Goal: Use online tool/utility: Utilize a website feature to perform a specific function

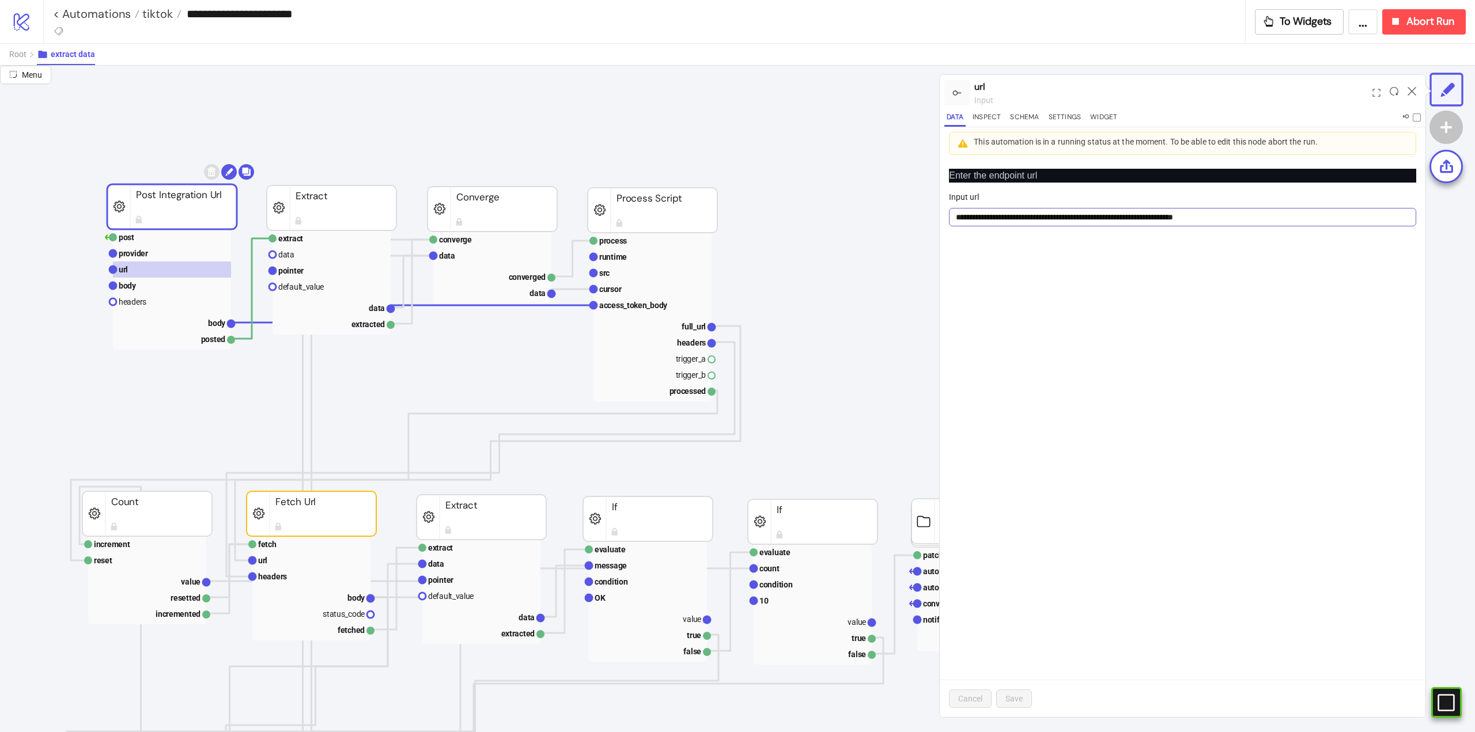
scroll to position [58, 0]
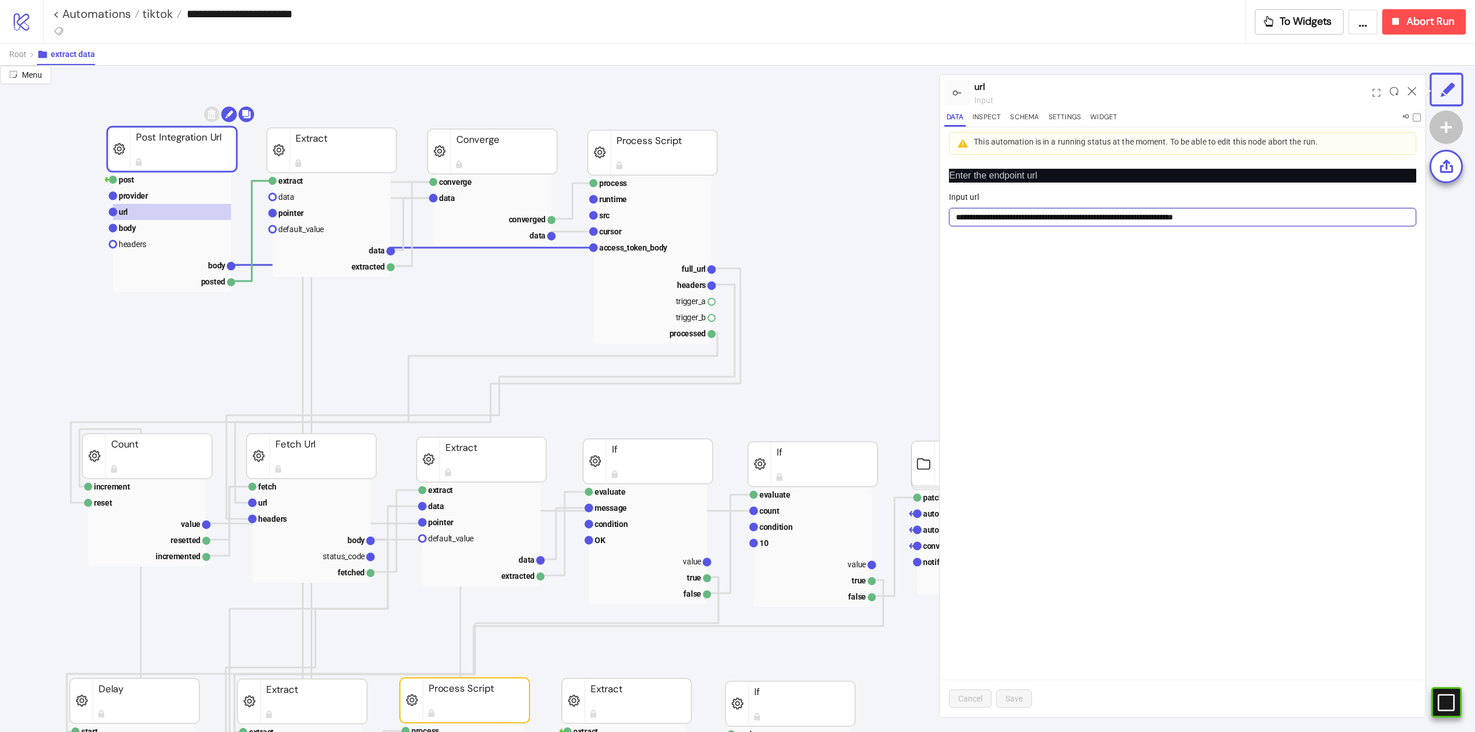
drag, startPoint x: 1025, startPoint y: 224, endPoint x: 975, endPoint y: 228, distance: 50.4
click at [966, 223] on input "**********" at bounding box center [1182, 217] width 467 height 18
click at [1060, 288] on div "**********" at bounding box center [1183, 439] width 486 height 558
click at [1096, 273] on div "**********" at bounding box center [1183, 439] width 486 height 558
click at [199, 270] on rect at bounding box center [172, 265] width 118 height 16
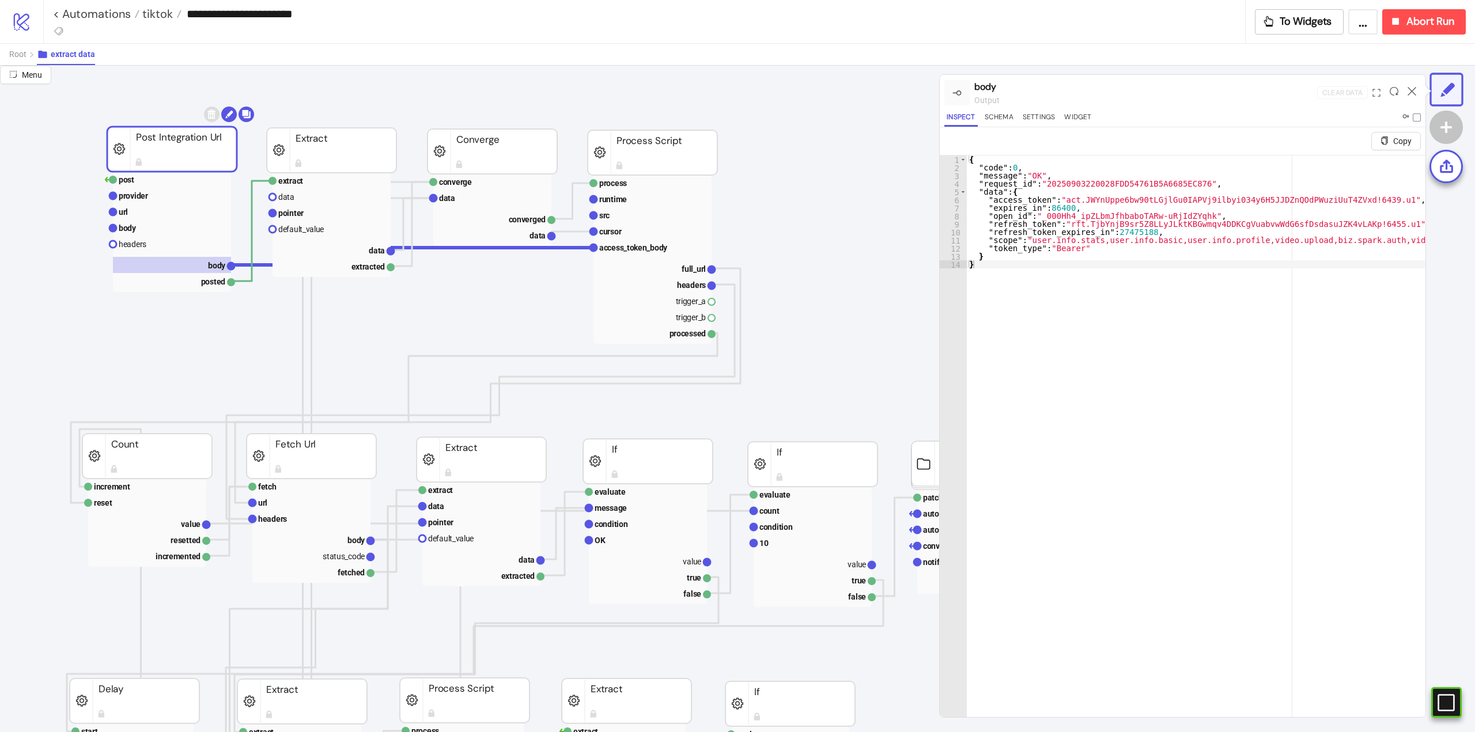
click at [1046, 309] on div "{ "code" : 0 , "message" : "OK" , "request_id" : "20250903220028FDD54761B5A6685…" at bounding box center [1453, 454] width 973 height 597
click at [1105, 233] on div "{ "code" : 0 , "message" : "OK" , "request_id" : "20250903220028FDD54761B5A6685…" at bounding box center [1453, 454] width 973 height 597
click at [1075, 235] on div "{ "code" : 0 , "message" : "OK" , "request_id" : "20250903220028FDD54761B5A6685…" at bounding box center [1453, 454] width 973 height 597
click at [1119, 233] on div "{ "code" : 0 , "message" : "OK" , "request_id" : "20250903220028FDD54761B5A6685…" at bounding box center [1453, 454] width 973 height 597
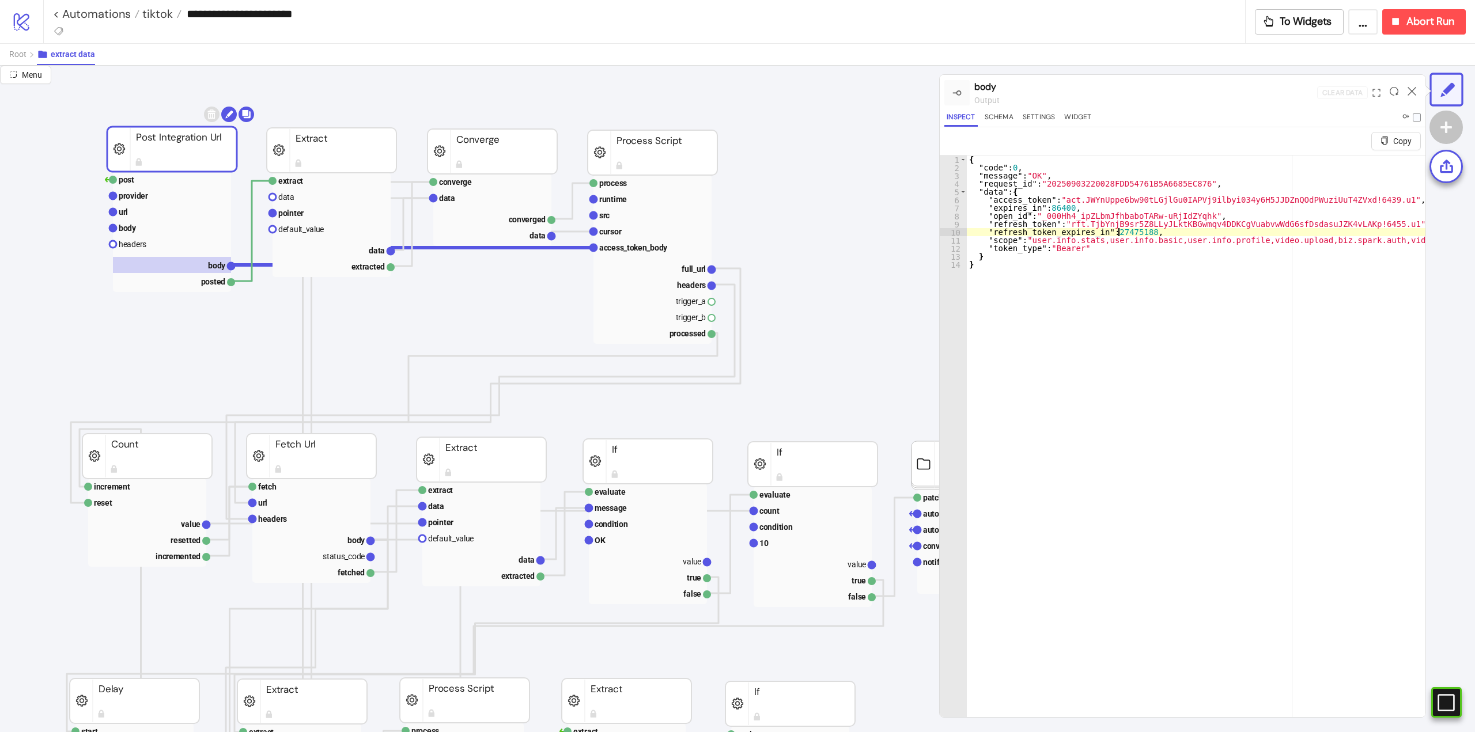
click at [1119, 233] on div "{ "code" : 0 , "message" : "OK" , "request_id" : "20250903220028FDD54761B5A6685…" at bounding box center [1453, 454] width 973 height 597
click at [1052, 211] on div "{ "code" : 0 , "message" : "OK" , "request_id" : "20250903220028FDD54761B5A6685…" at bounding box center [1453, 454] width 973 height 597
click at [1113, 235] on div "{ "code" : 0 , "message" : "OK" , "request_id" : "20250903220028FDD54761B5A6685…" at bounding box center [1453, 454] width 973 height 597
type textarea "**********"
click at [1113, 235] on div "{ "code" : 0 , "message" : "OK" , "request_id" : "20250903220028FDD54761B5A6685…" at bounding box center [1453, 454] width 973 height 597
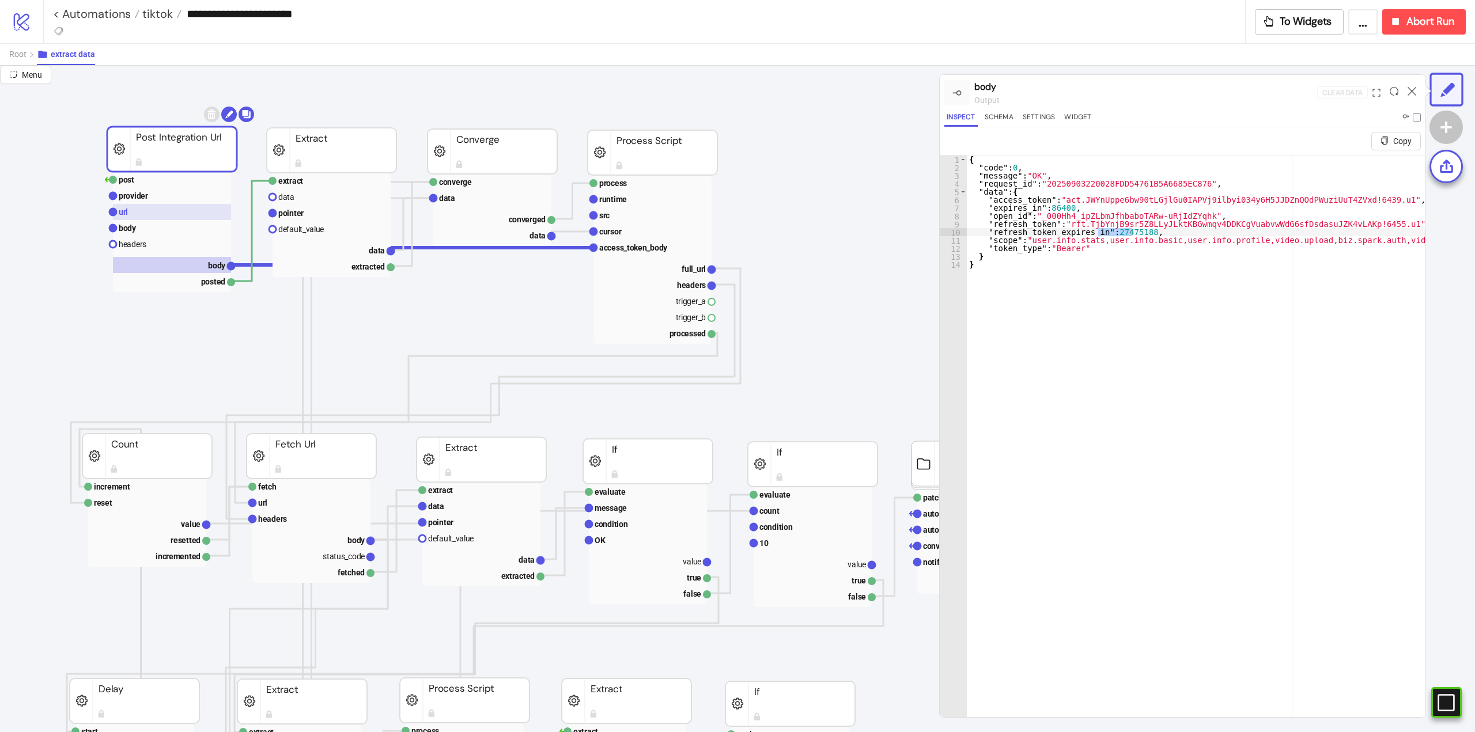
click at [163, 214] on rect at bounding box center [172, 212] width 118 height 16
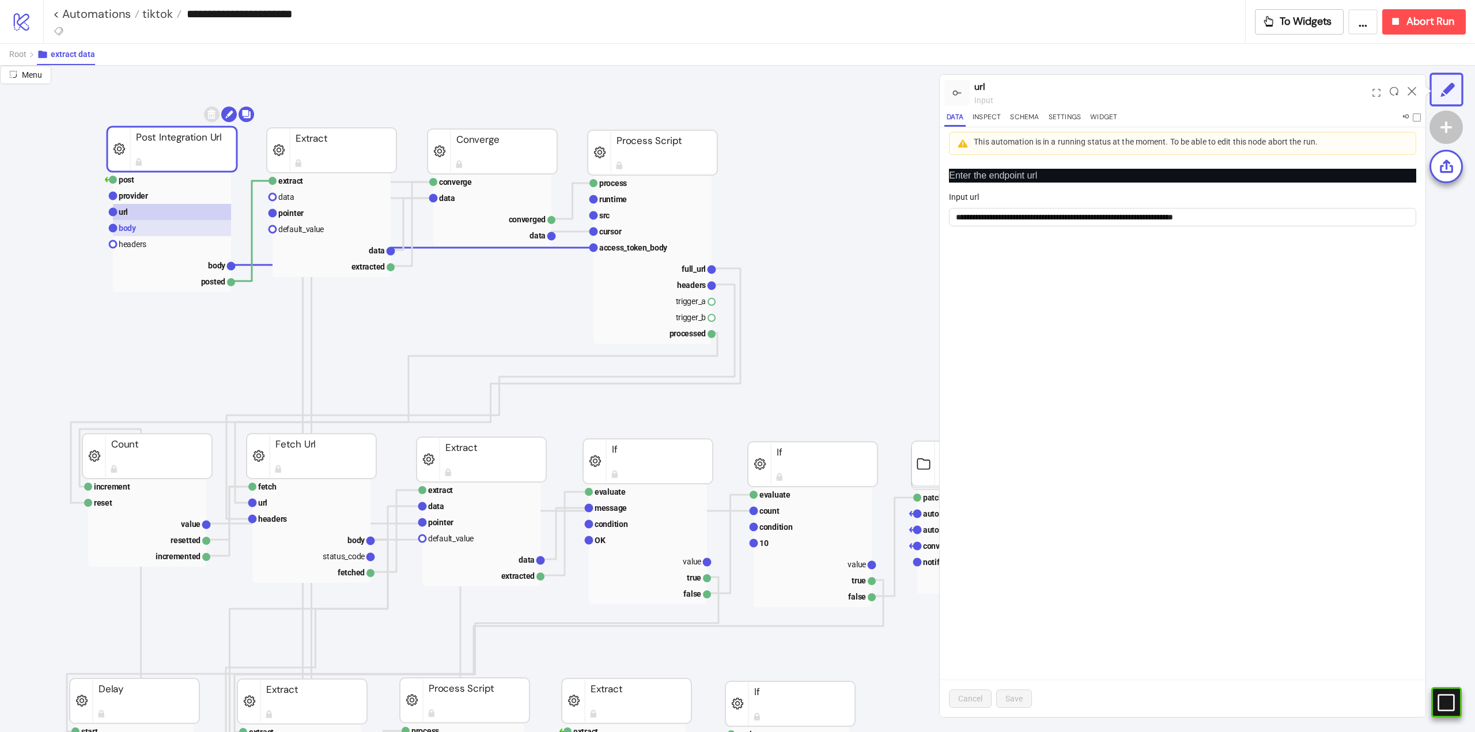
click at [156, 222] on rect at bounding box center [172, 228] width 118 height 16
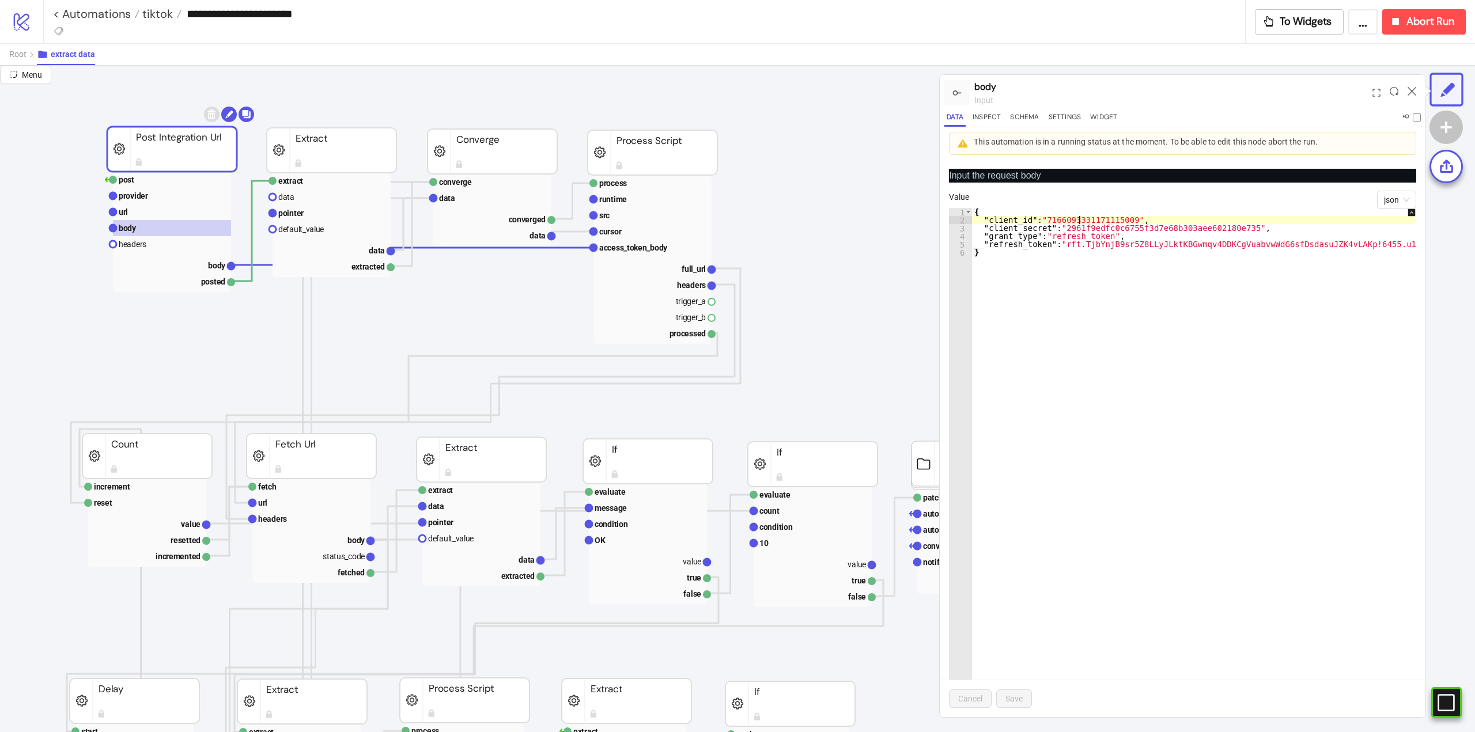
click at [1078, 221] on div "{ "client_id" : "7166093331171115009" , "client_secret" : "2961f9edfc0c6755f3d7…" at bounding box center [1200, 487] width 456 height 558
click at [1089, 232] on div "{ "client_id" : "7166093331171115009" , "client_secret" : "2961f9edfc0c6755f3d7…" at bounding box center [1200, 487] width 456 height 558
click at [1092, 226] on div "{ "client_id" : "7166093331171115009" , "client_secret" : "2961f9edfc0c6755f3d7…" at bounding box center [1200, 487] width 456 height 558
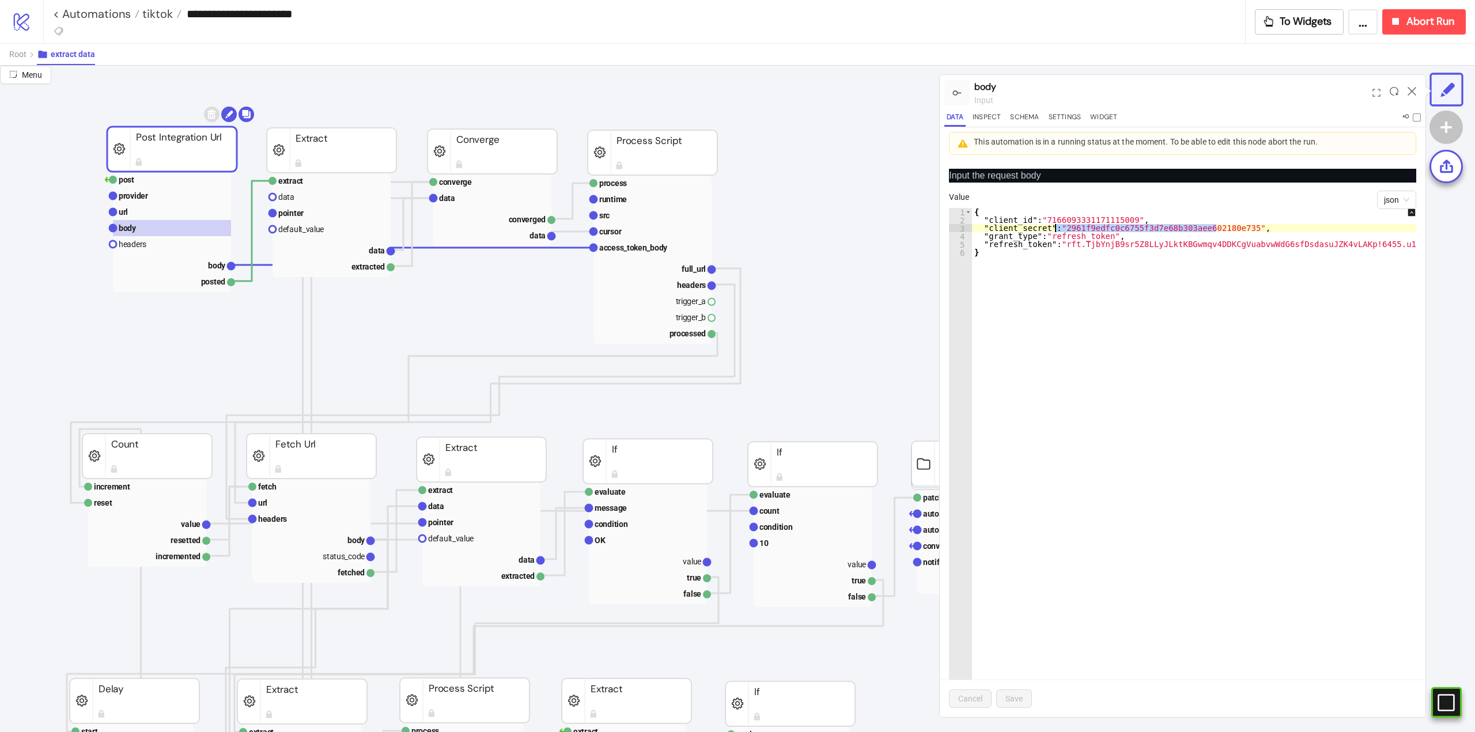
click at [1092, 226] on div "{ "client_id" : "7166093331171115009" , "client_secret" : "2961f9edfc0c6755f3d7…" at bounding box center [1200, 487] width 456 height 558
click at [1082, 239] on div "{ "client_id" : "7166093331171115009" , "client_secret" : "2961f9edfc0c6755f3d7…" at bounding box center [1200, 487] width 456 height 558
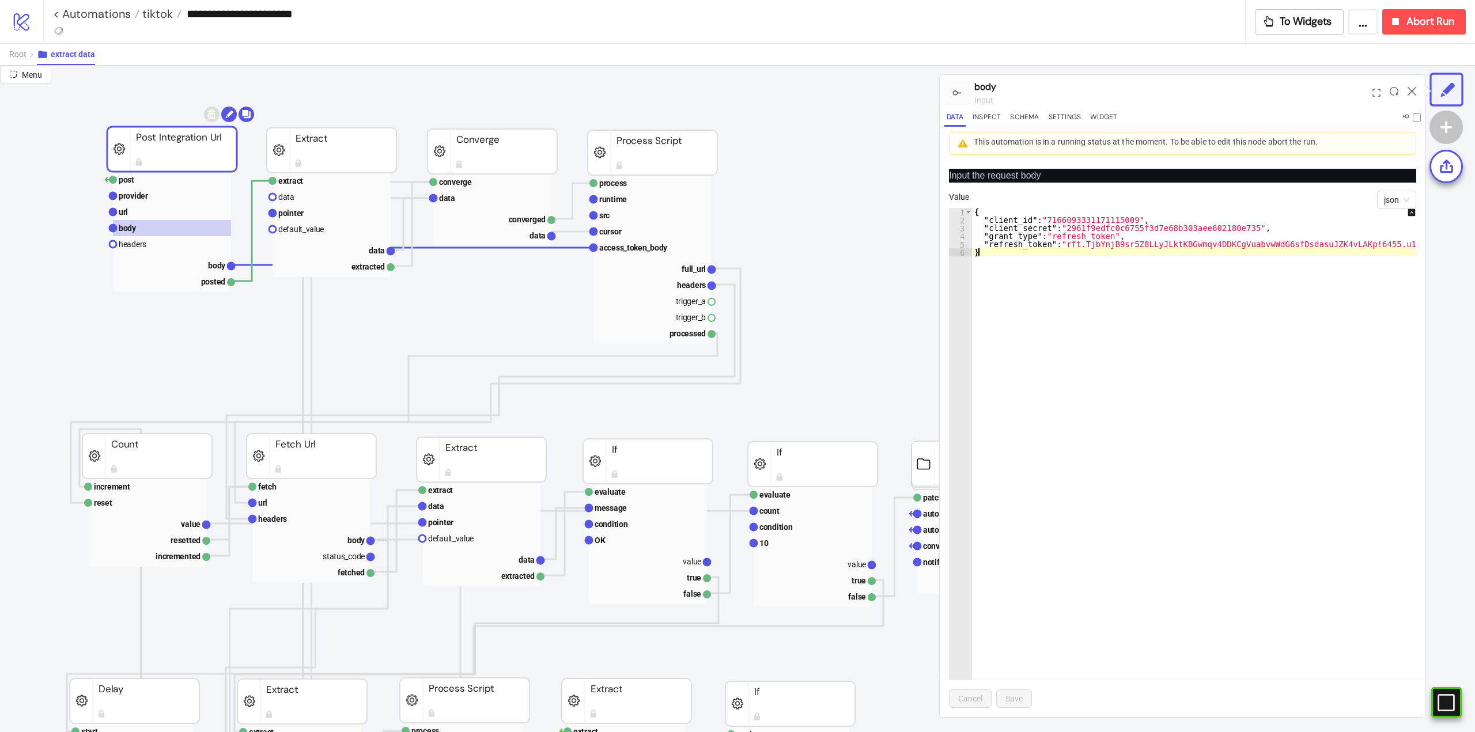
click at [1086, 286] on div "{ "client_id" : "7166093331171115009" , "client_secret" : "2961f9edfc0c6755f3d7…" at bounding box center [1200, 487] width 456 height 558
click at [1063, 242] on div "{ "client_id" : "7166093331171115009" , "client_secret" : "2961f9edfc0c6755f3d7…" at bounding box center [1200, 487] width 456 height 558
type textarea "**********"
drag, startPoint x: 1346, startPoint y: 244, endPoint x: 1056, endPoint y: 248, distance: 289.3
click at [1055, 247] on div "{ "client_id" : "7166093331171115009" , "client_secret" : "2961f9edfc0c6755f3d7…" at bounding box center [1200, 487] width 456 height 558
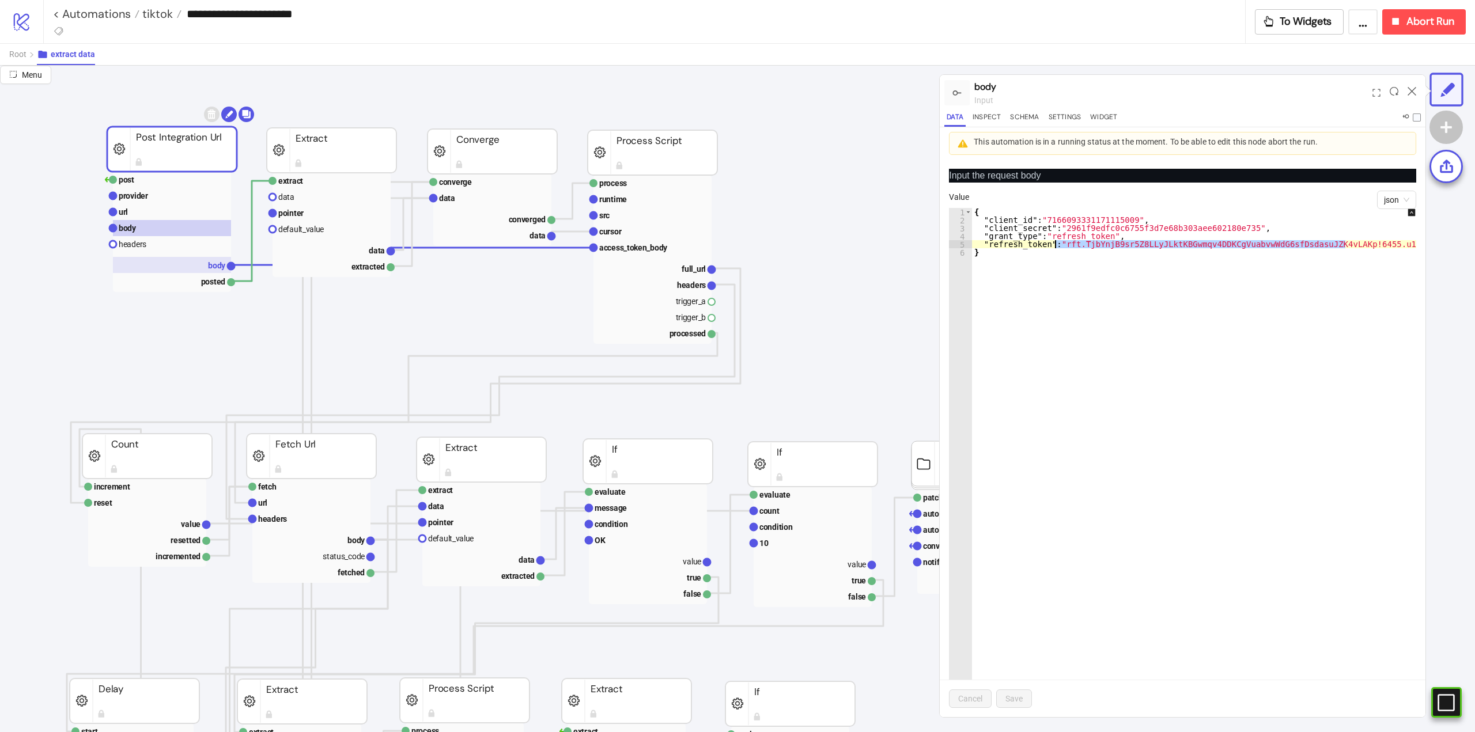
click at [202, 267] on rect at bounding box center [172, 265] width 118 height 16
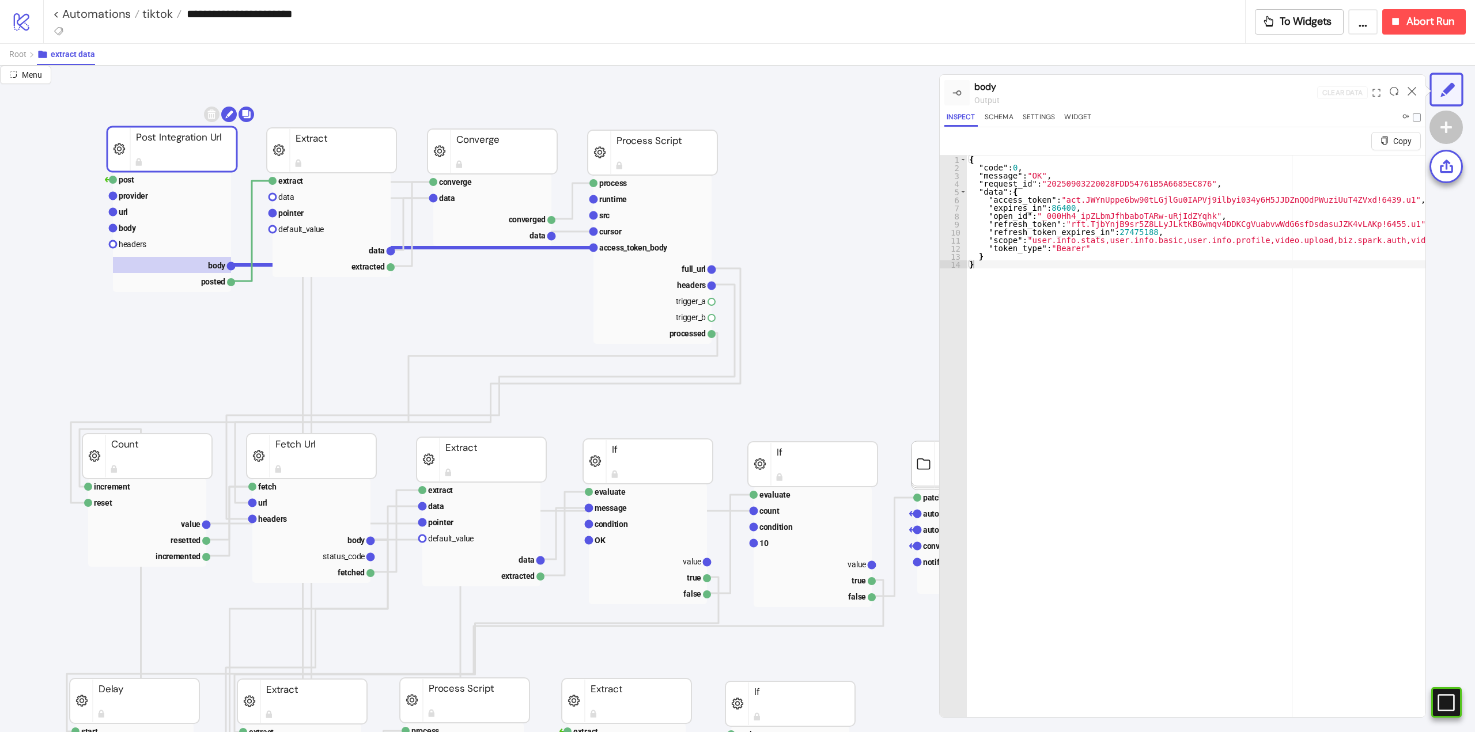
click at [1022, 226] on div "{ "code" : 0 , "message" : "OK" , "request_id" : "20250903220028FDD54761B5A6685…" at bounding box center [1453, 454] width 973 height 597
click at [1065, 322] on div "{ "code" : 0 , "message" : "OK" , "request_id" : "20250903220028FDD54761B5A6685…" at bounding box center [1453, 454] width 973 height 597
type textarea "*"
click at [156, 209] on rect at bounding box center [172, 212] width 118 height 16
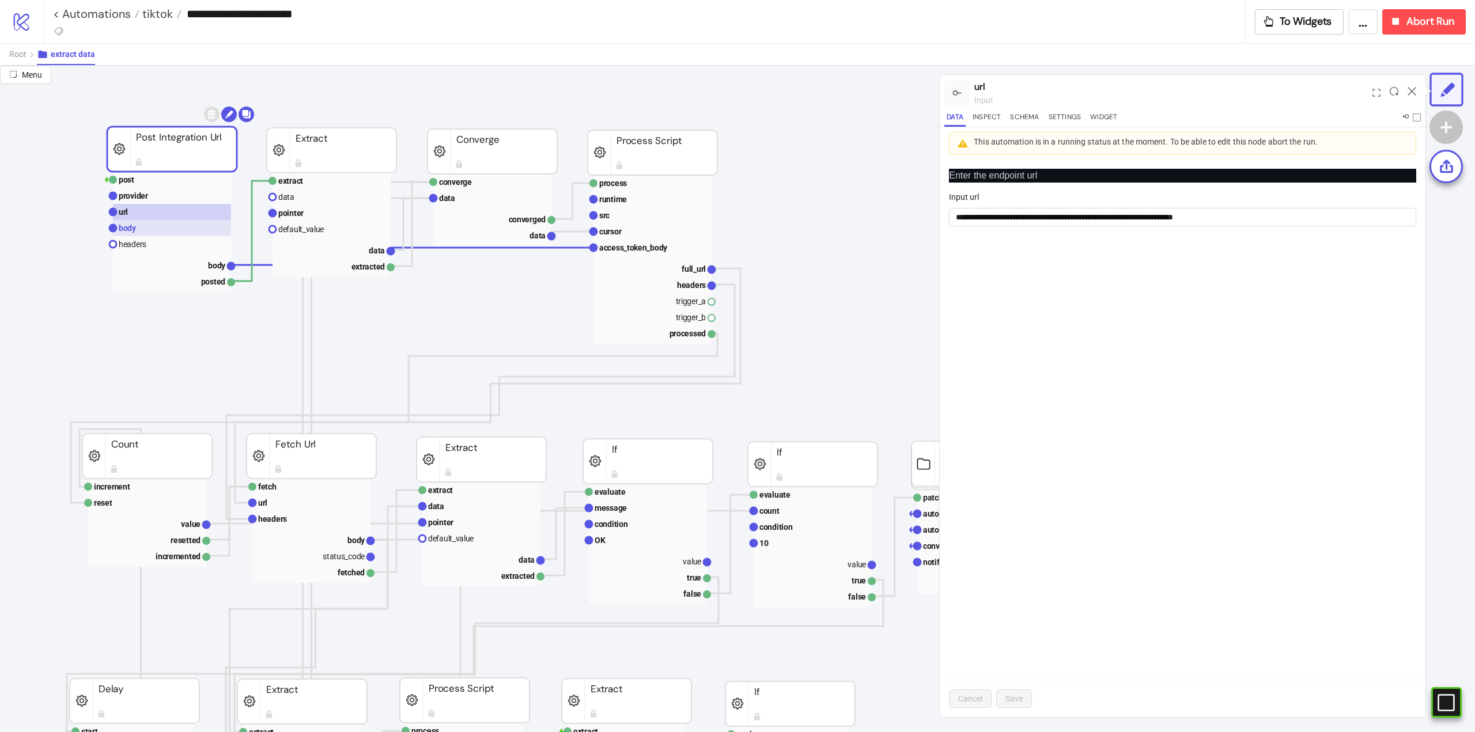
click at [175, 231] on rect at bounding box center [172, 228] width 118 height 16
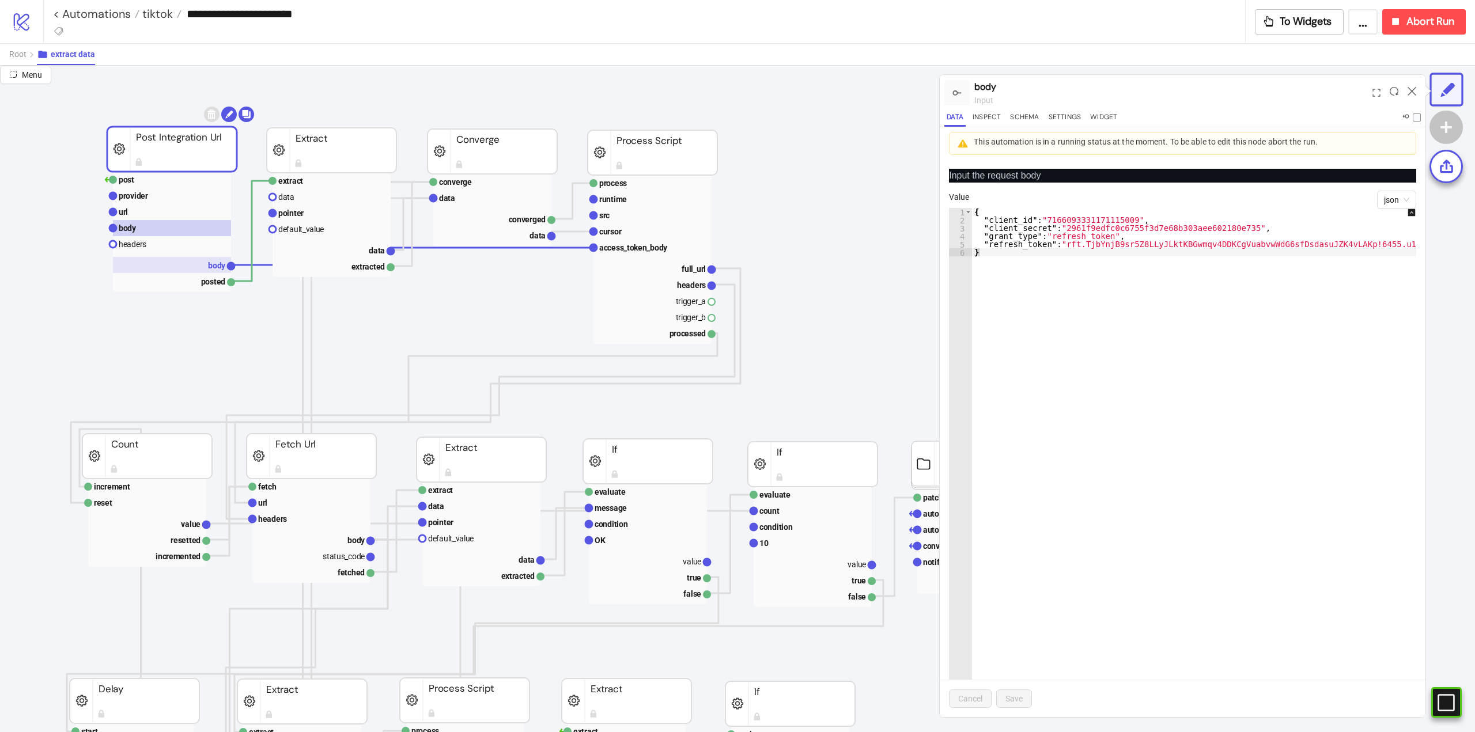
click at [208, 267] on text "body" at bounding box center [217, 265] width 18 height 9
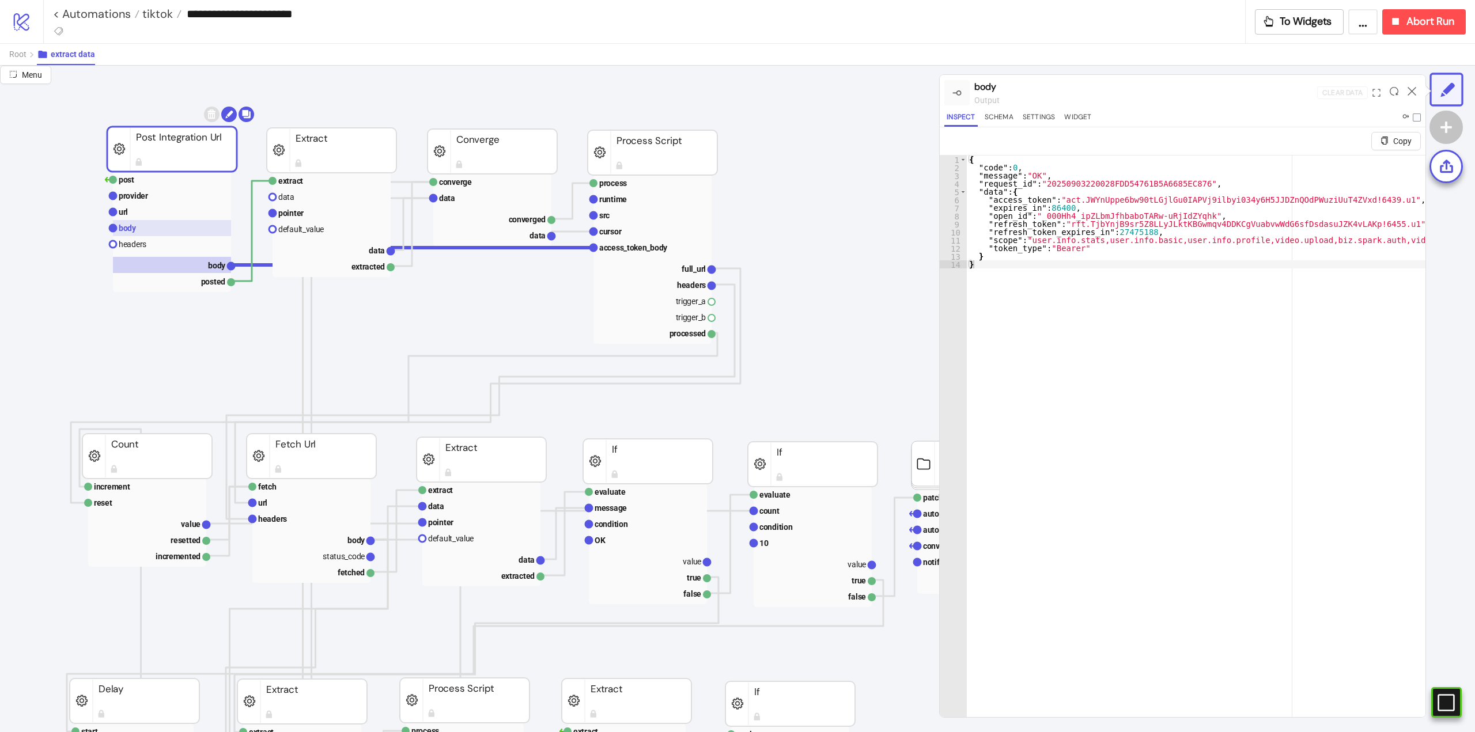
click at [140, 228] on rect at bounding box center [172, 228] width 118 height 16
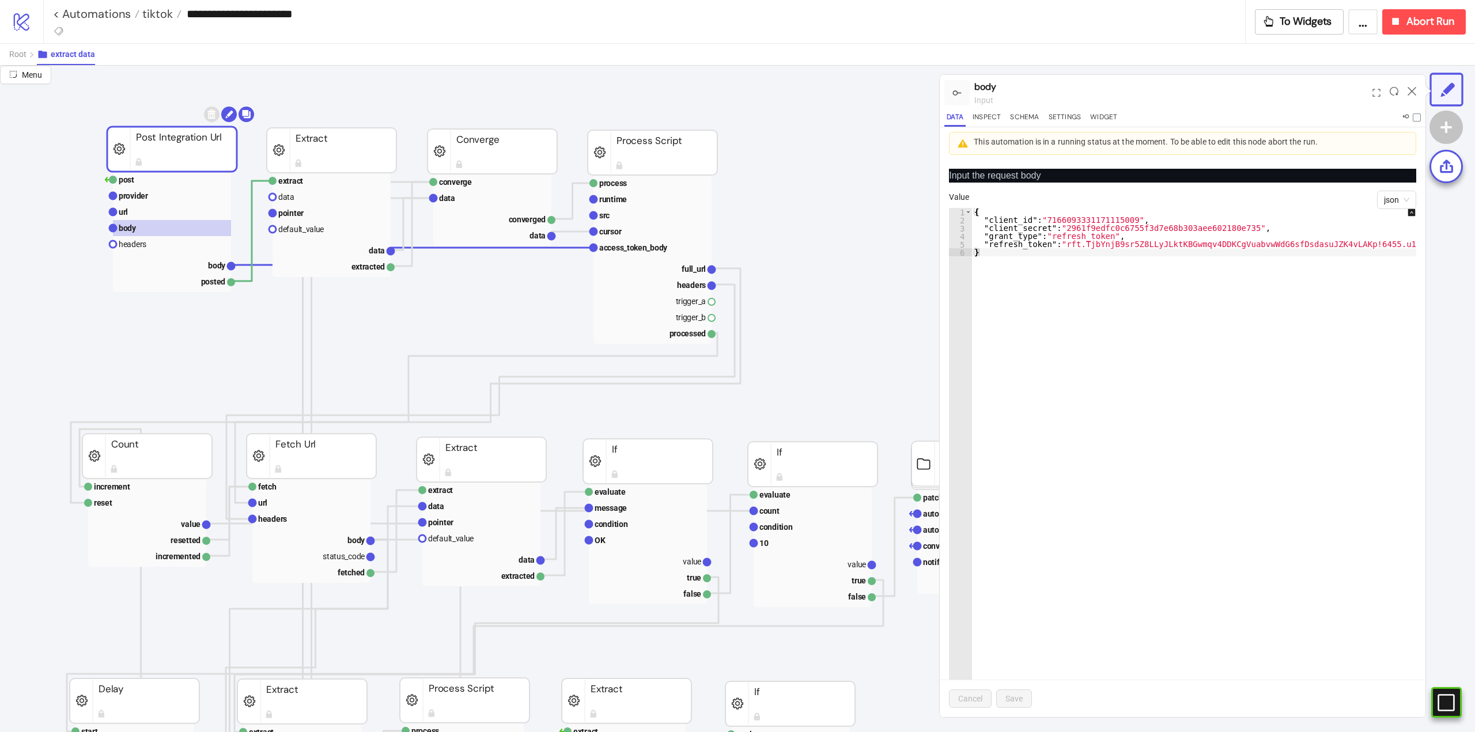
click at [1195, 245] on div "{ "client_id" : "7166093331171115009" , "client_secret" : "2961f9edfc0c6755f3d7…" at bounding box center [1200, 487] width 456 height 558
type textarea "**********"
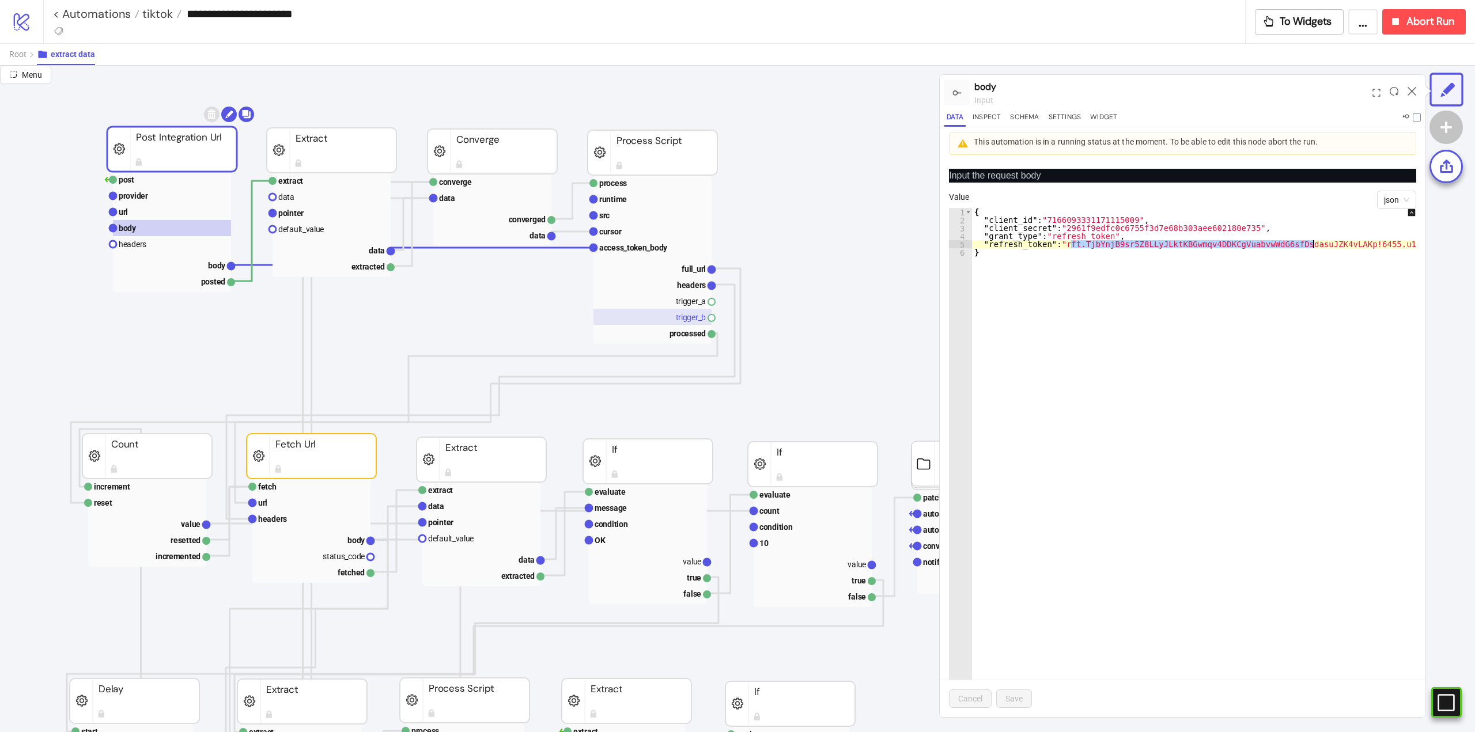
click at [207, 258] on rect at bounding box center [172, 265] width 118 height 16
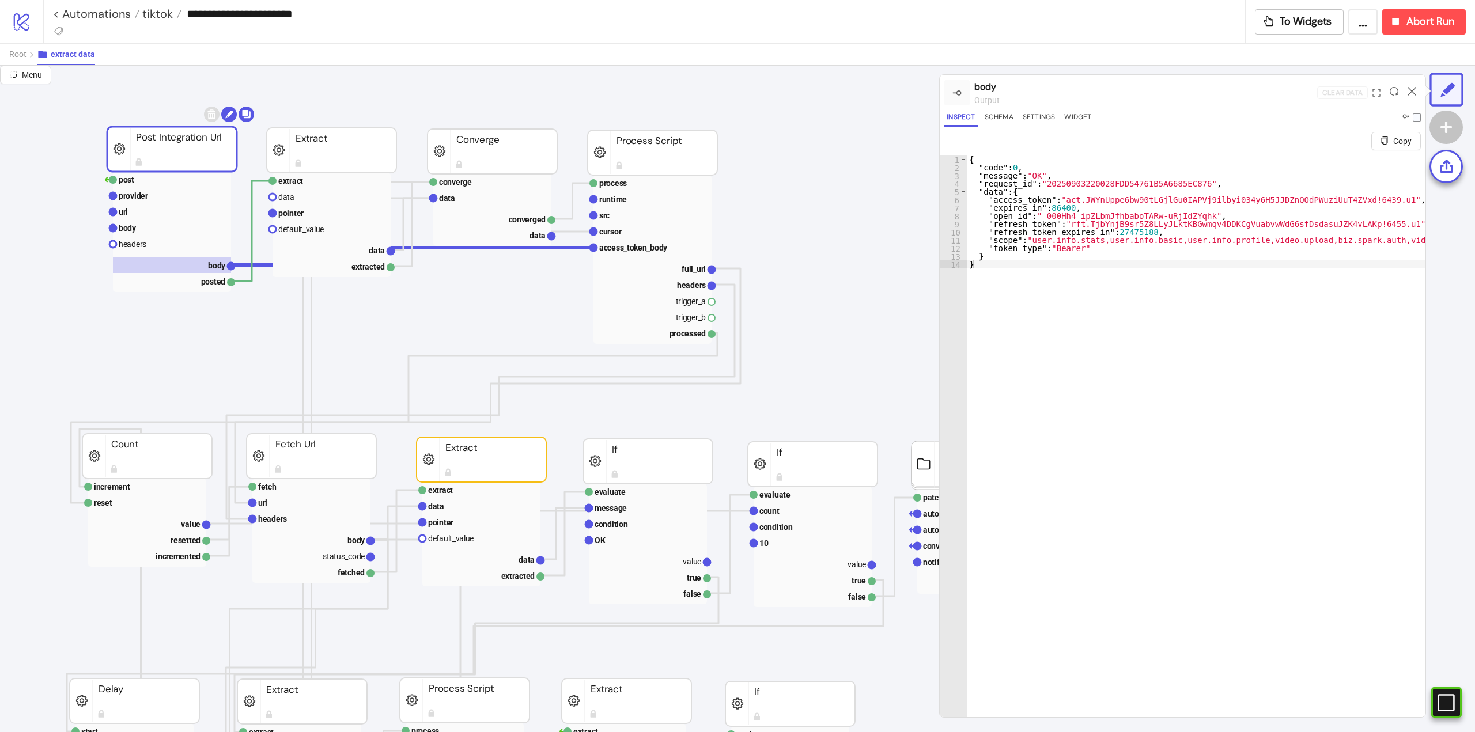
click at [1134, 387] on div "{ "code" : 0 , "message" : "OK" , "request_id" : "20250903220028FDD54761B5A6685…" at bounding box center [1453, 459] width 973 height 606
type textarea "*"
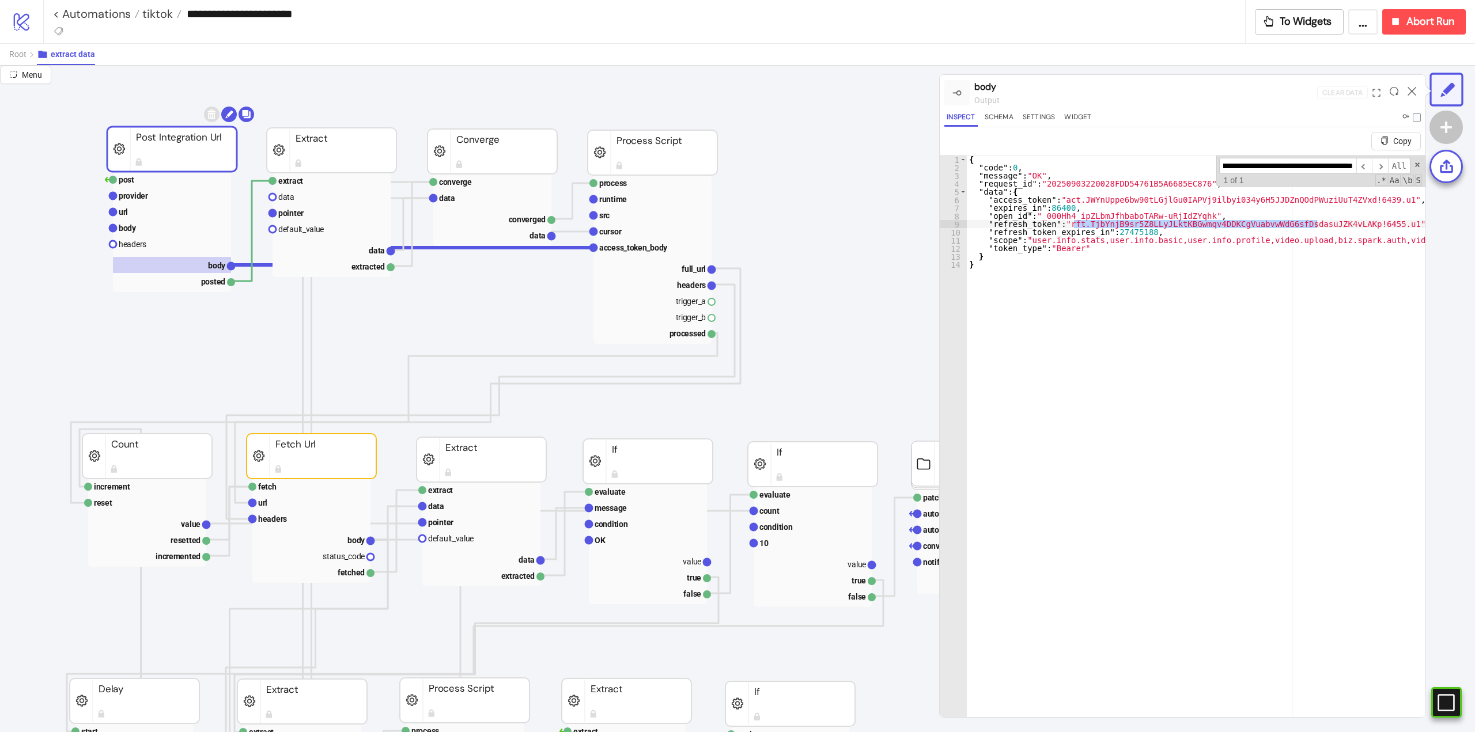
type input "**********"
click at [1212, 220] on div "**********" at bounding box center [1196, 451] width 459 height 590
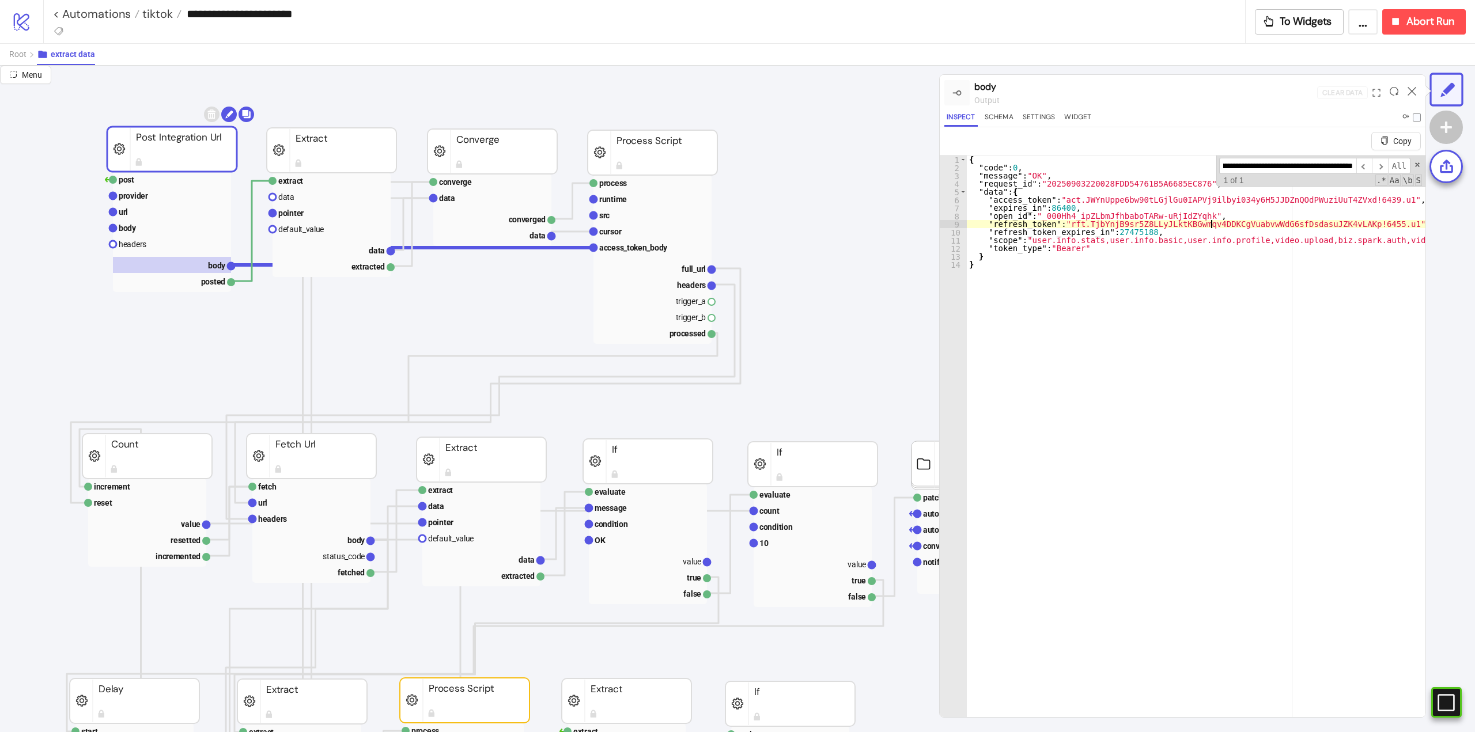
scroll to position [0, 0]
click at [1414, 163] on span at bounding box center [1418, 165] width 8 height 8
click at [1134, 320] on div "{ "code" : 0 , "message" : "OK" , "request_id" : "20250903220028FDD54761B5A6685…" at bounding box center [1453, 454] width 973 height 597
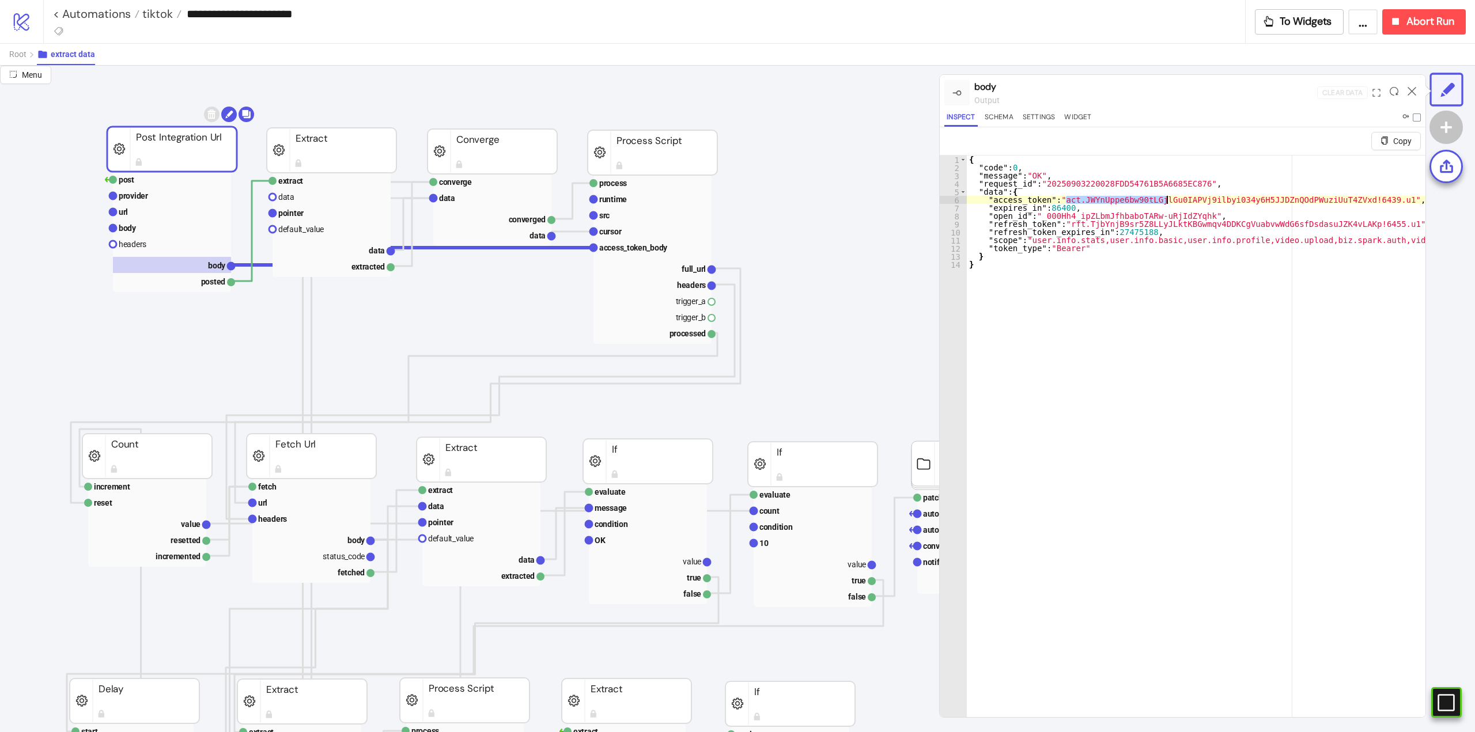
drag, startPoint x: 1136, startPoint y: 198, endPoint x: 1174, endPoint y: 327, distance: 134.6
click at [1167, 197] on div "{ "code" : 0 , "message" : "OK" , "request_id" : "20250903220028FDD54761B5A6685…" at bounding box center [1453, 454] width 973 height 597
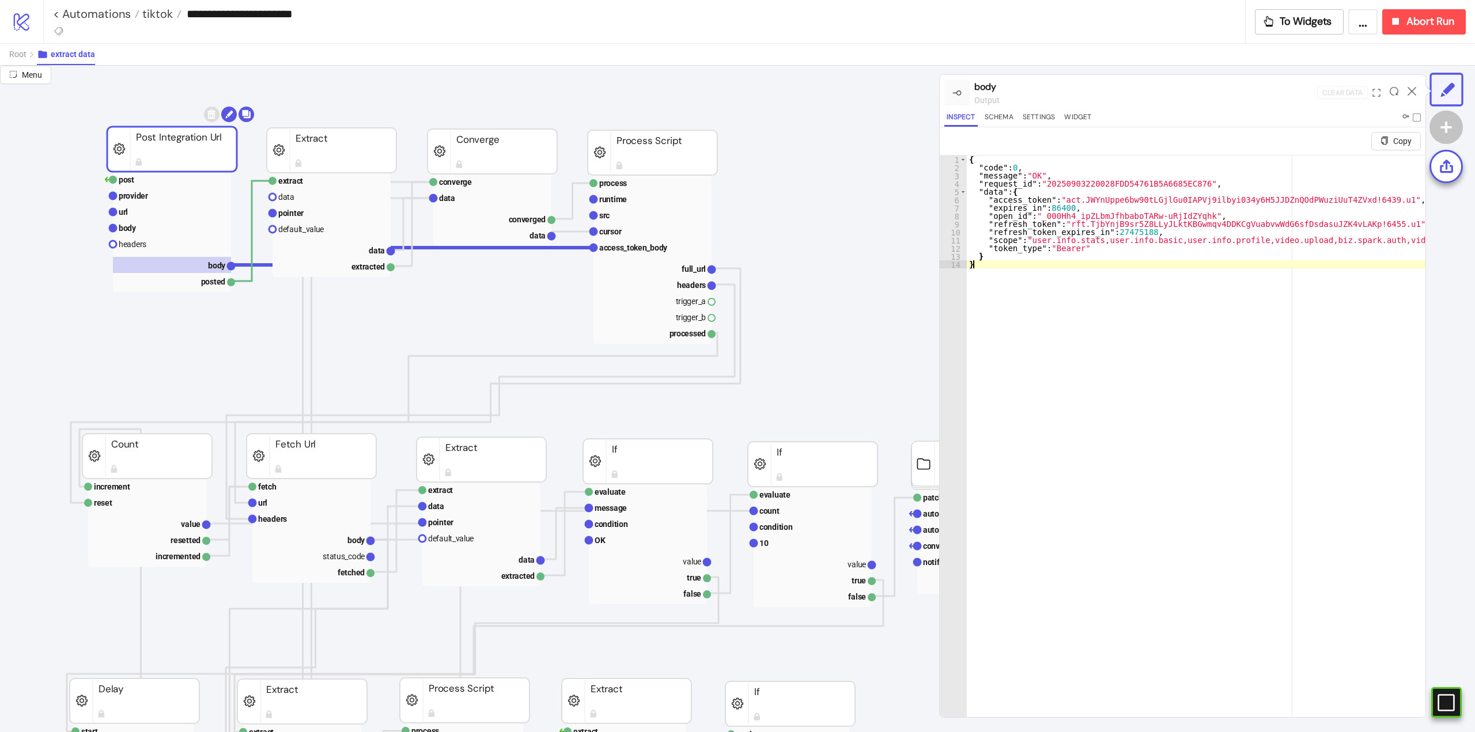
click at [1174, 327] on div "{ "code" : 0 , "message" : "OK" , "request_id" : "20250903220028FDD54761B5A6685…" at bounding box center [1453, 454] width 973 height 597
type textarea "*"
click at [135, 227] on text "body" at bounding box center [128, 228] width 18 height 9
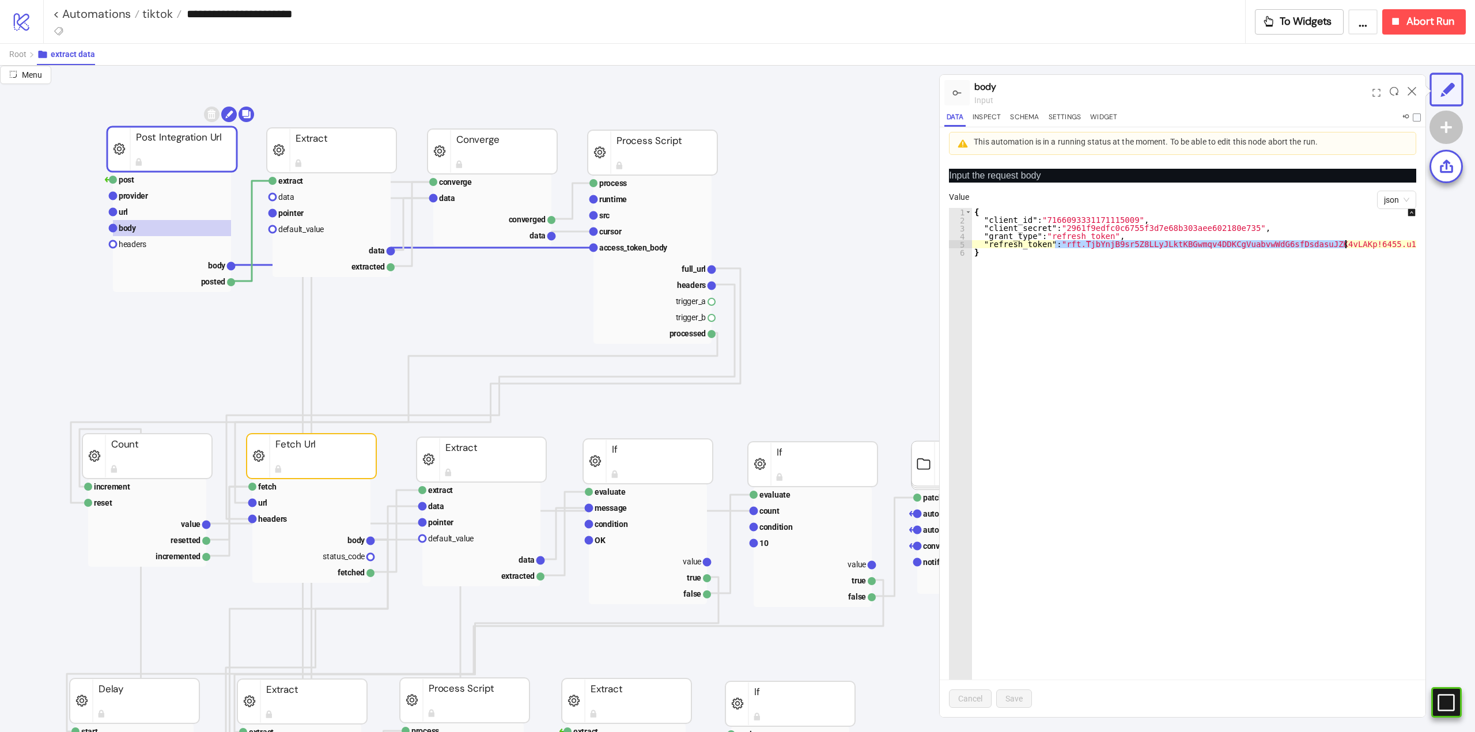
drag, startPoint x: 1055, startPoint y: 246, endPoint x: 1345, endPoint y: 244, distance: 289.3
click at [1345, 244] on div "{ "client_id" : "7166093331171115009" , "client_secret" : "2961f9edfc0c6755f3d7…" at bounding box center [1200, 487] width 456 height 558
click at [1153, 335] on div "{ "client_id" : "7166093331171115009" , "client_secret" : "2961f9edfc0c6755f3d7…" at bounding box center [1200, 487] width 456 height 558
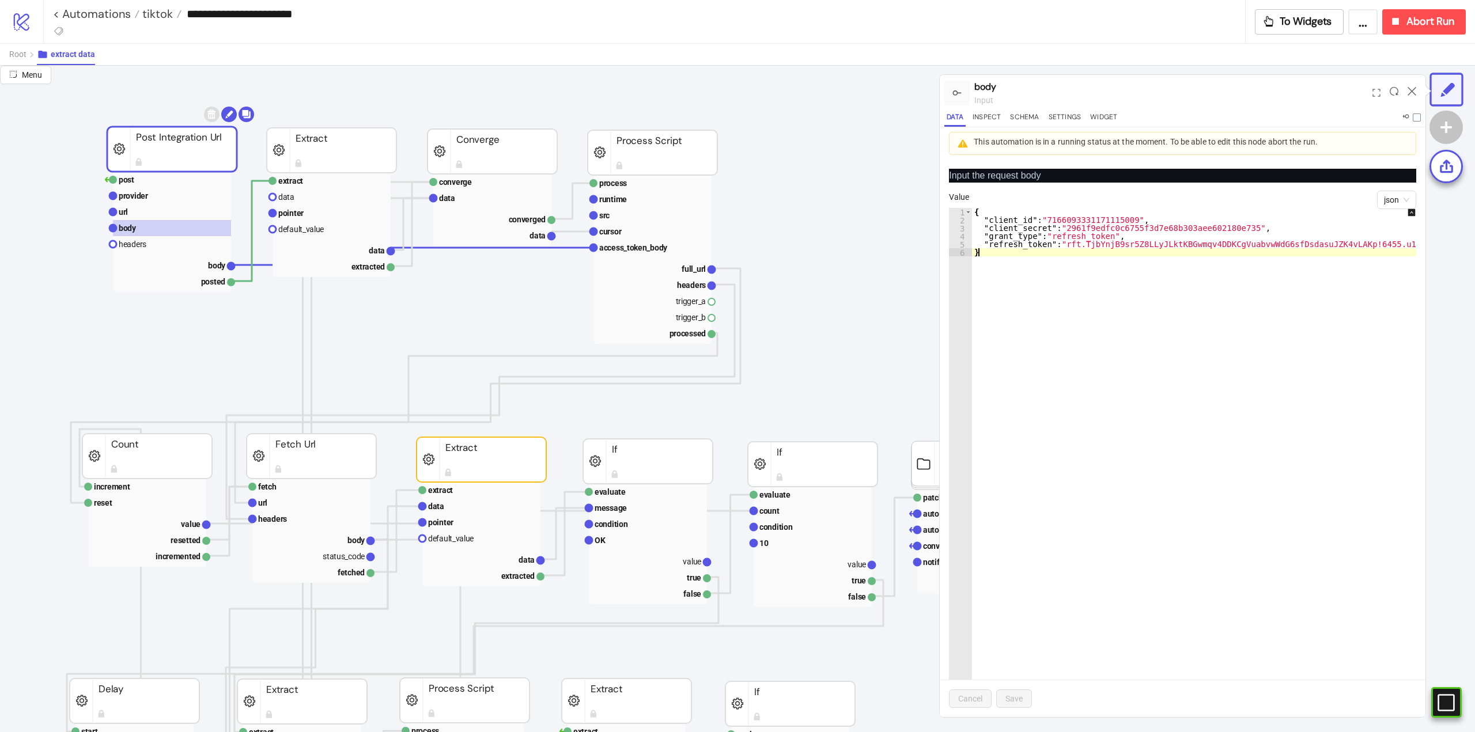
type textarea "*"
click at [368, 251] on rect at bounding box center [332, 250] width 118 height 16
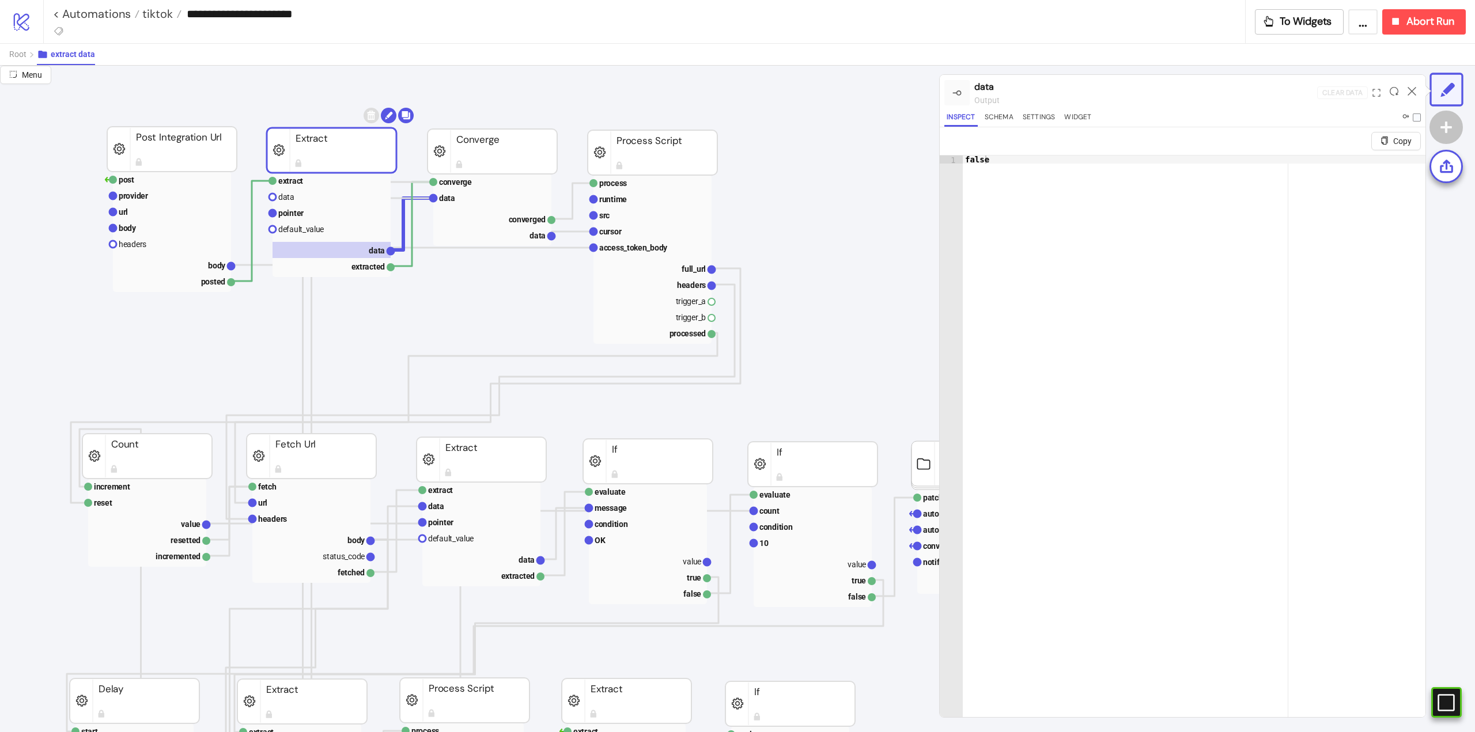
click at [209, 266] on text "body" at bounding box center [217, 265] width 18 height 9
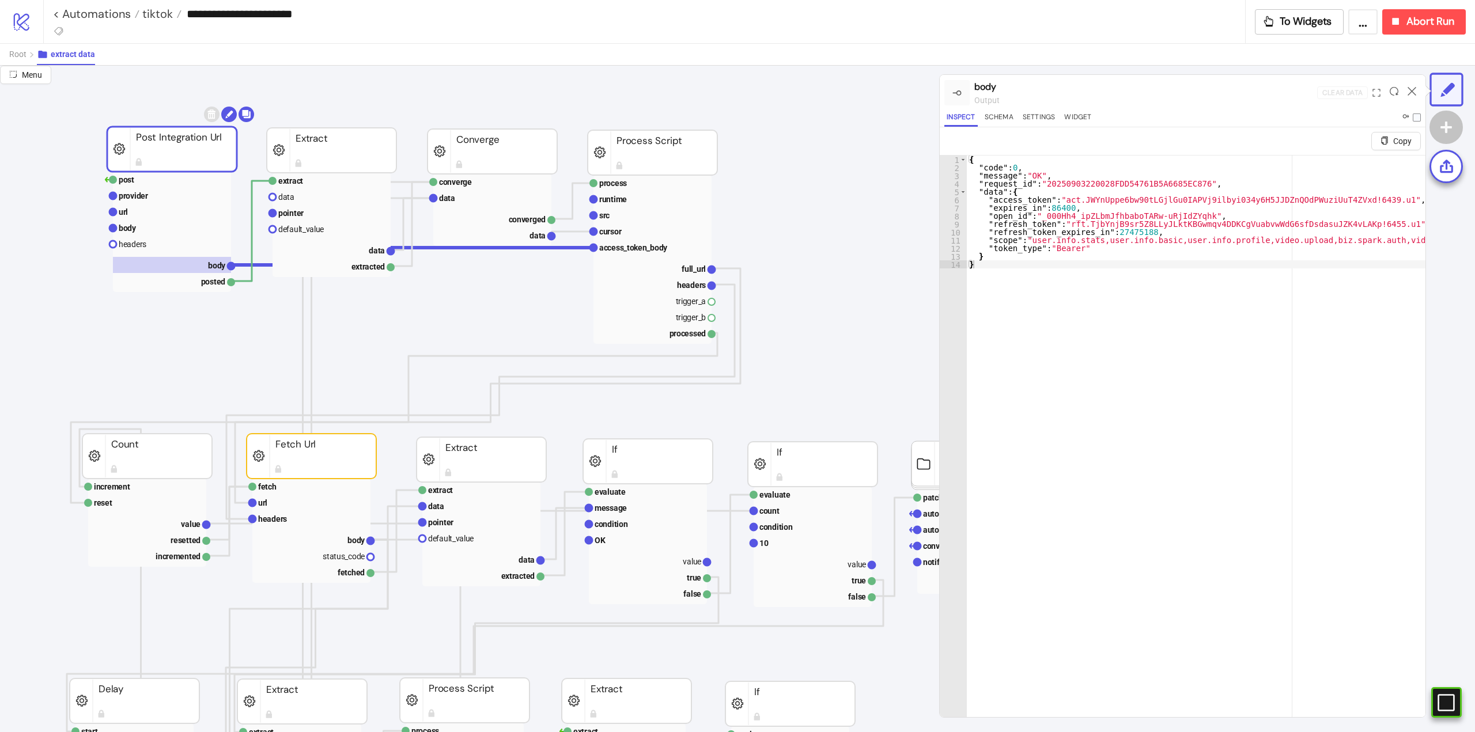
click at [1252, 223] on div "{ "code" : 0 , "message" : "OK" , "request_id" : "20250903220028FDD54761B5A6685…" at bounding box center [1453, 454] width 973 height 597
click at [1089, 201] on div "{ "code" : 0 , "message" : "OK" , "request_id" : "20250903220028FDD54761B5A6685…" at bounding box center [1453, 454] width 973 height 597
click at [1046, 207] on div "{ "code" : 0 , "message" : "OK" , "request_id" : "20250903220028FDD54761B5A6685…" at bounding box center [1453, 454] width 973 height 597
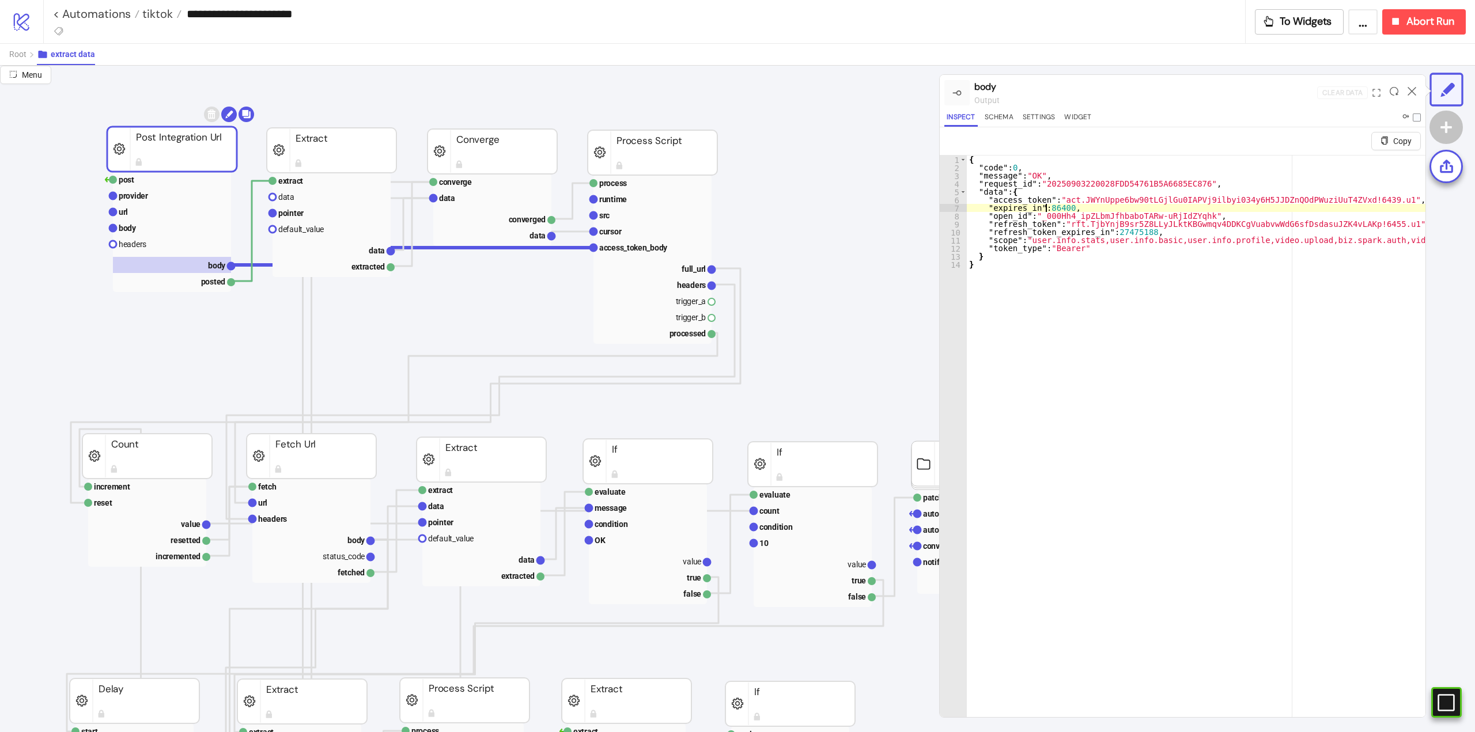
type textarea "**********"
click at [1046, 207] on div "{ "code" : 0 , "message" : "OK" , "request_id" : "20250903220028FDD54761B5A6685…" at bounding box center [1453, 454] width 973 height 597
click at [148, 229] on rect at bounding box center [172, 228] width 118 height 16
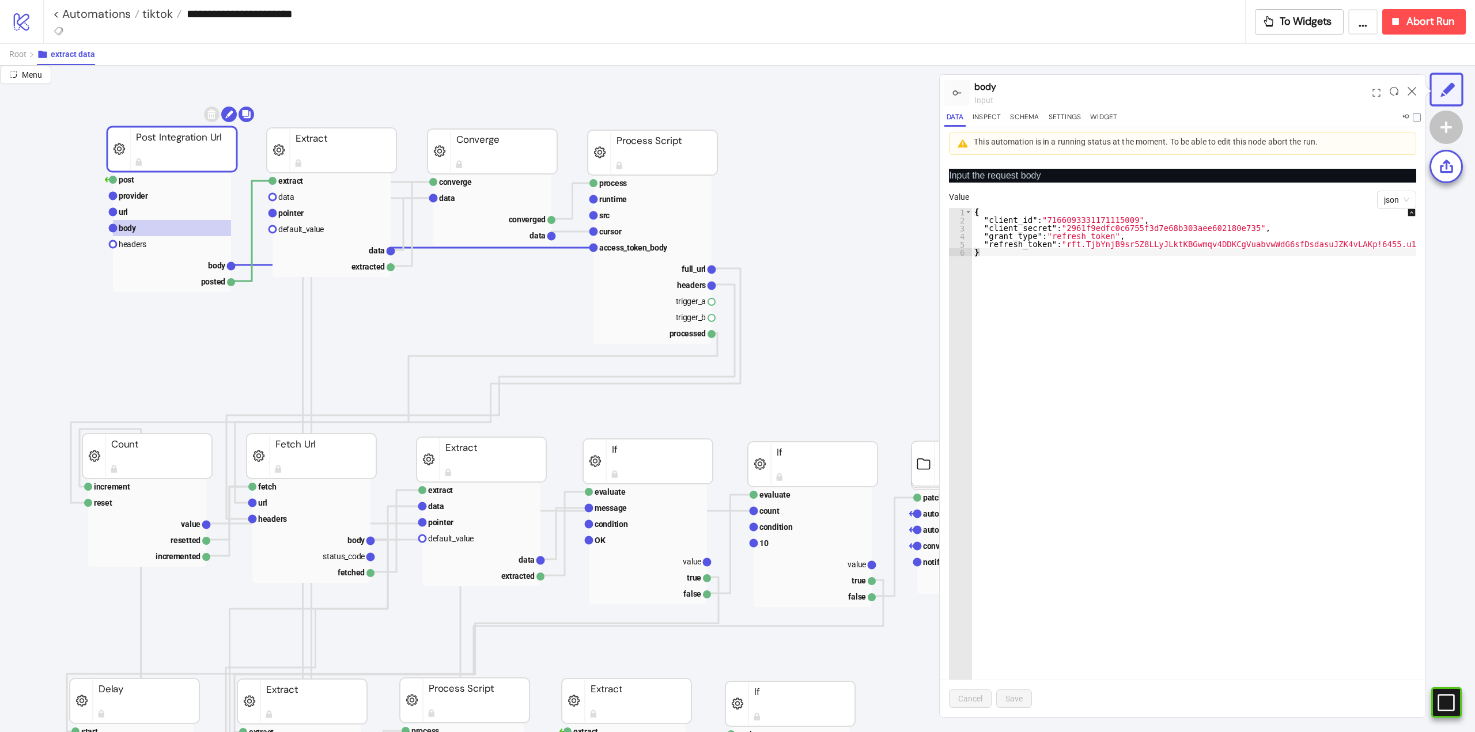
type textarea "**********"
drag, startPoint x: 1056, startPoint y: 246, endPoint x: 1345, endPoint y: 246, distance: 288.7
click at [1345, 246] on div "{ "client_id" : "7166093331171115009" , "client_secret" : "2961f9edfc0c6755f3d7…" at bounding box center [1200, 487] width 456 height 558
click at [1411, 90] on icon at bounding box center [1412, 91] width 9 height 9
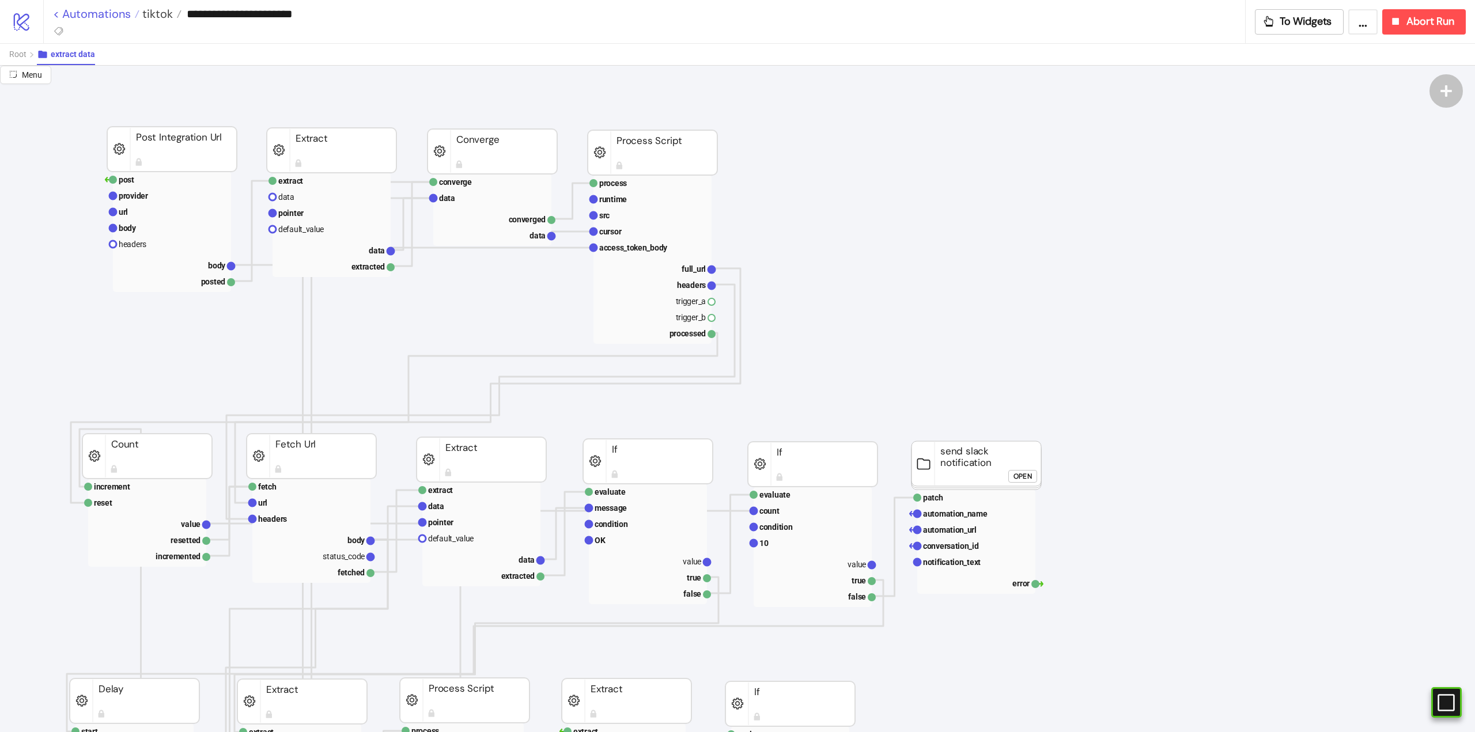
click at [82, 12] on link "< Automations" at bounding box center [96, 14] width 86 height 12
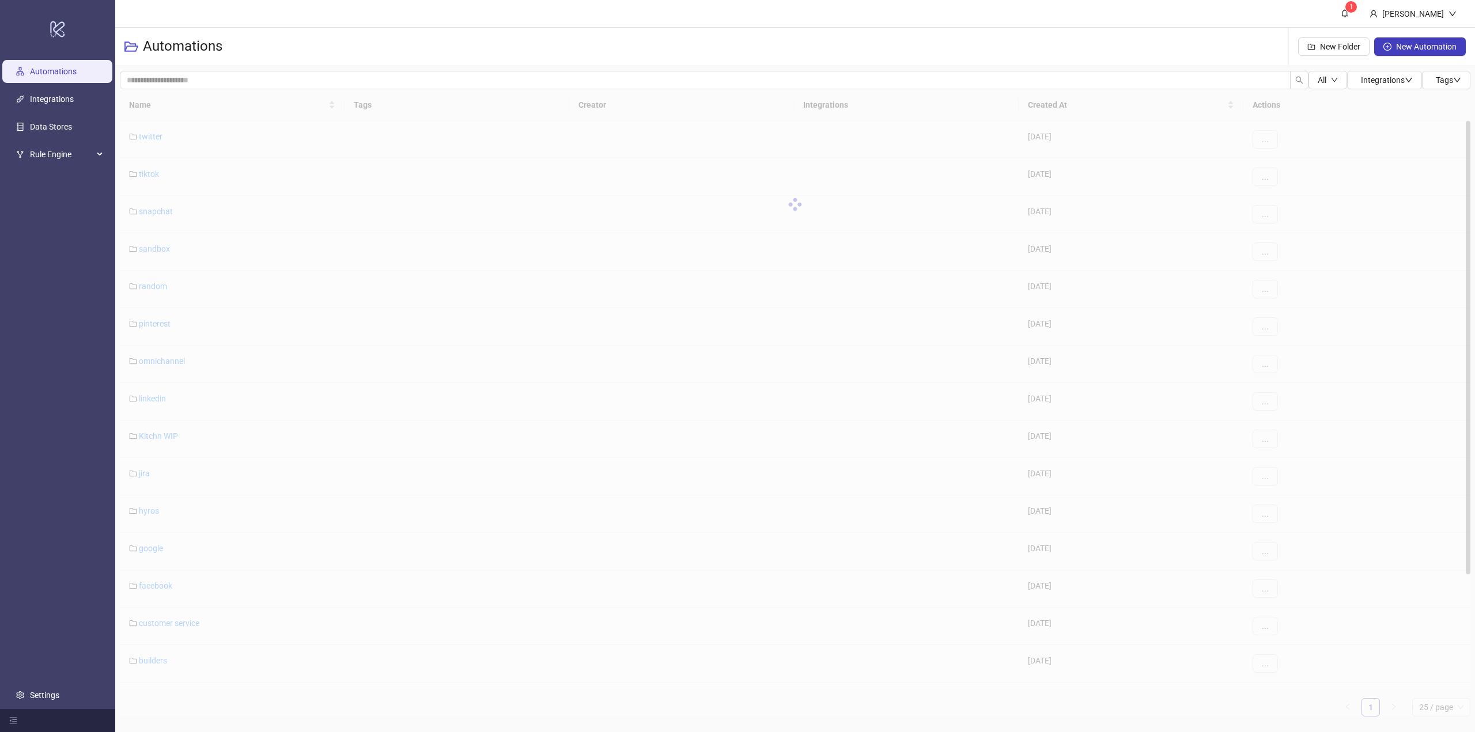
click at [1360, 22] on link "1" at bounding box center [1345, 13] width 31 height 27
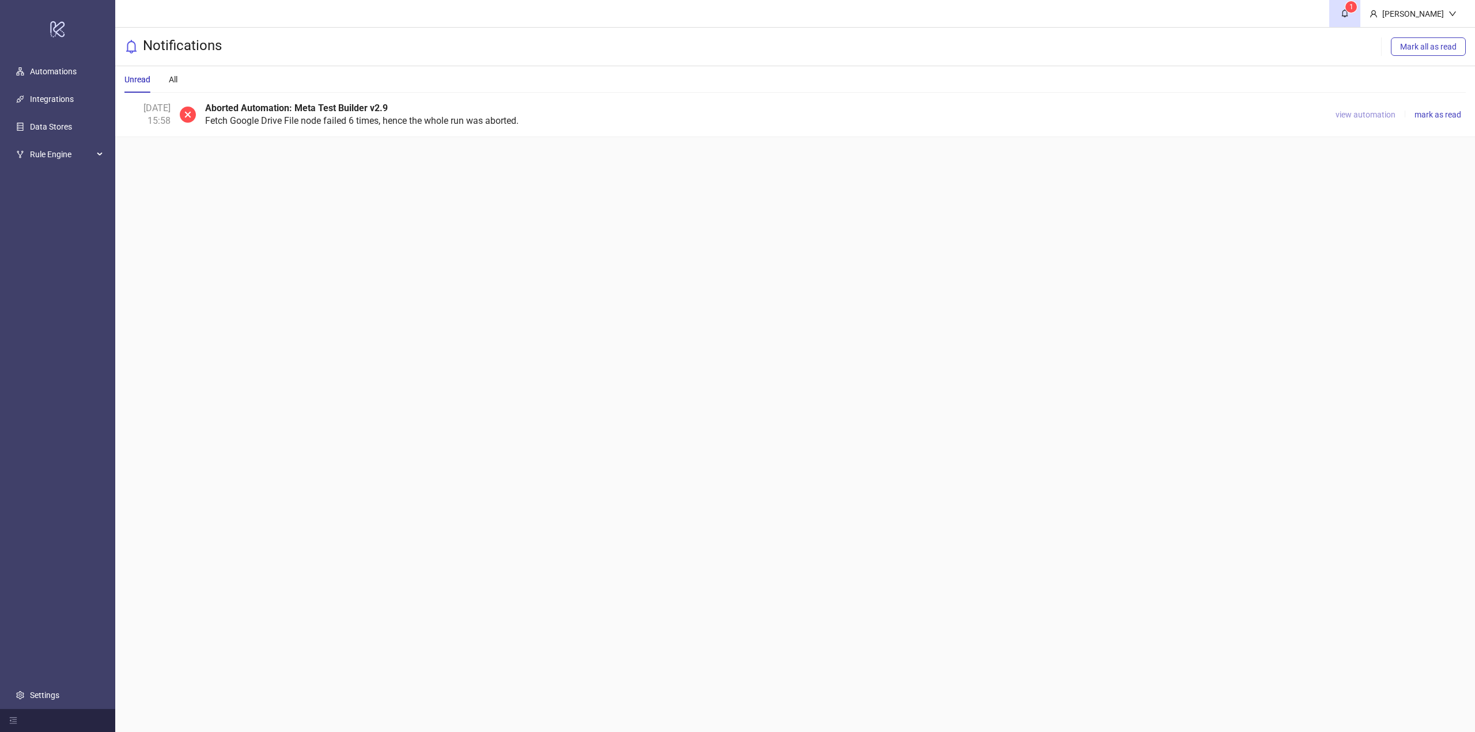
click at [1370, 113] on span "view automation" at bounding box center [1366, 114] width 60 height 9
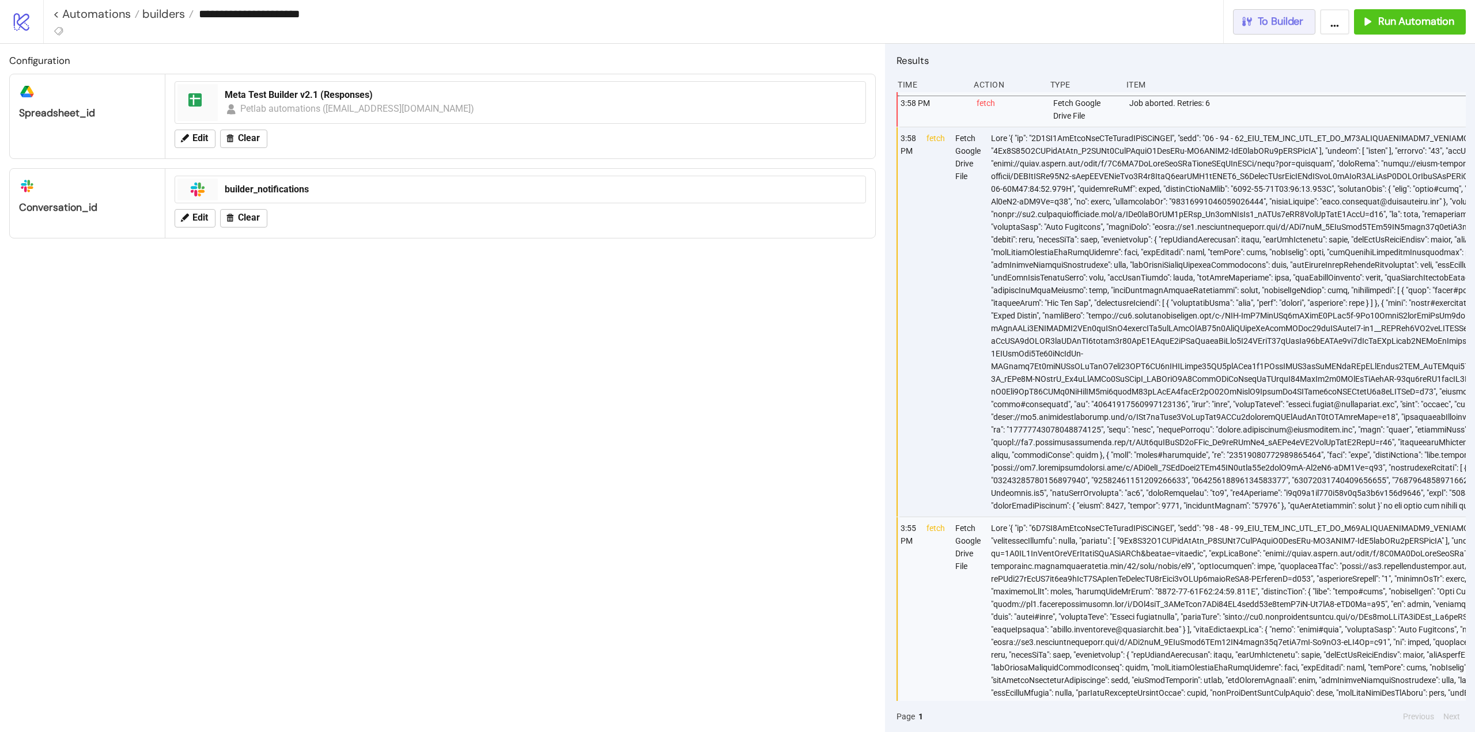
click at [1281, 20] on span "To Builder" at bounding box center [1281, 21] width 46 height 13
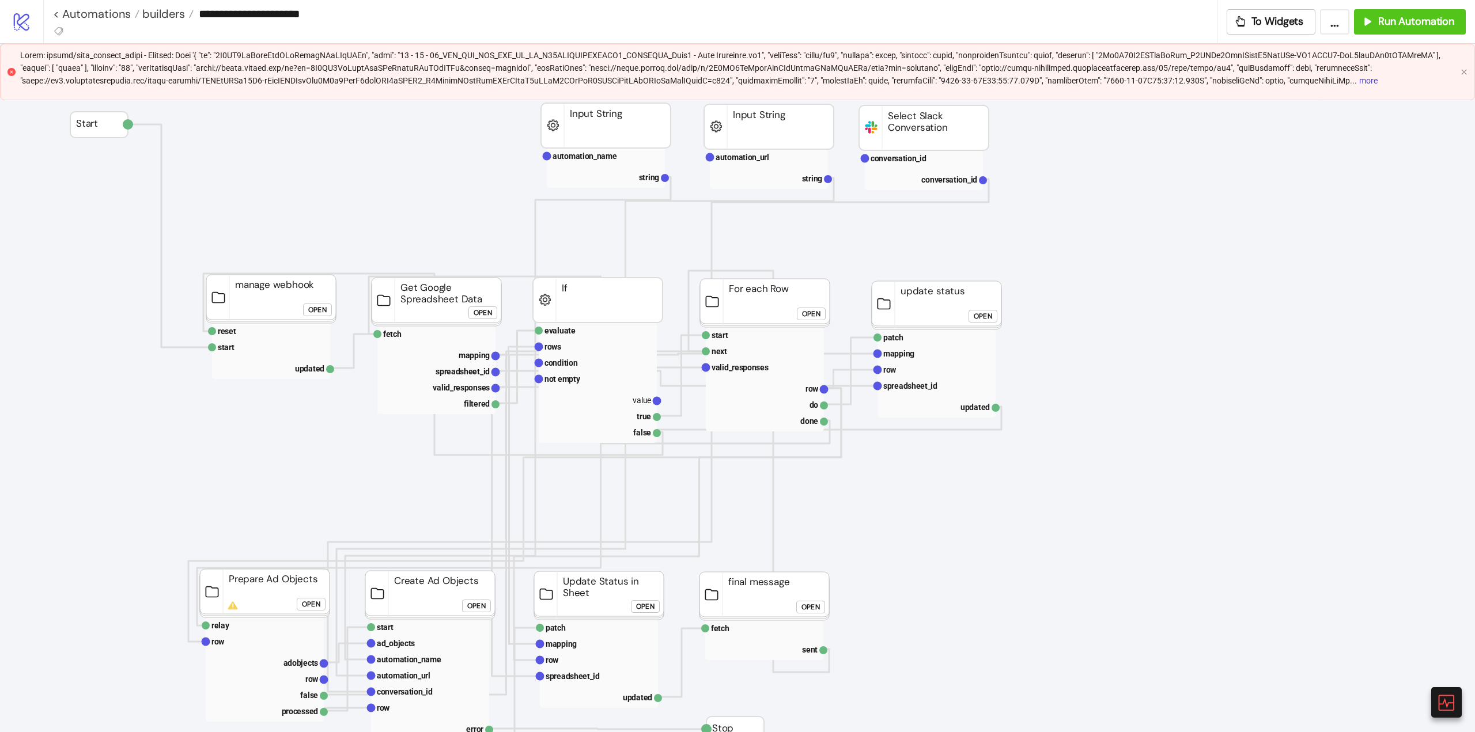
click at [1461, 77] on div "... more" at bounding box center [737, 72] width 1475 height 56
click at [1462, 71] on icon "close" at bounding box center [1464, 72] width 7 height 7
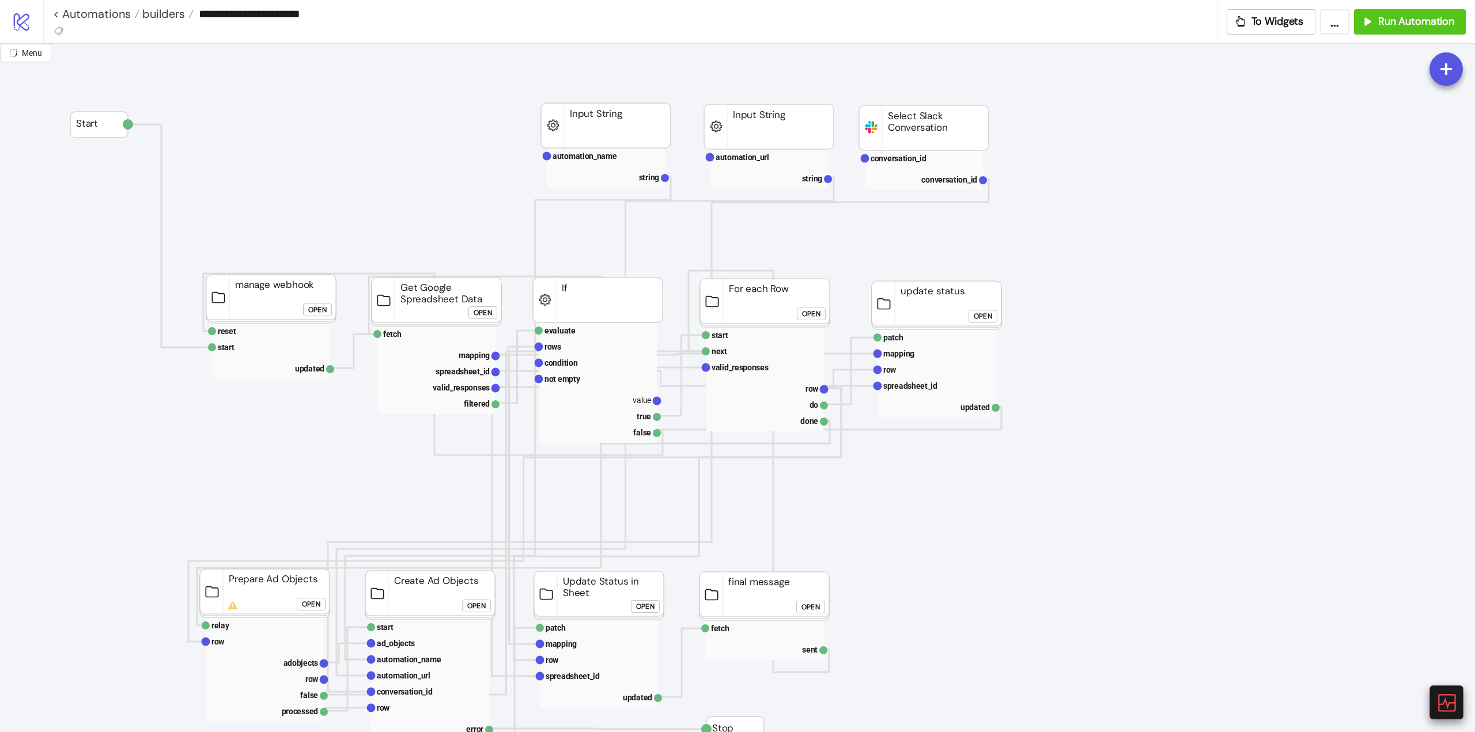
click at [1448, 696] on icon at bounding box center [1446, 702] width 17 height 17
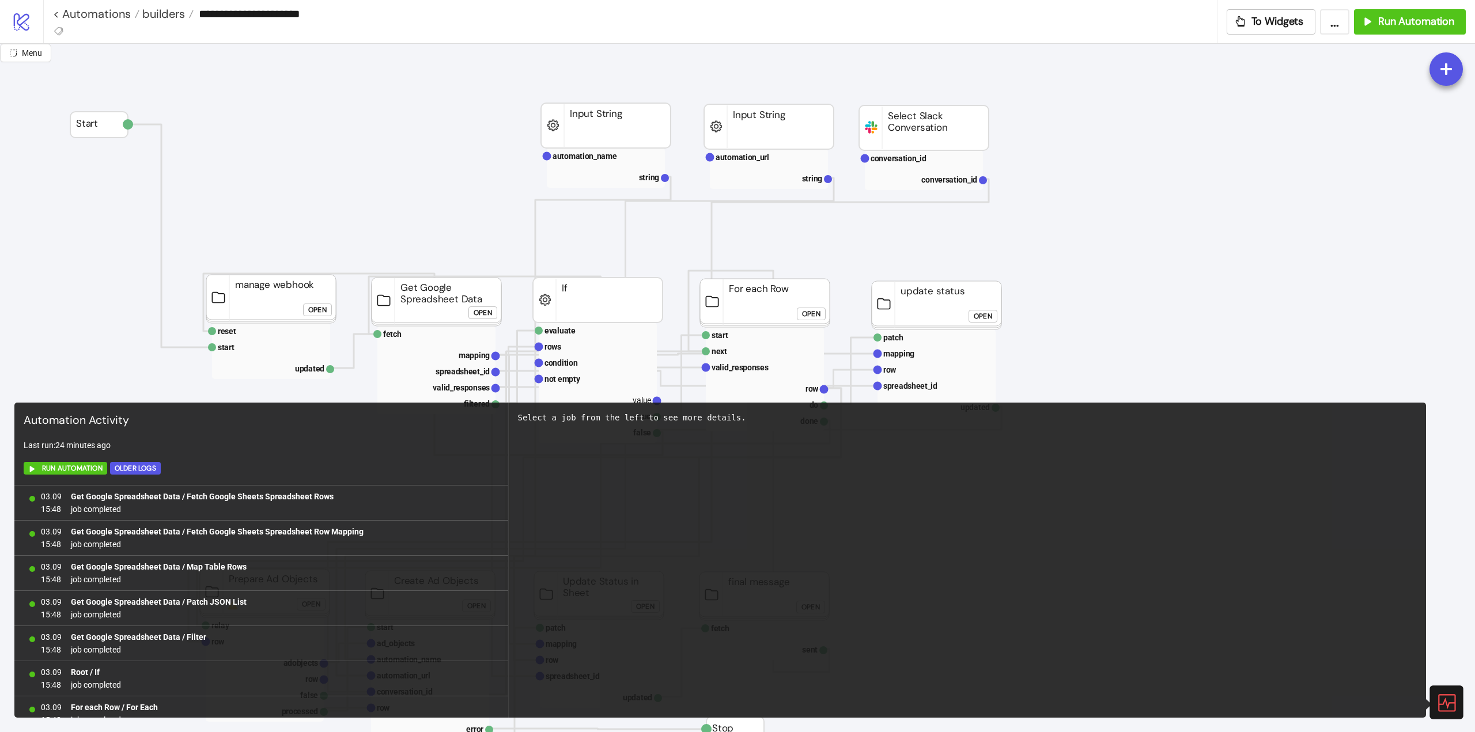
scroll to position [682, 0]
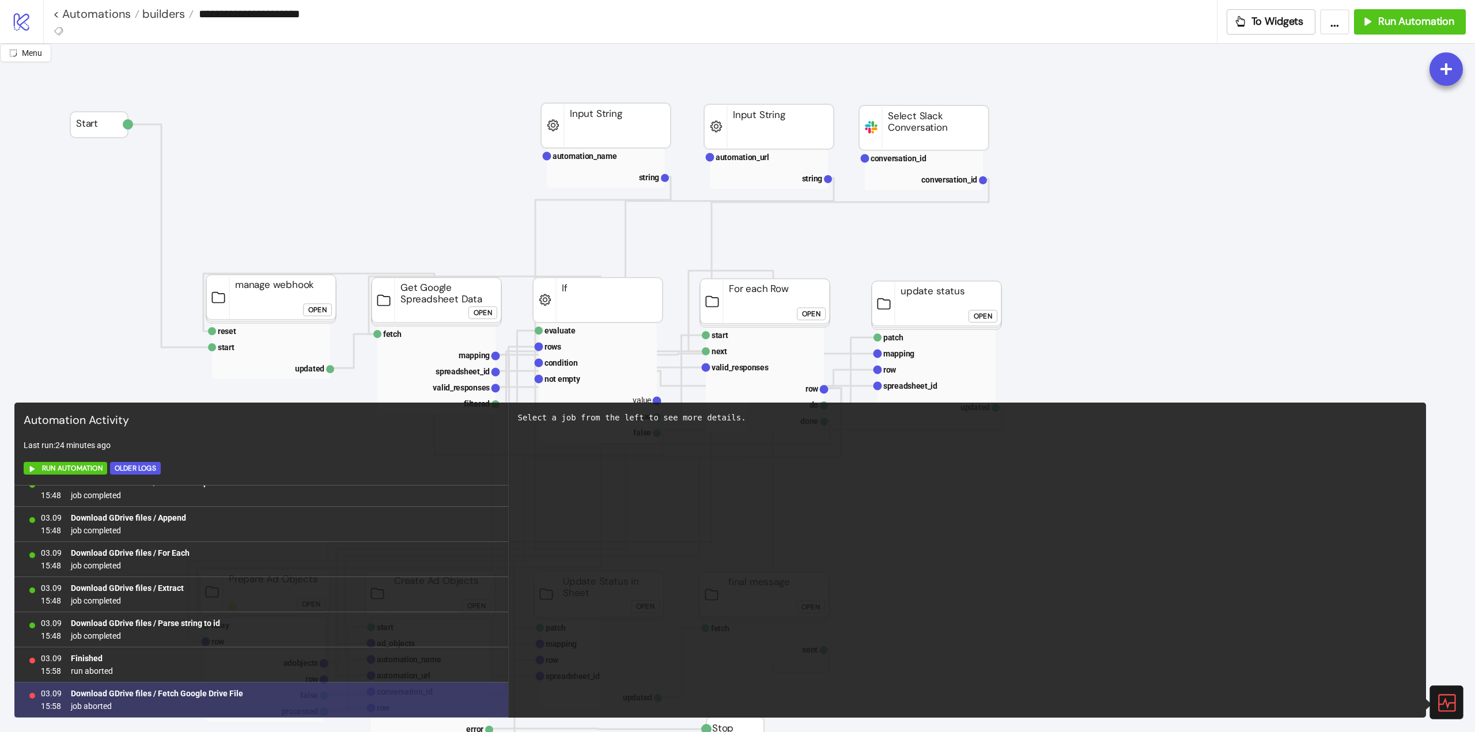
click at [203, 696] on b "Download GDrive files / Fetch Google Drive File" at bounding box center [157, 693] width 172 height 9
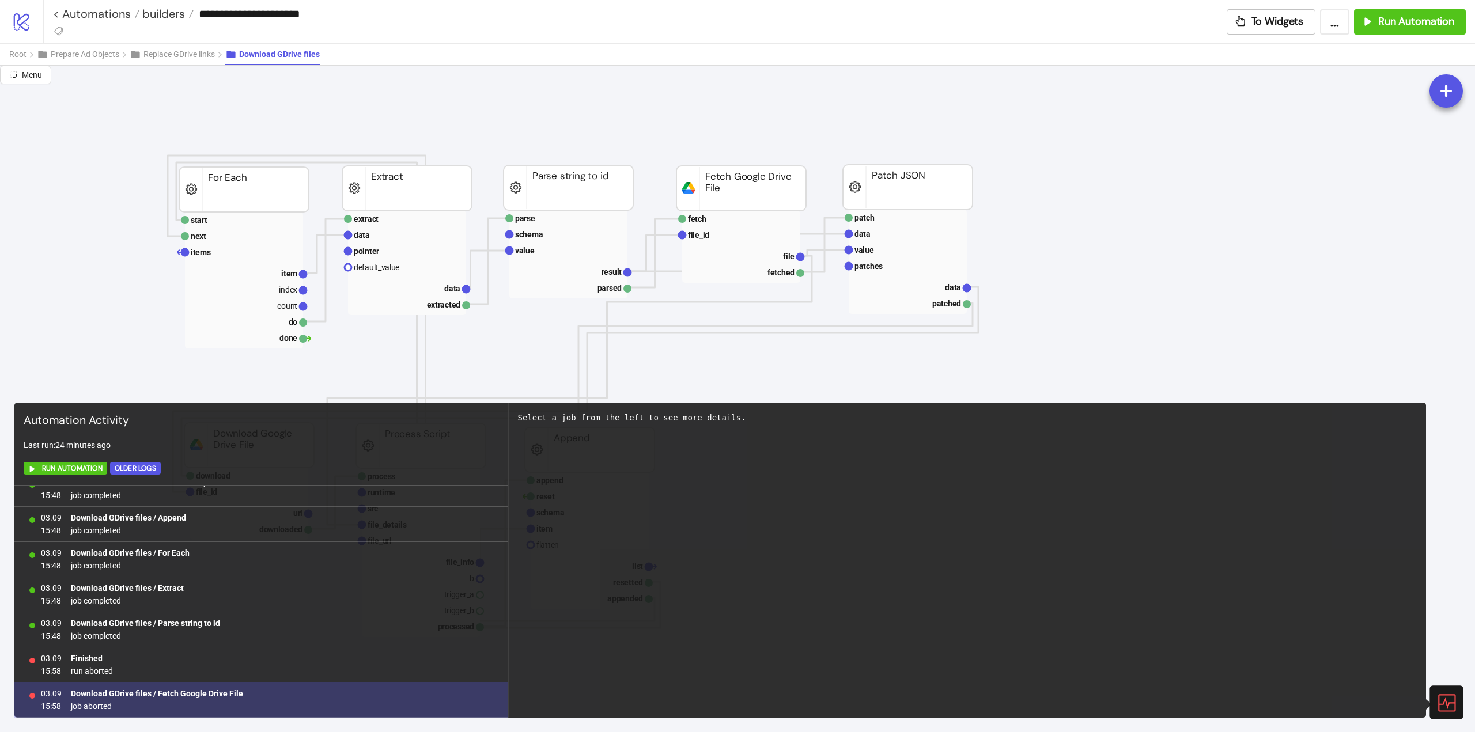
click at [195, 690] on b "Download GDrive files / Fetch Google Drive File" at bounding box center [157, 693] width 172 height 9
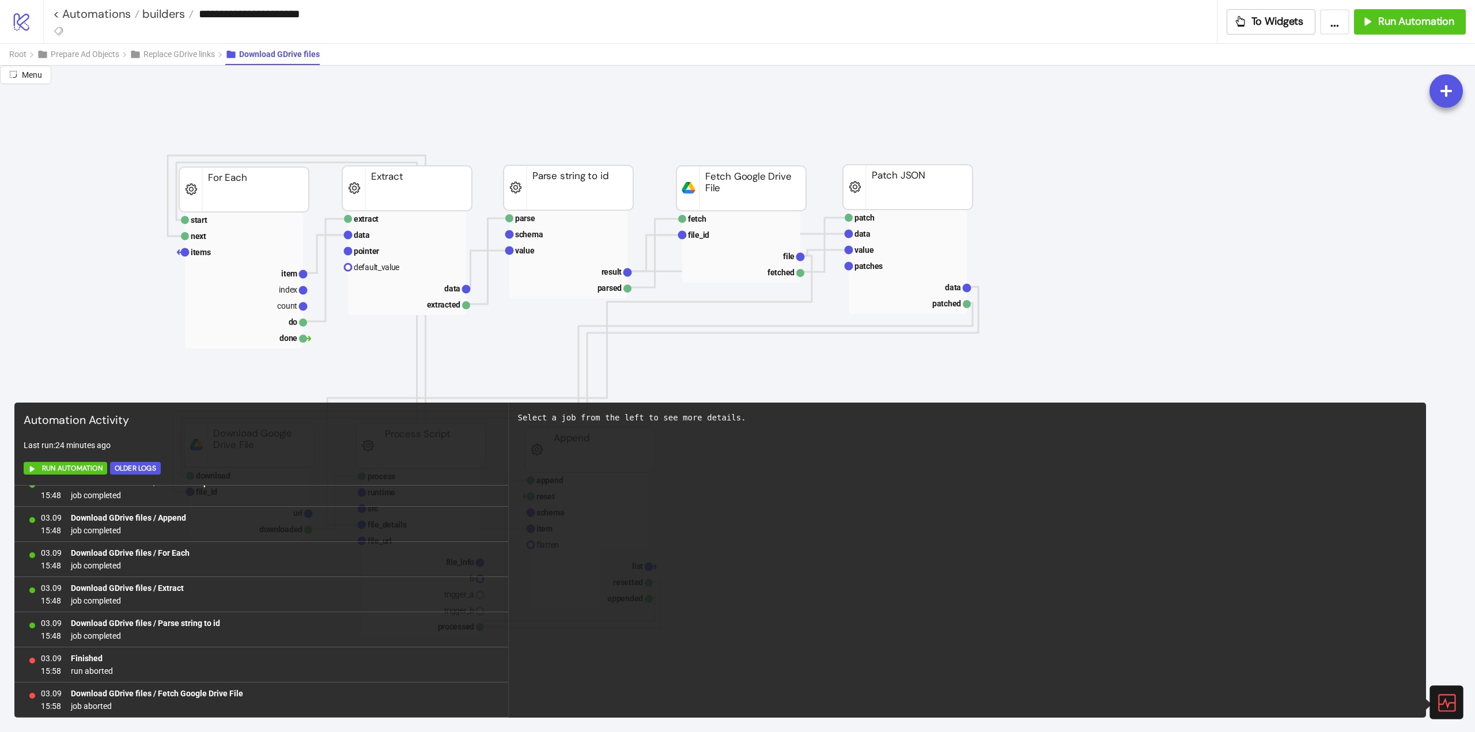
drag, startPoint x: 1444, startPoint y: 709, endPoint x: 1308, endPoint y: 663, distance: 143.6
click at [1444, 708] on icon at bounding box center [1446, 703] width 20 height 20
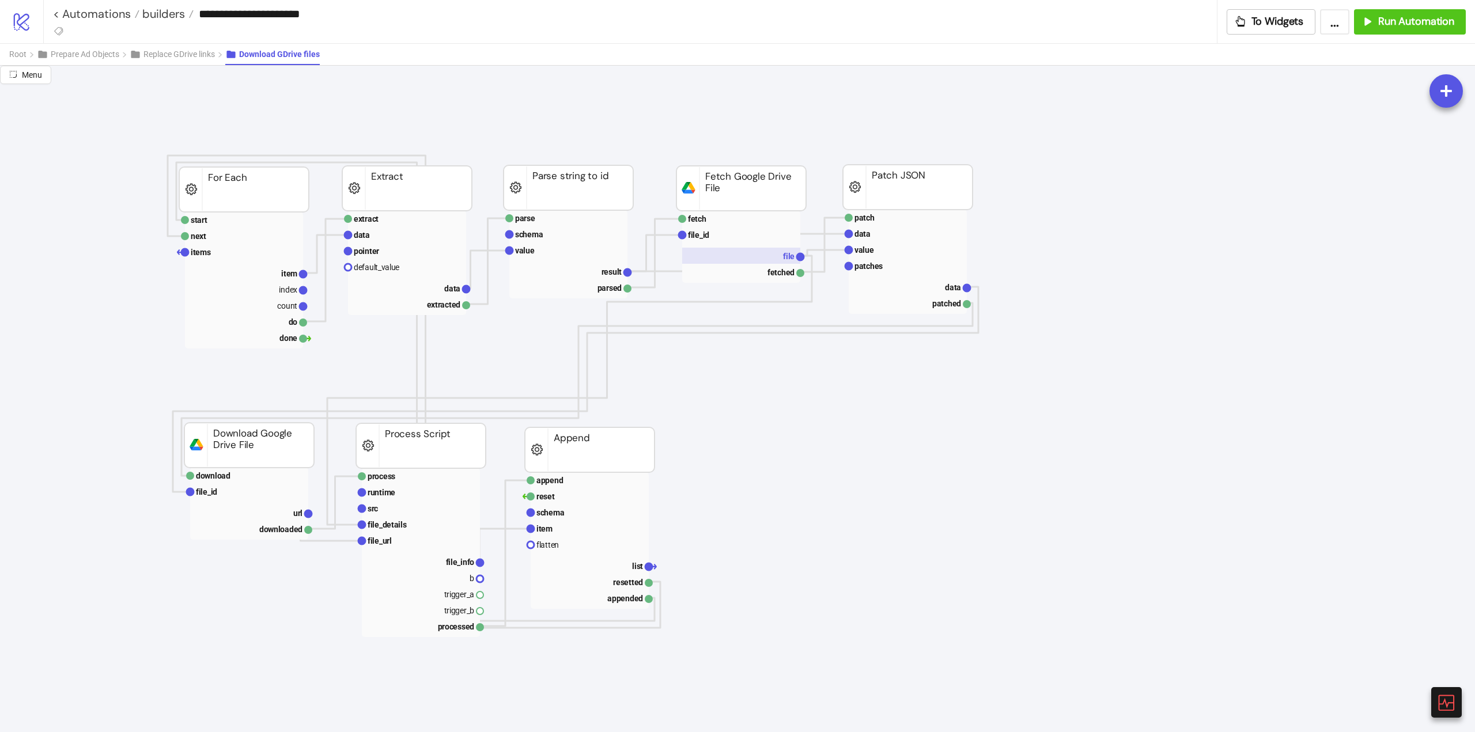
click at [784, 255] on text "file" at bounding box center [789, 256] width 12 height 9
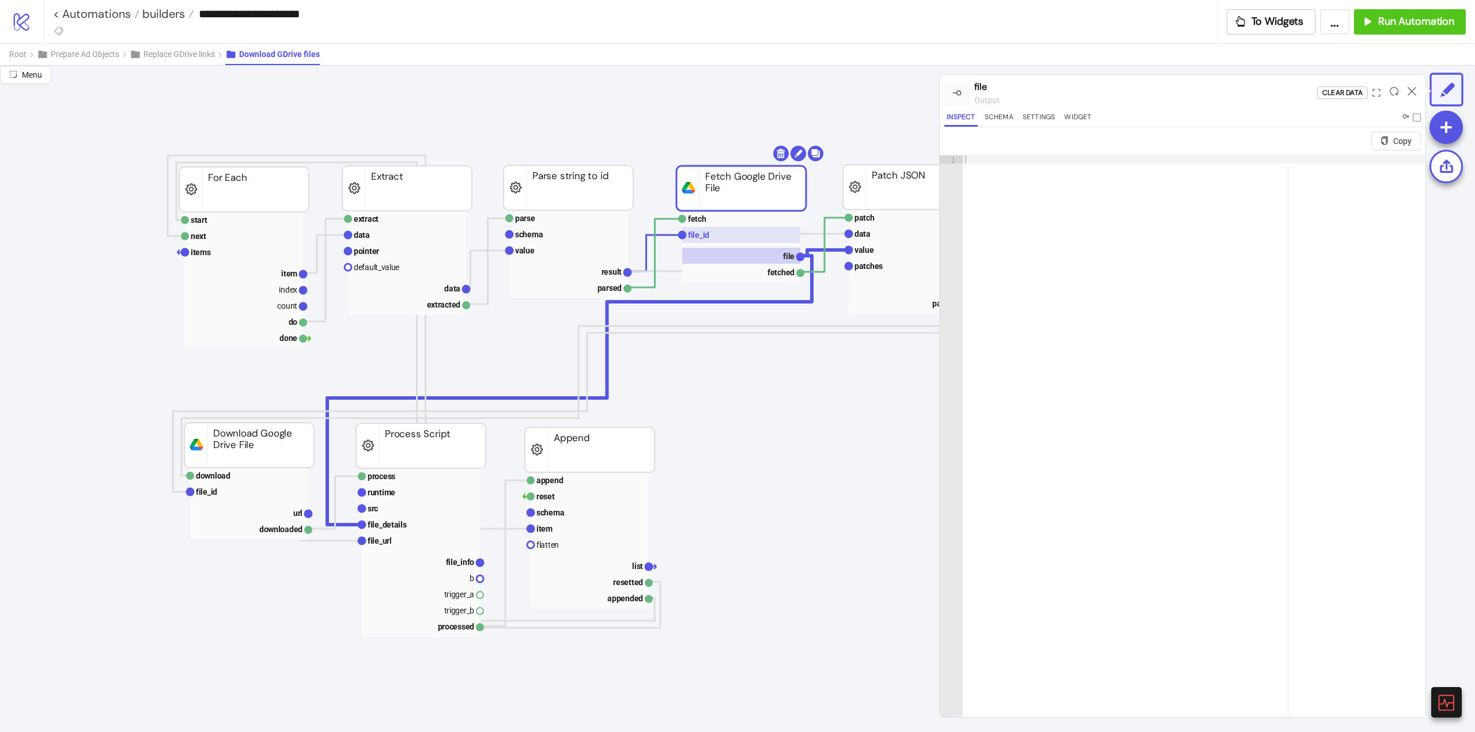
click at [719, 236] on rect at bounding box center [741, 235] width 118 height 16
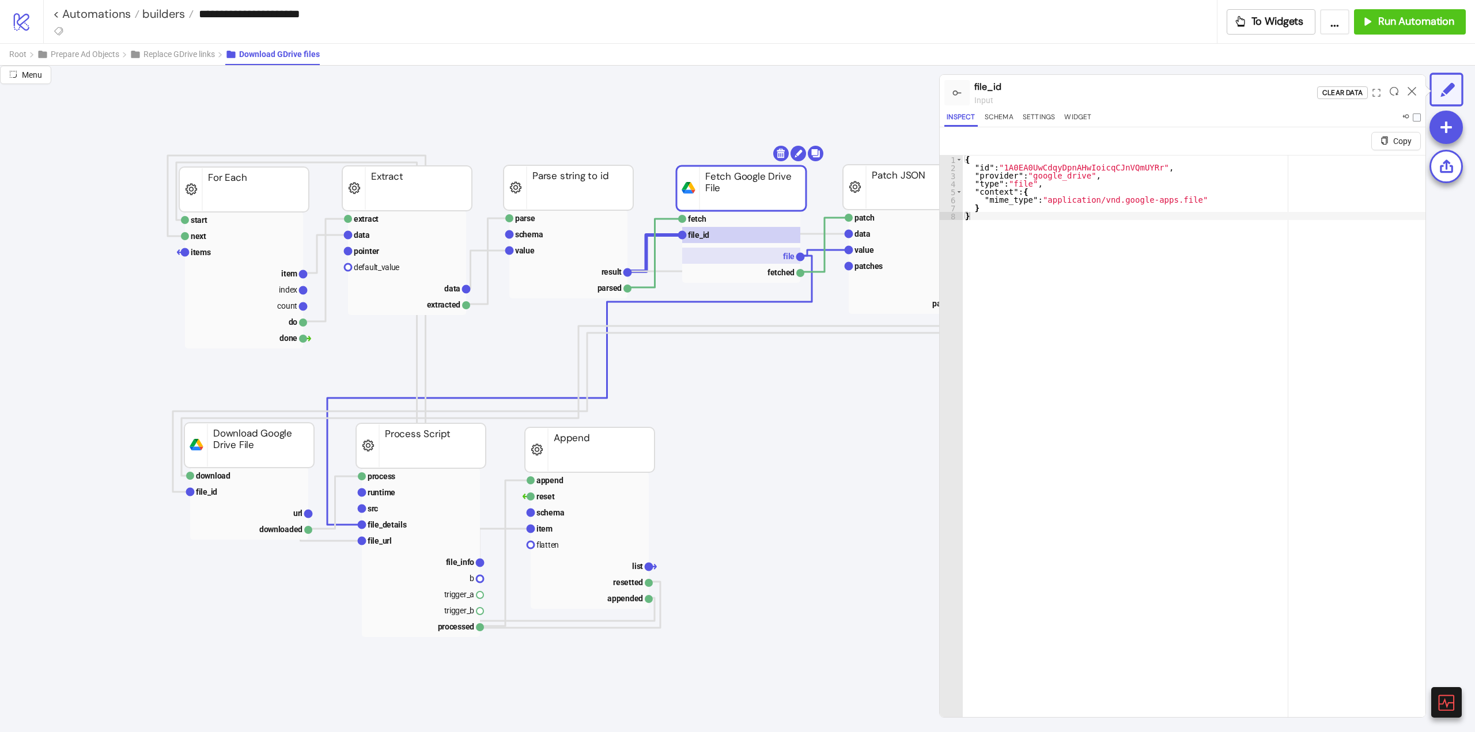
click at [781, 254] on rect at bounding box center [741, 256] width 118 height 16
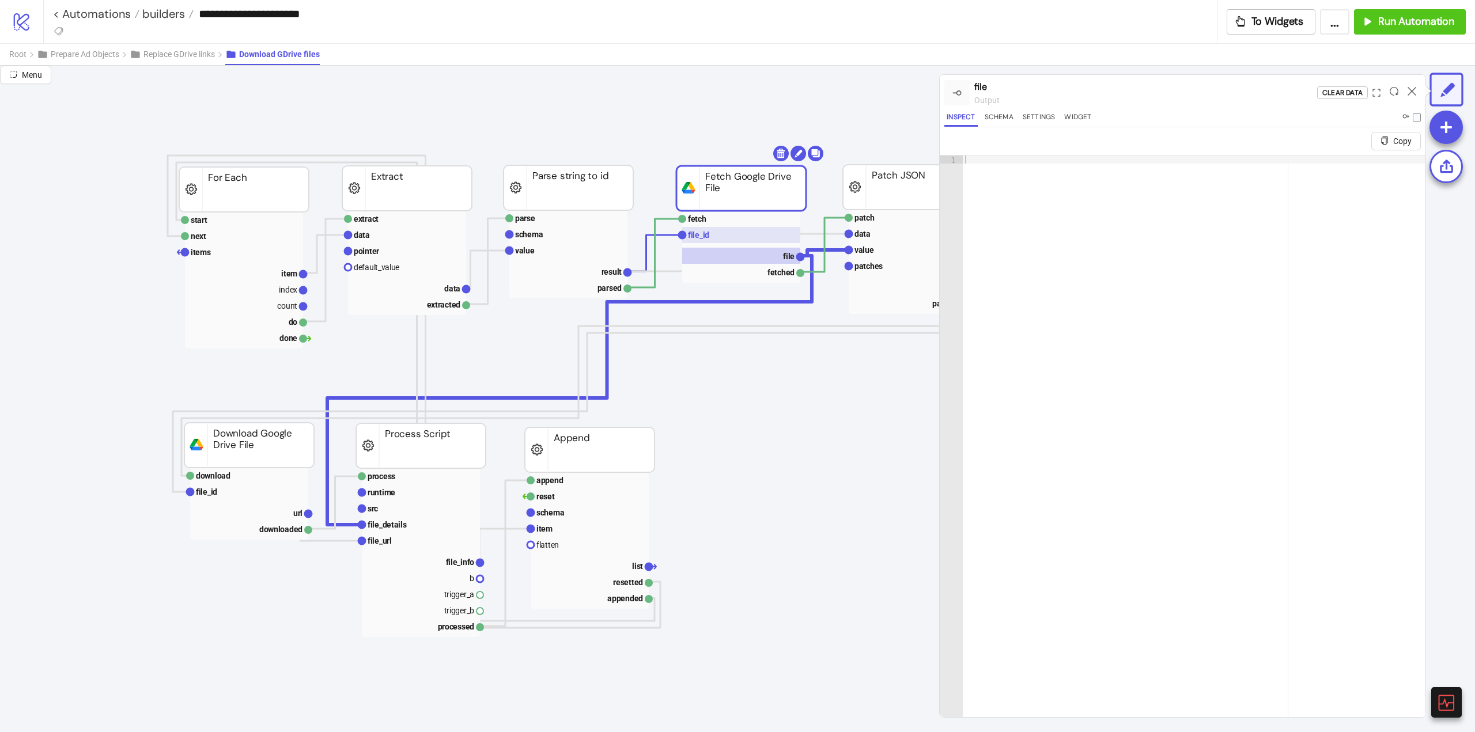
click at [734, 233] on rect at bounding box center [741, 235] width 118 height 16
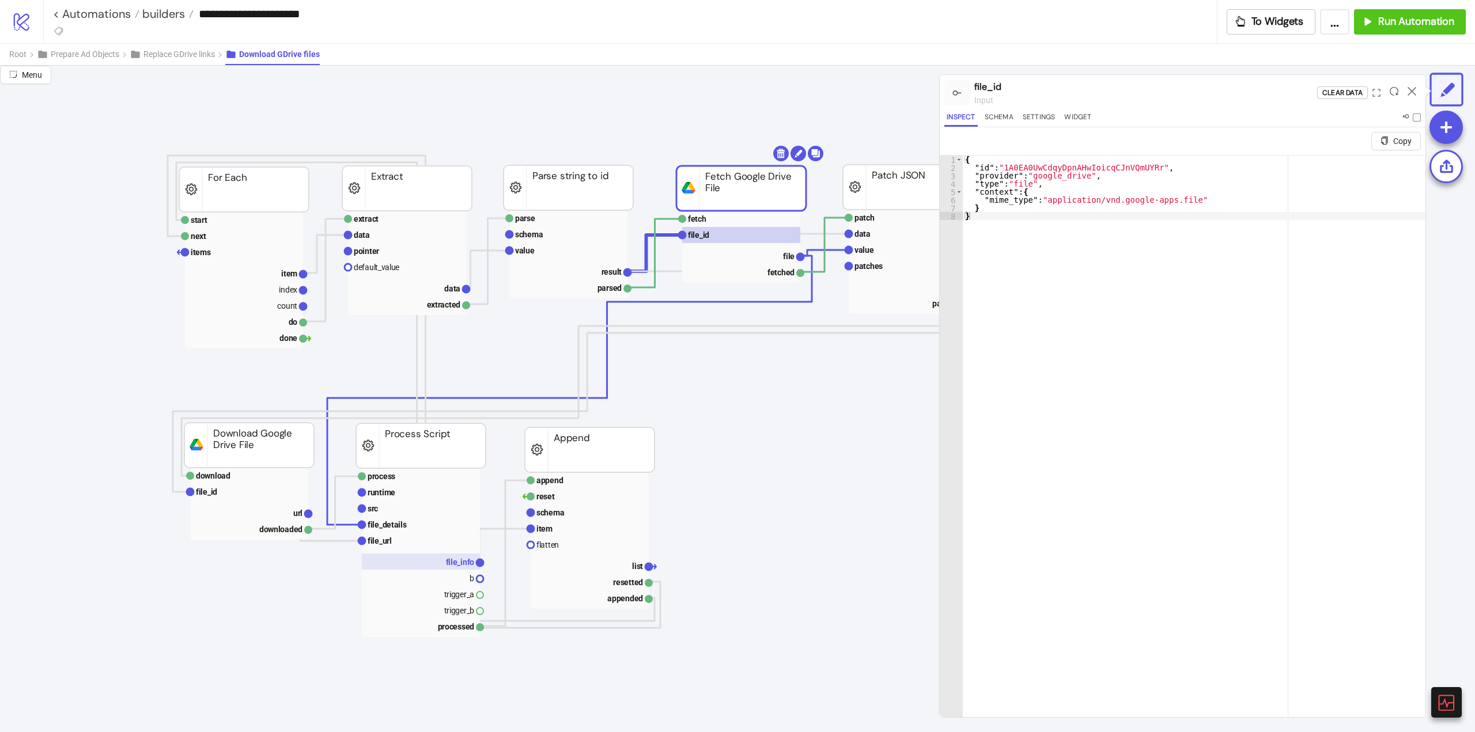
click at [450, 560] on text "file_info" at bounding box center [460, 562] width 29 height 9
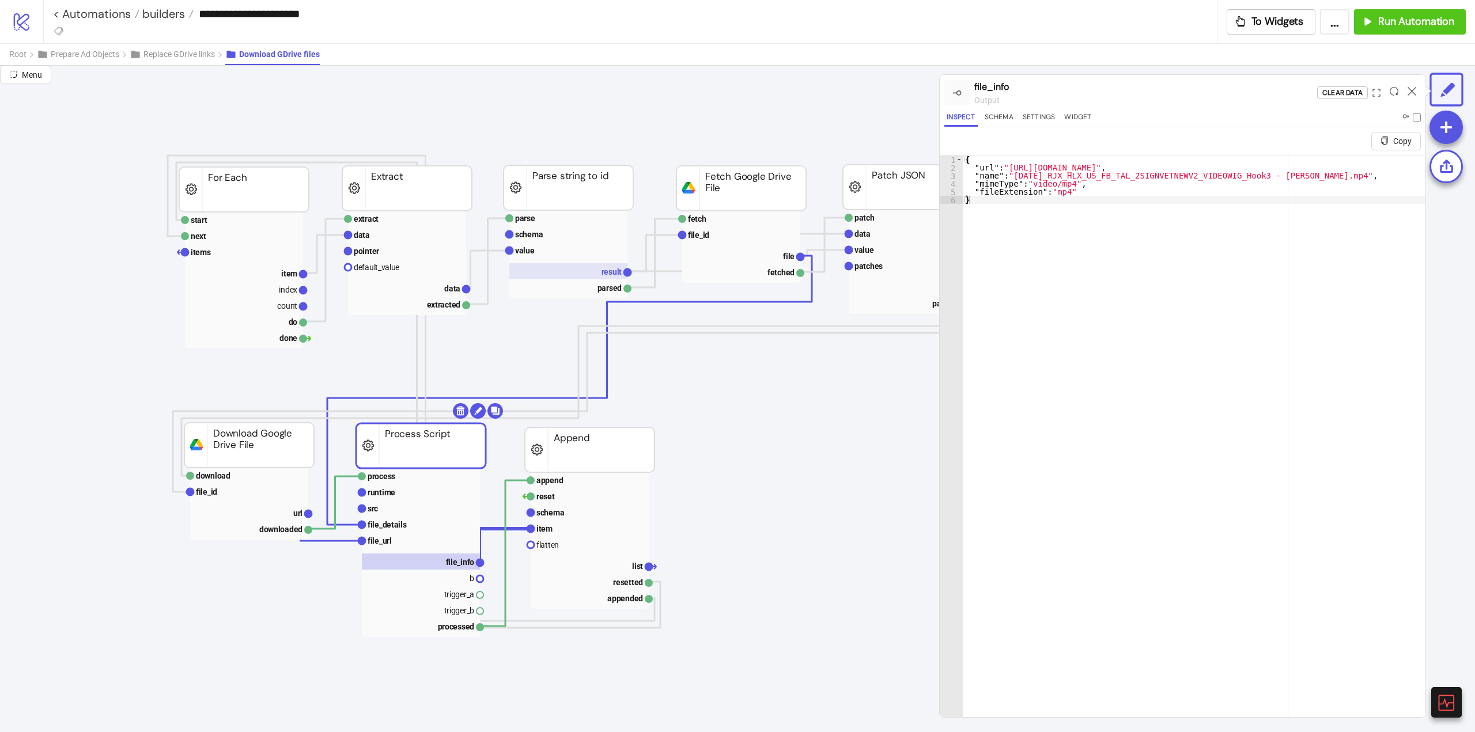
click at [599, 277] on rect at bounding box center [568, 271] width 118 height 16
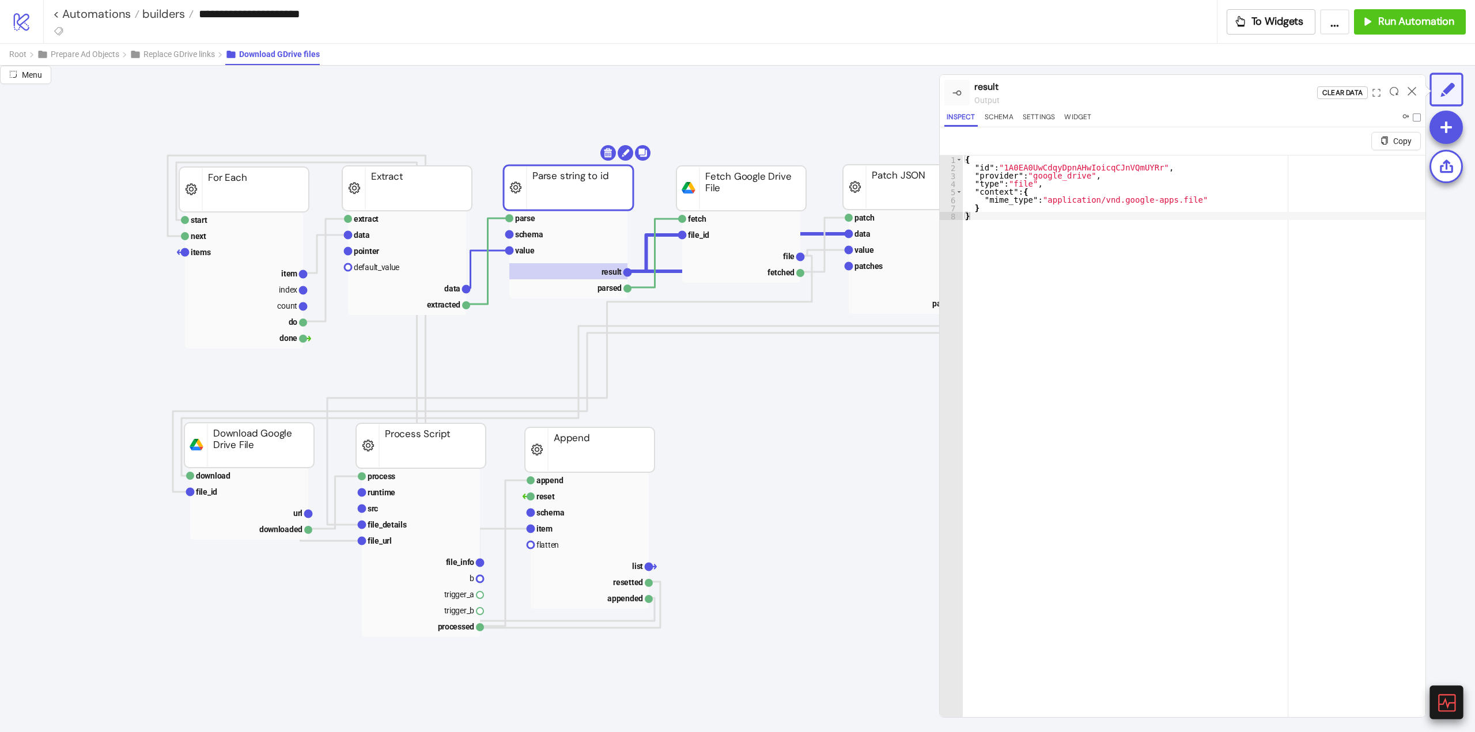
click at [1441, 710] on icon at bounding box center [1446, 703] width 20 height 20
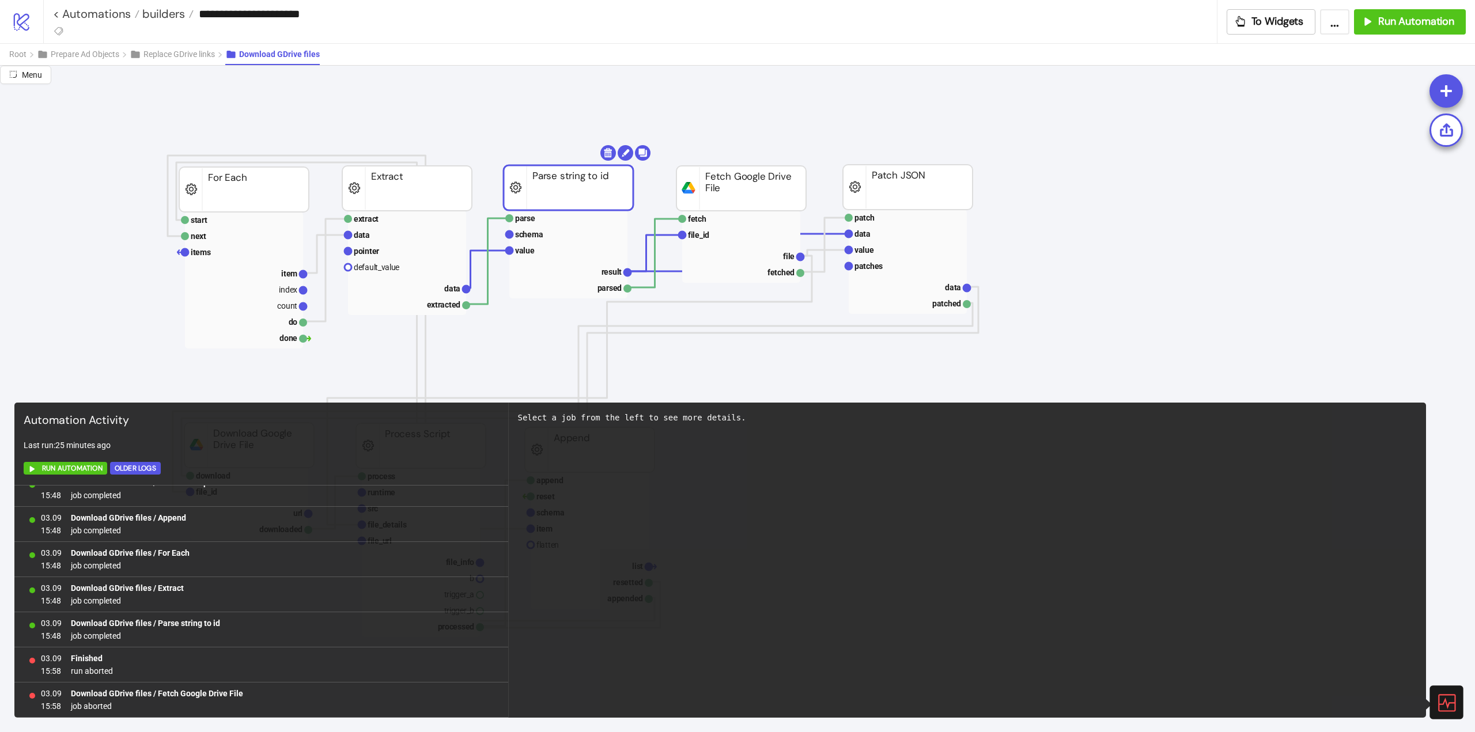
click at [1441, 710] on icon at bounding box center [1446, 703] width 20 height 20
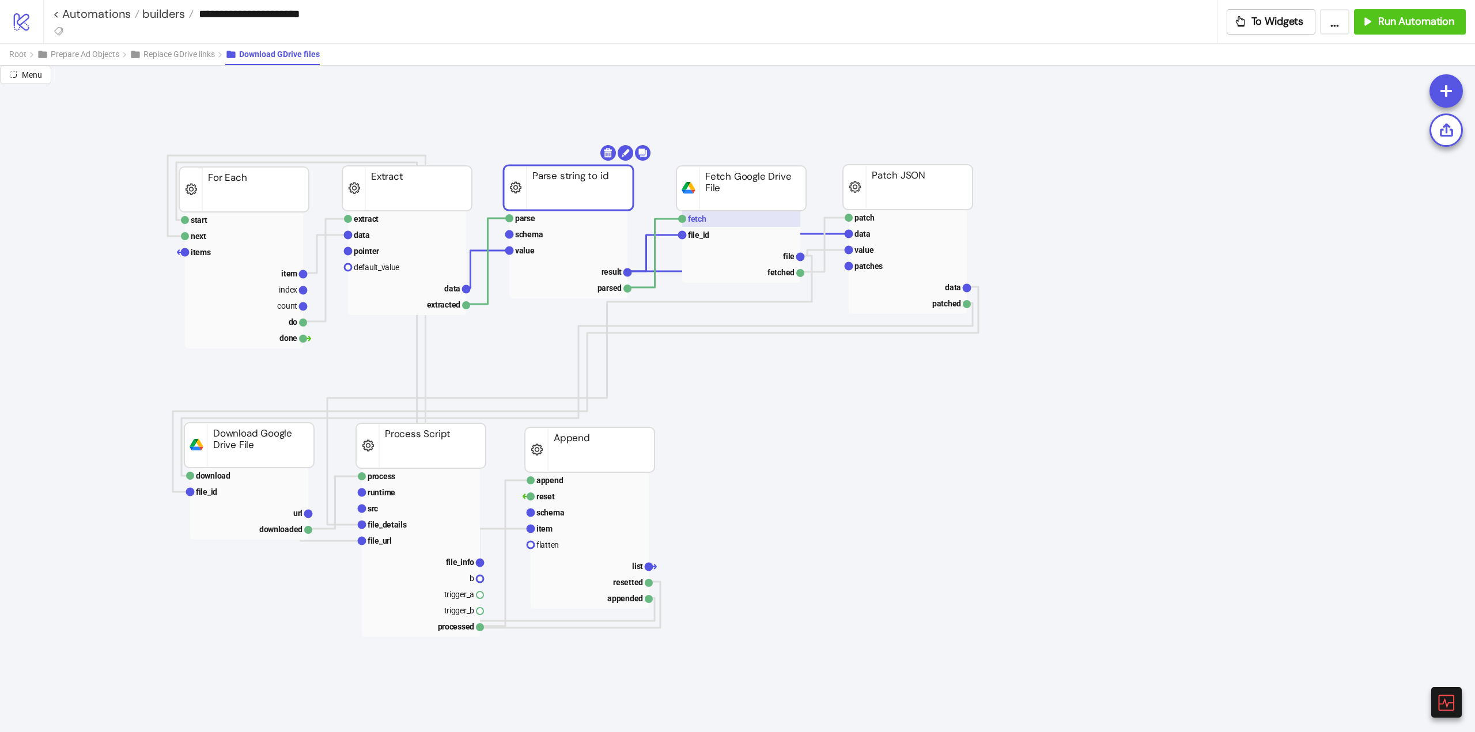
click at [718, 216] on rect at bounding box center [741, 219] width 118 height 16
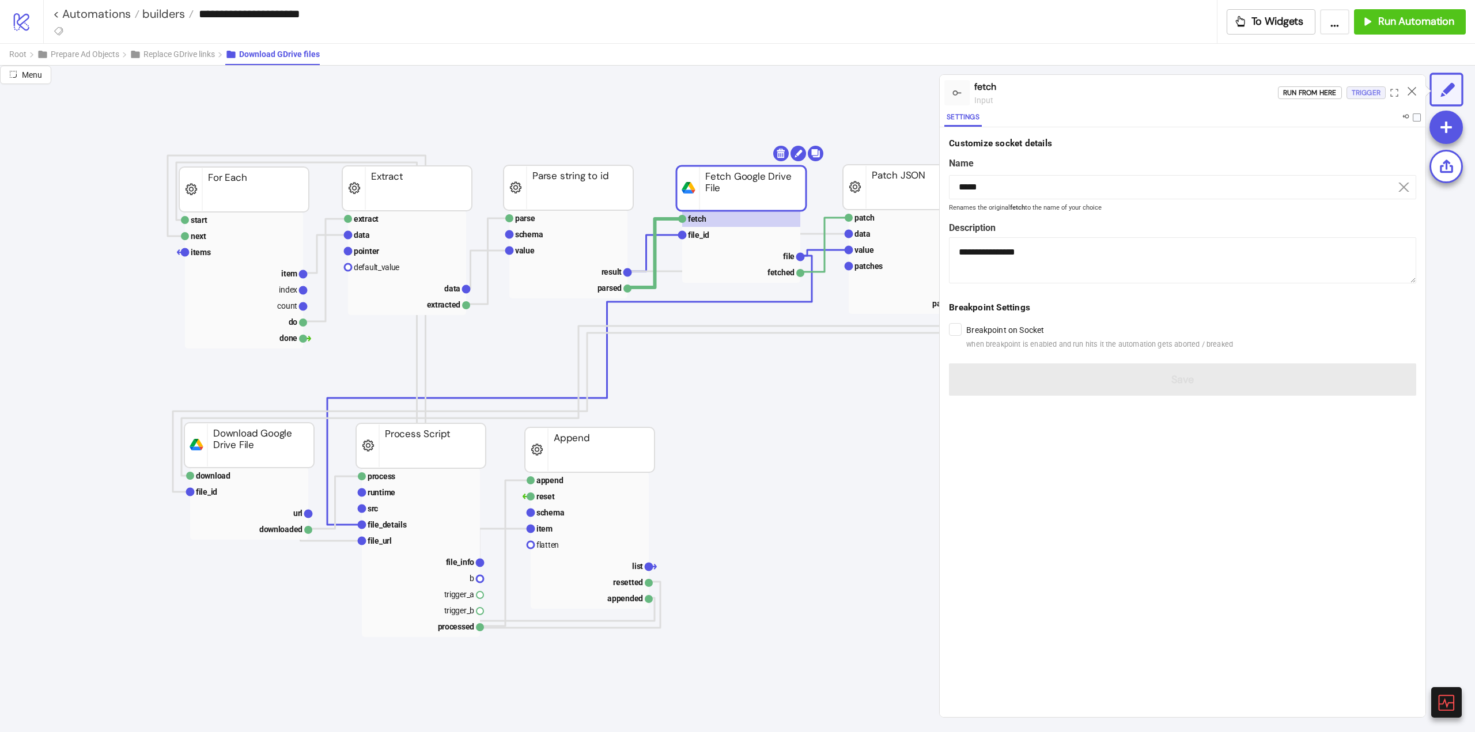
click at [1365, 95] on div "Trigger" at bounding box center [1366, 92] width 29 height 13
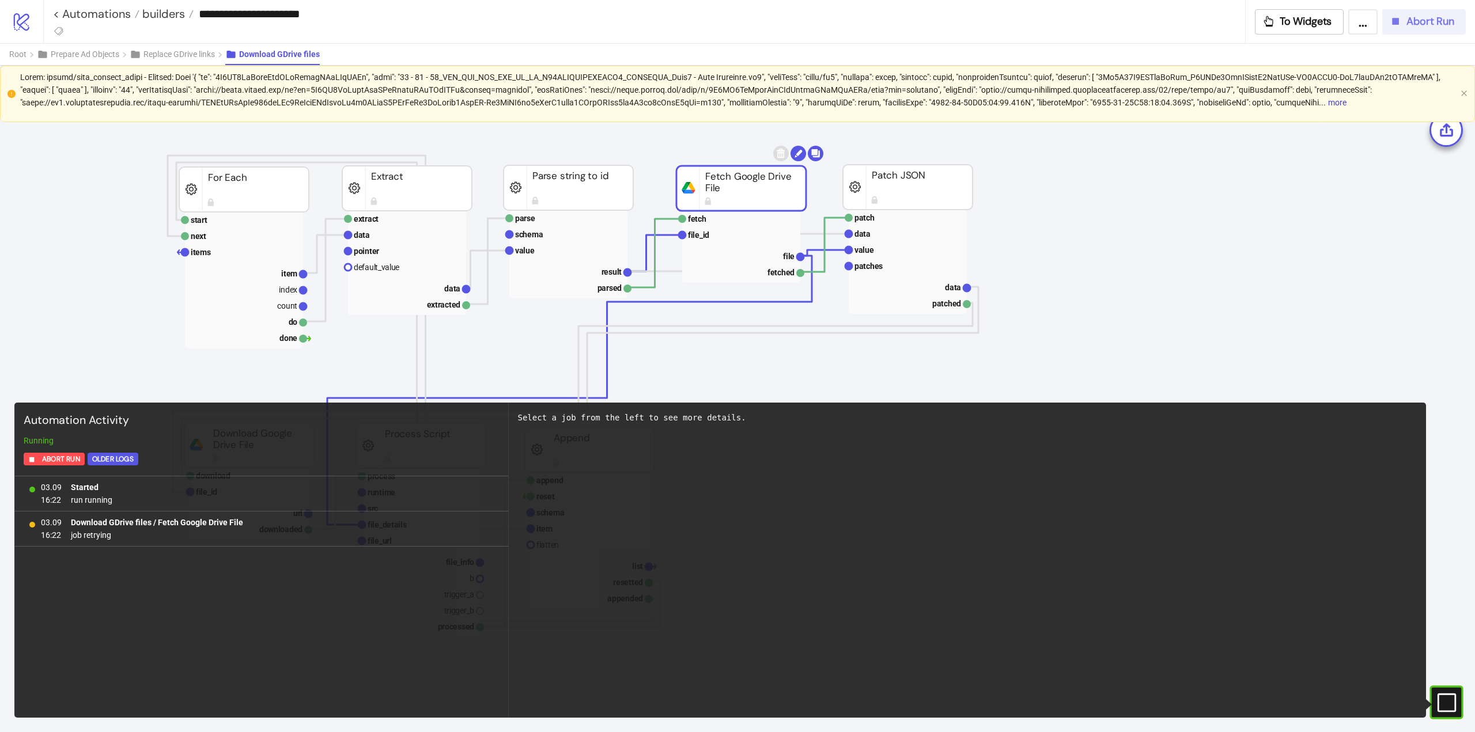
click at [1402, 26] on icon "button" at bounding box center [1395, 21] width 13 height 13
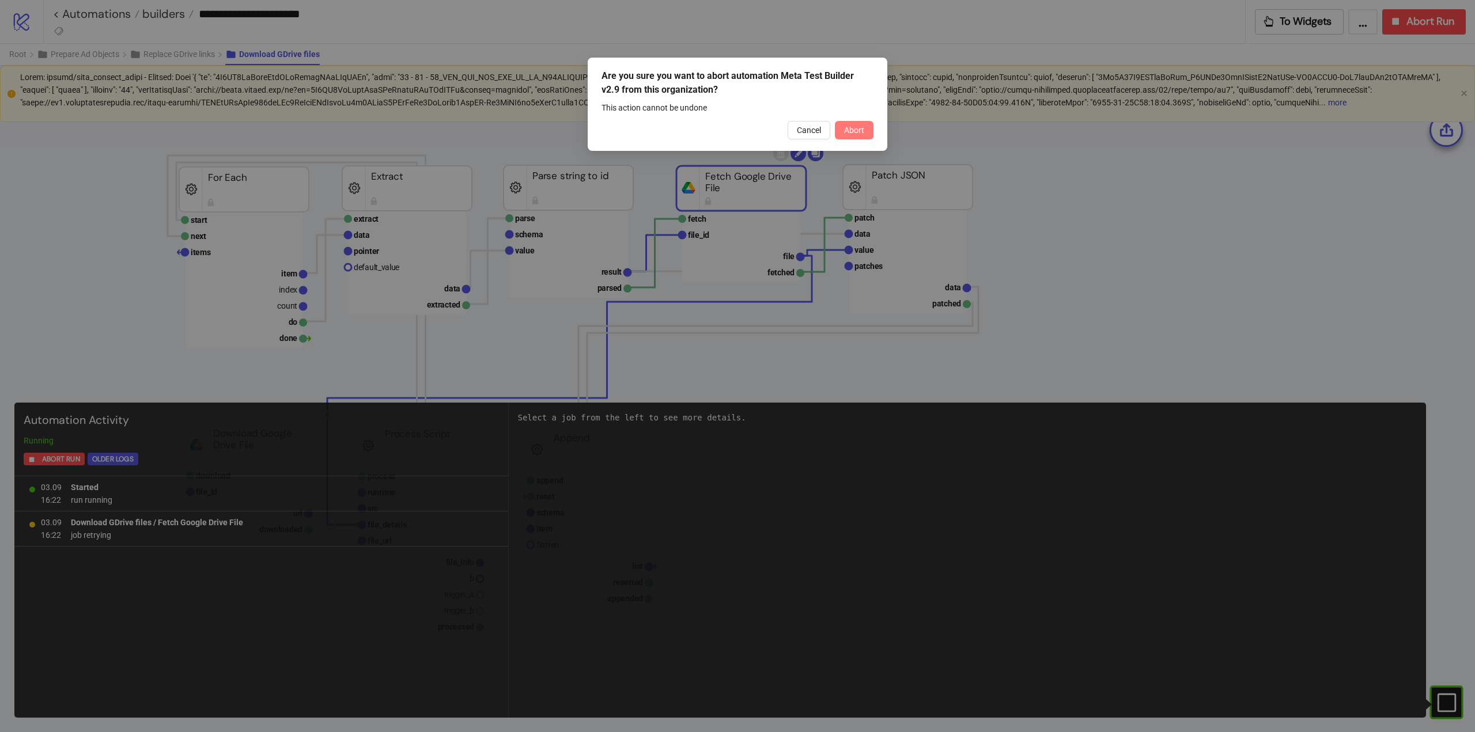
click at [862, 136] on button "Abort" at bounding box center [854, 130] width 39 height 18
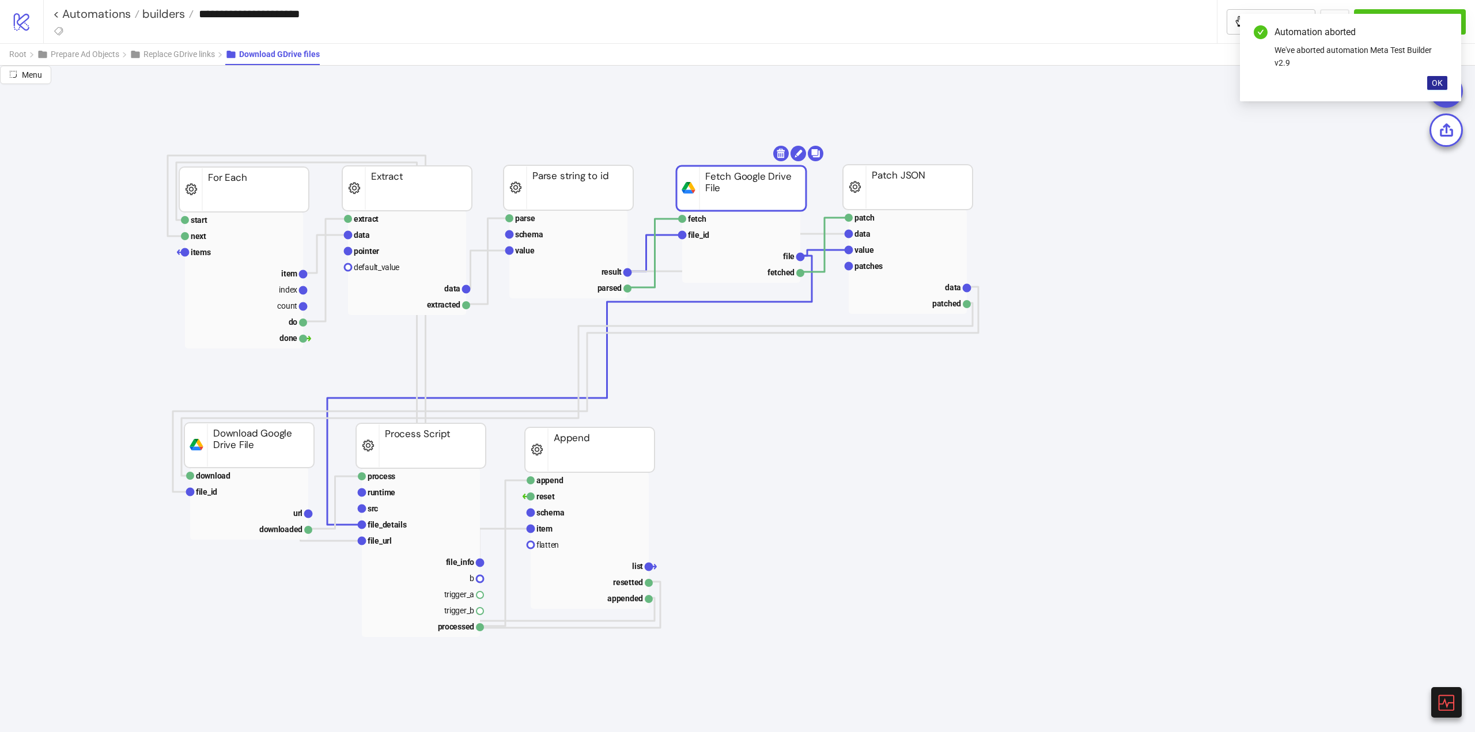
drag, startPoint x: 1433, startPoint y: 87, endPoint x: 1314, endPoint y: 89, distance: 118.7
click at [1433, 86] on span "OK" at bounding box center [1437, 82] width 11 height 9
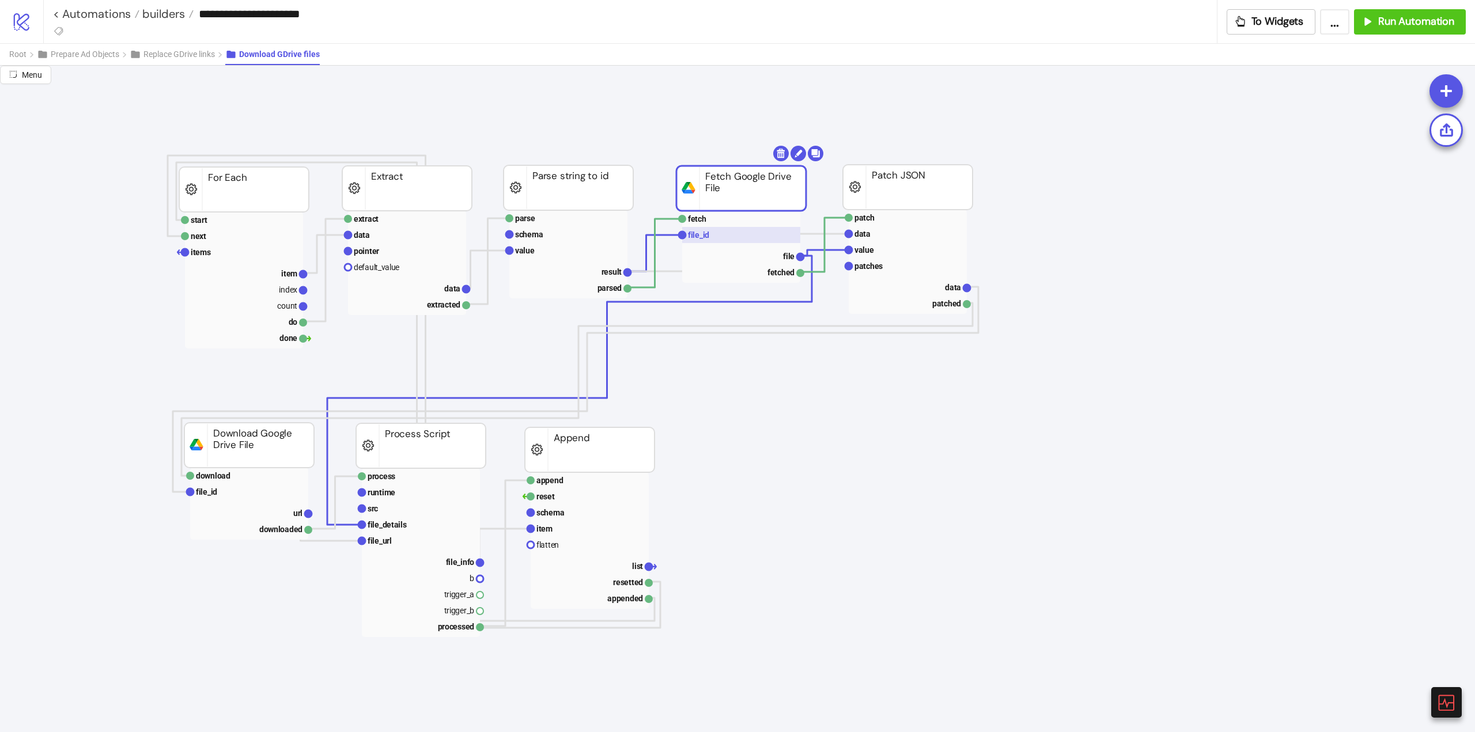
click at [716, 240] on rect at bounding box center [741, 235] width 118 height 16
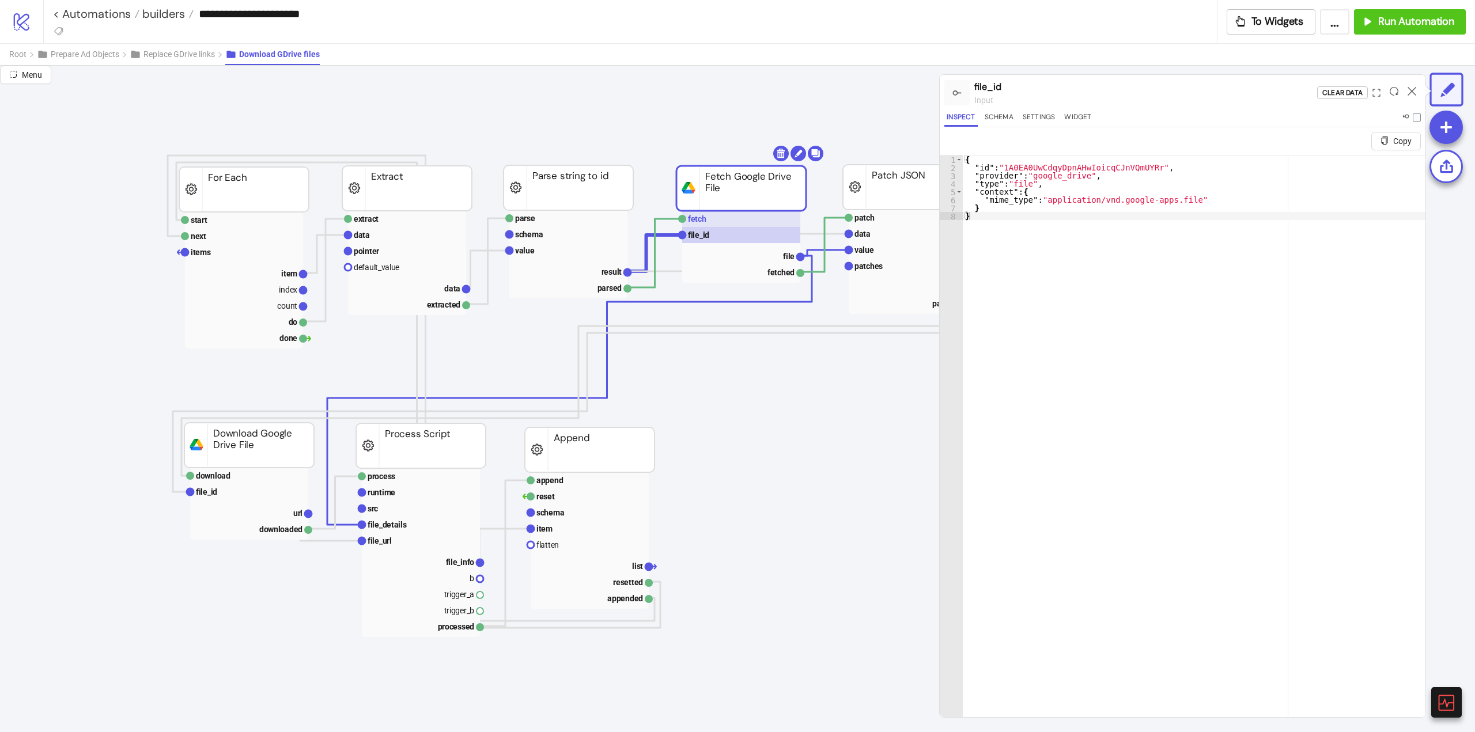
click at [693, 218] on text "fetch" at bounding box center [697, 218] width 18 height 9
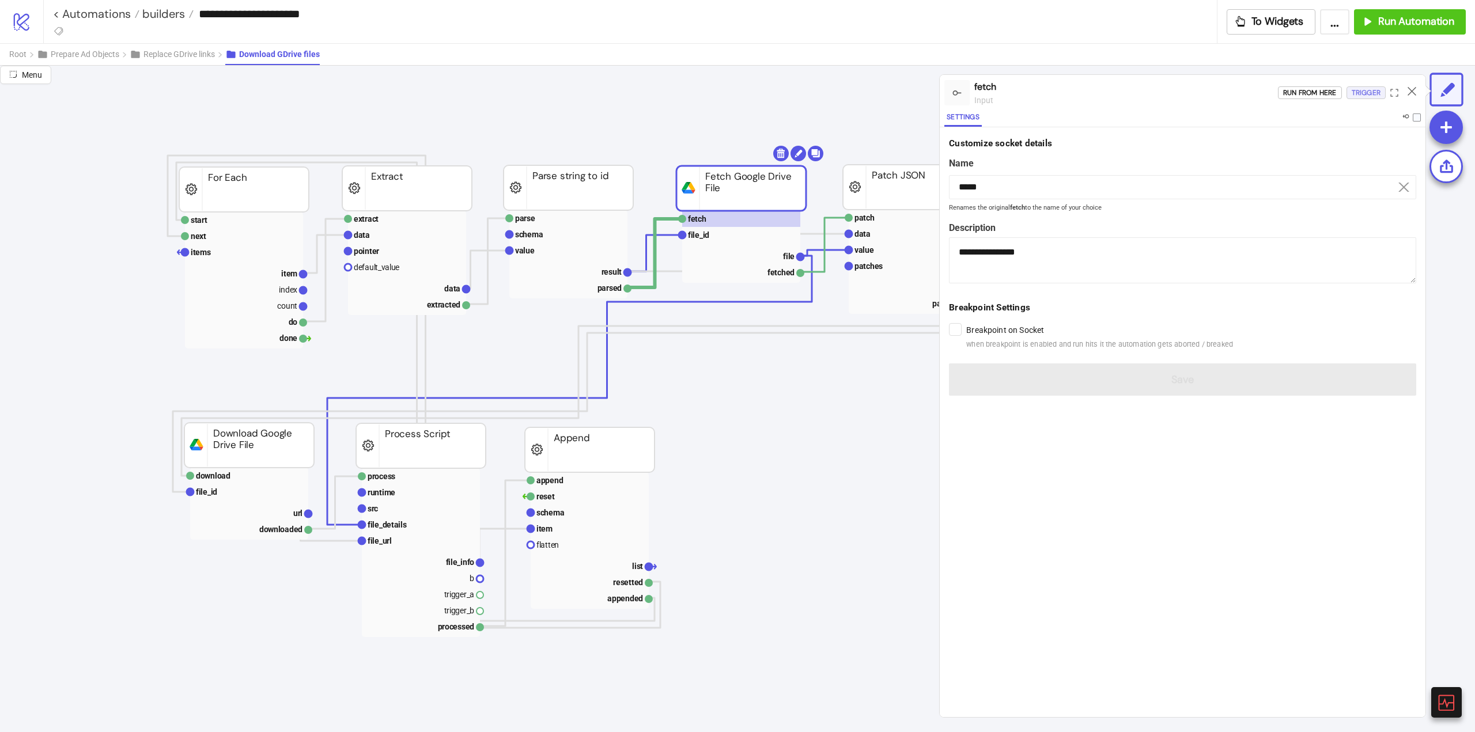
click at [1362, 93] on div "Trigger" at bounding box center [1366, 92] width 29 height 13
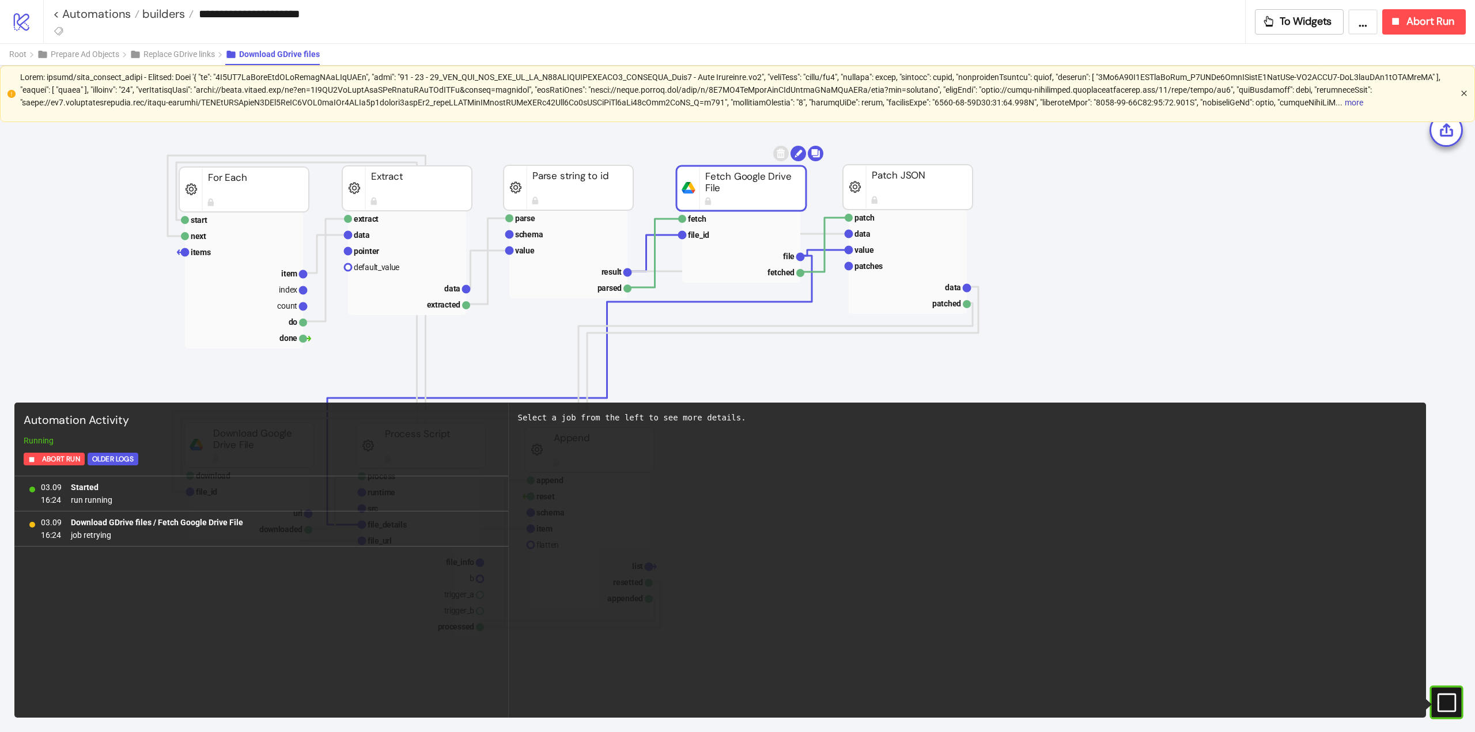
click at [1466, 96] on icon "close" at bounding box center [1464, 93] width 5 height 5
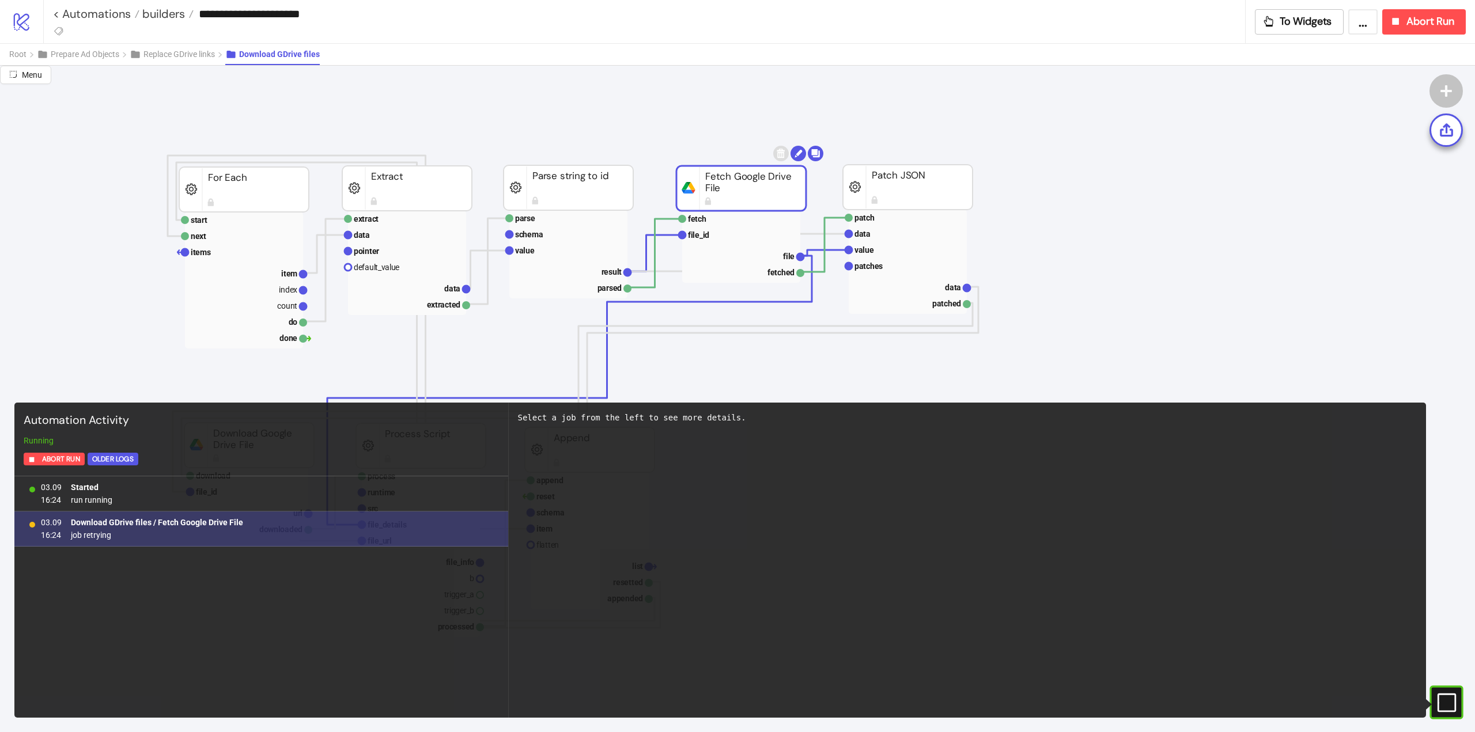
click at [174, 525] on b "Download GDrive files / Fetch Google Drive File" at bounding box center [157, 522] width 172 height 9
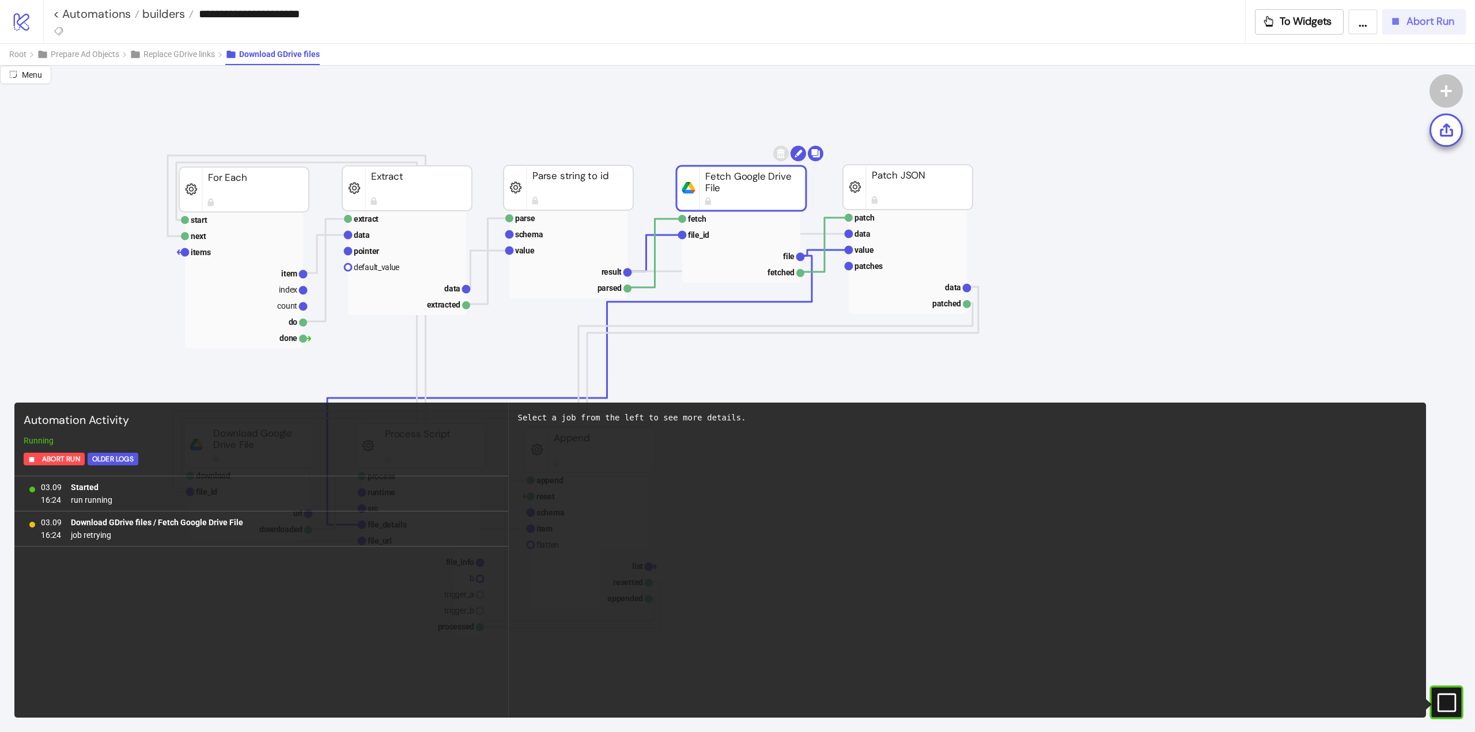
click at [1399, 34] on button "Abort Run" at bounding box center [1425, 21] width 84 height 25
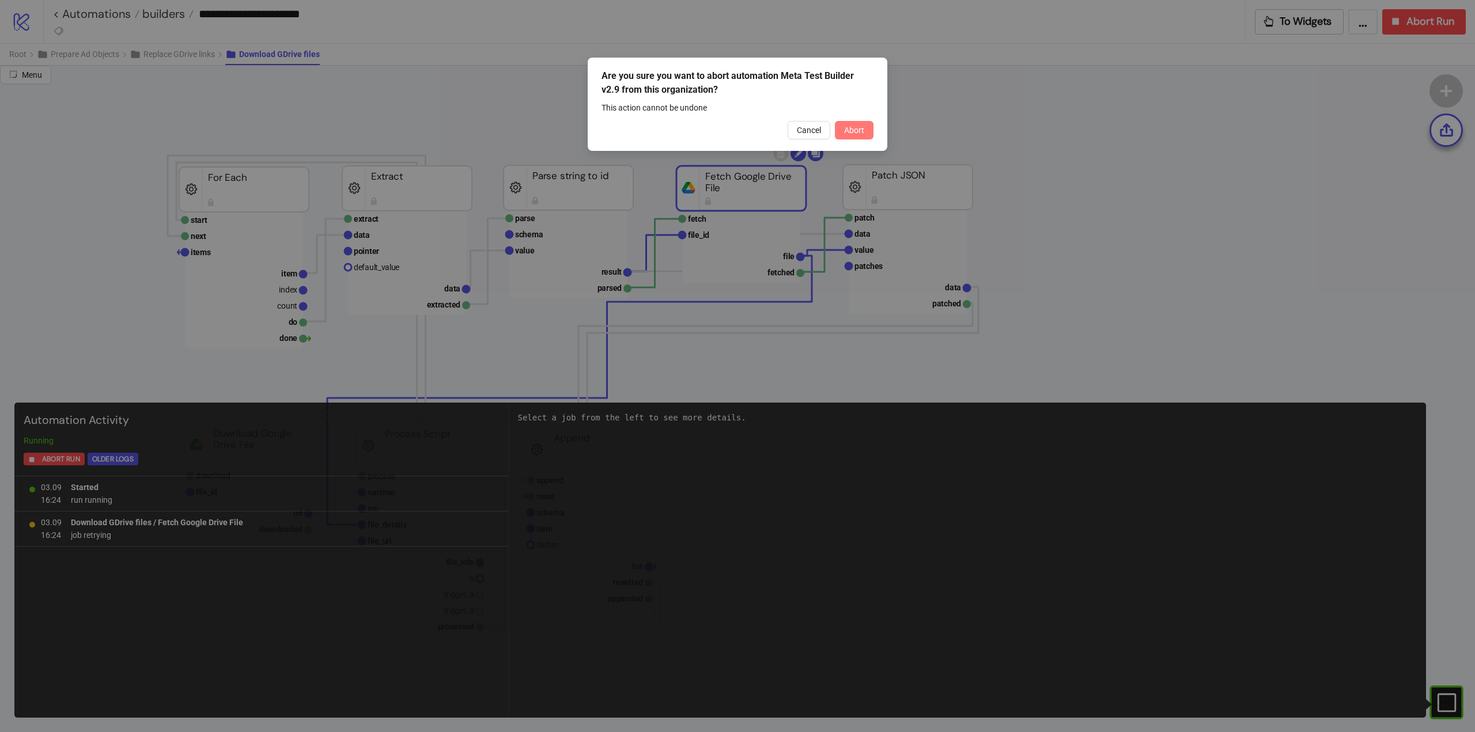
click at [852, 130] on span "Abort" at bounding box center [854, 130] width 20 height 9
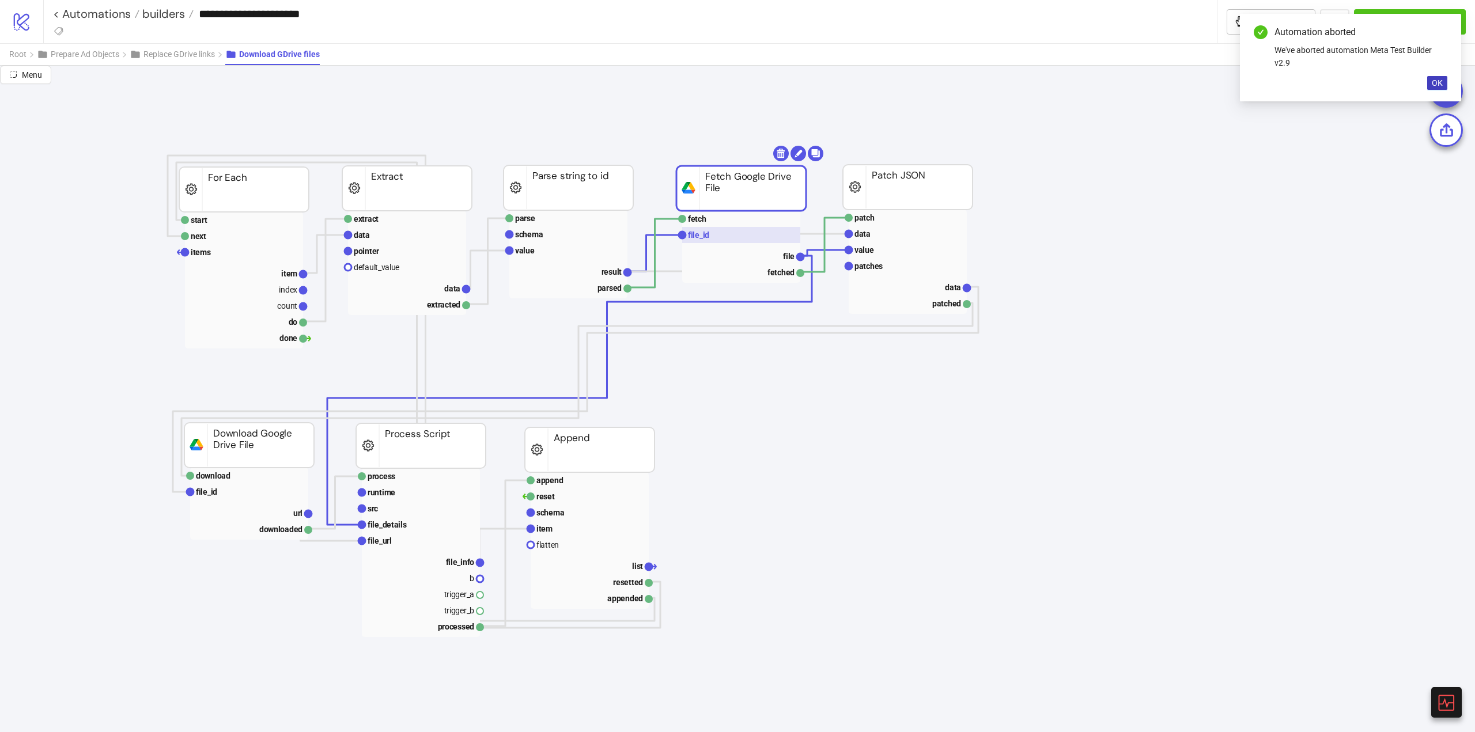
click at [703, 238] on text "file_id" at bounding box center [698, 235] width 21 height 9
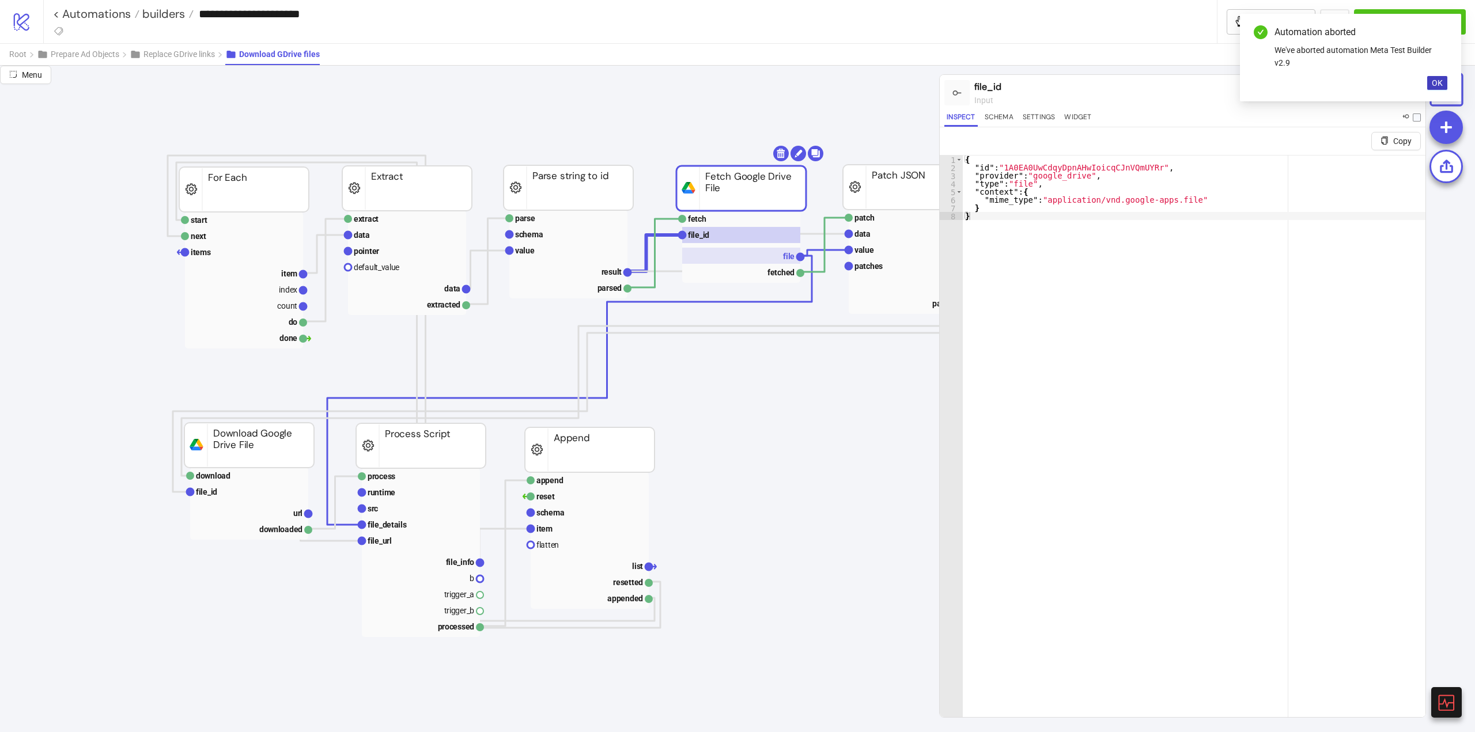
click at [768, 263] on rect at bounding box center [741, 256] width 118 height 16
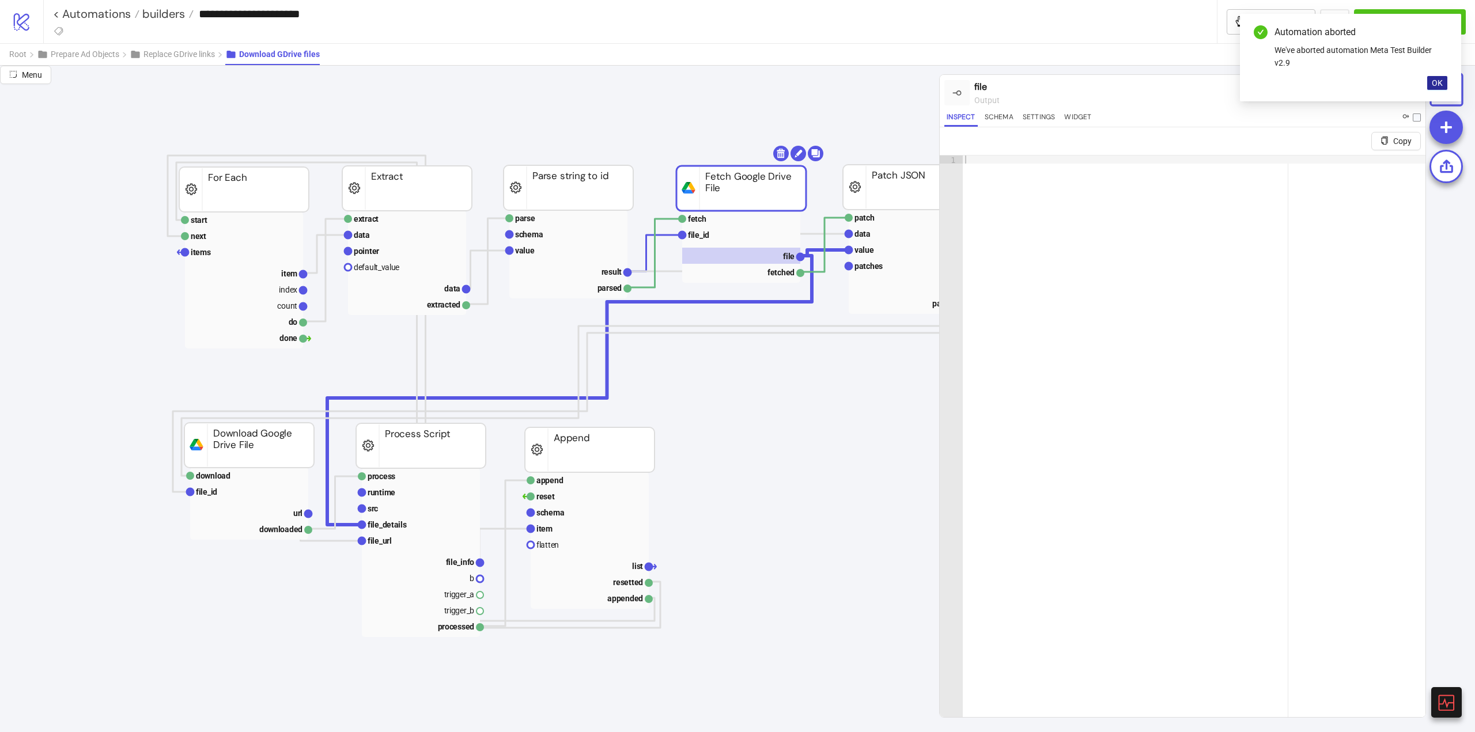
click at [1444, 81] on button "OK" at bounding box center [1438, 83] width 20 height 14
click at [1410, 95] on icon at bounding box center [1412, 91] width 9 height 9
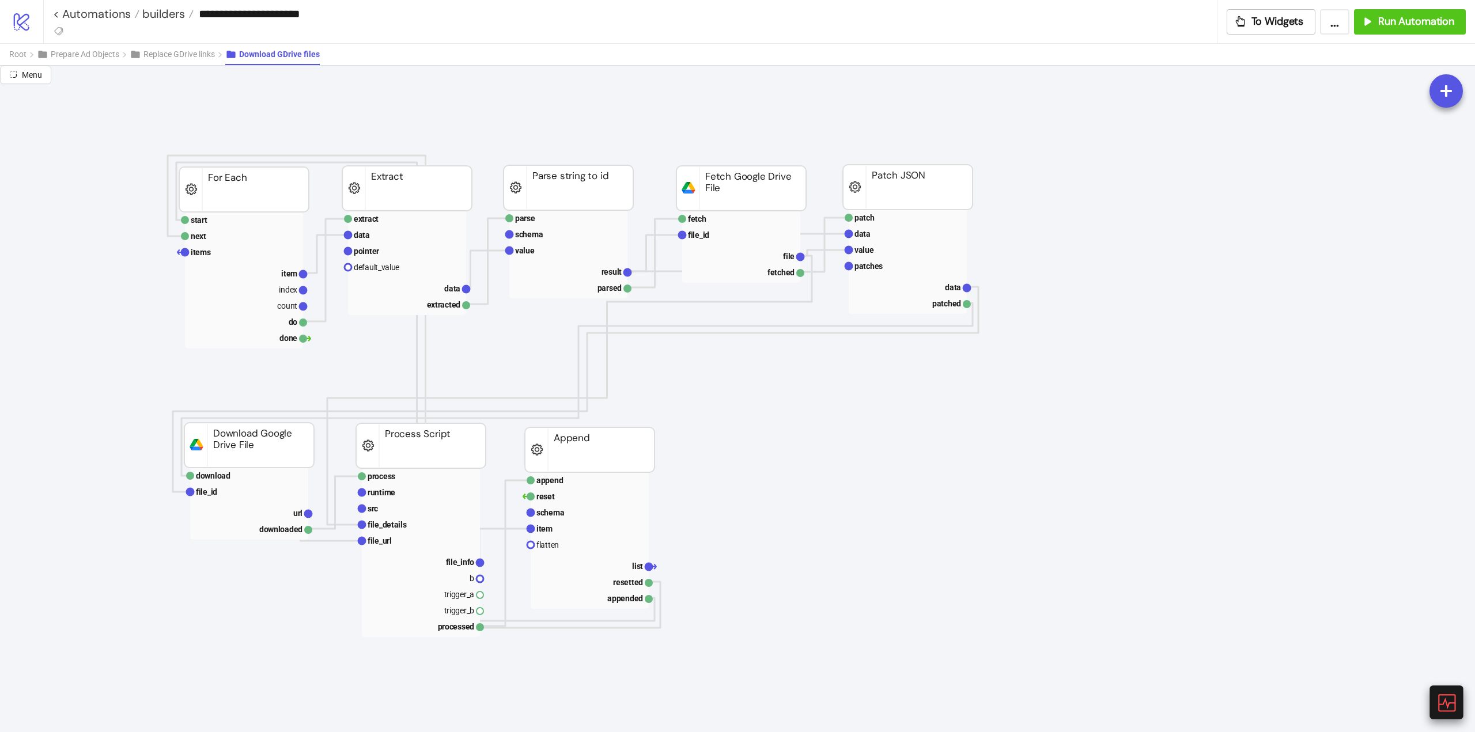
click at [1452, 703] on icon at bounding box center [1446, 703] width 20 height 20
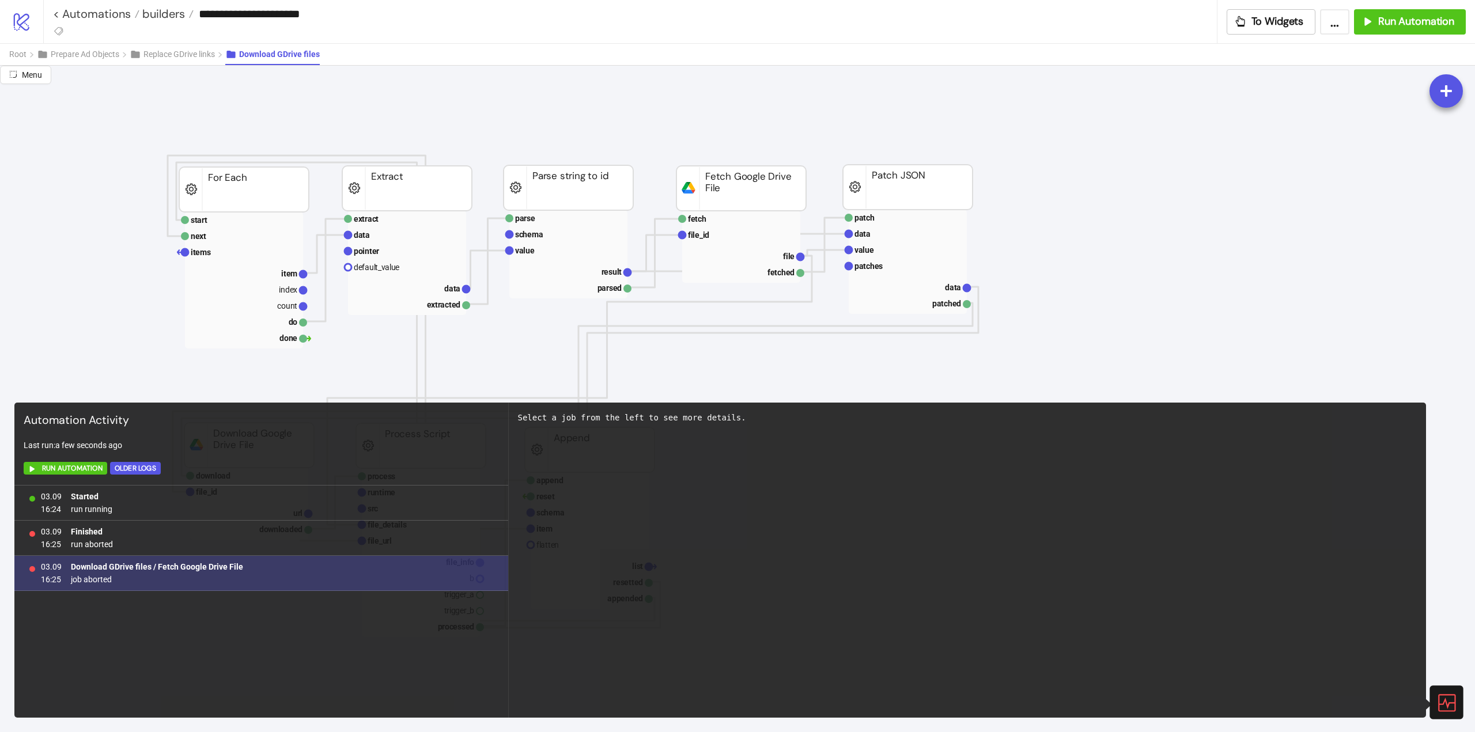
click at [185, 570] on b "Download GDrive files / Fetch Google Drive File" at bounding box center [157, 566] width 172 height 9
click at [181, 567] on b "Download GDrive files / Fetch Google Drive File" at bounding box center [157, 566] width 172 height 9
click at [98, 579] on span "job aborted" at bounding box center [157, 579] width 172 height 13
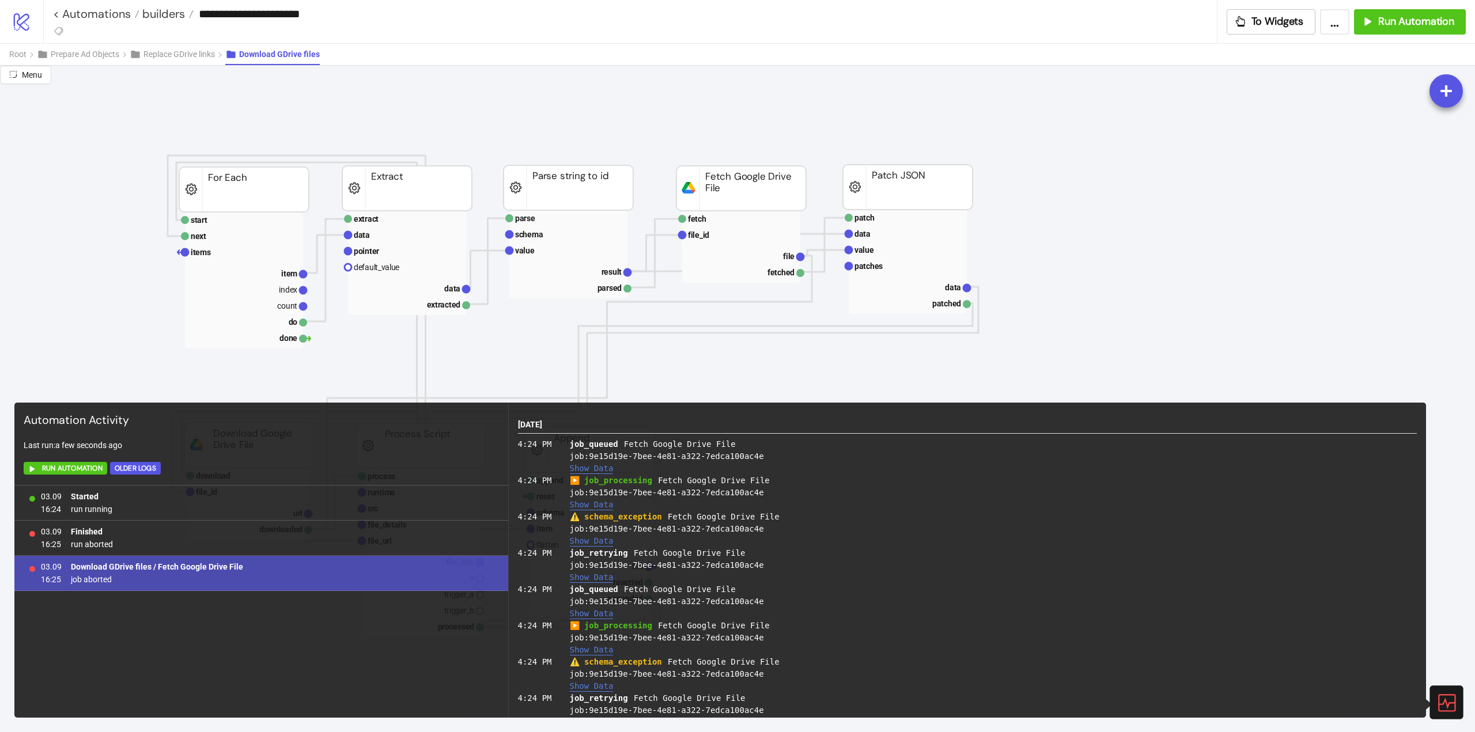
click at [573, 542] on button "Show Data" at bounding box center [592, 542] width 44 height 10
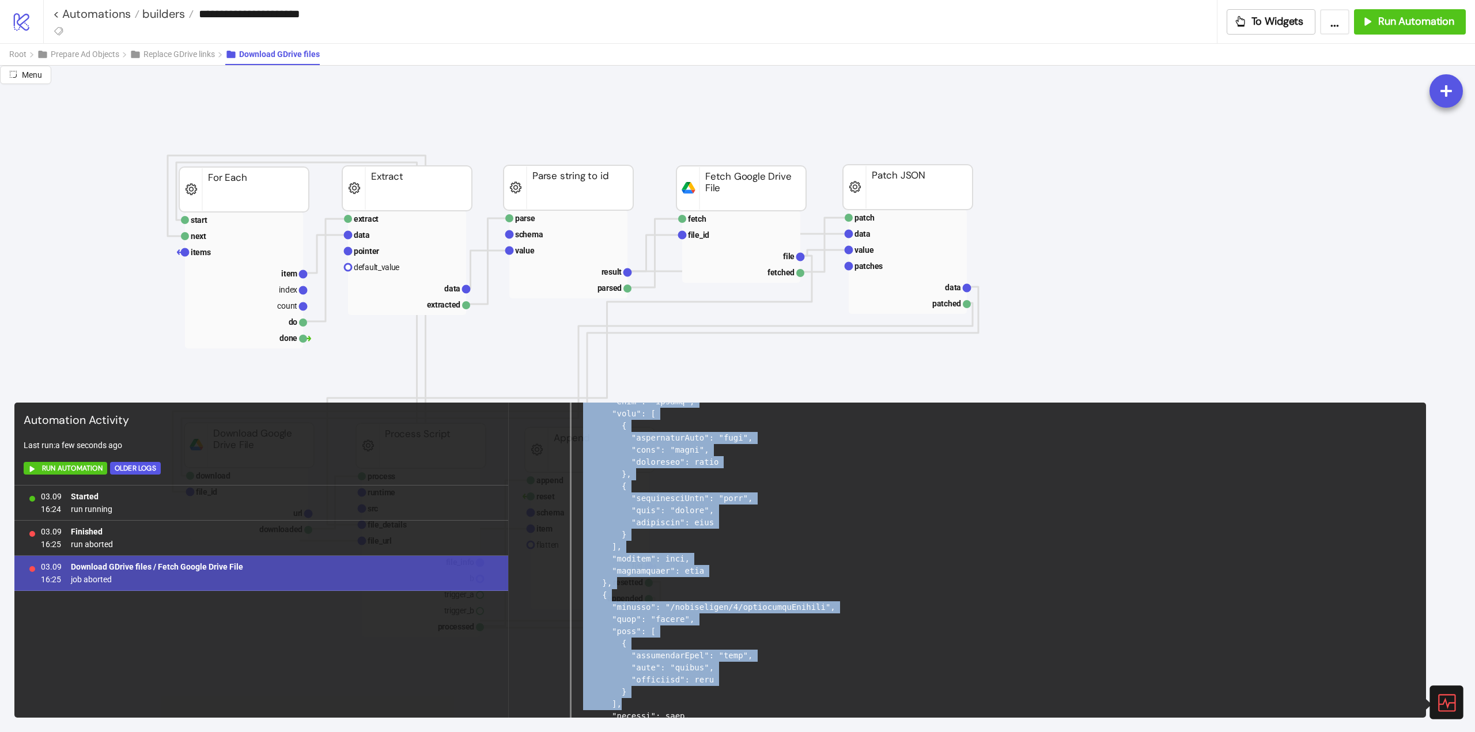
scroll to position [1498, 0]
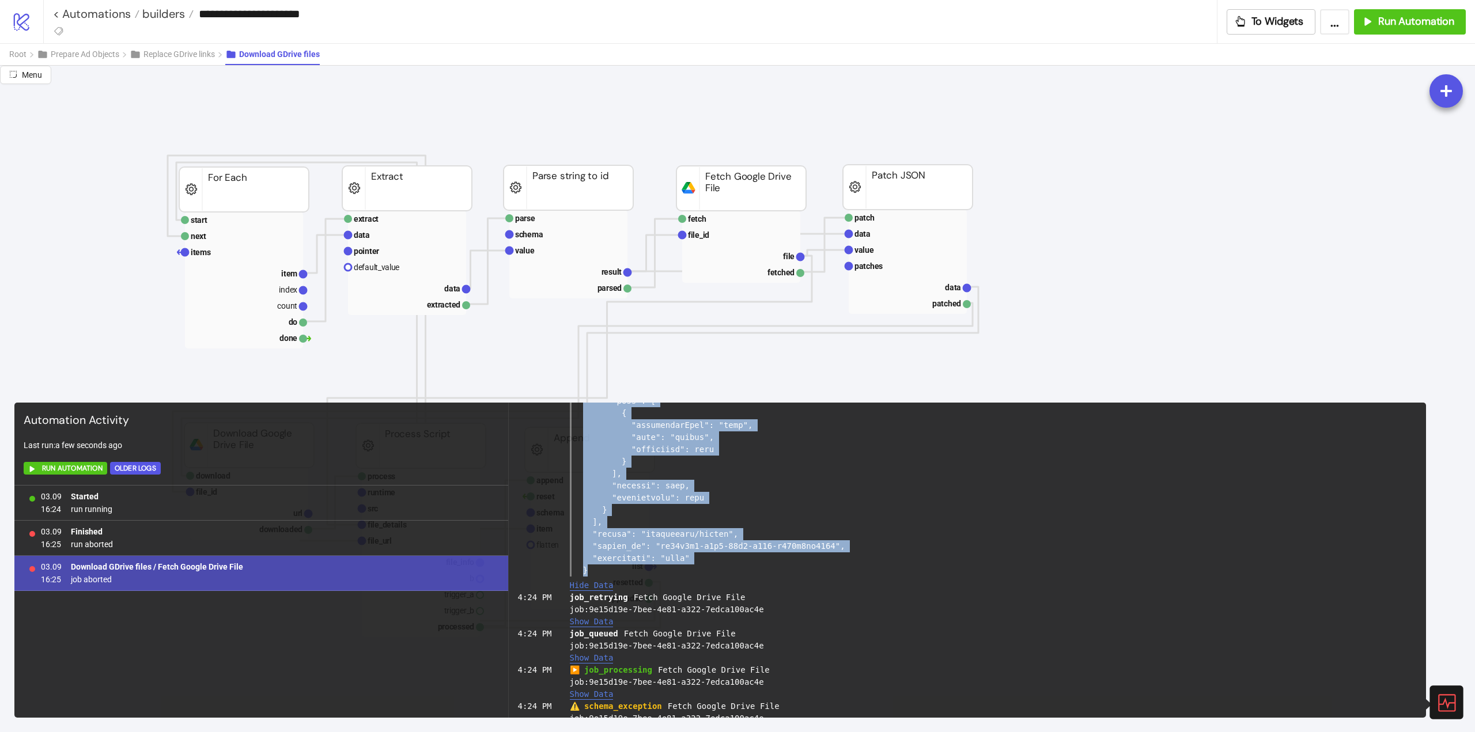
drag, startPoint x: 569, startPoint y: 471, endPoint x: 767, endPoint y: 580, distance: 225.7
copy div "job: 9e15d19e-7bee-4e81-a322-7edca100ac4e { "node_title": "Fetch Google Drive F…"
click at [1448, 702] on icon at bounding box center [1446, 703] width 20 height 20
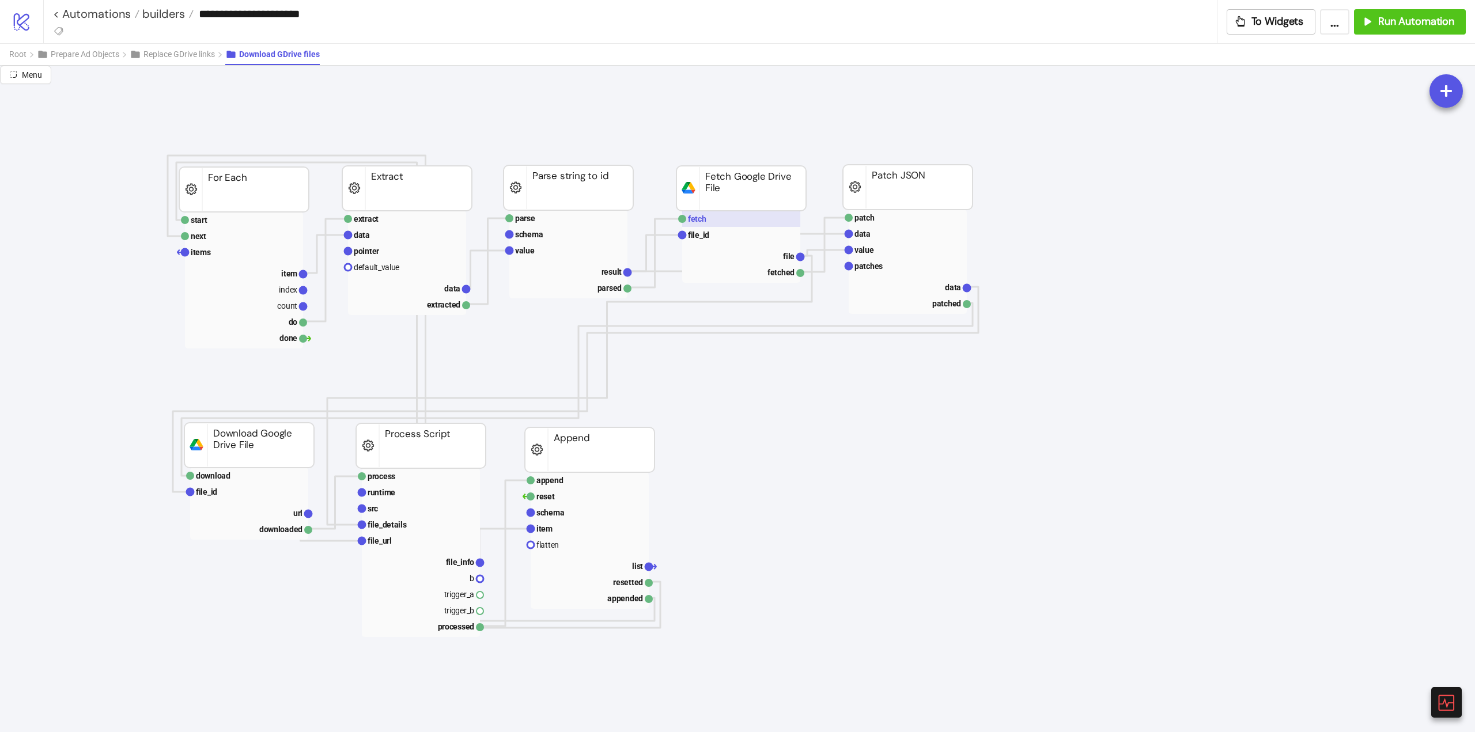
click at [699, 220] on text "fetch" at bounding box center [697, 218] width 18 height 9
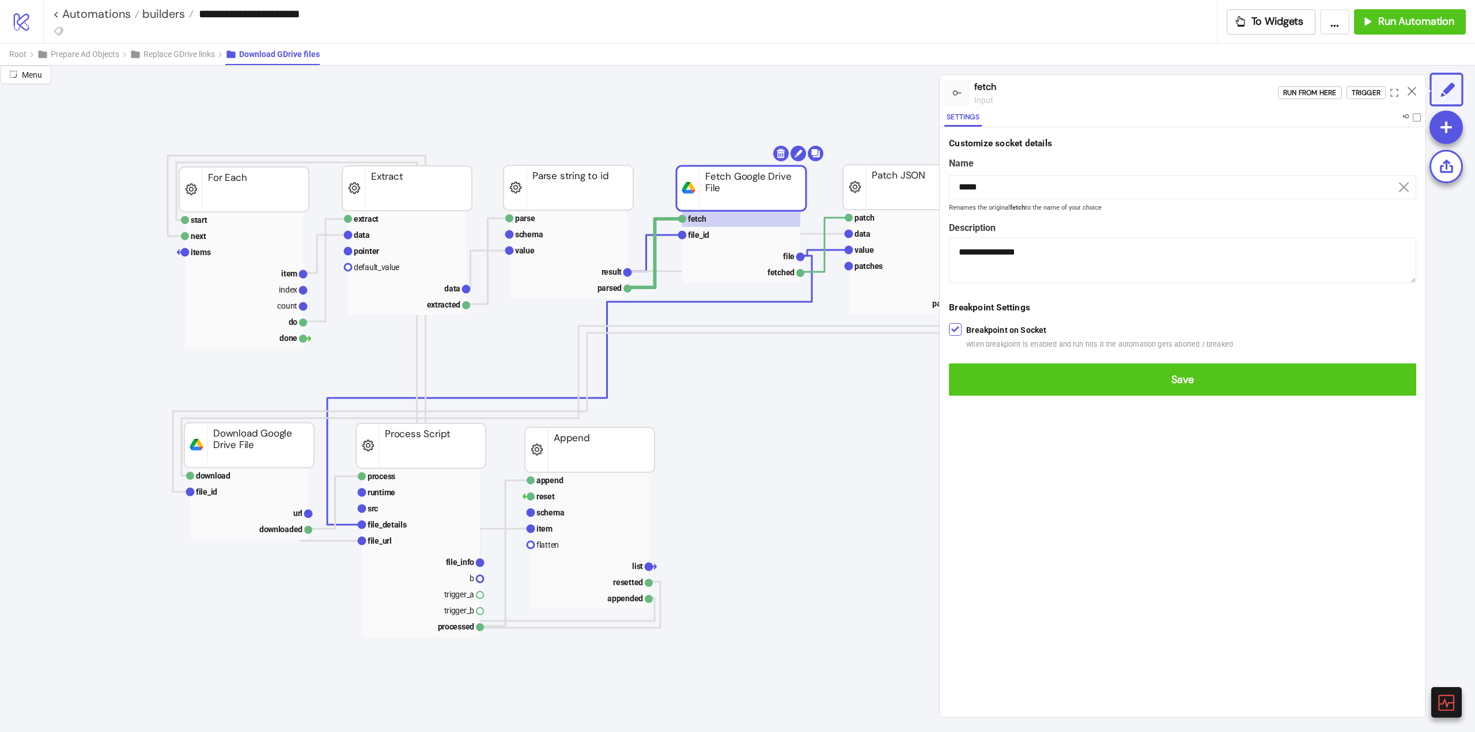
click at [977, 398] on form "**********" at bounding box center [1183, 266] width 486 height 278
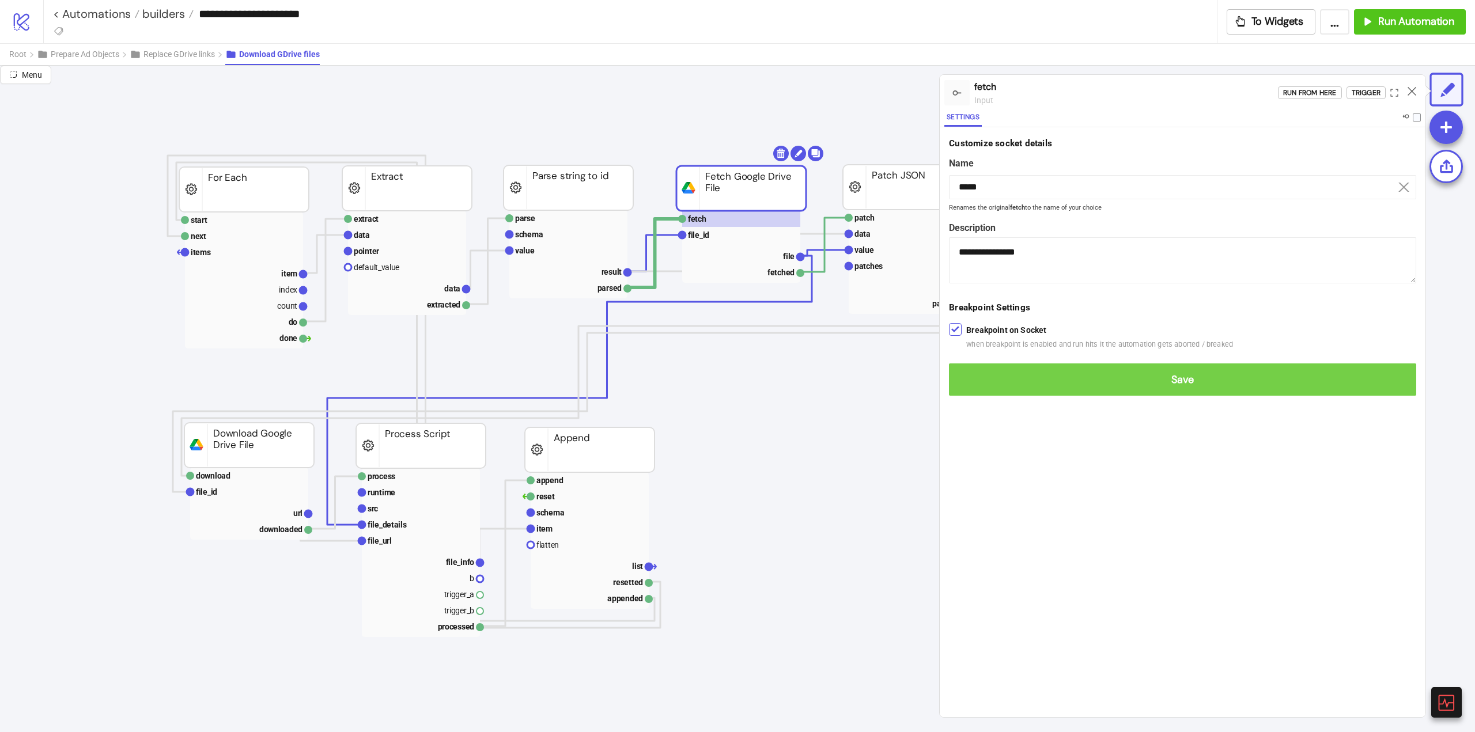
click at [981, 381] on span "Save" at bounding box center [1182, 379] width 449 height 13
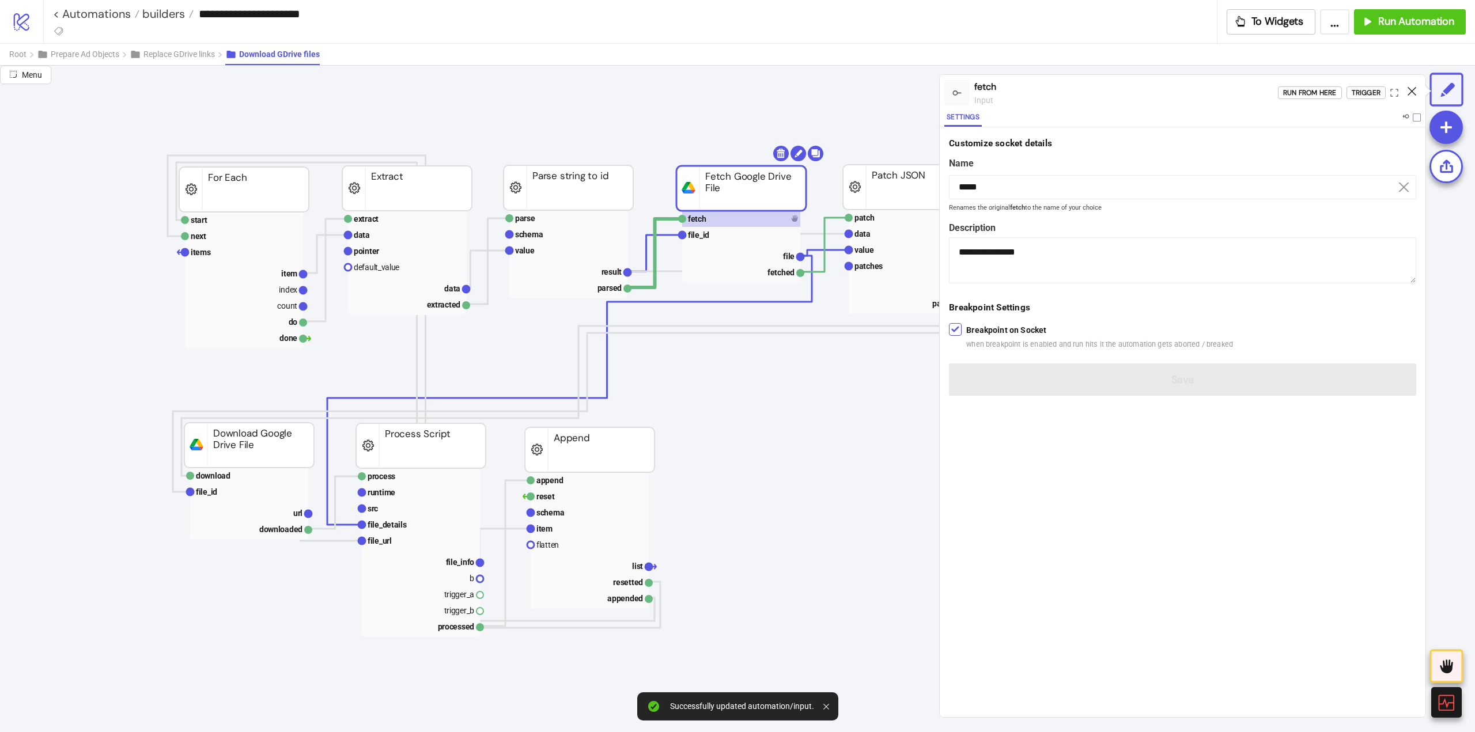
click at [1413, 92] on icon at bounding box center [1412, 91] width 9 height 9
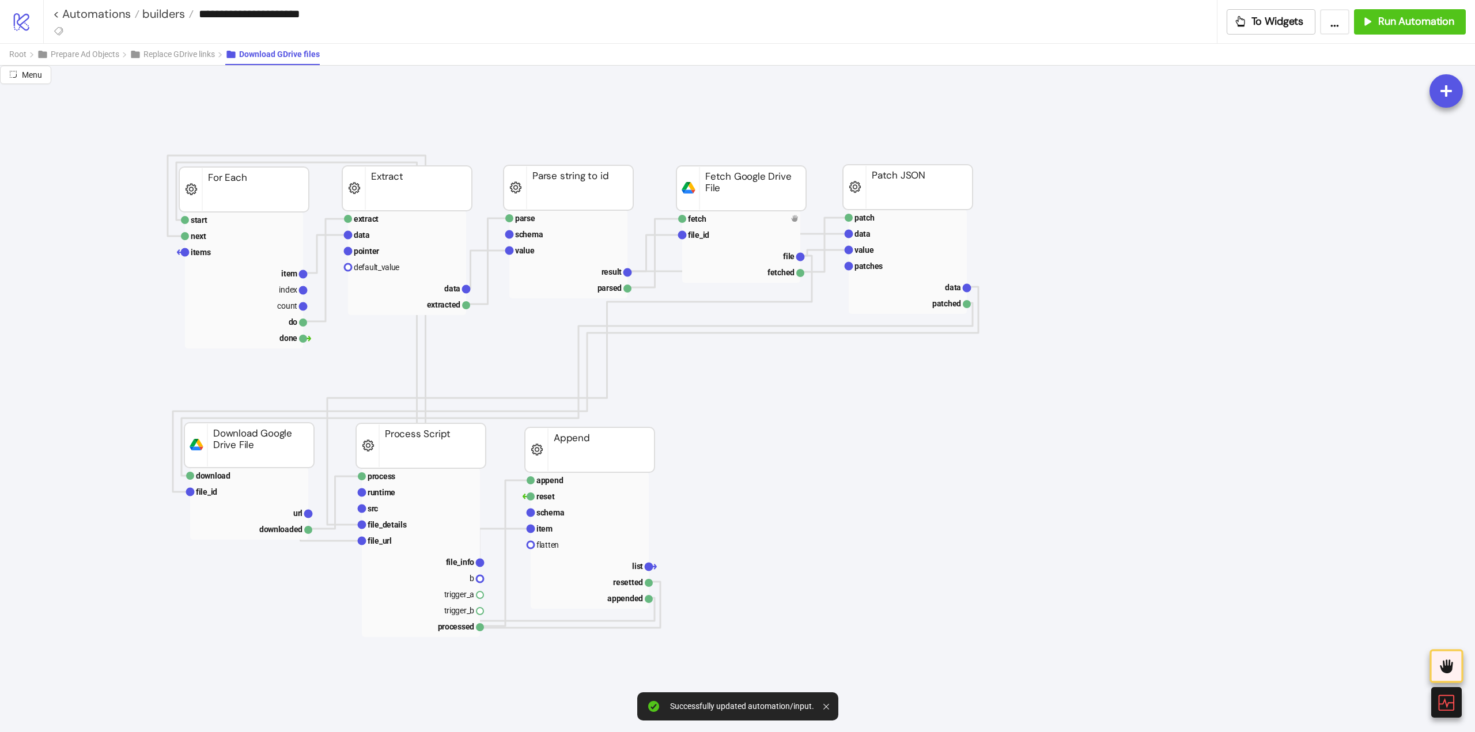
drag, startPoint x: 88, startPoint y: 13, endPoint x: 107, endPoint y: 22, distance: 21.4
click at [732, 229] on rect at bounding box center [741, 235] width 118 height 16
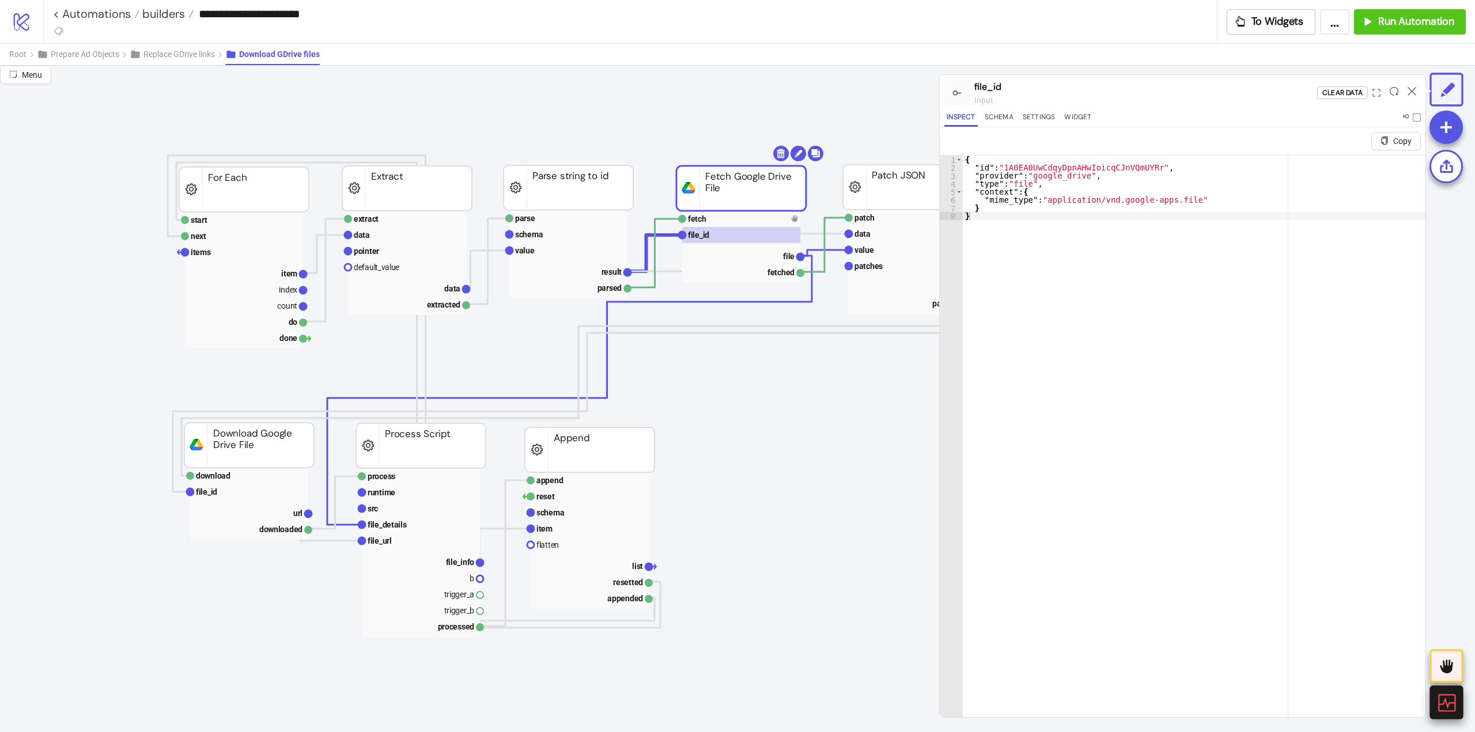
click at [1451, 710] on icon at bounding box center [1446, 703] width 20 height 20
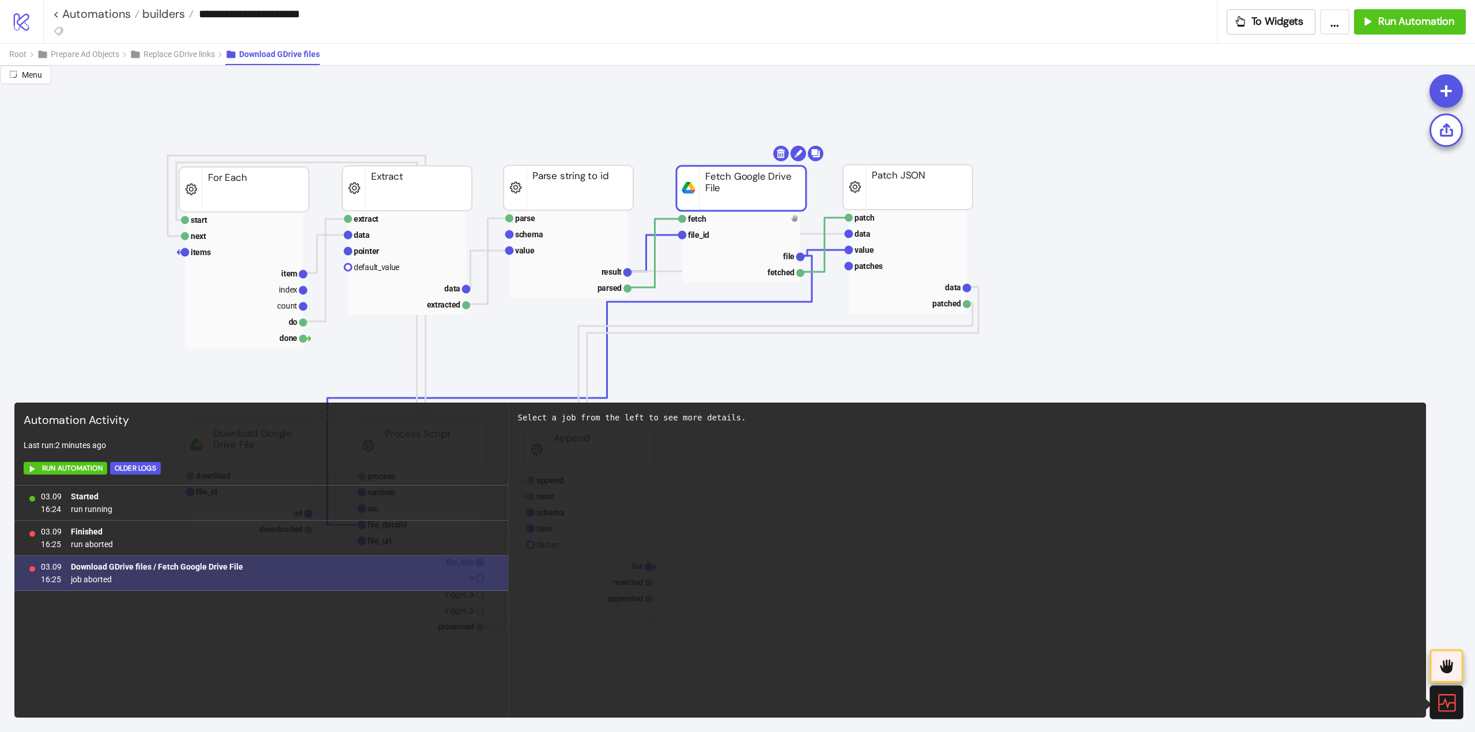
click at [98, 576] on span "job aborted" at bounding box center [157, 579] width 172 height 13
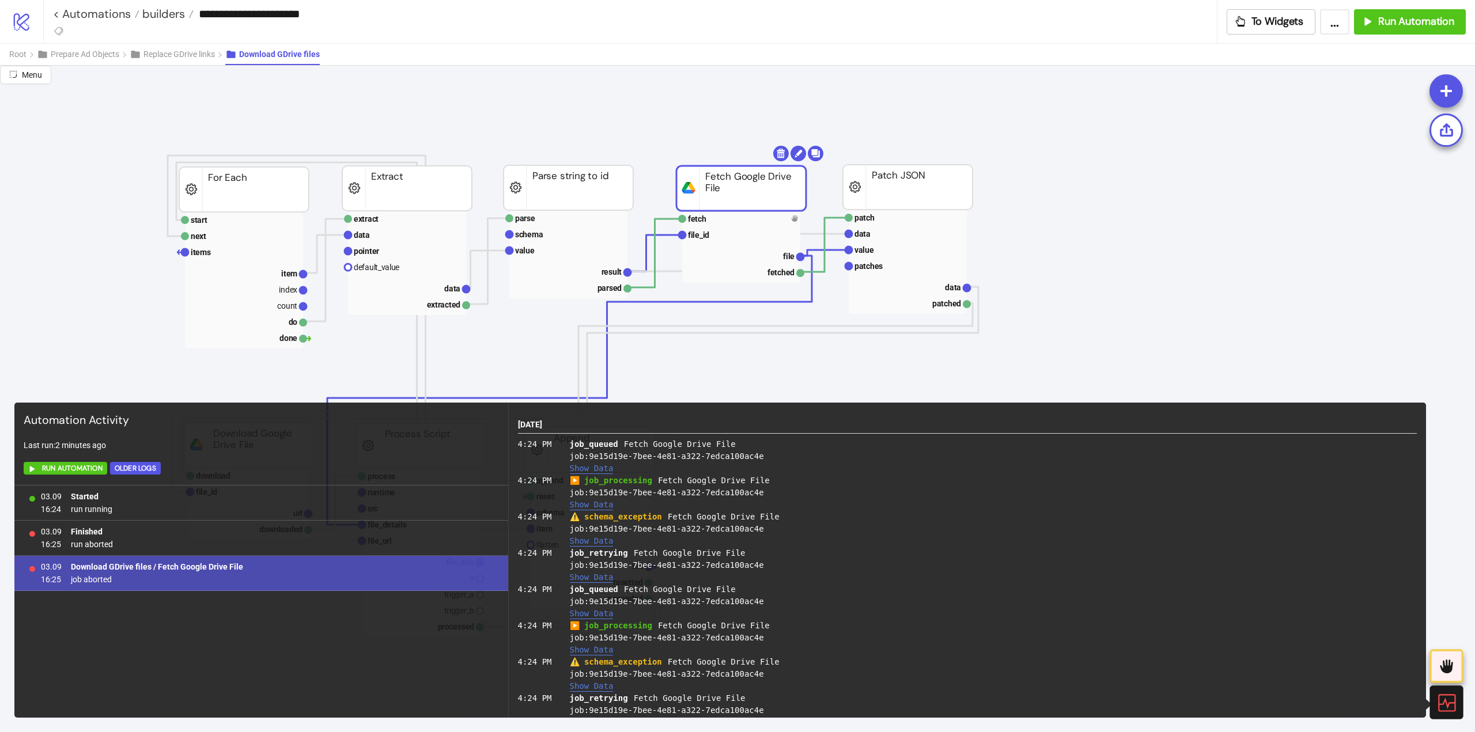
click at [584, 540] on button "Show Data" at bounding box center [592, 542] width 44 height 10
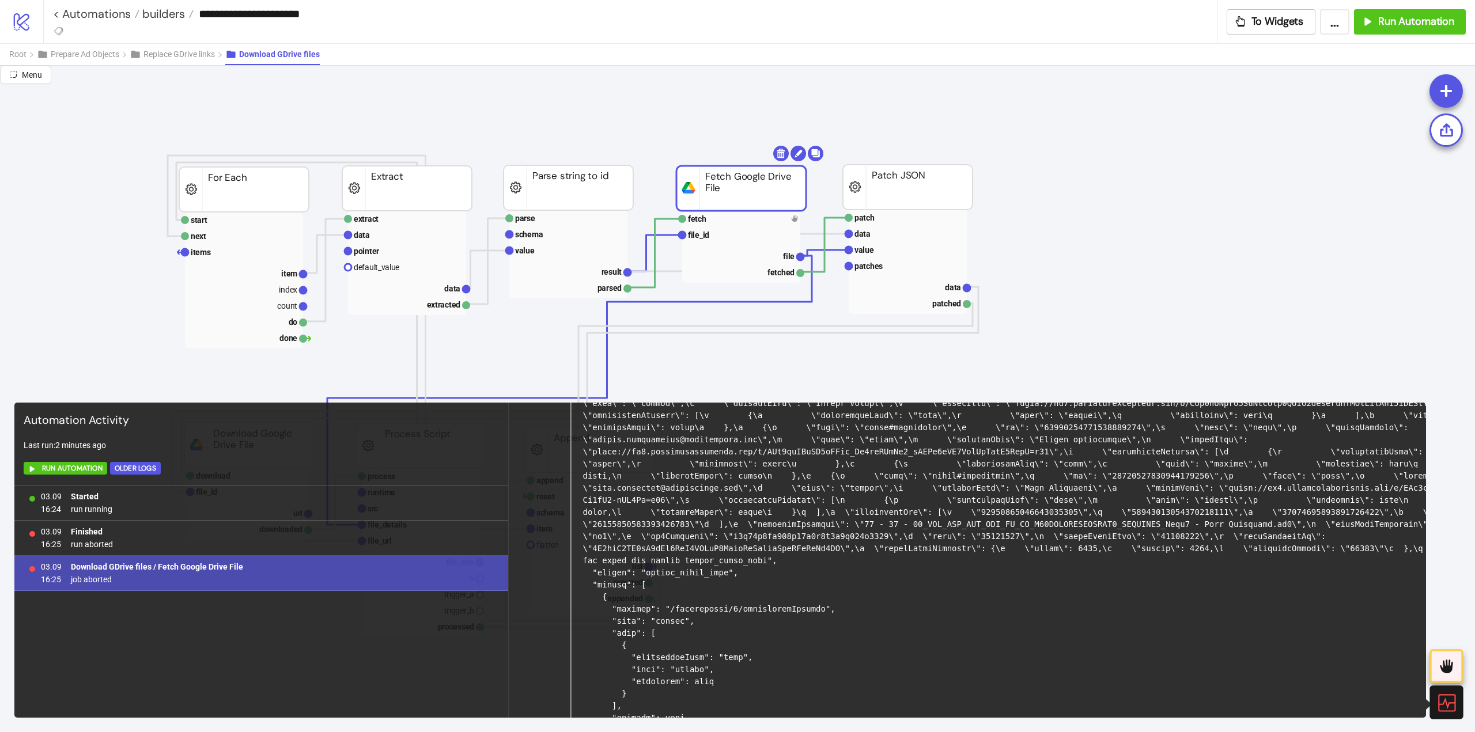
scroll to position [634, 0]
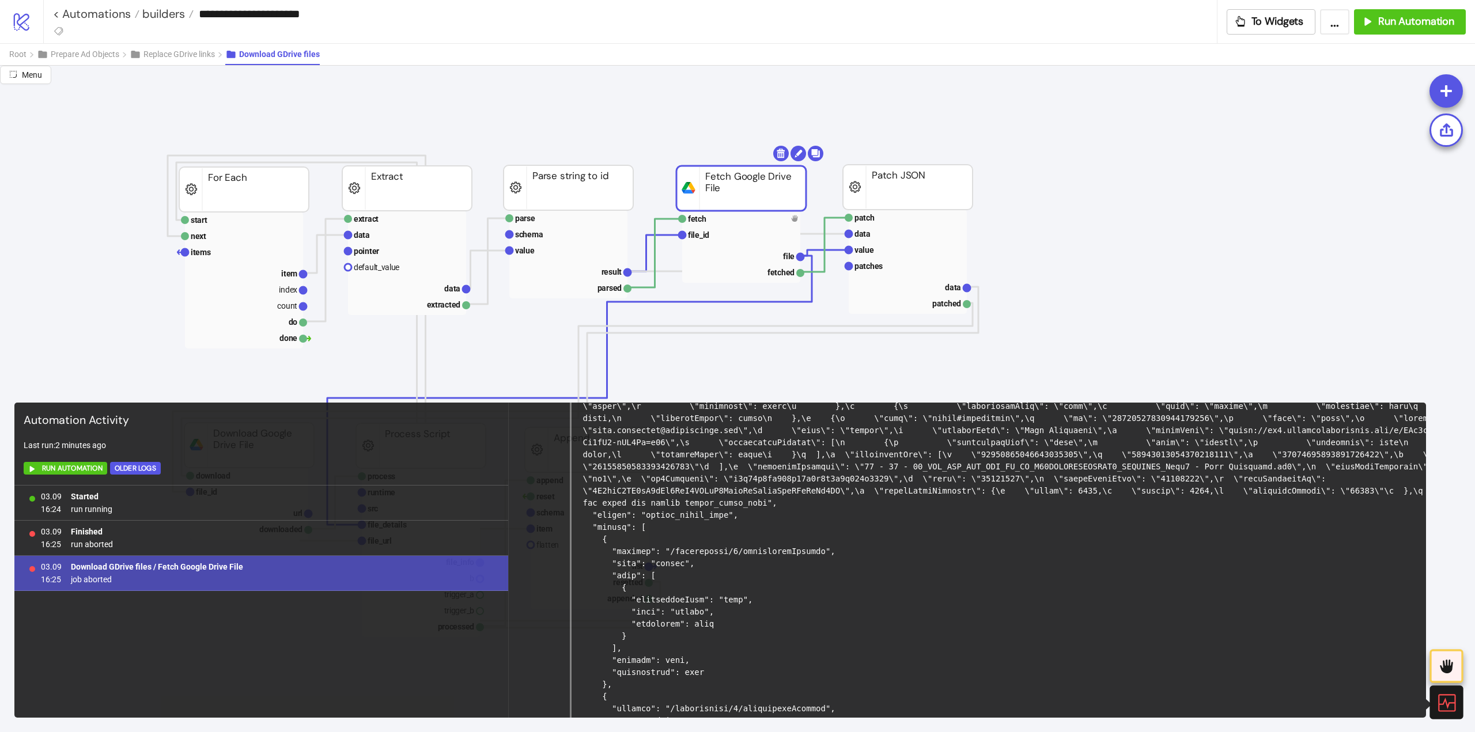
click at [1446, 706] on icon at bounding box center [1446, 703] width 20 height 20
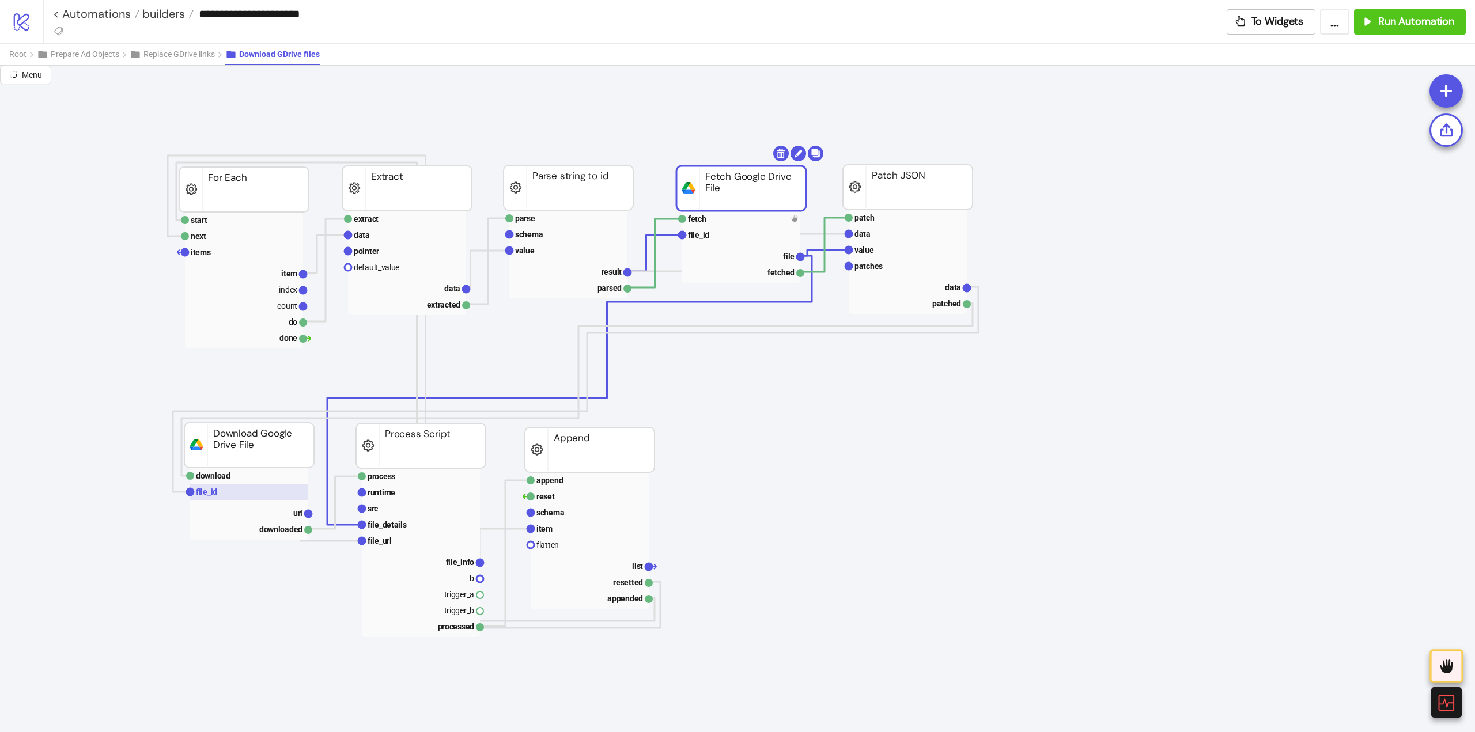
click at [225, 490] on rect at bounding box center [249, 492] width 118 height 16
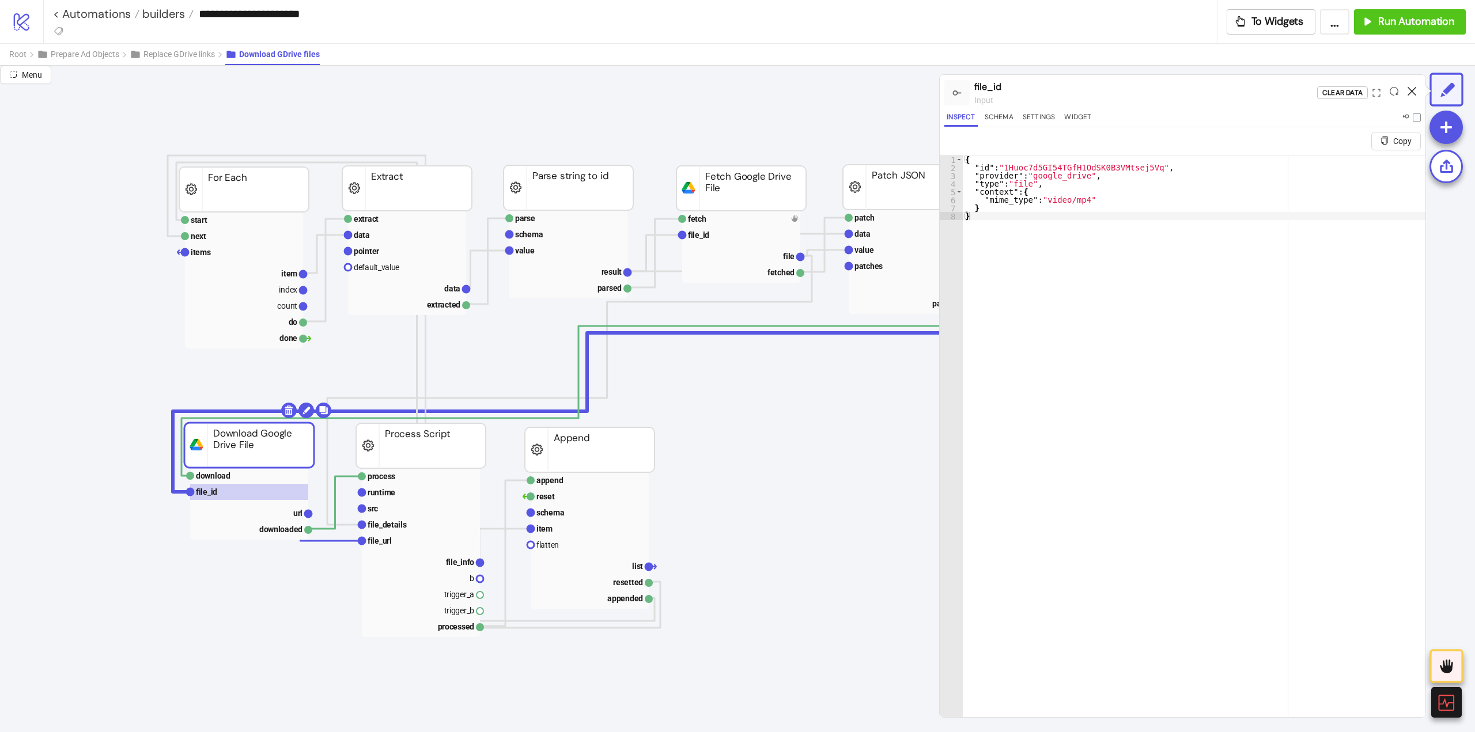
click at [1409, 92] on icon at bounding box center [1412, 91] width 9 height 9
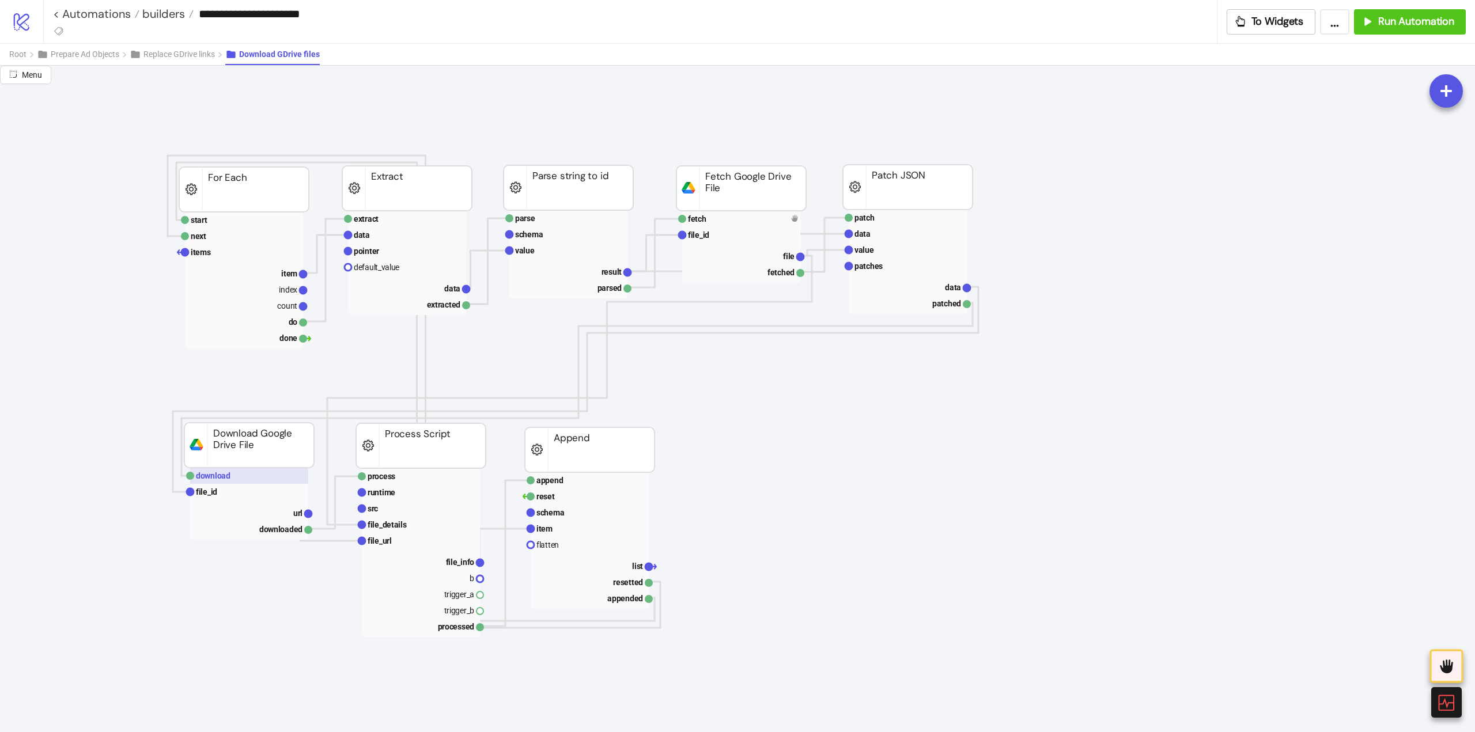
click at [225, 477] on text "download" at bounding box center [213, 475] width 35 height 9
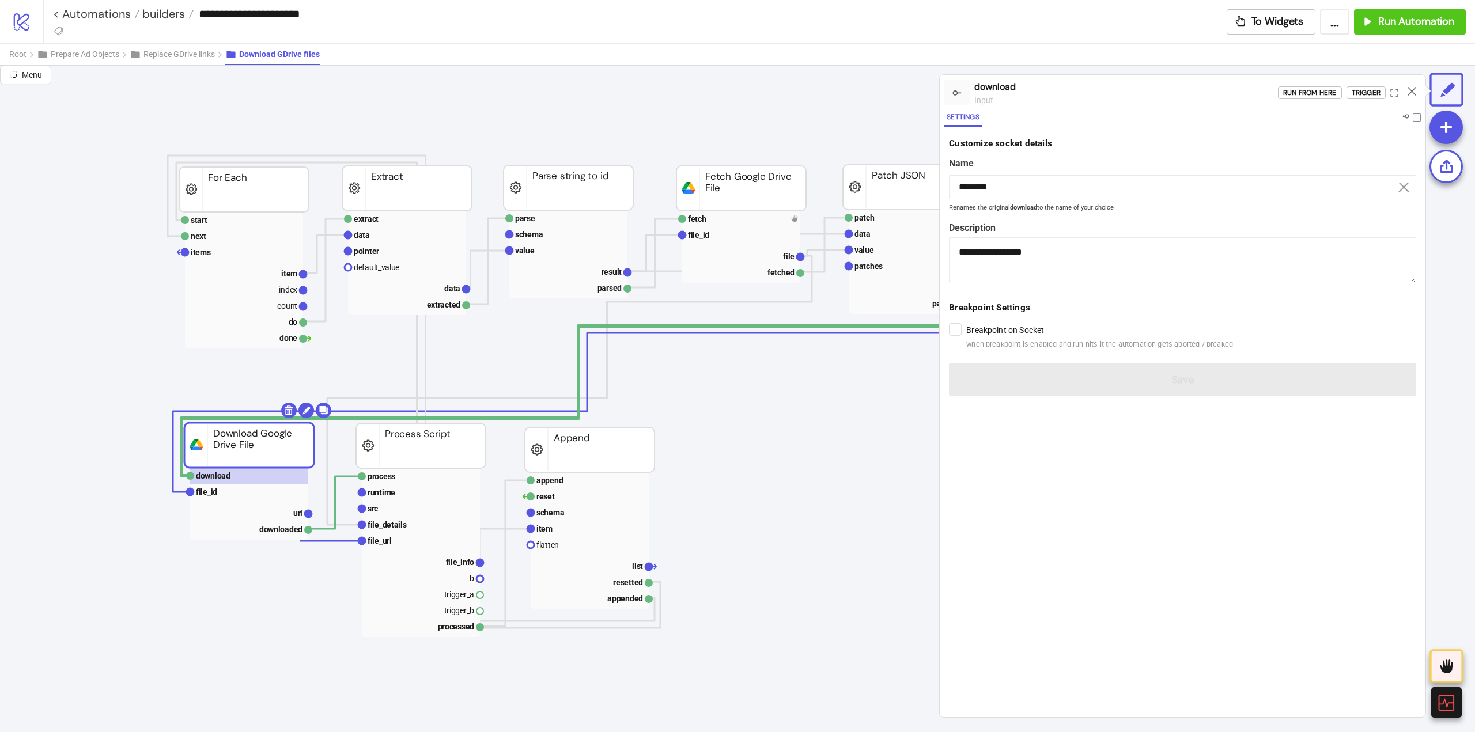
scroll to position [0, 115]
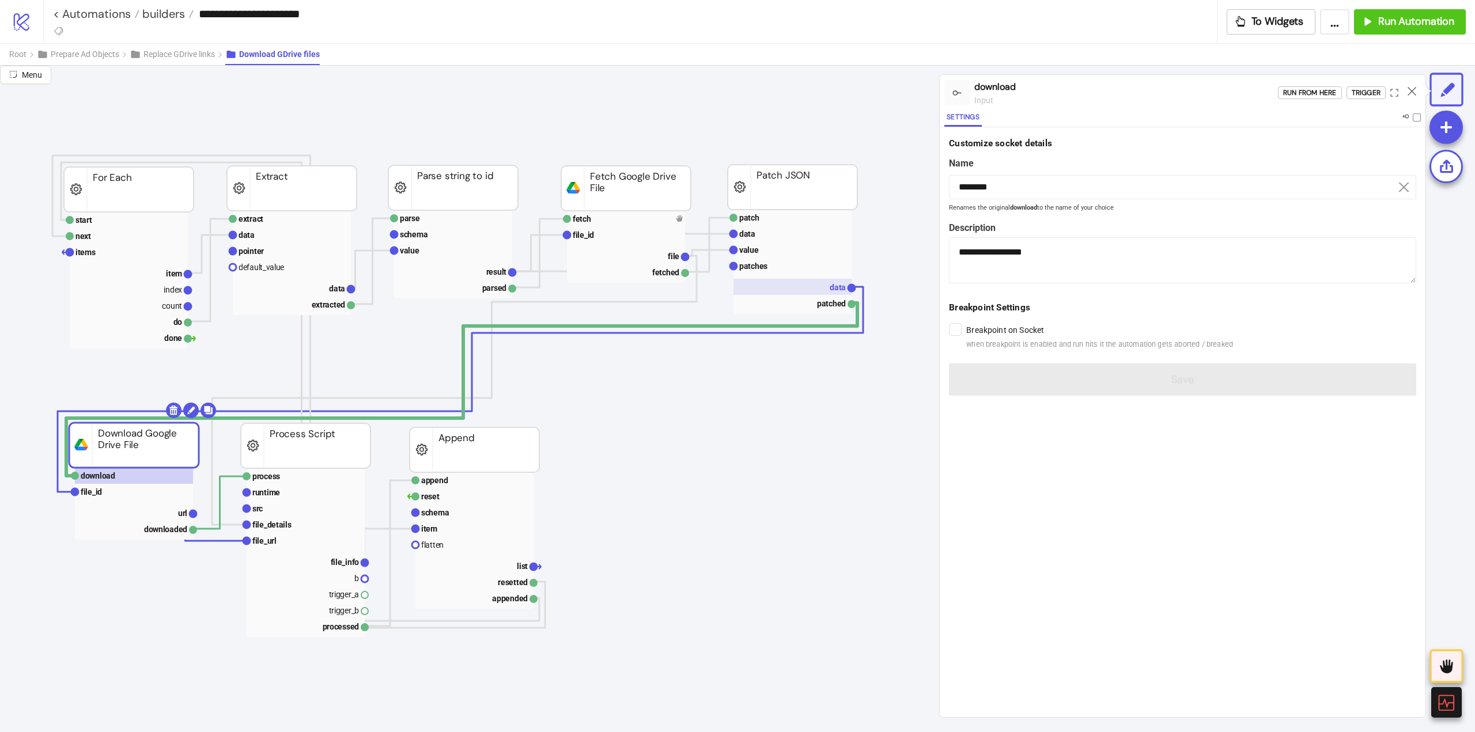
click at [824, 285] on rect at bounding box center [793, 287] width 118 height 16
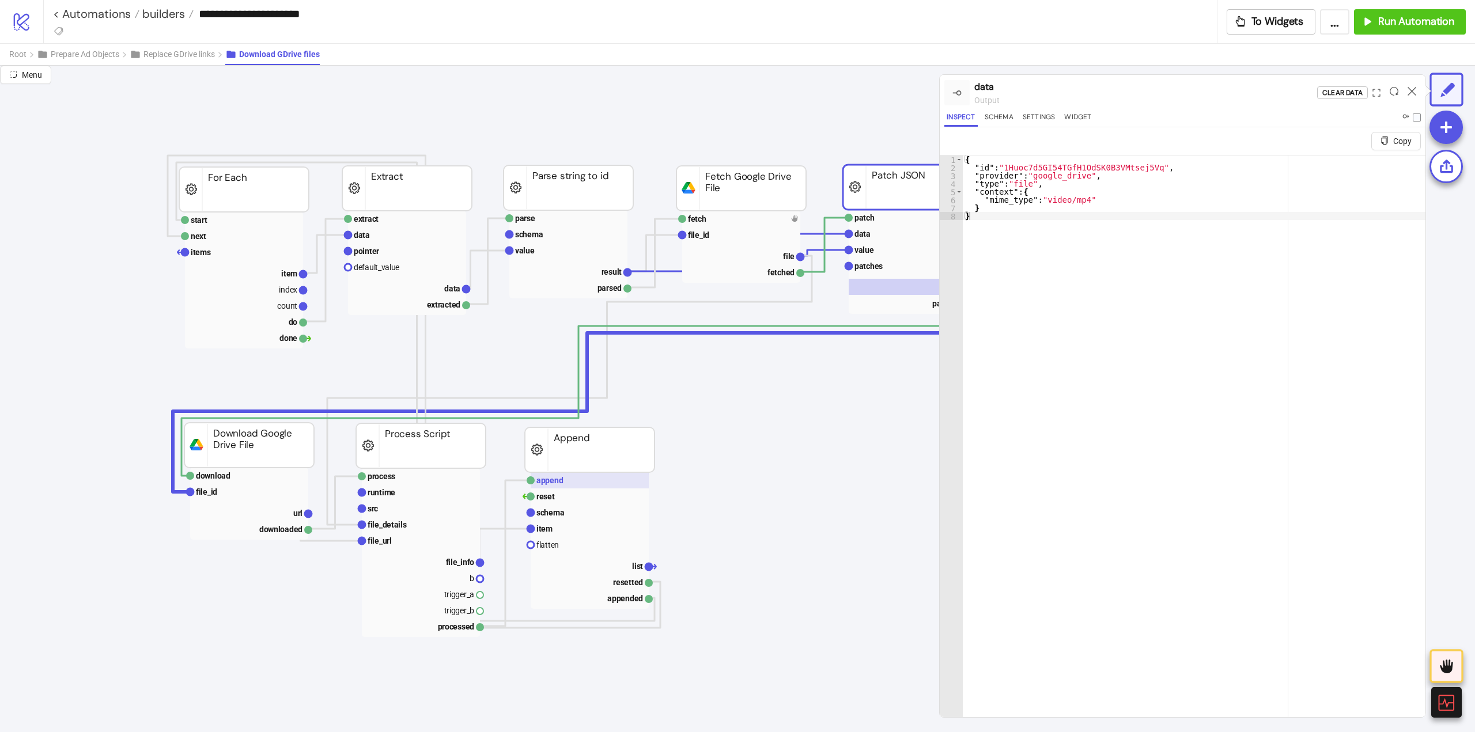
scroll to position [0, 58]
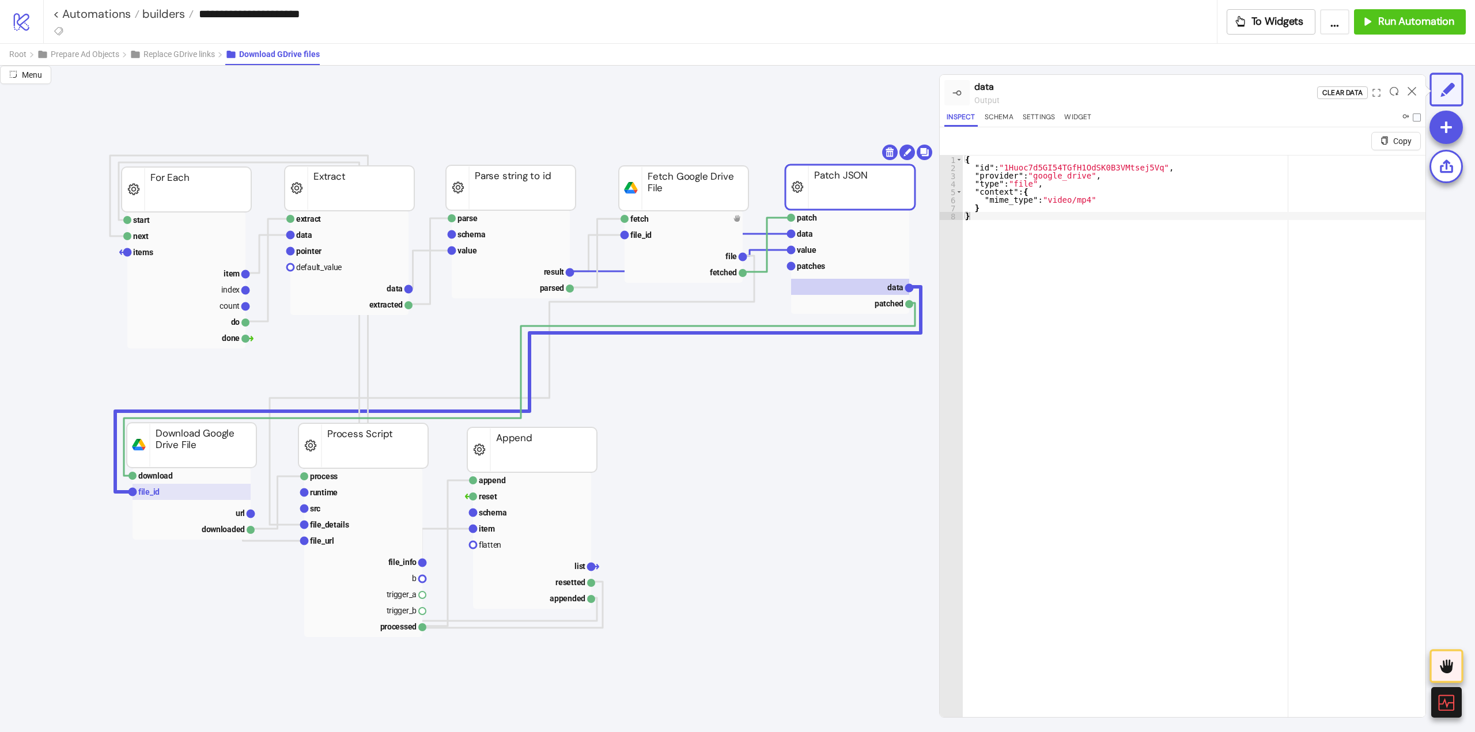
click at [171, 494] on rect at bounding box center [192, 492] width 118 height 16
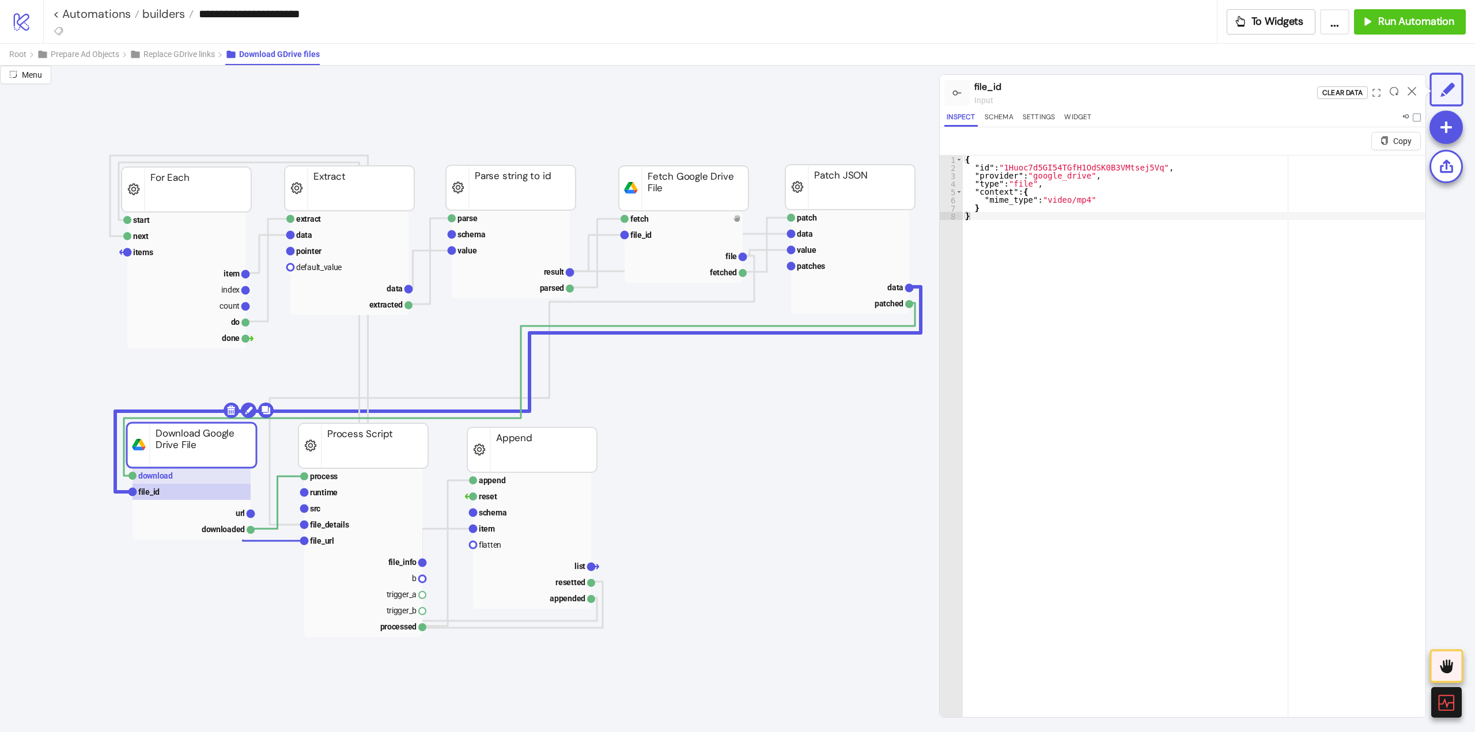
click at [191, 476] on rect at bounding box center [192, 476] width 118 height 16
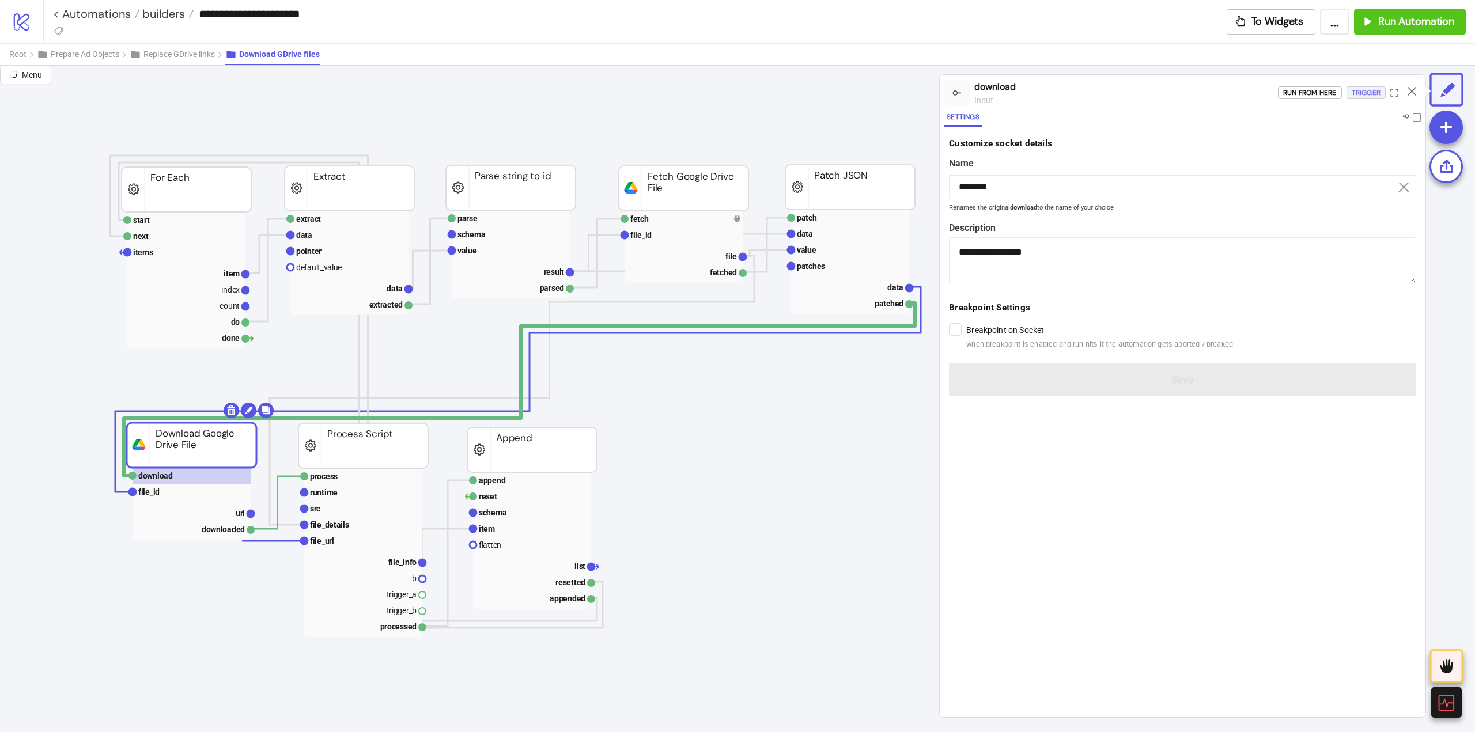
click at [1354, 92] on div "Trigger" at bounding box center [1366, 92] width 29 height 13
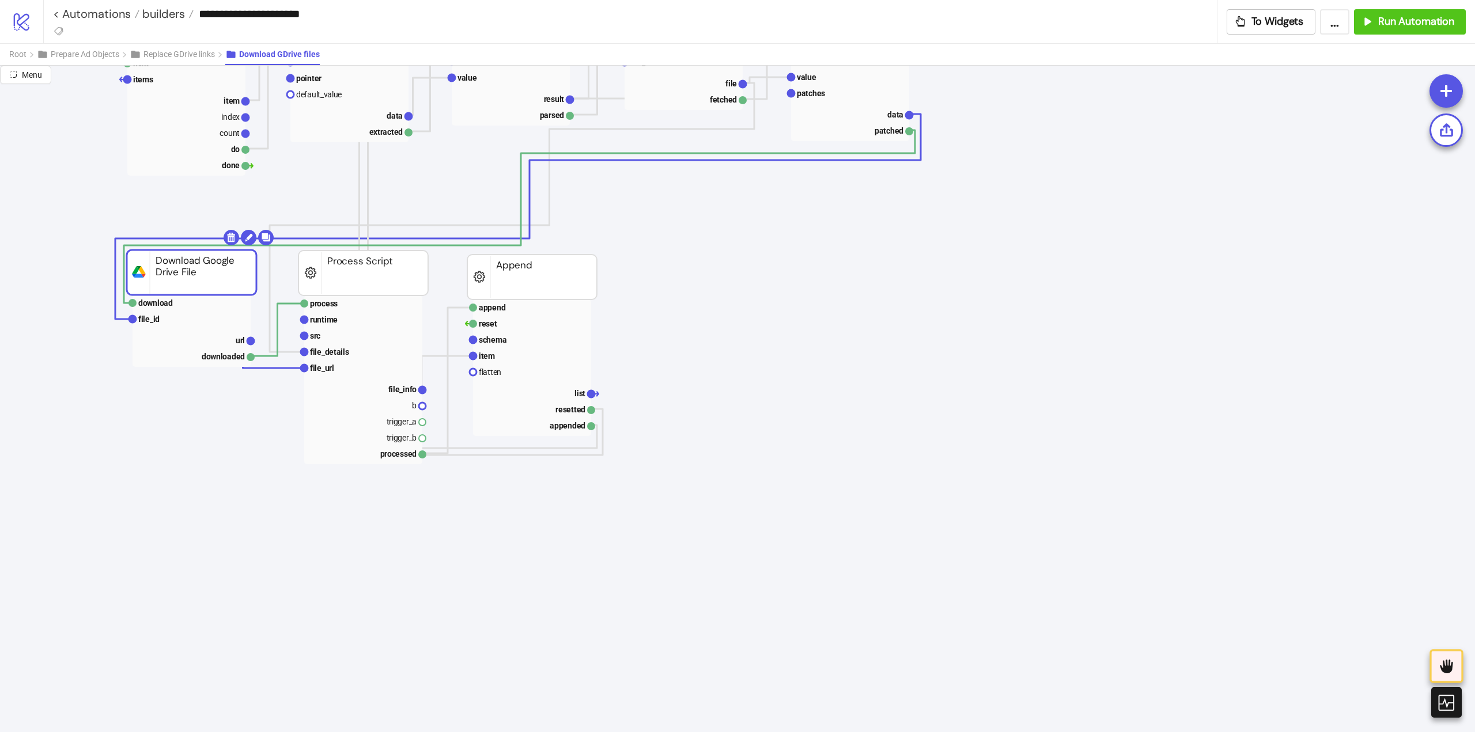
scroll to position [58, 58]
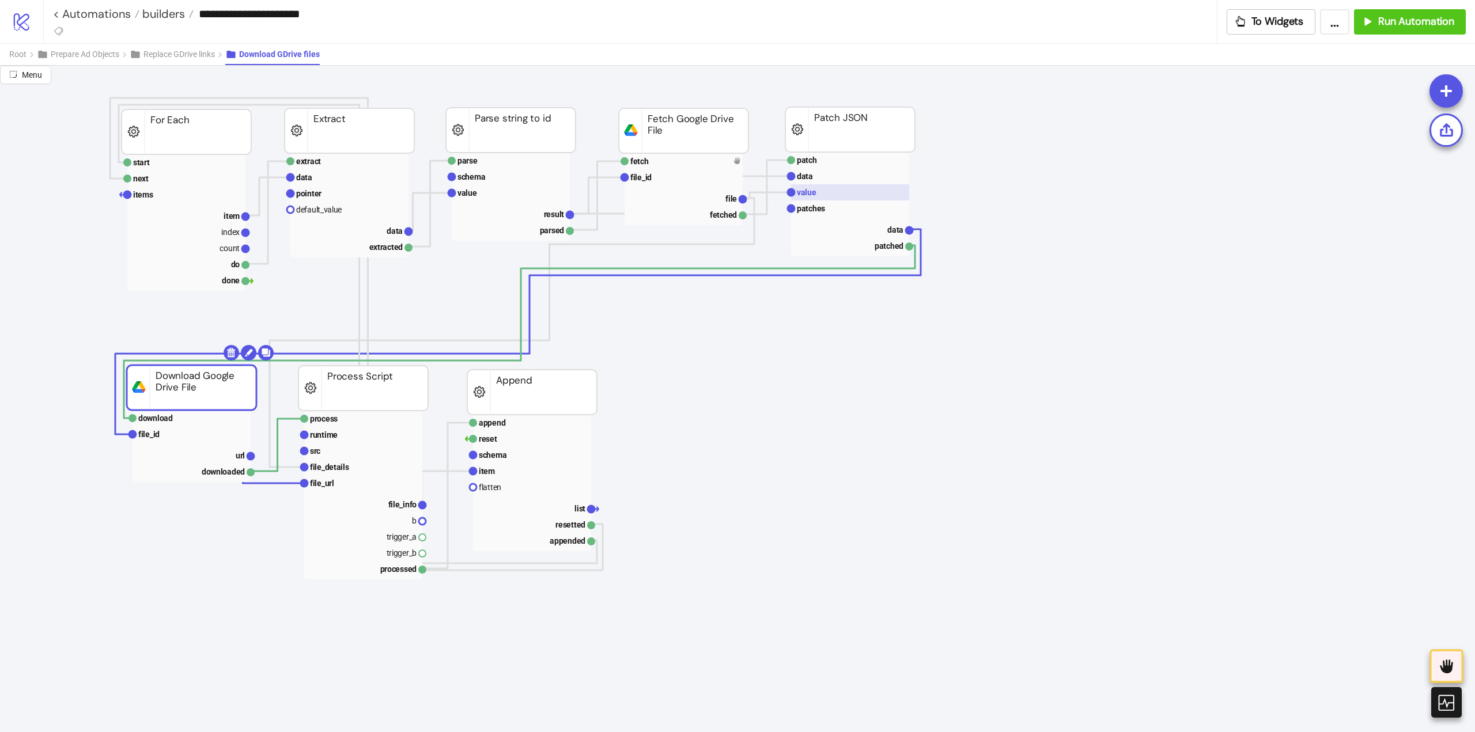
click at [826, 191] on rect at bounding box center [850, 192] width 118 height 16
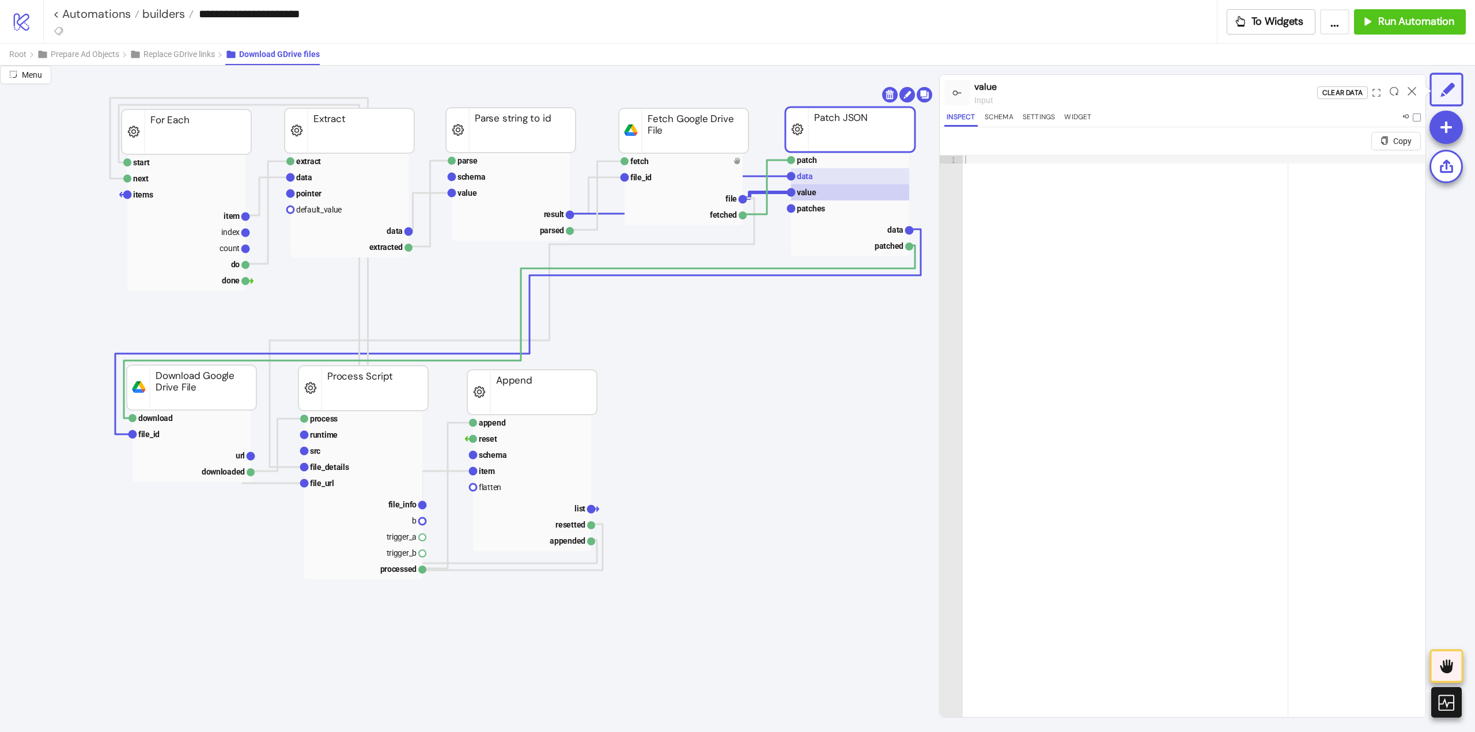
click at [820, 176] on rect at bounding box center [850, 176] width 118 height 16
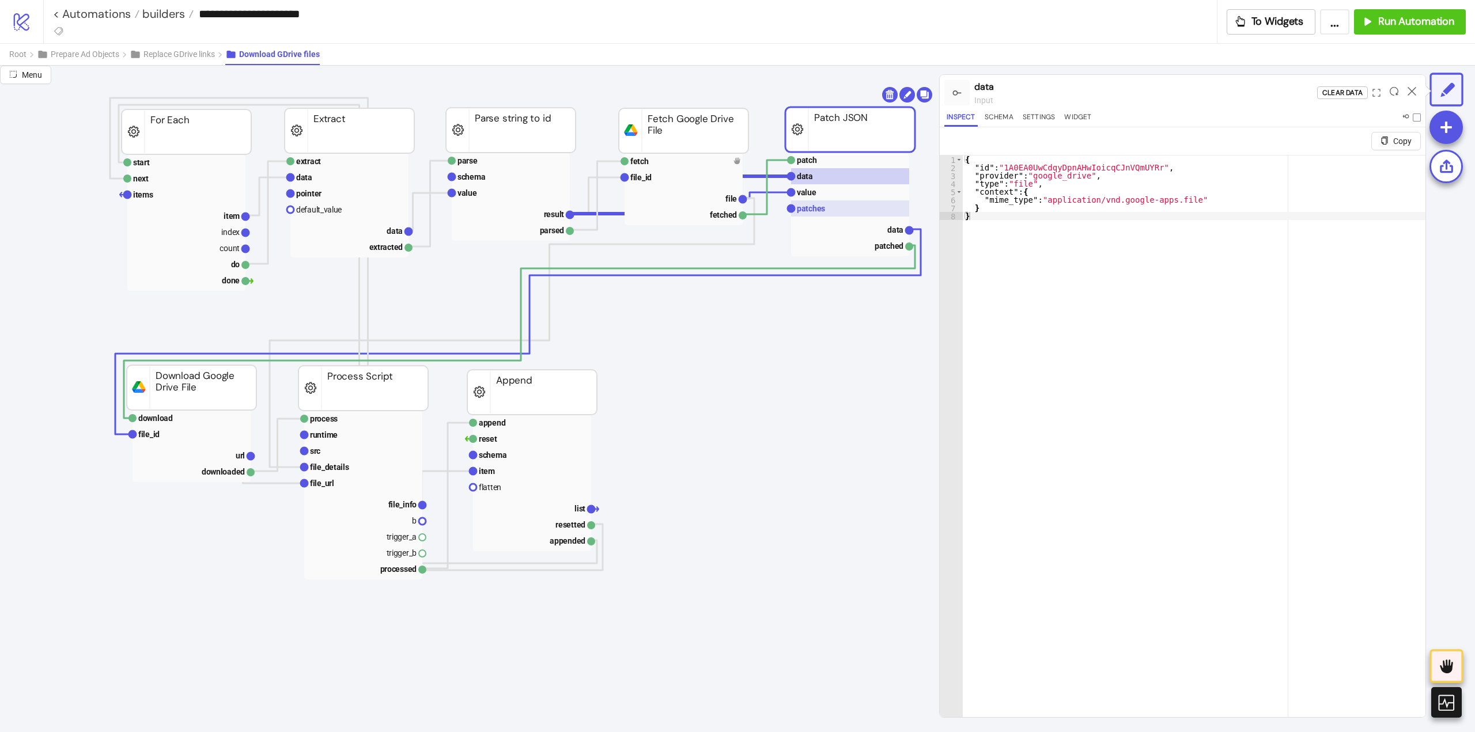
click at [822, 212] on text "patches" at bounding box center [811, 208] width 28 height 9
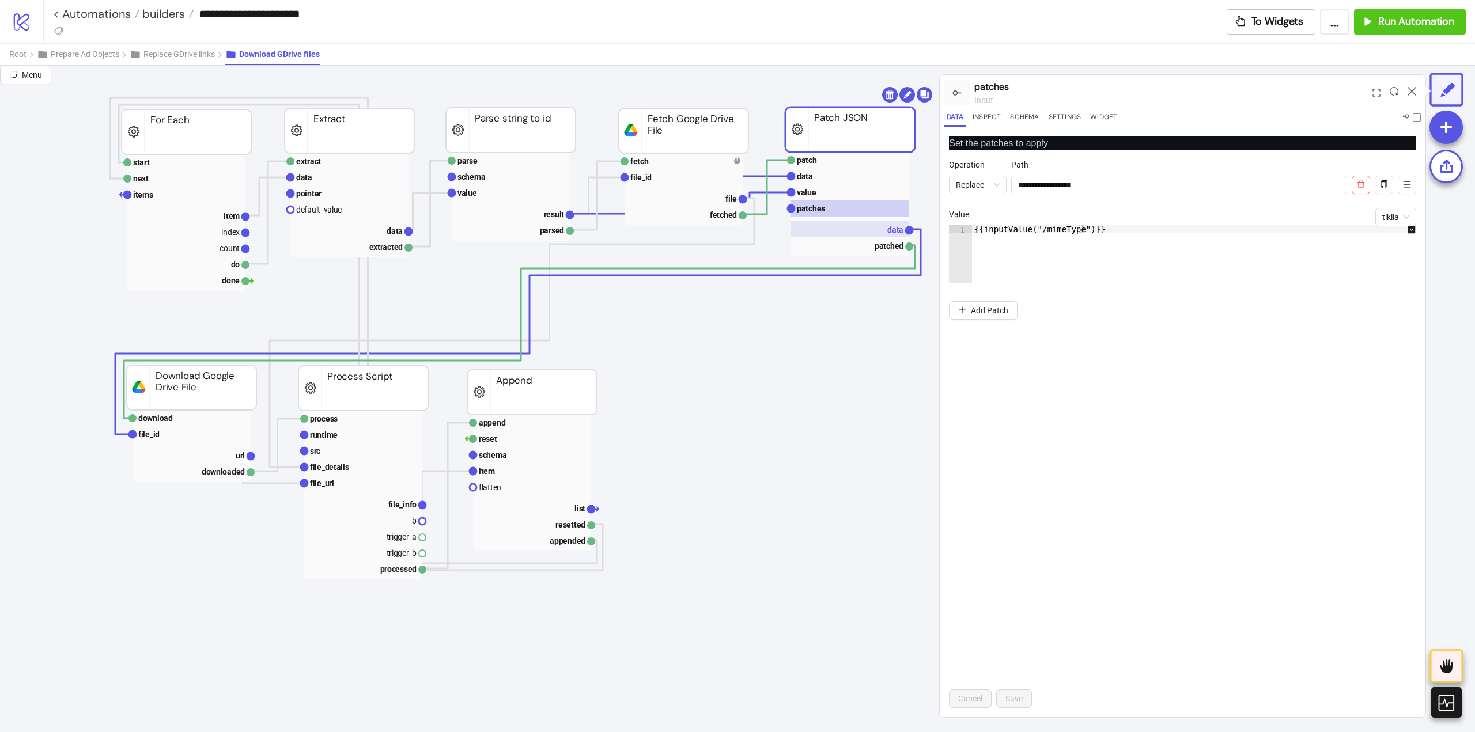
click at [869, 228] on rect at bounding box center [850, 229] width 118 height 16
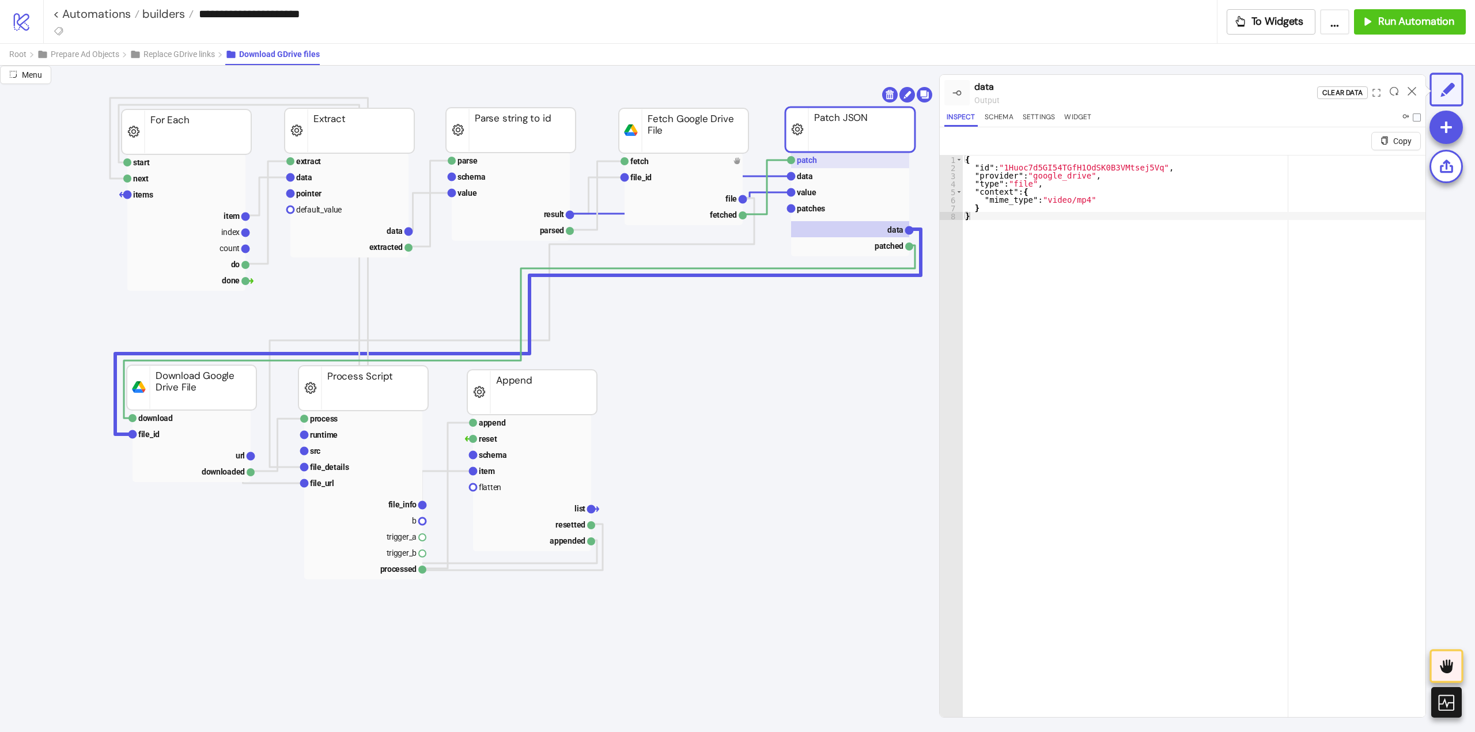
click at [826, 161] on rect at bounding box center [850, 160] width 118 height 16
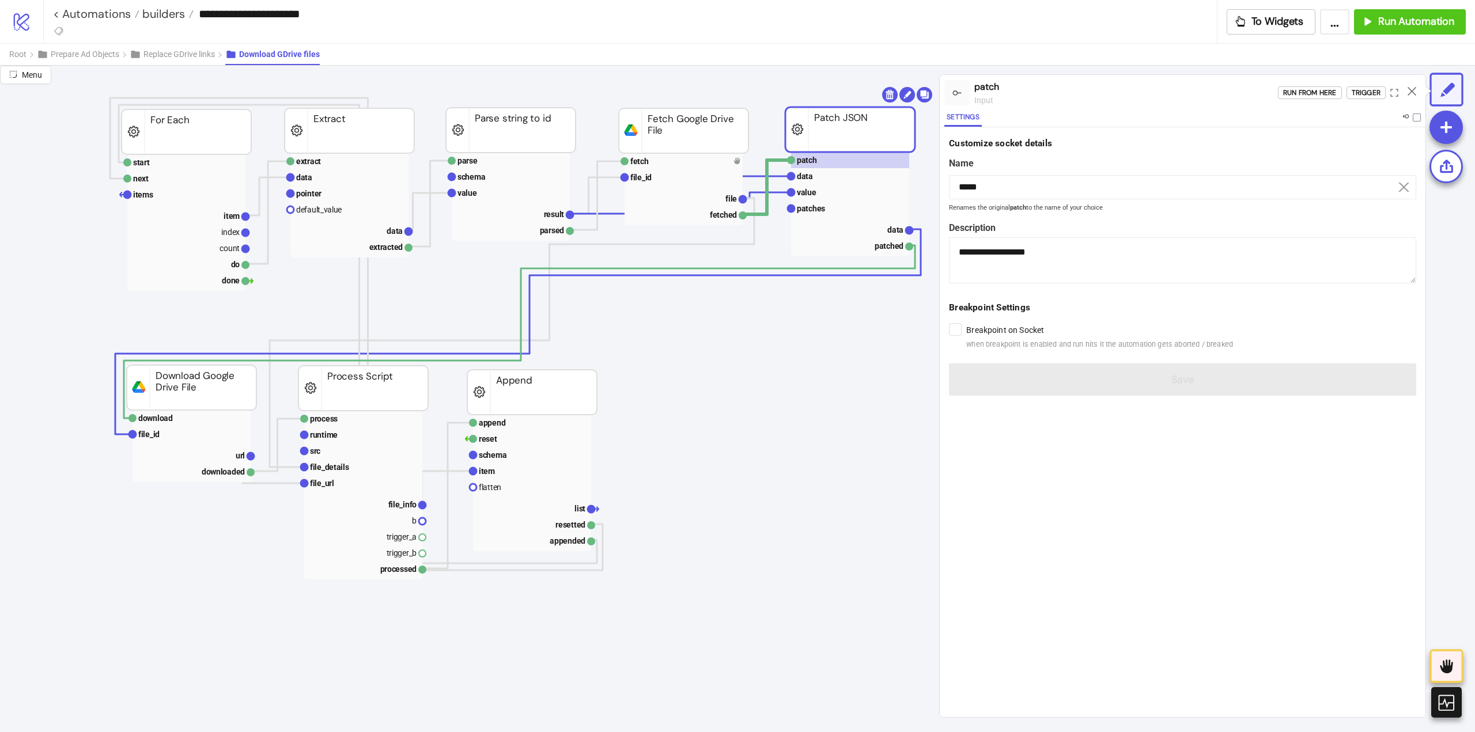
click at [1355, 100] on div "Run from here Trigger" at bounding box center [1352, 92] width 148 height 31
click at [1355, 98] on div "Trigger" at bounding box center [1366, 92] width 29 height 13
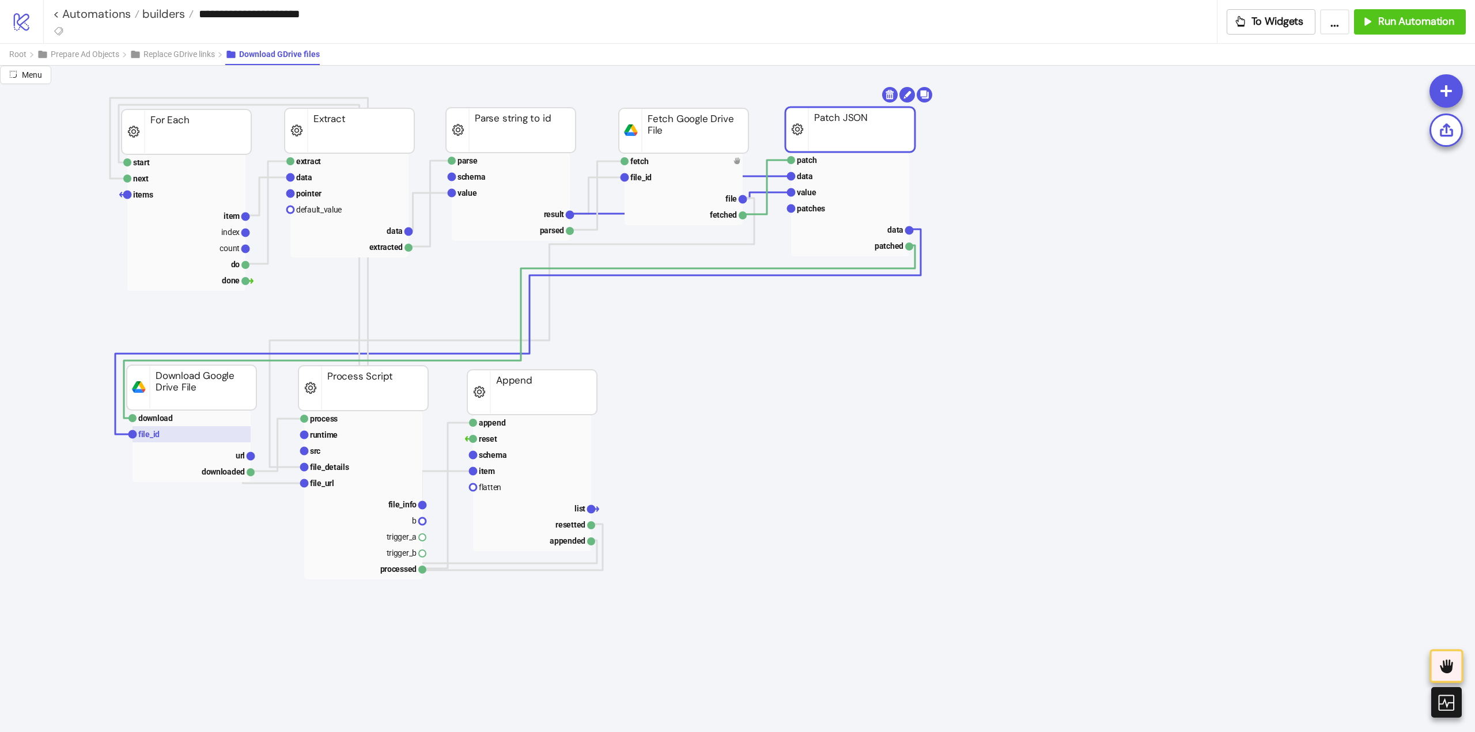
click at [165, 439] on rect at bounding box center [192, 434] width 118 height 16
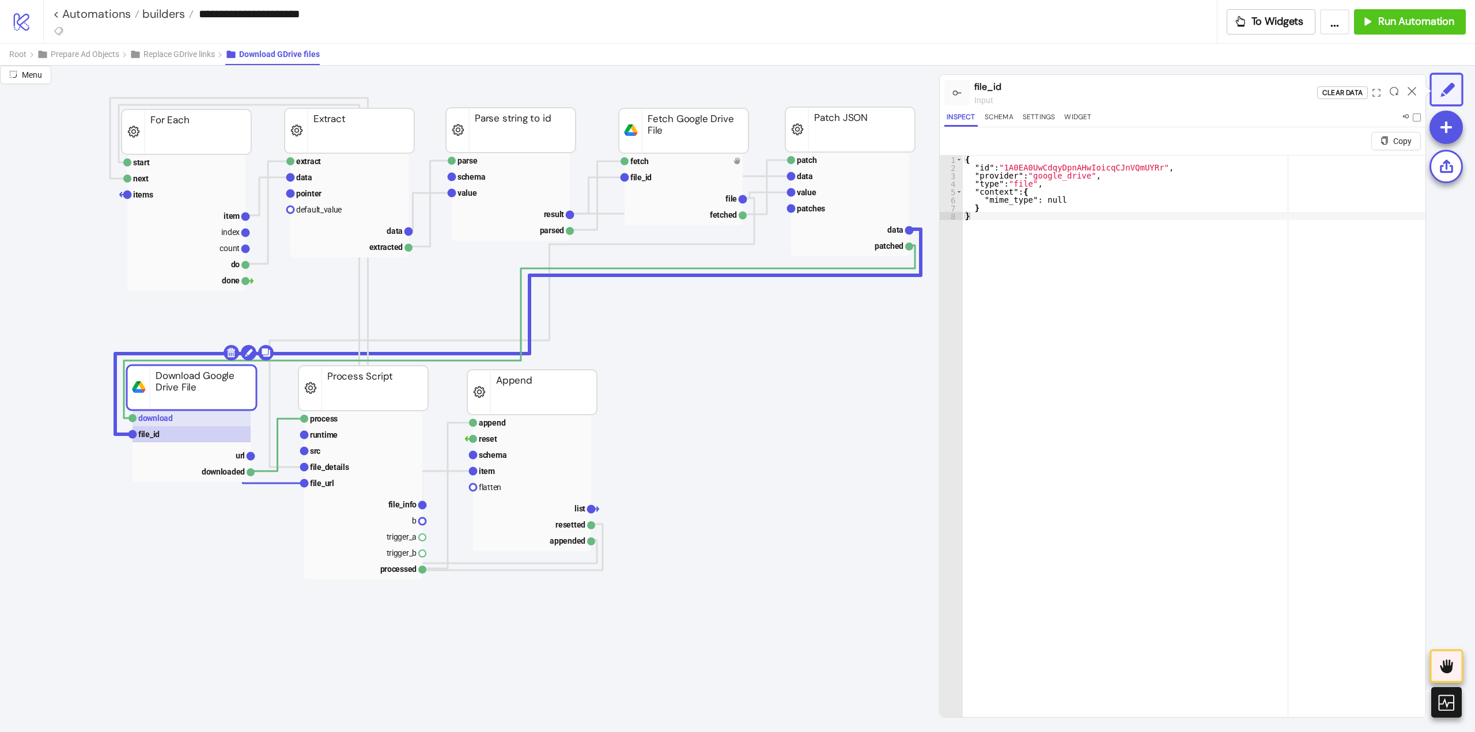
click at [185, 420] on rect at bounding box center [192, 418] width 118 height 16
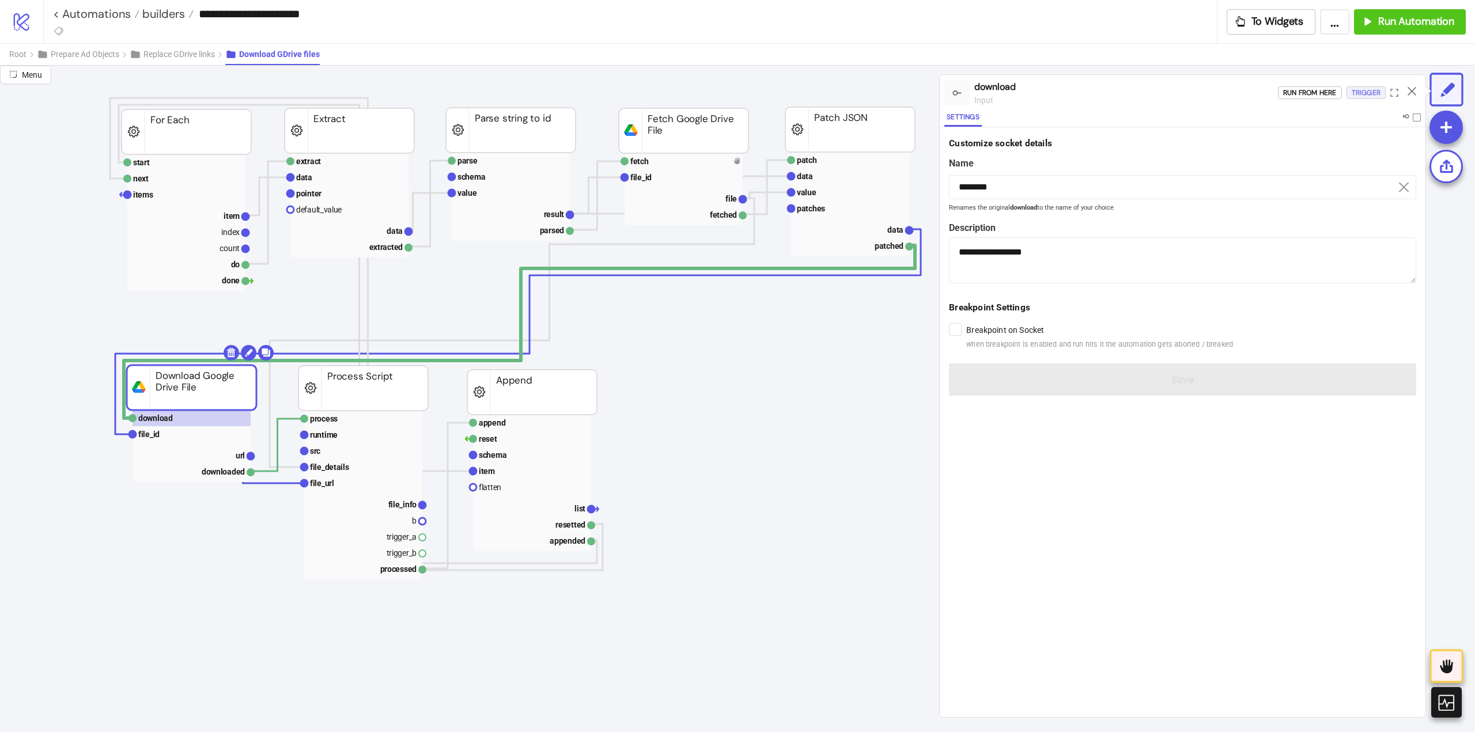
click at [1356, 96] on div "Trigger" at bounding box center [1366, 92] width 29 height 13
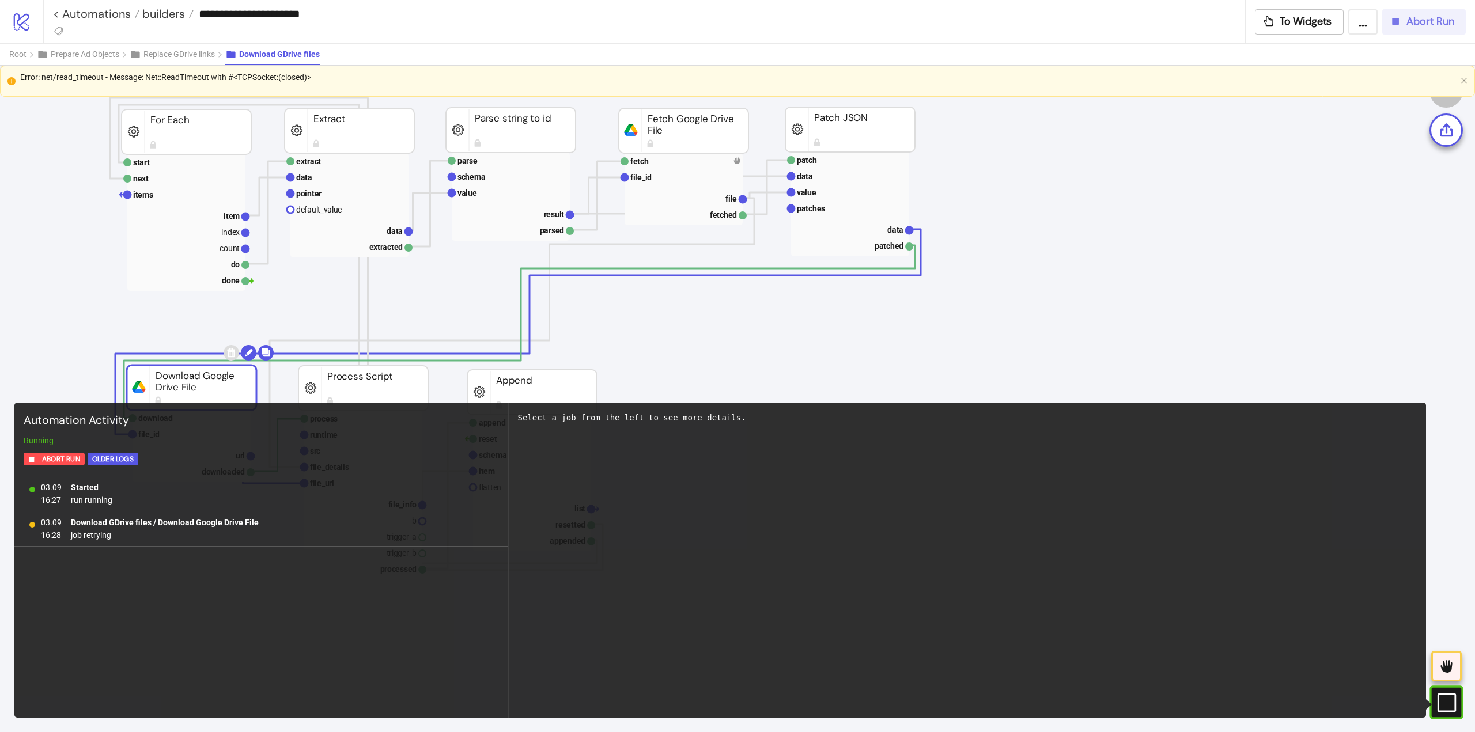
click at [1415, 22] on span "Abort Run" at bounding box center [1431, 21] width 48 height 13
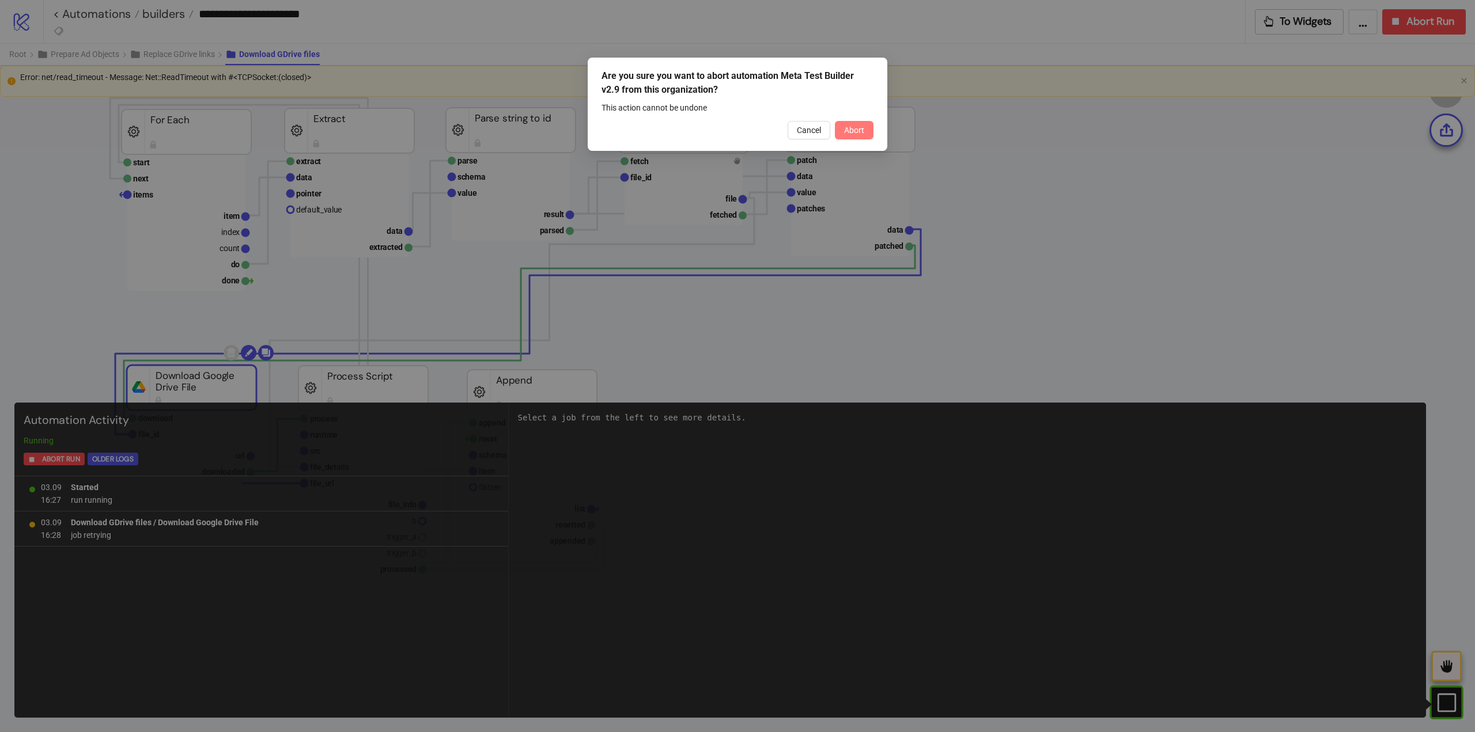
click at [853, 129] on span "Abort" at bounding box center [854, 130] width 20 height 9
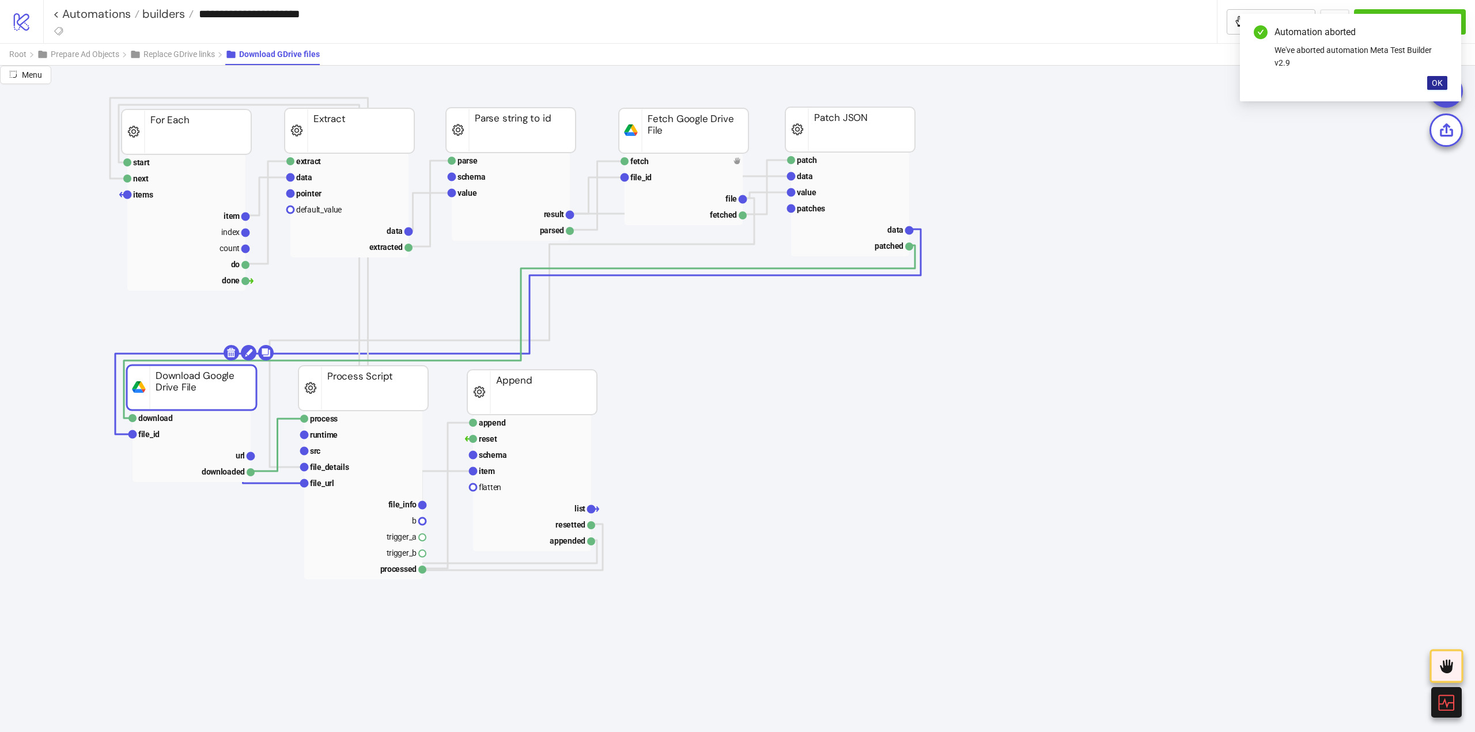
click at [1433, 86] on span "OK" at bounding box center [1437, 82] width 11 height 9
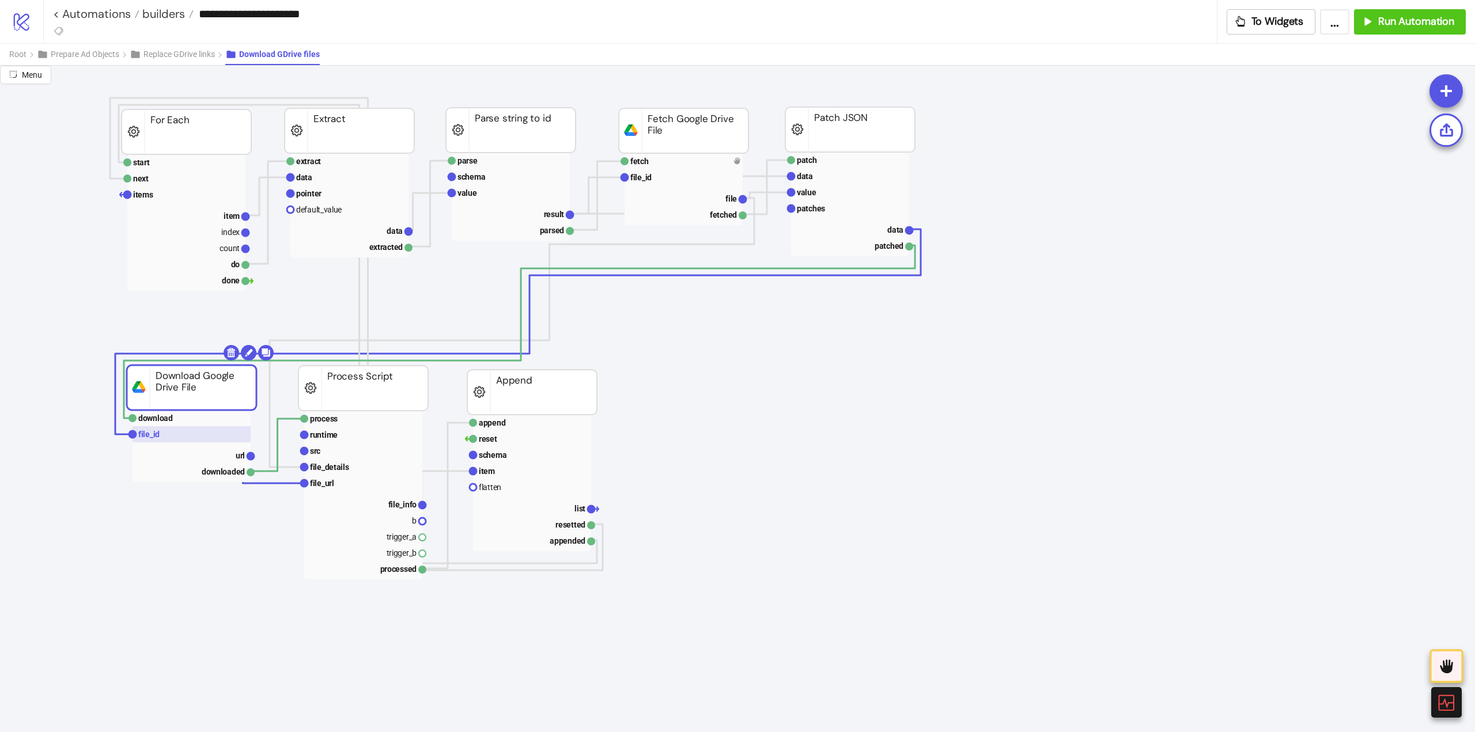
click at [150, 440] on rect at bounding box center [192, 434] width 118 height 16
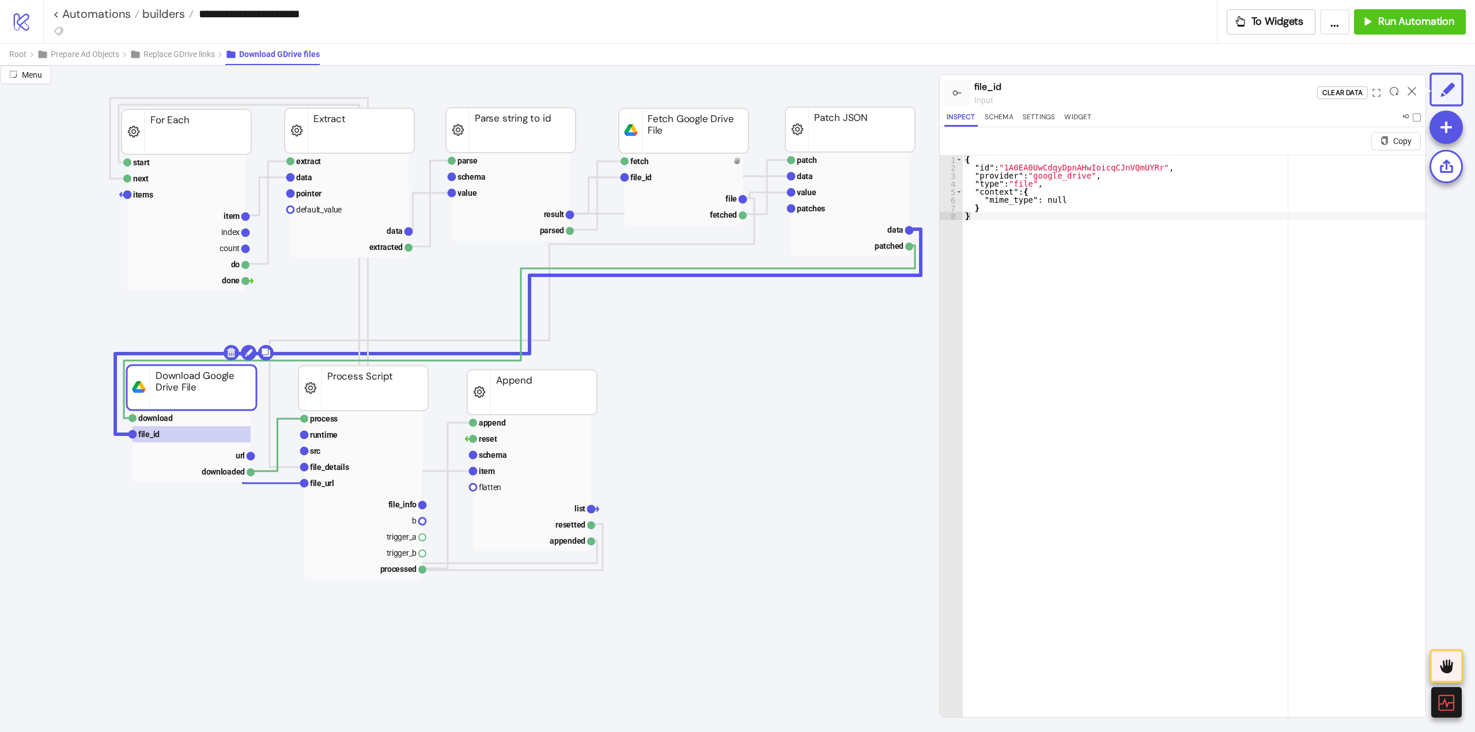
scroll to position [0, 58]
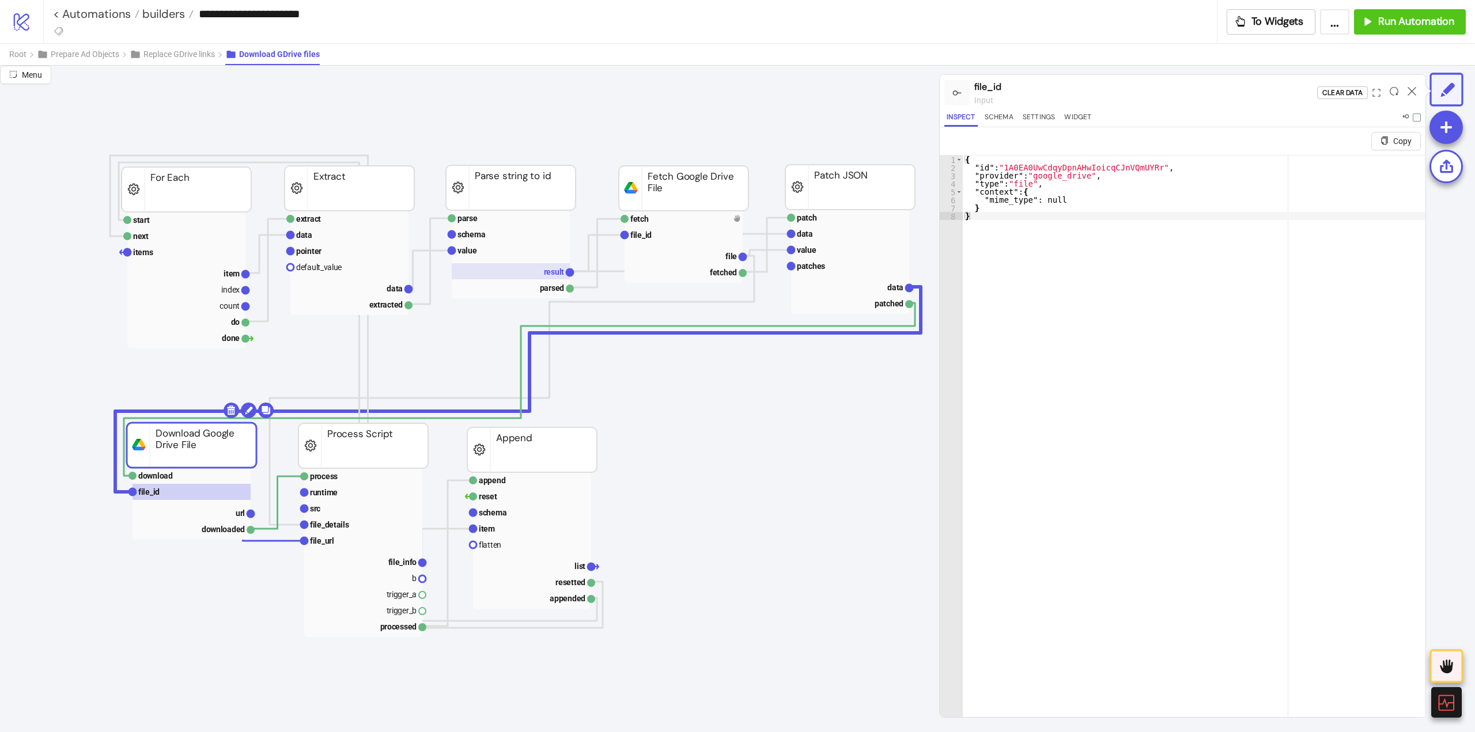
click at [541, 278] on rect at bounding box center [511, 271] width 118 height 16
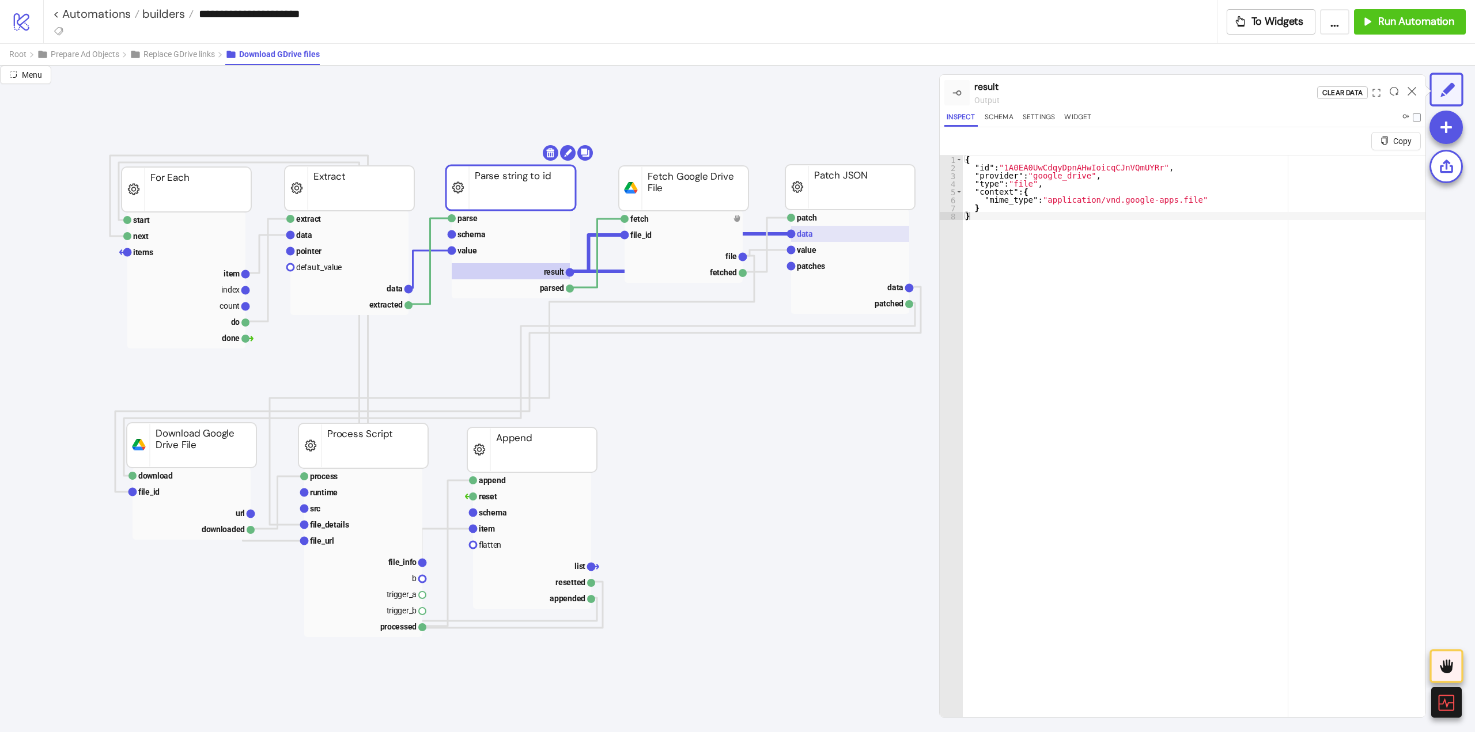
click at [833, 238] on rect at bounding box center [850, 234] width 118 height 16
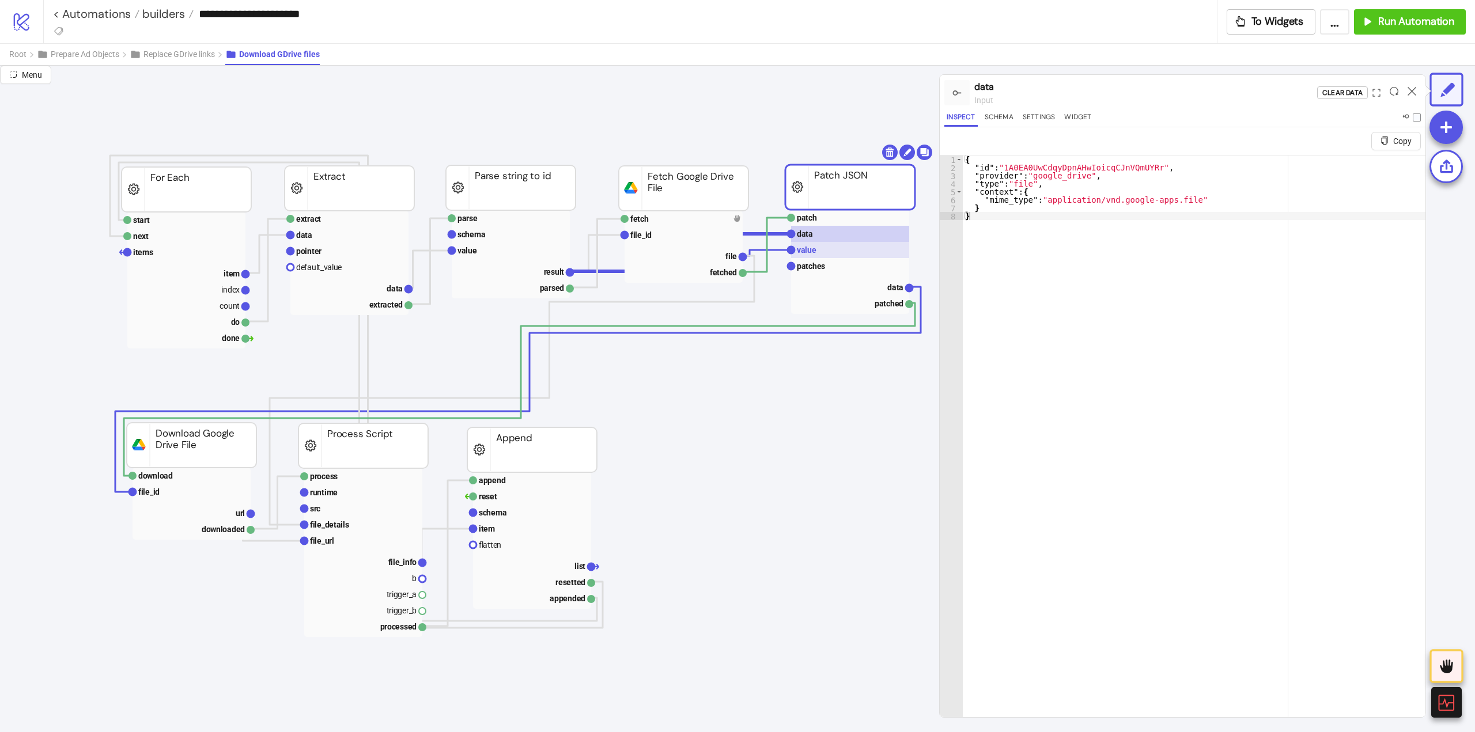
click at [831, 251] on rect at bounding box center [850, 250] width 118 height 16
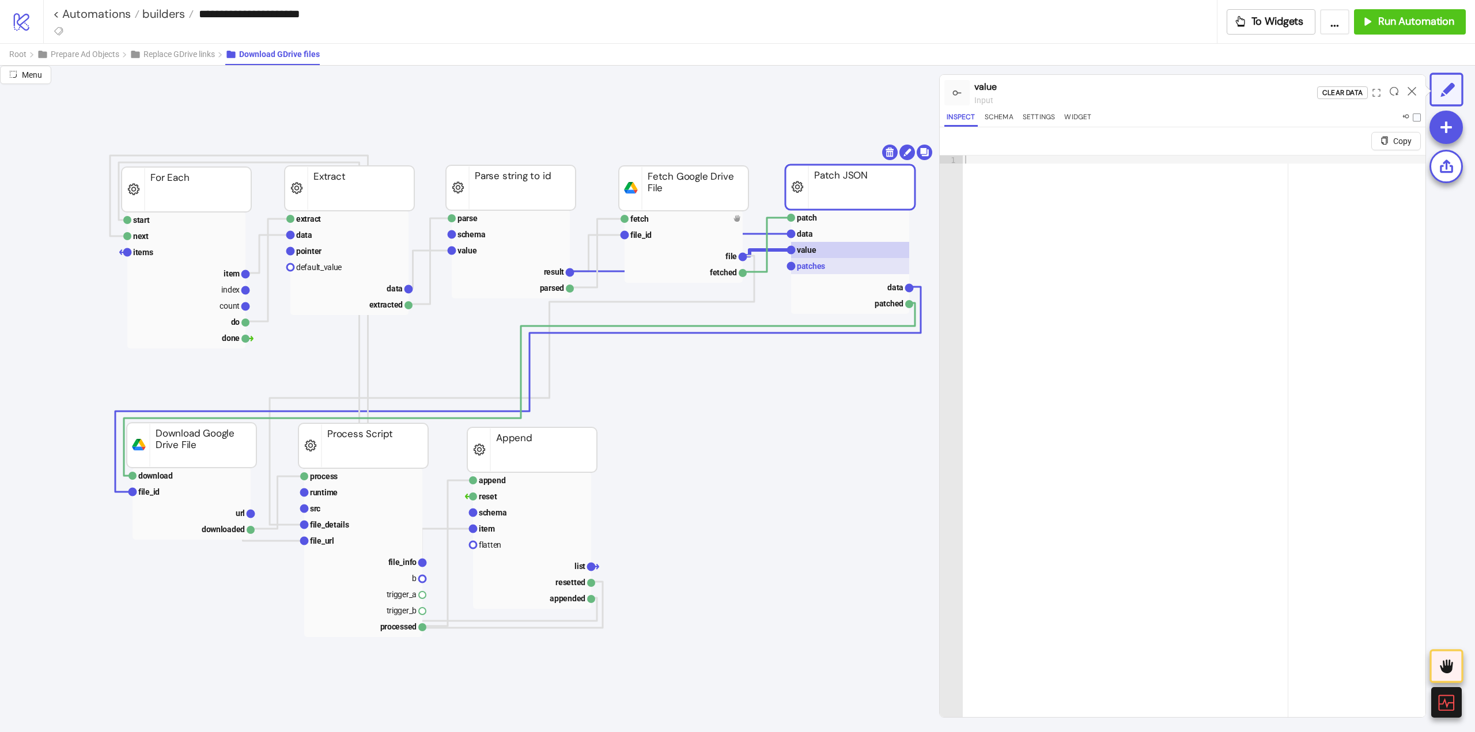
click at [825, 262] on rect at bounding box center [850, 266] width 118 height 16
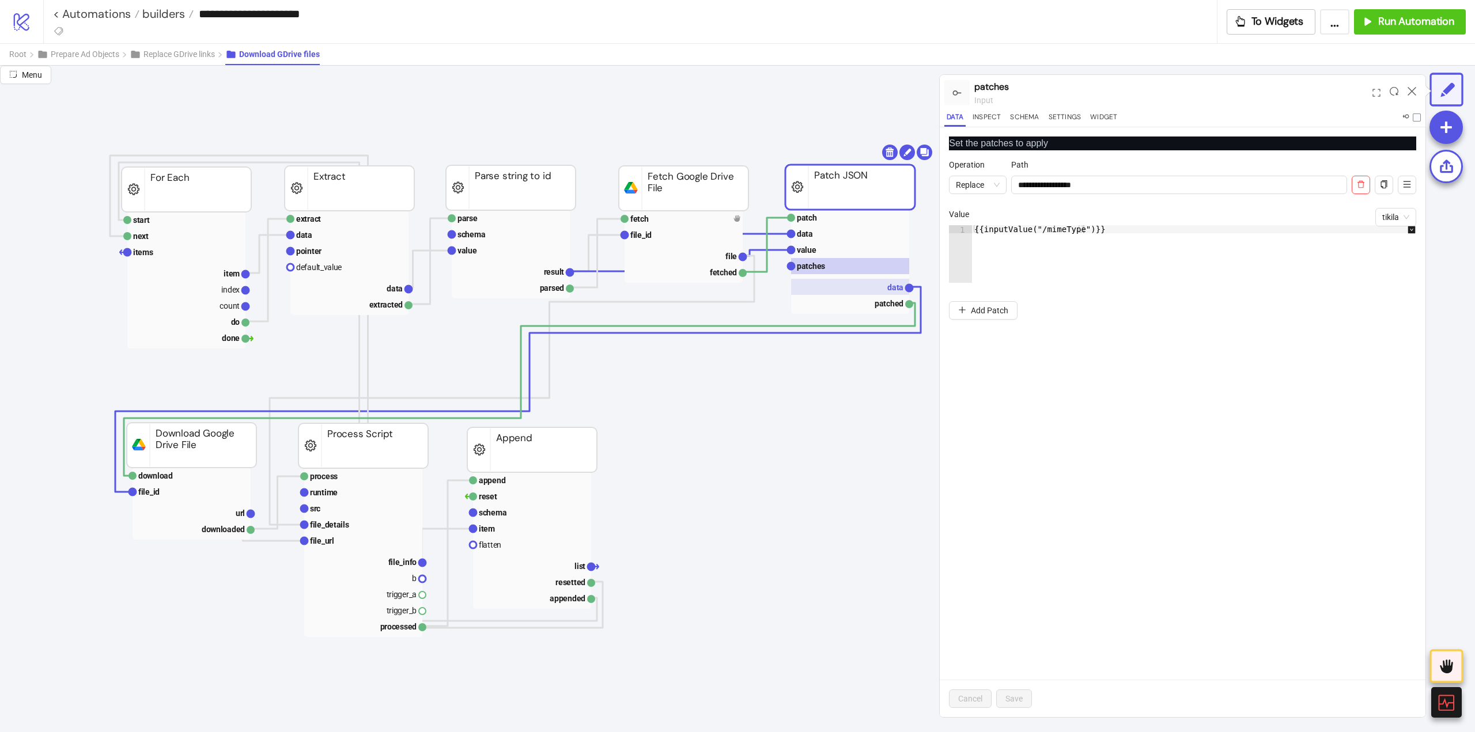
click at [876, 285] on rect at bounding box center [850, 287] width 118 height 16
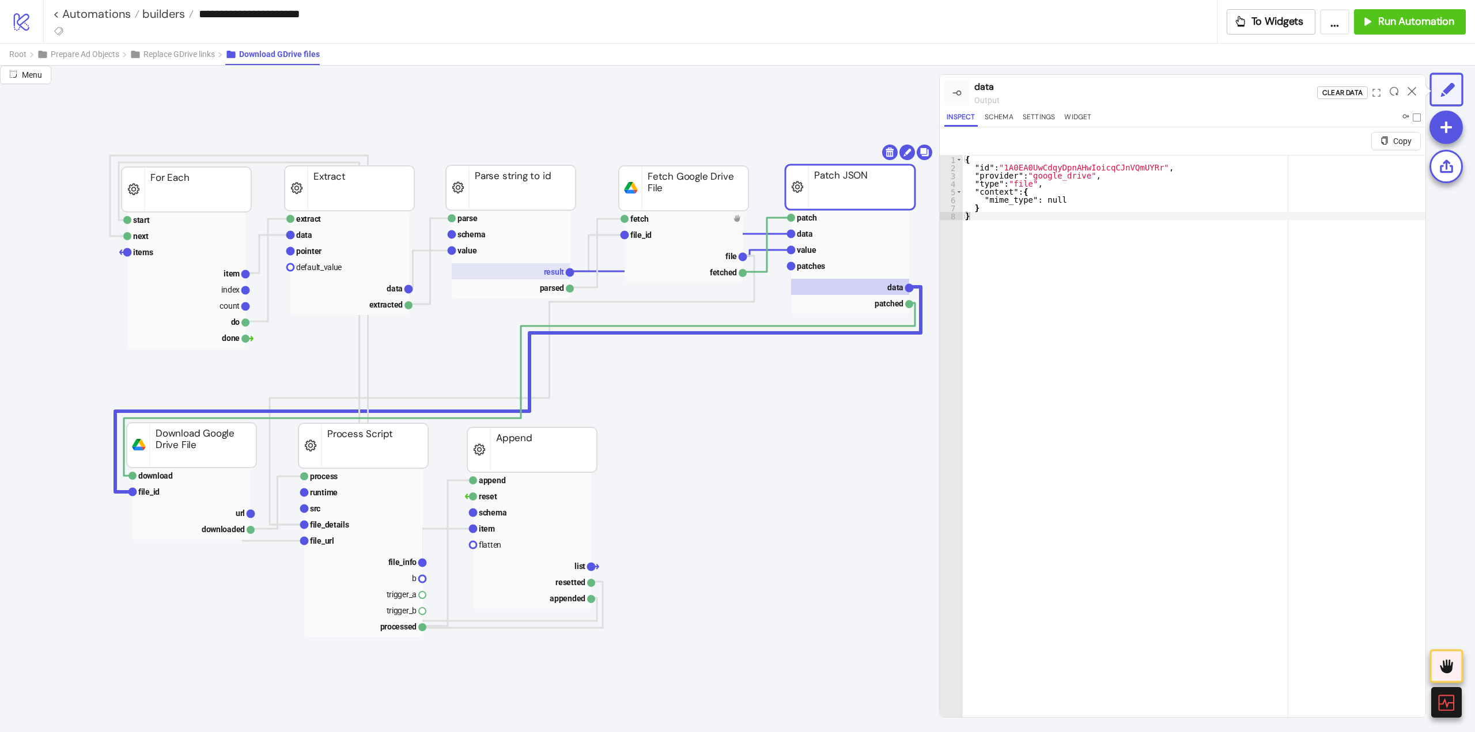
click at [545, 270] on text "result" at bounding box center [554, 271] width 21 height 9
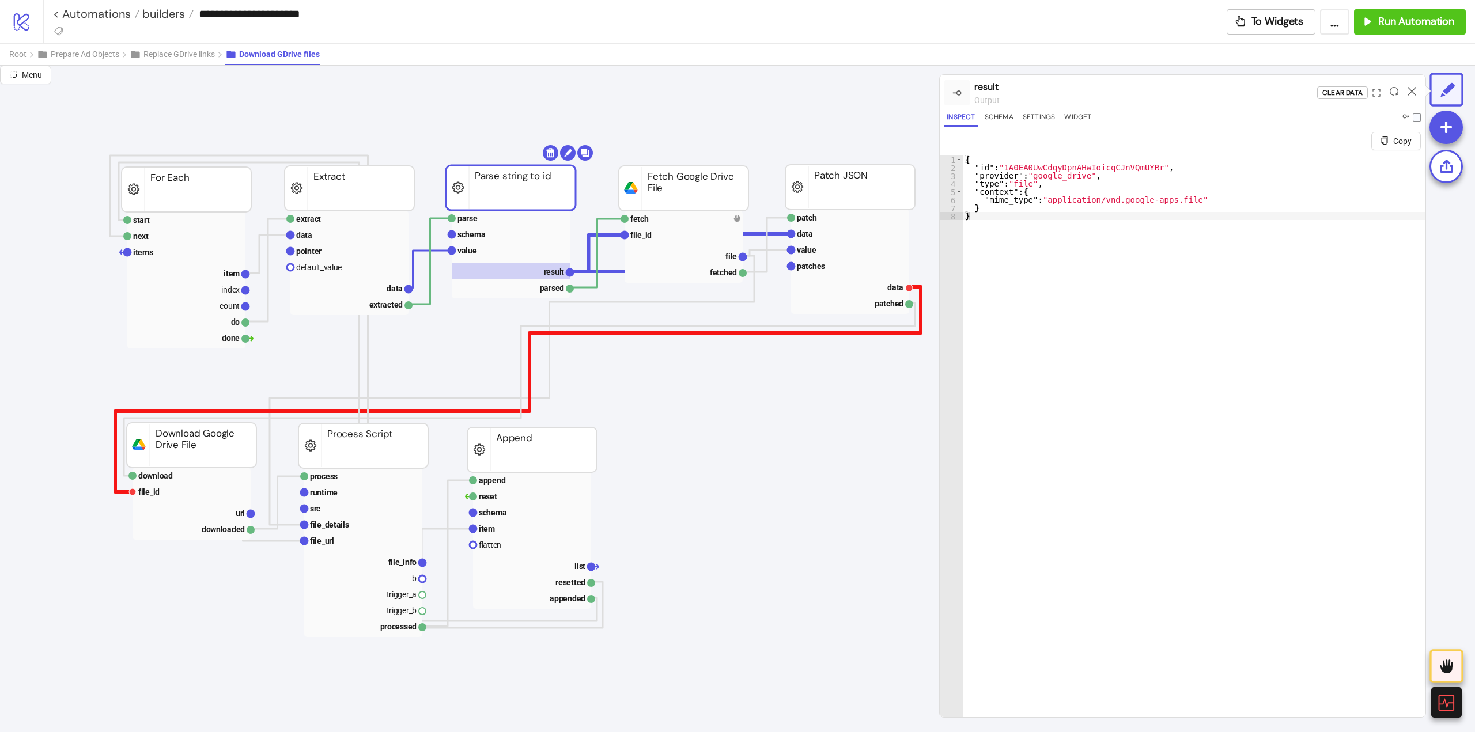
click at [115, 488] on polyline at bounding box center [518, 389] width 806 height 205
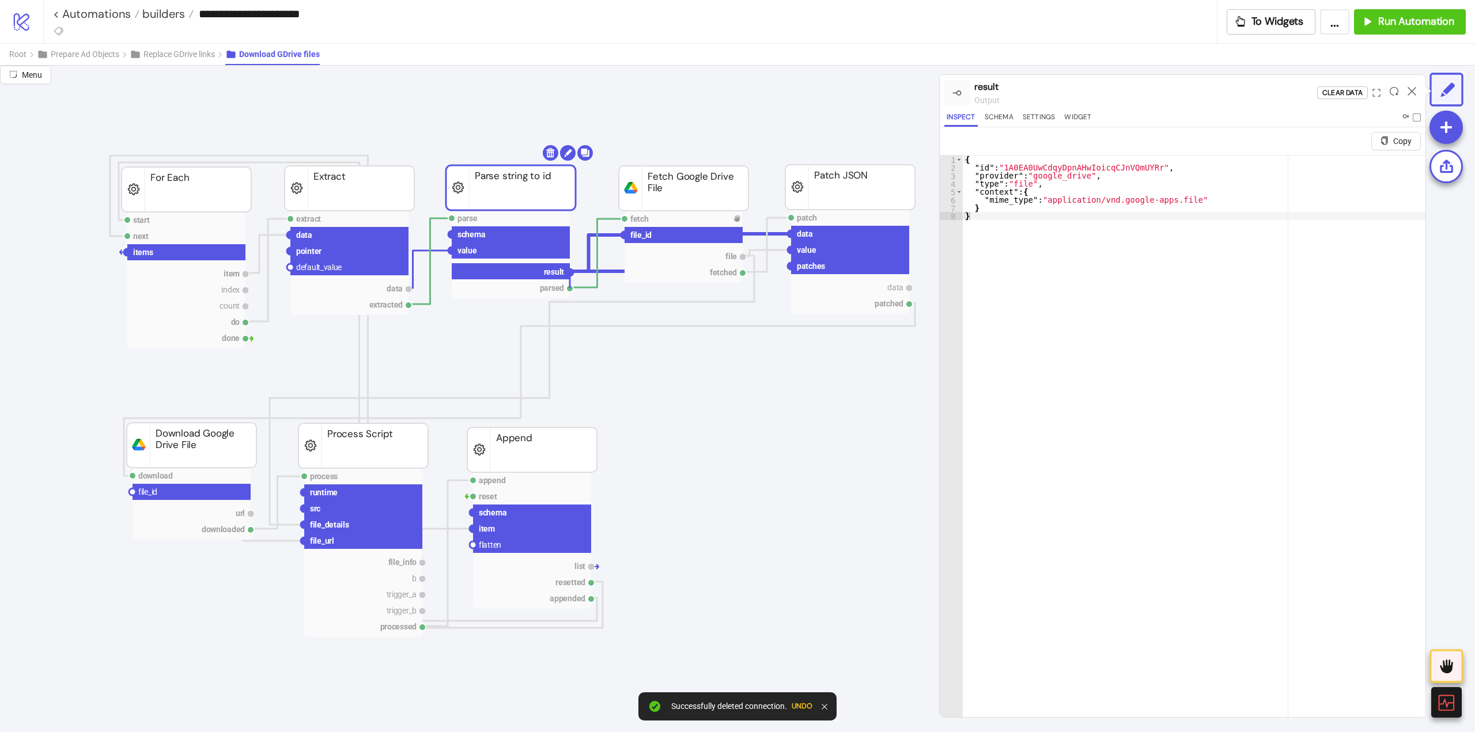
drag, startPoint x: 569, startPoint y: 273, endPoint x: 500, endPoint y: 340, distance: 95.8
click at [133, 493] on circle at bounding box center [132, 492] width 7 height 7
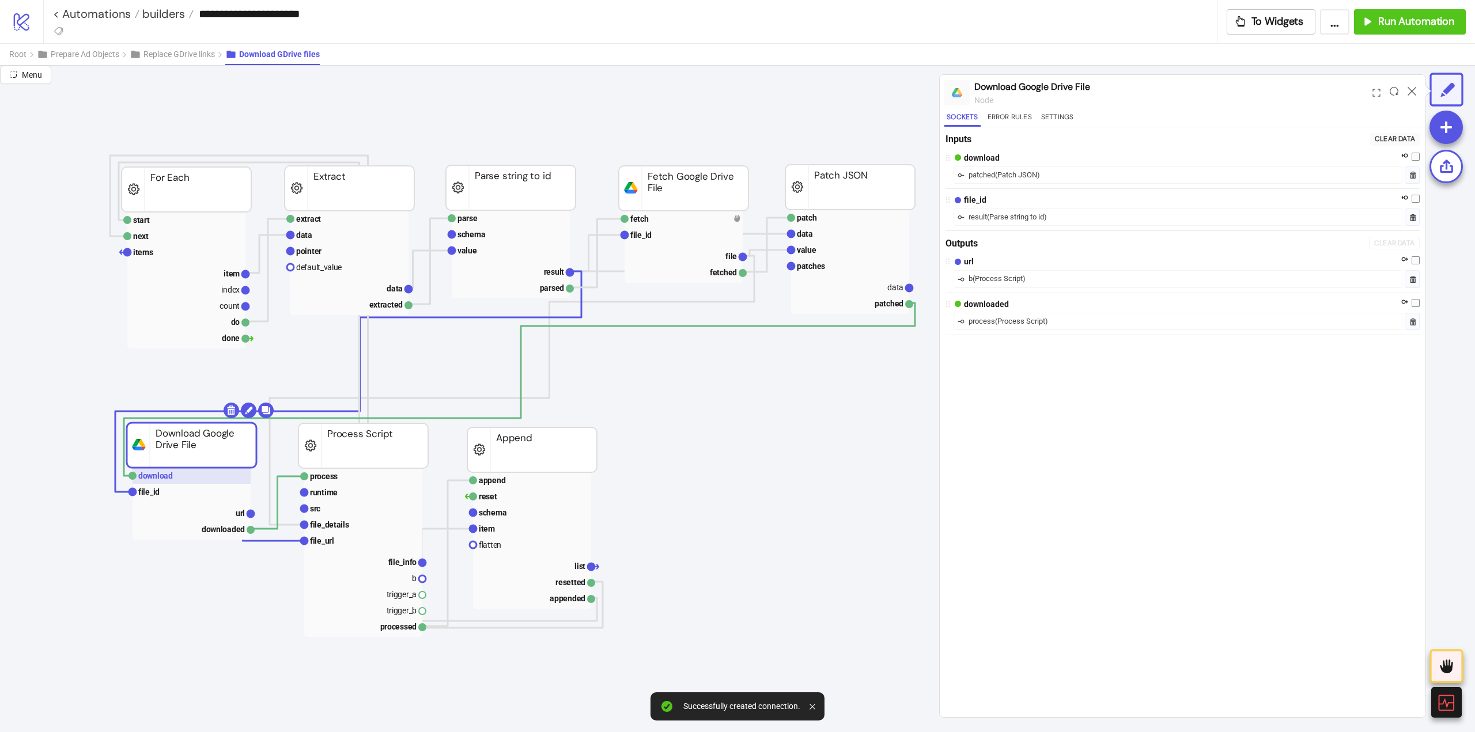
click at [180, 479] on rect at bounding box center [192, 476] width 118 height 16
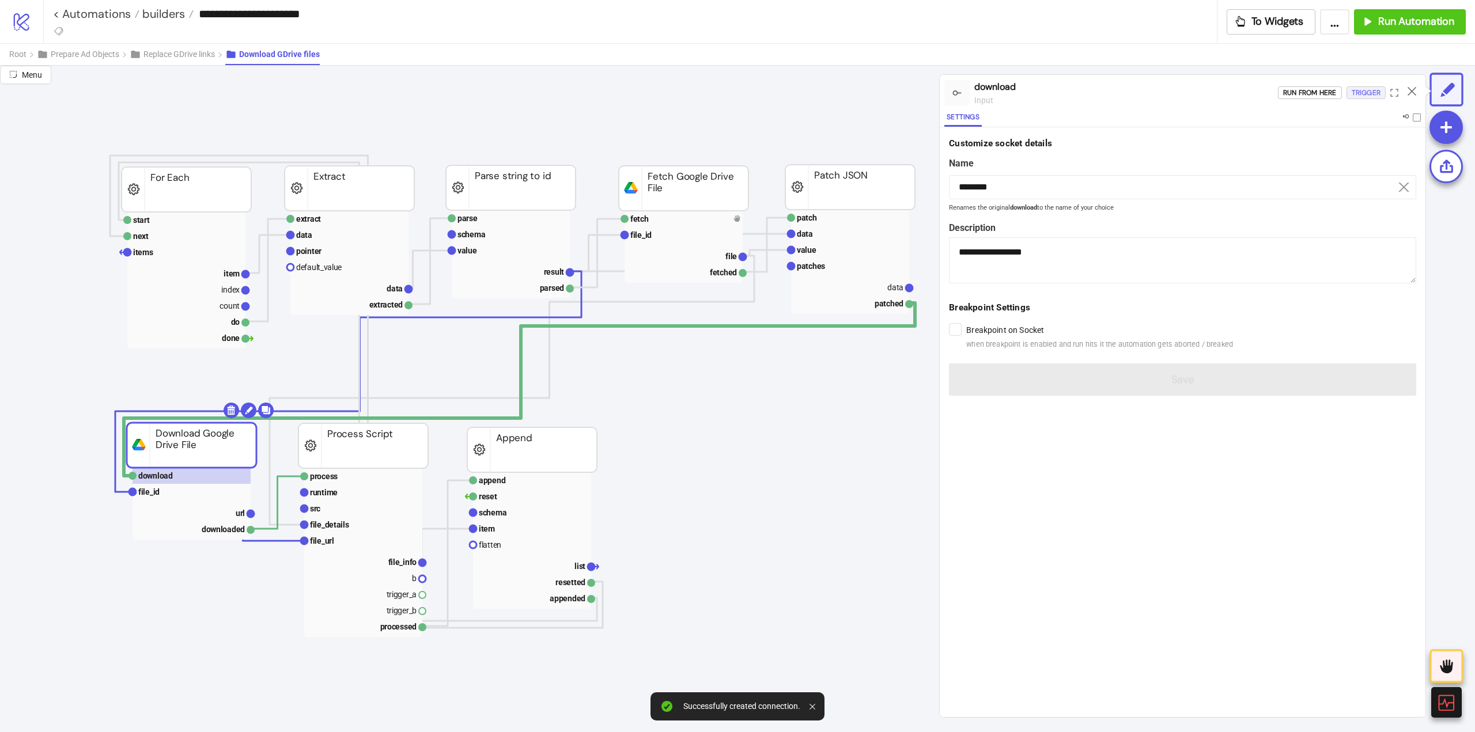
click at [1368, 95] on div "Trigger" at bounding box center [1366, 92] width 29 height 13
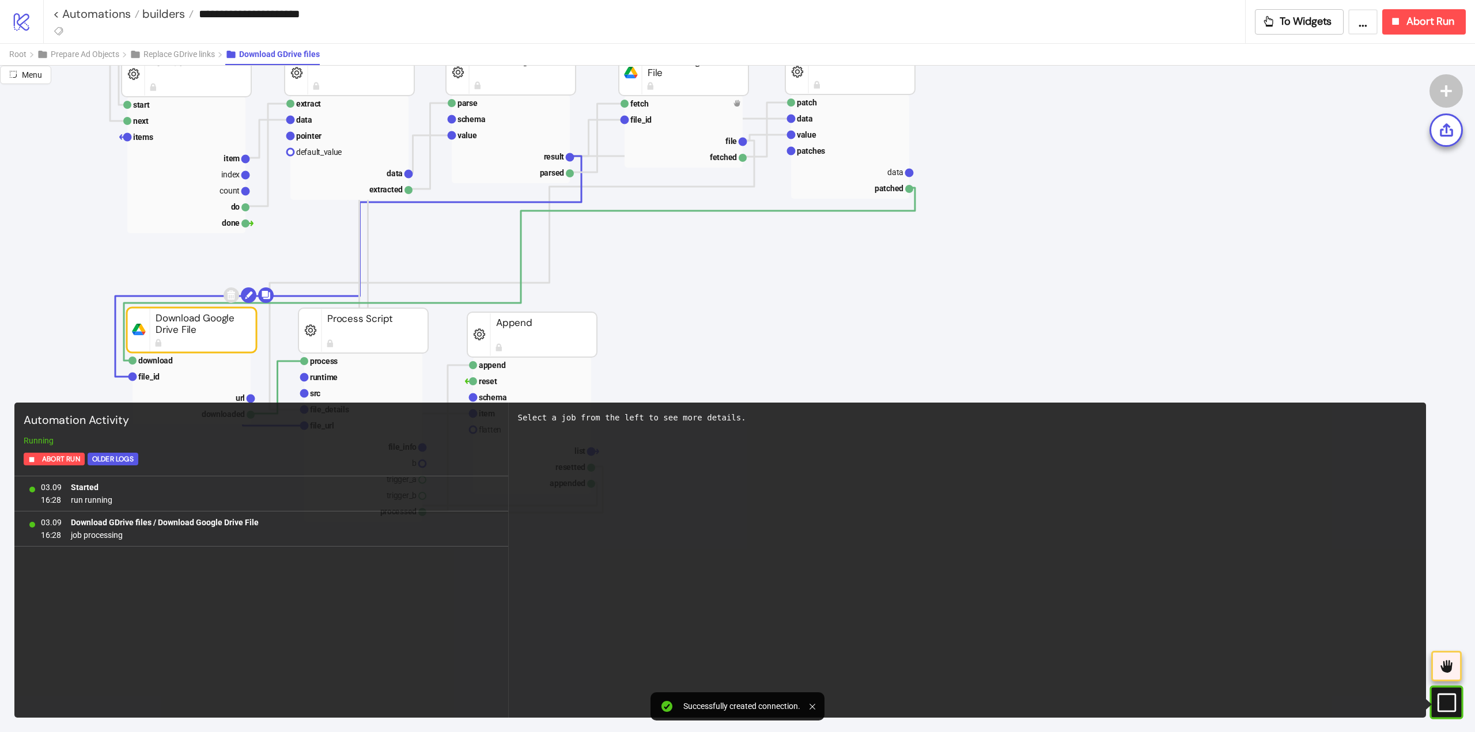
scroll to position [173, 58]
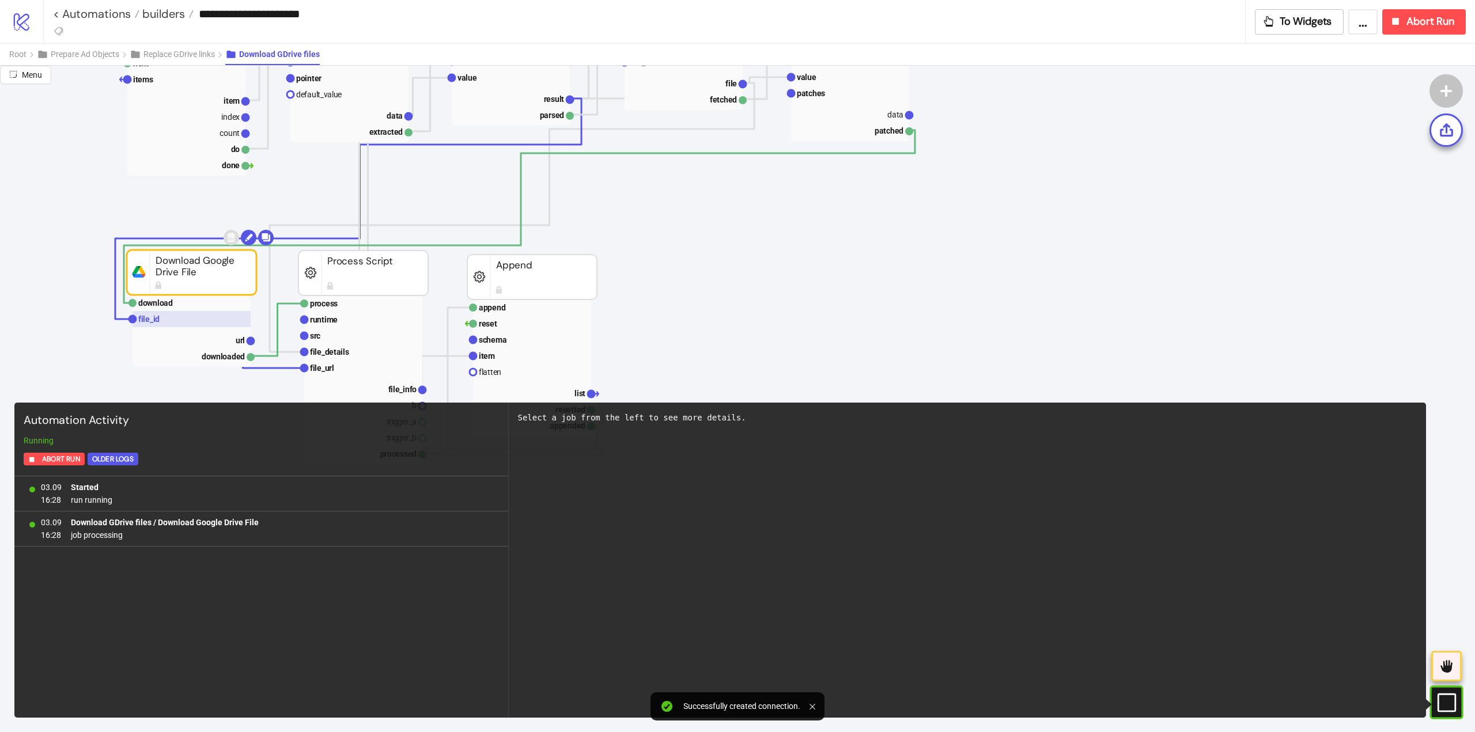
click at [190, 325] on rect at bounding box center [192, 319] width 118 height 16
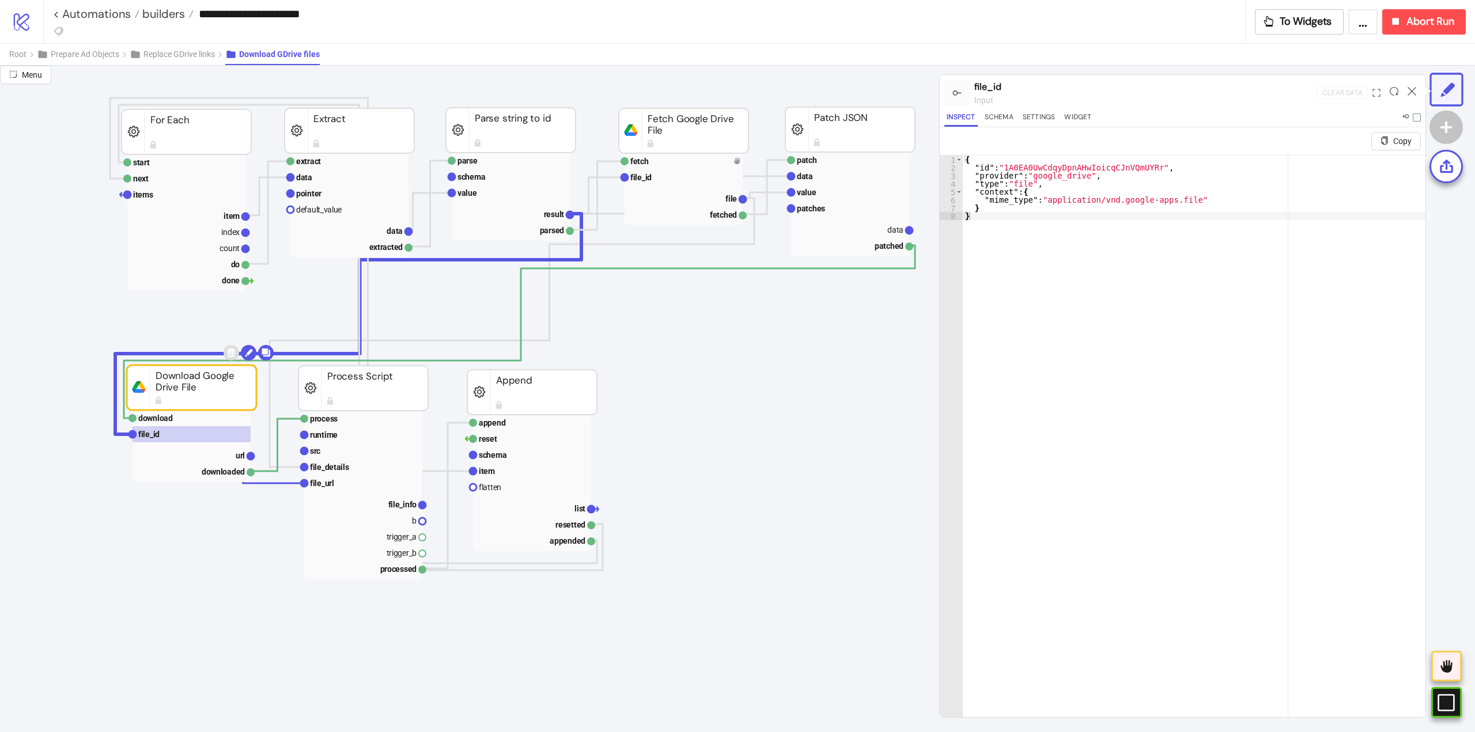
scroll to position [0, 58]
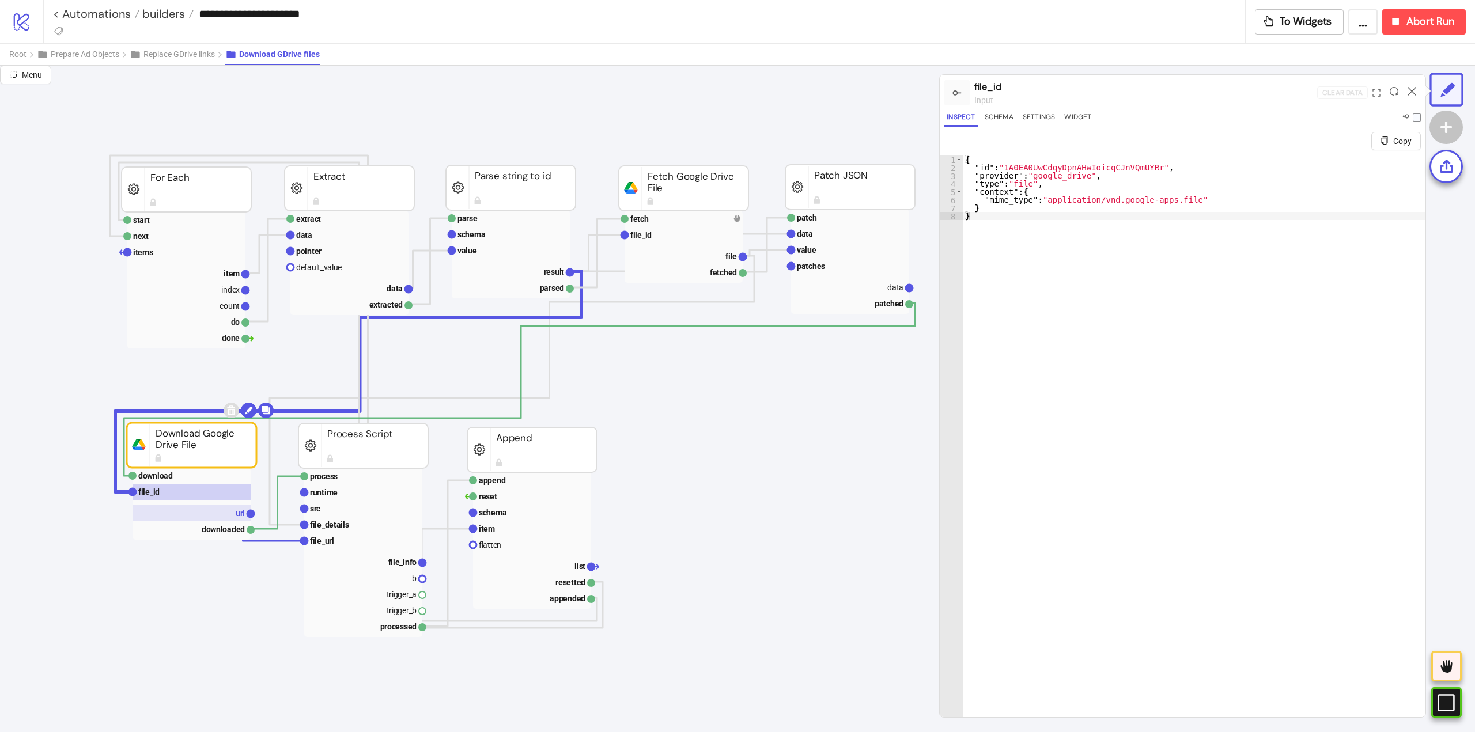
click at [203, 509] on rect at bounding box center [192, 513] width 118 height 16
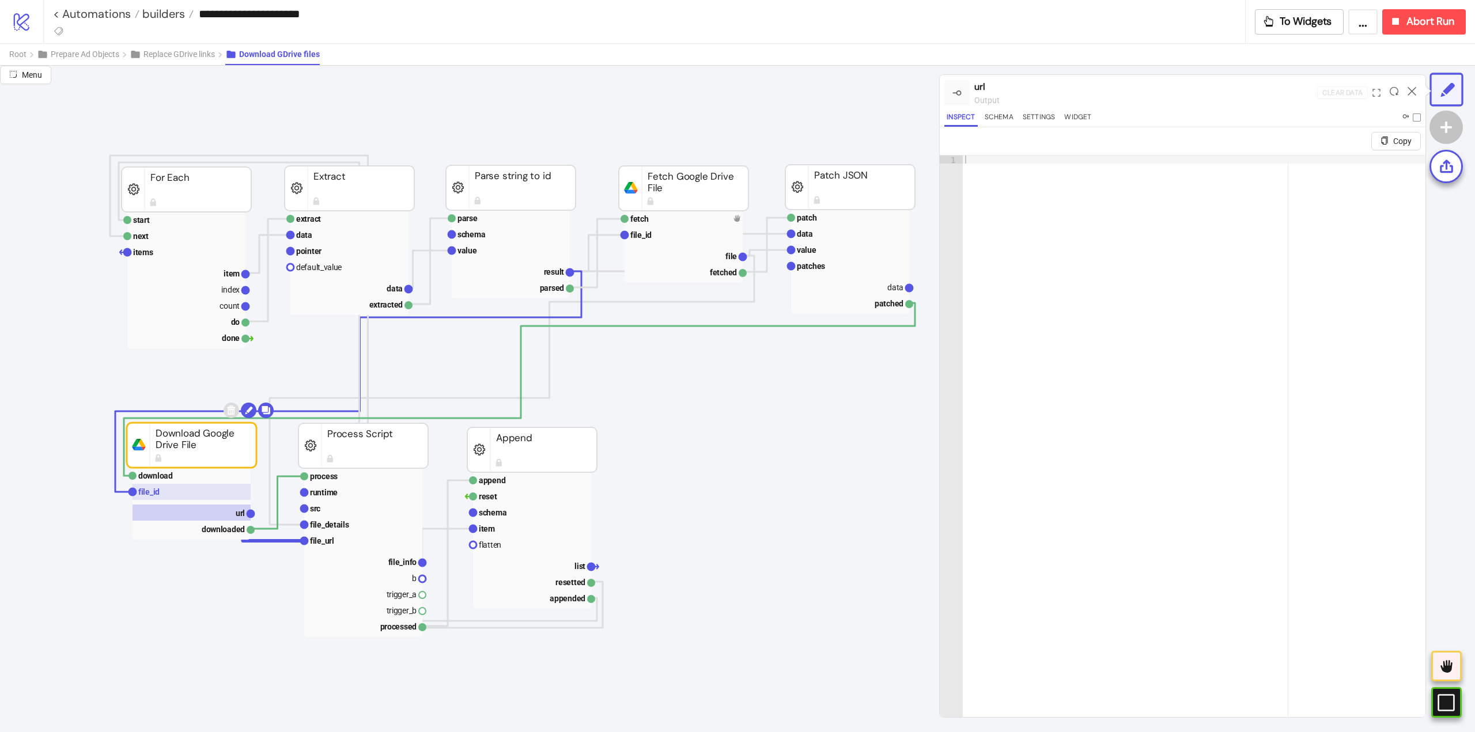
click at [198, 490] on rect at bounding box center [192, 492] width 118 height 16
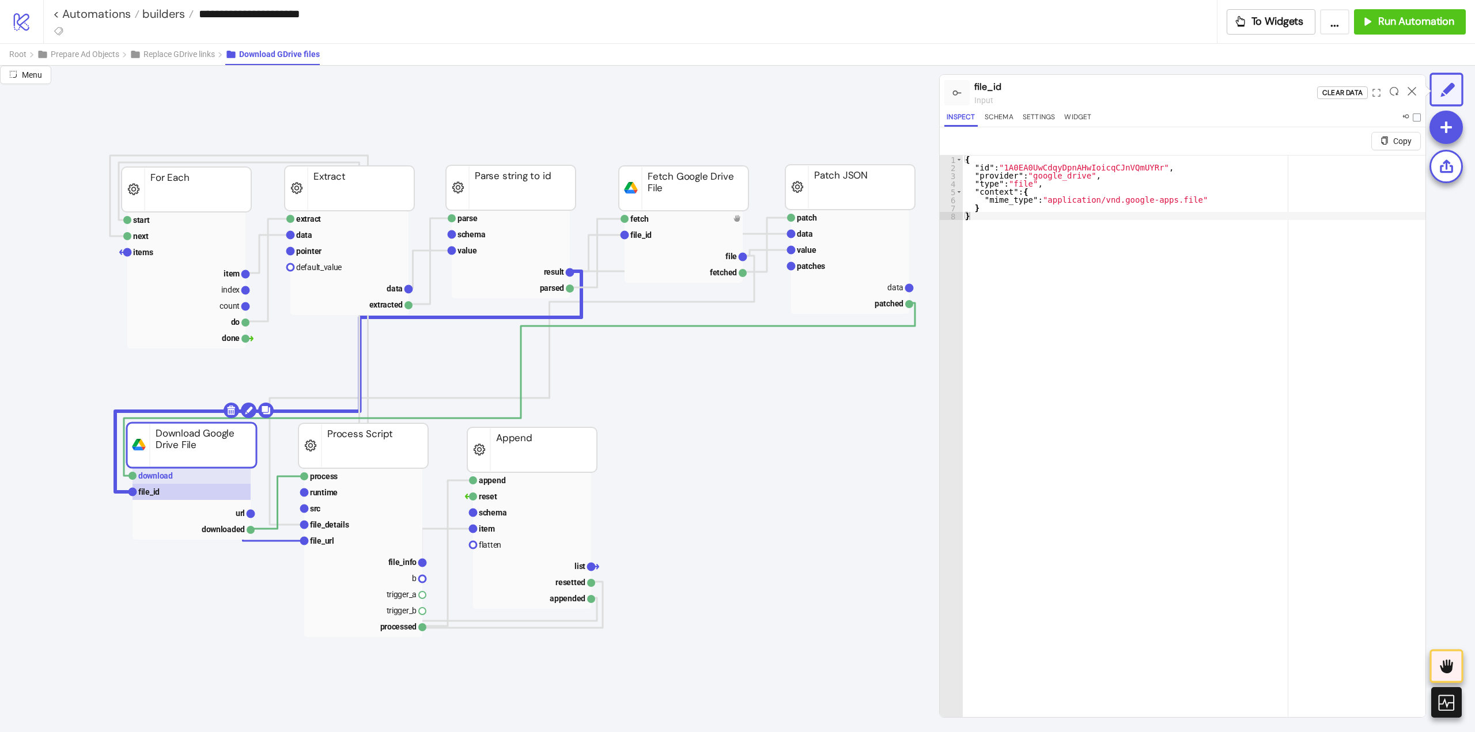
click at [191, 479] on rect at bounding box center [192, 476] width 118 height 16
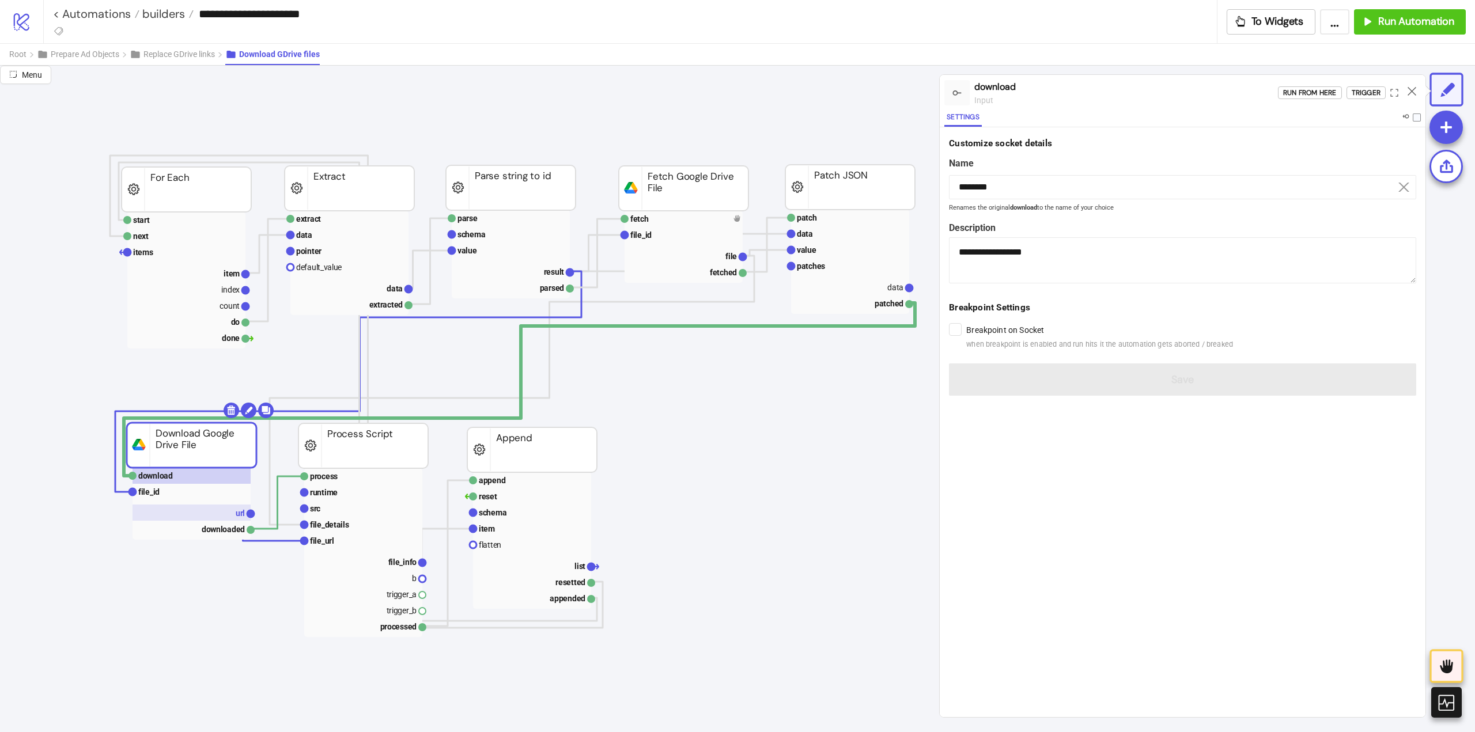
click at [207, 509] on rect at bounding box center [192, 513] width 118 height 16
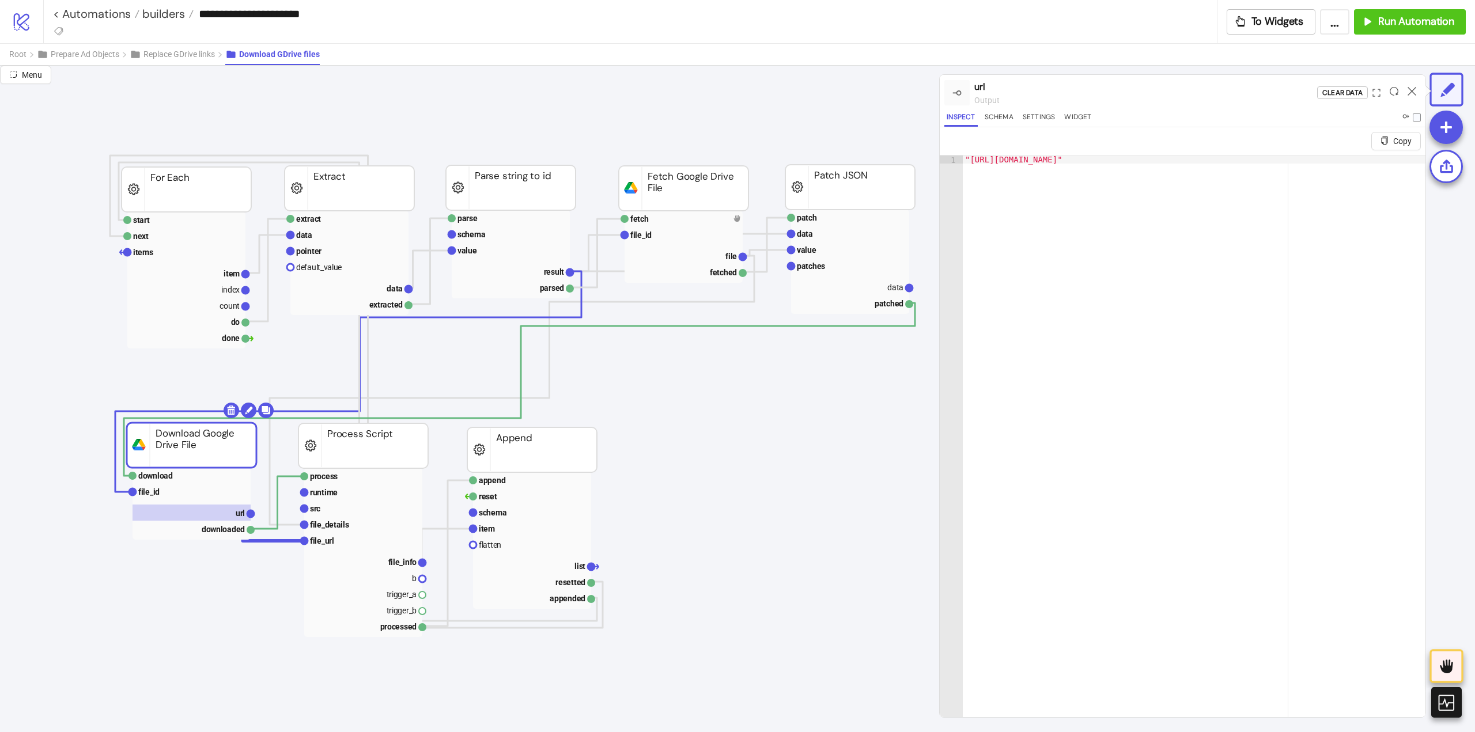
type textarea "**********"
click at [979, 164] on div ""[URL][DOMAIN_NAME]"" at bounding box center [1043, 454] width 747 height 597
click at [984, 160] on div ""[URL][DOMAIN_NAME]"" at bounding box center [1043, 454] width 747 height 597
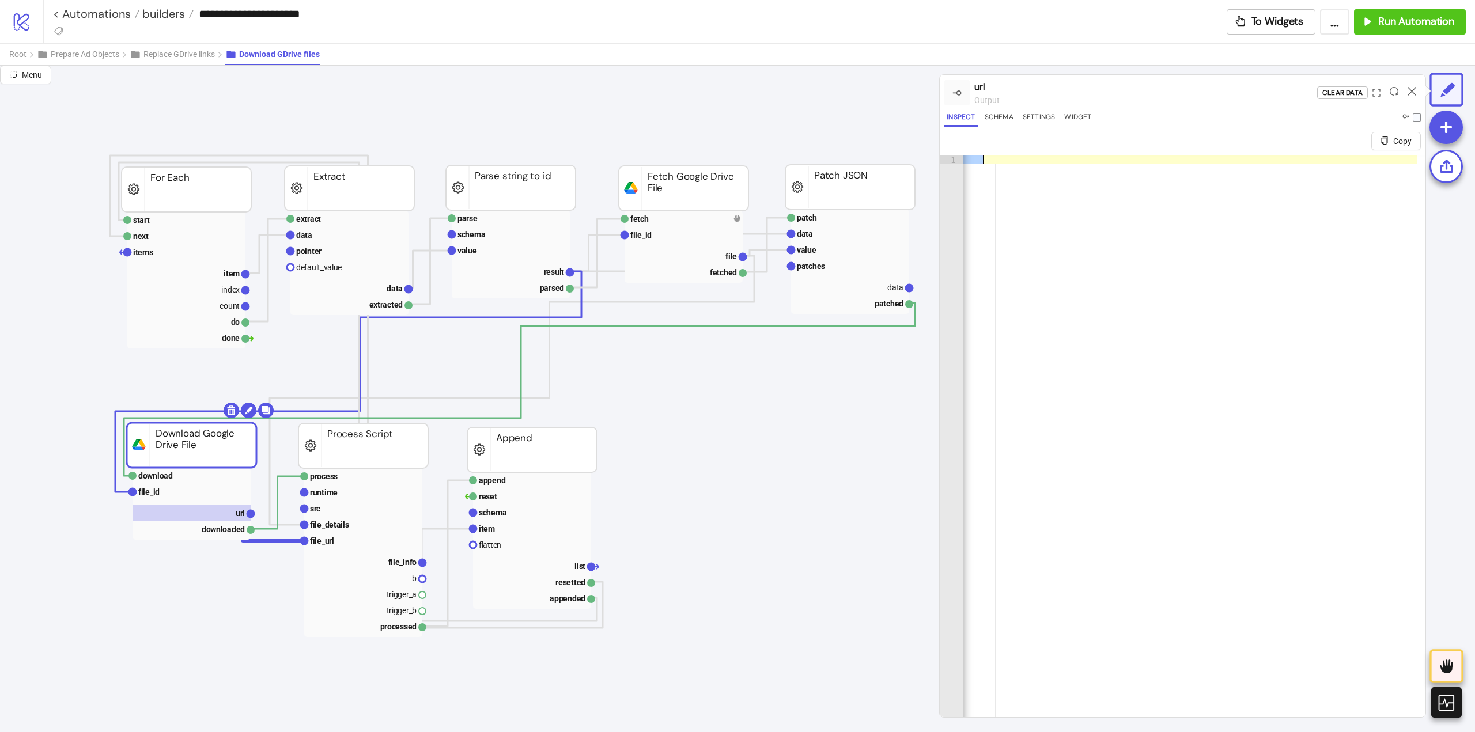
click at [984, 160] on div ""[URL][DOMAIN_NAME]"" at bounding box center [1043, 454] width 747 height 597
click at [1417, 94] on div at bounding box center [1412, 92] width 18 height 31
click at [1414, 90] on icon at bounding box center [1412, 91] width 9 height 9
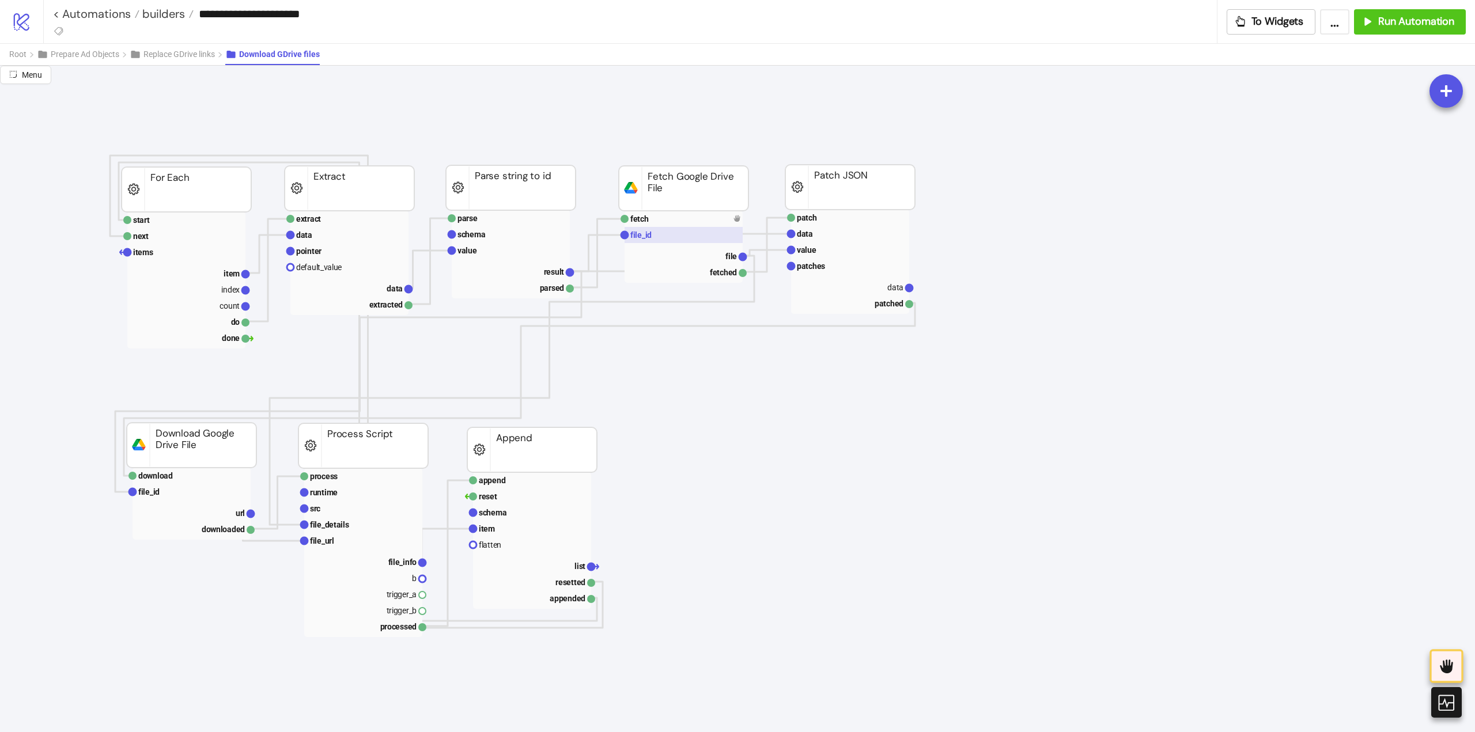
click at [660, 238] on rect at bounding box center [684, 235] width 118 height 16
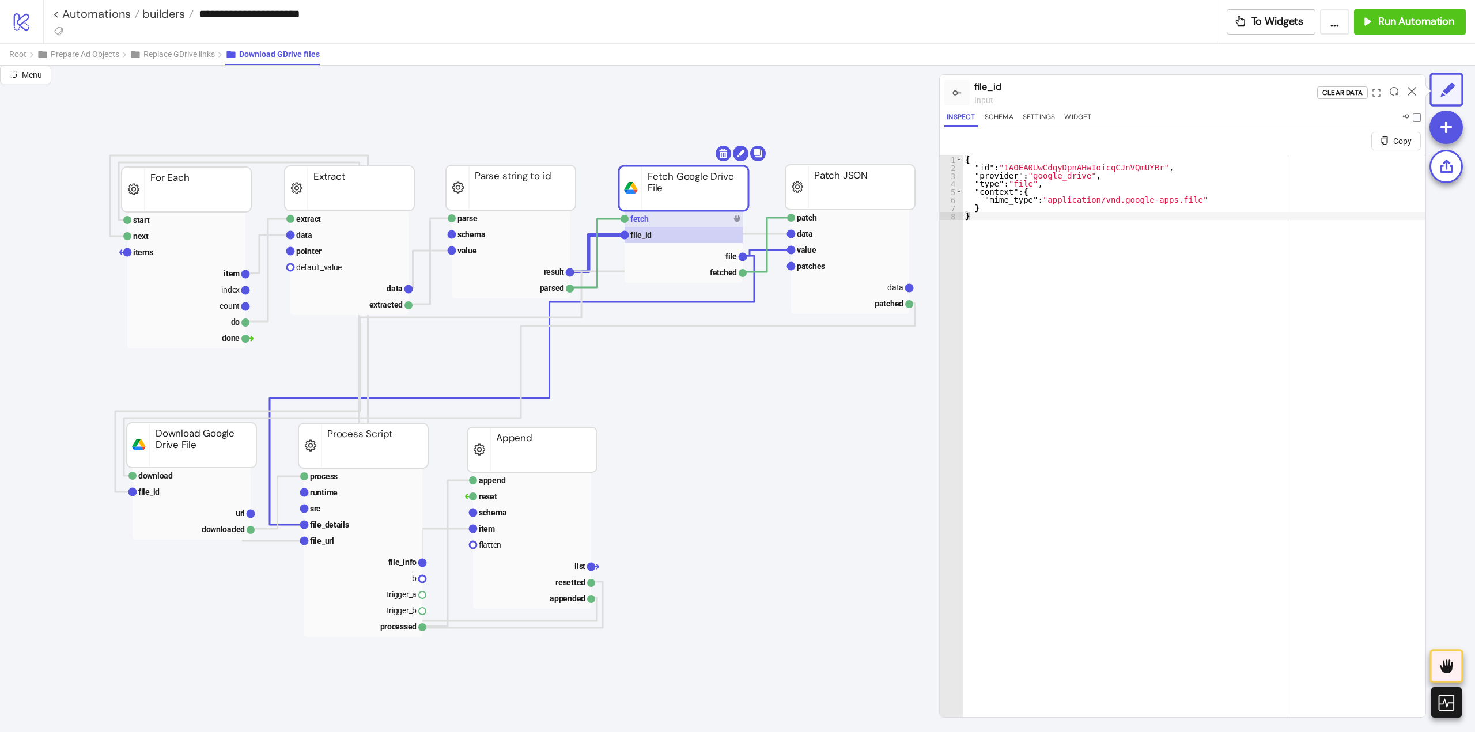
click at [669, 219] on rect at bounding box center [684, 219] width 118 height 16
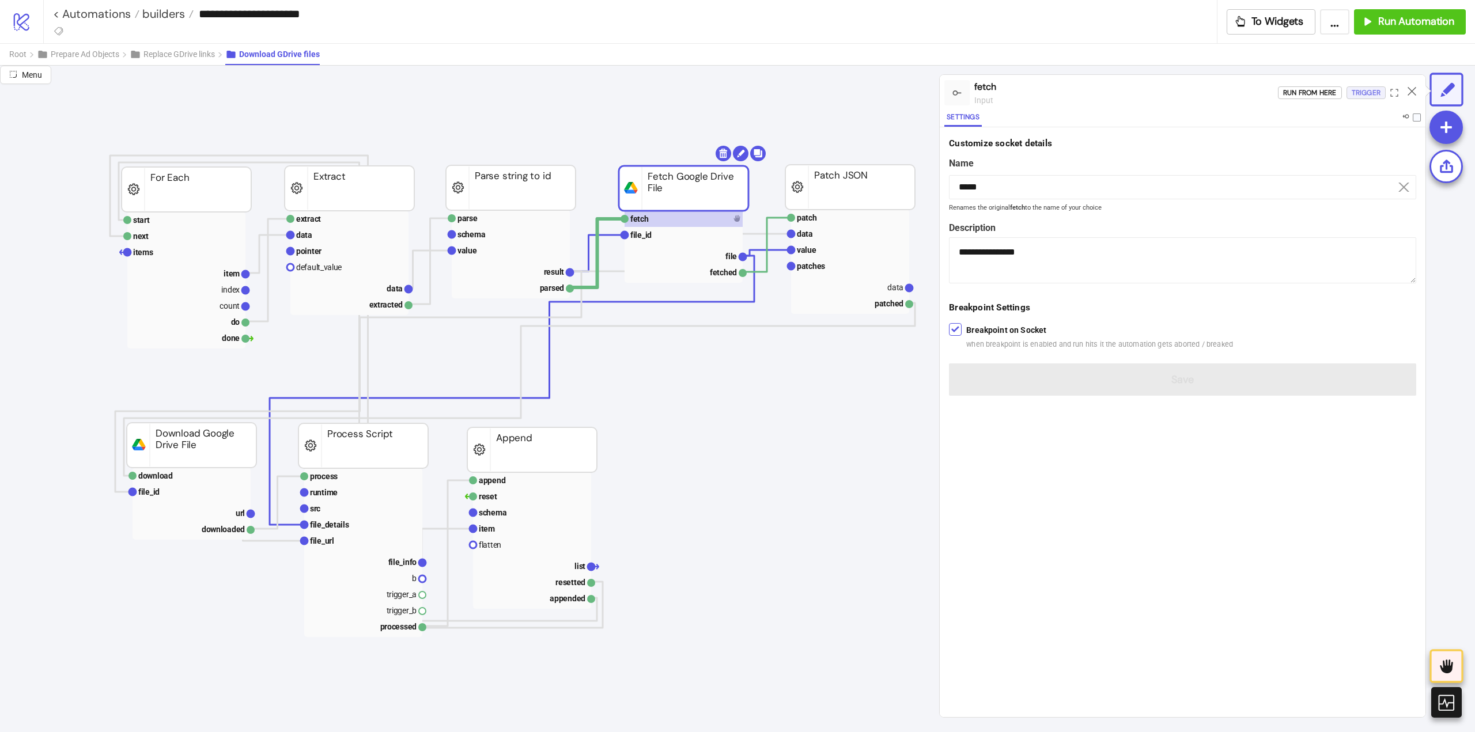
click at [1352, 96] on div "Trigger" at bounding box center [1366, 92] width 29 height 13
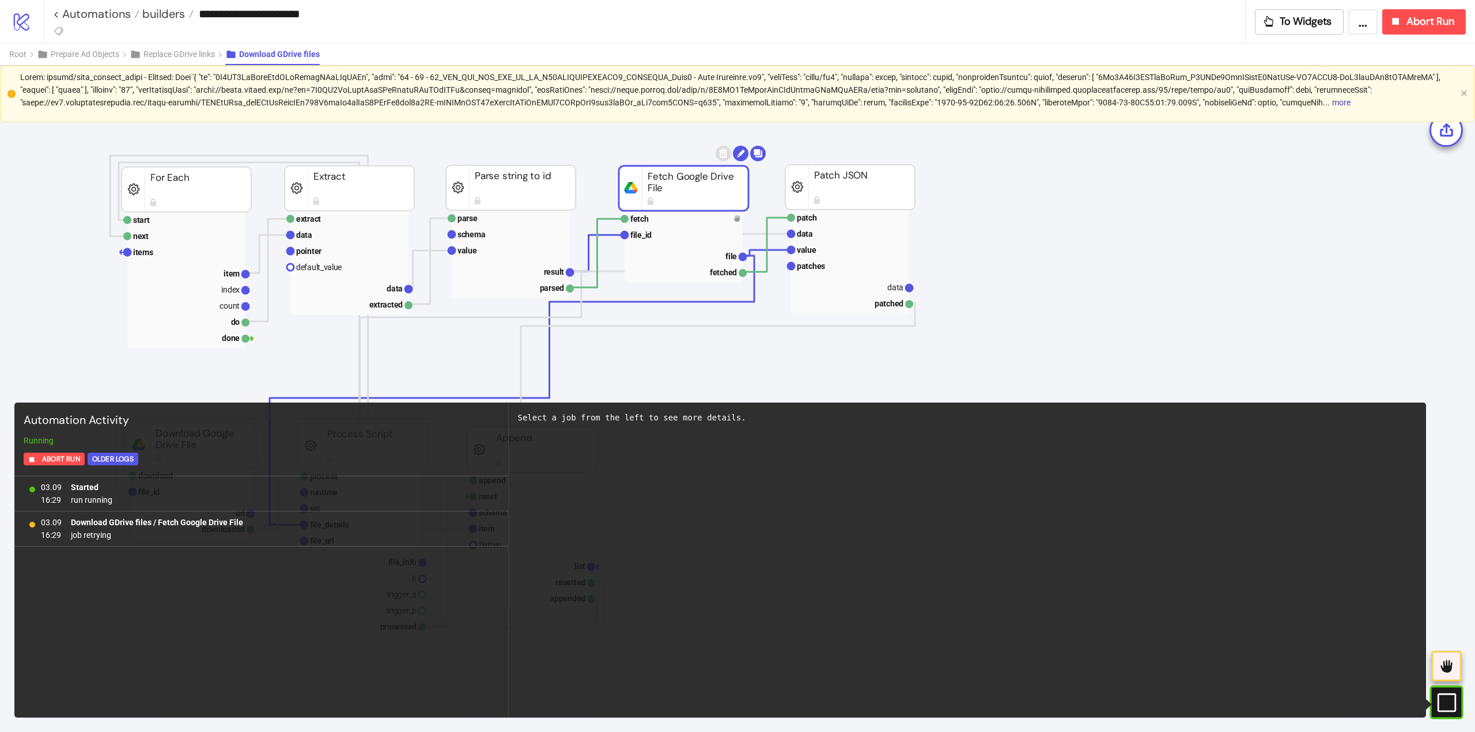
click at [856, 103] on span at bounding box center [730, 90] width 1421 height 35
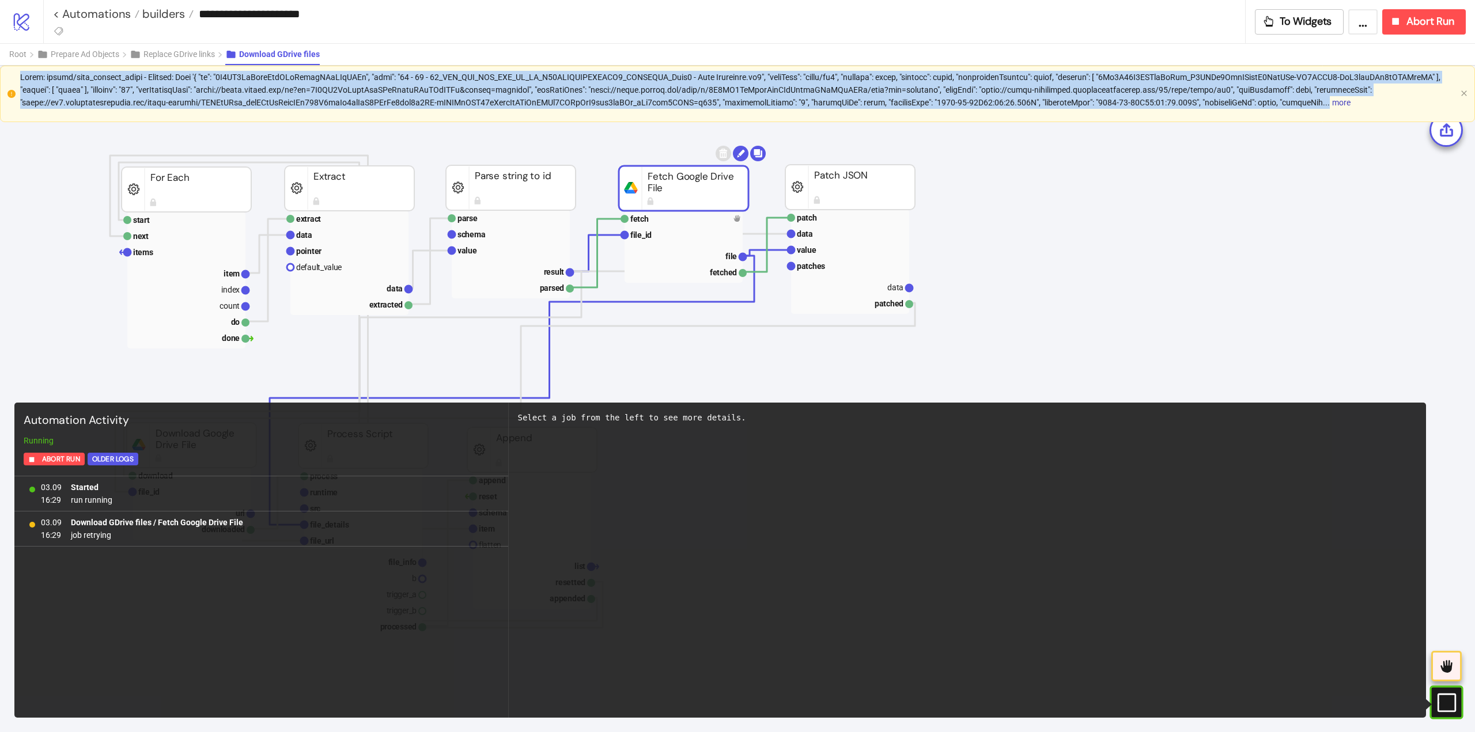
click at [859, 101] on span at bounding box center [730, 90] width 1421 height 35
copy google_drive_file"] "Error: schema/data_invalid_error - Message: Data '{ "id": "1A0EA0UwCdqyDpnAHwIo…"
click at [1415, 25] on span "Abort Run" at bounding box center [1431, 21] width 48 height 13
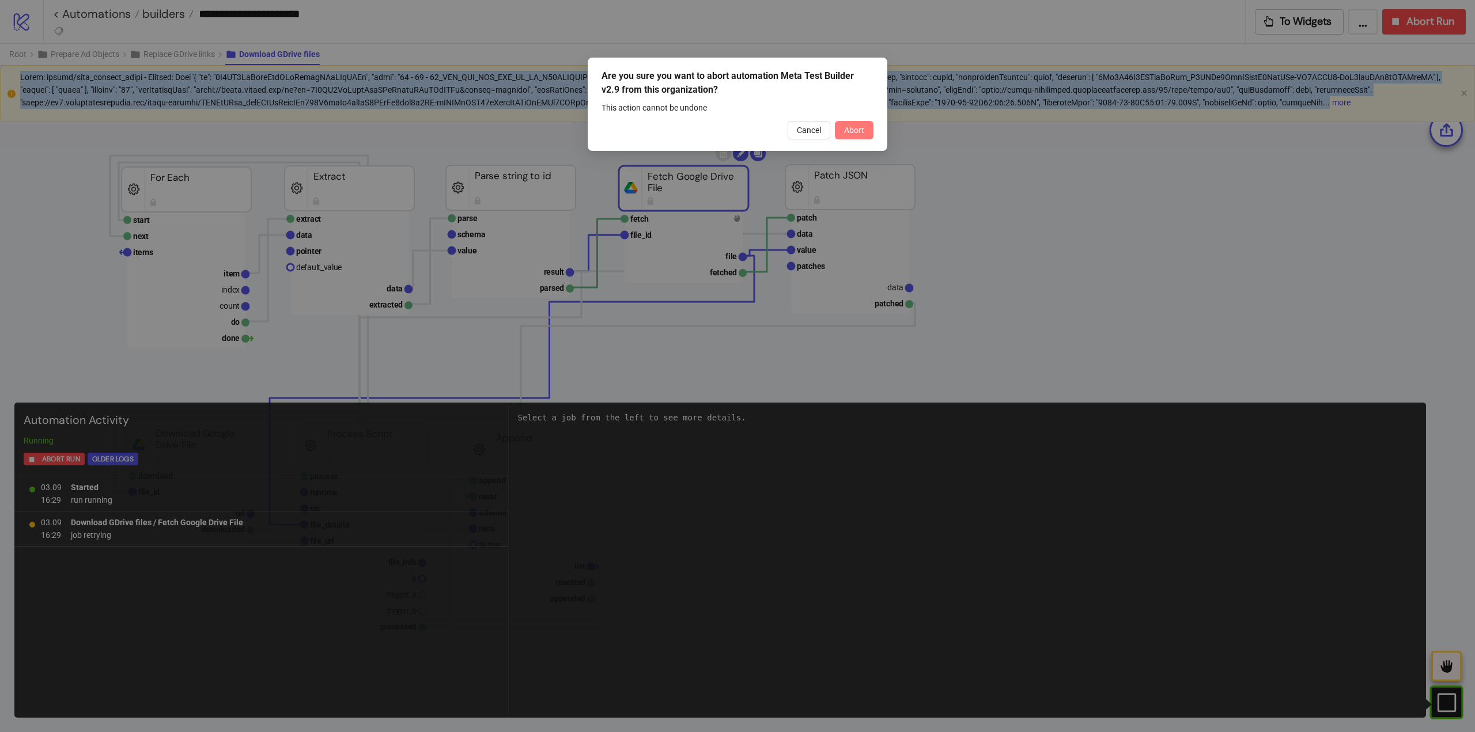
click at [848, 134] on span "Abort" at bounding box center [854, 130] width 20 height 9
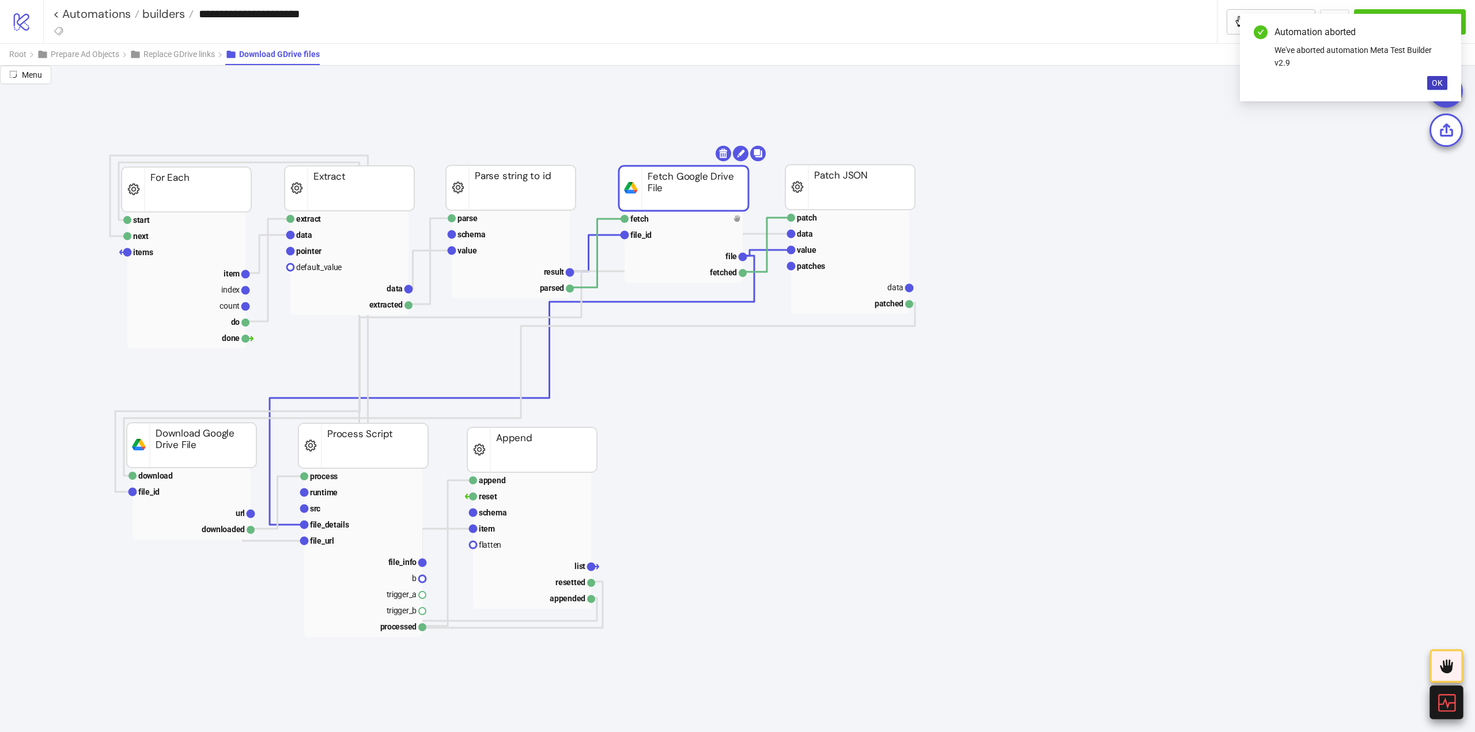
click at [1442, 698] on icon at bounding box center [1446, 703] width 20 height 20
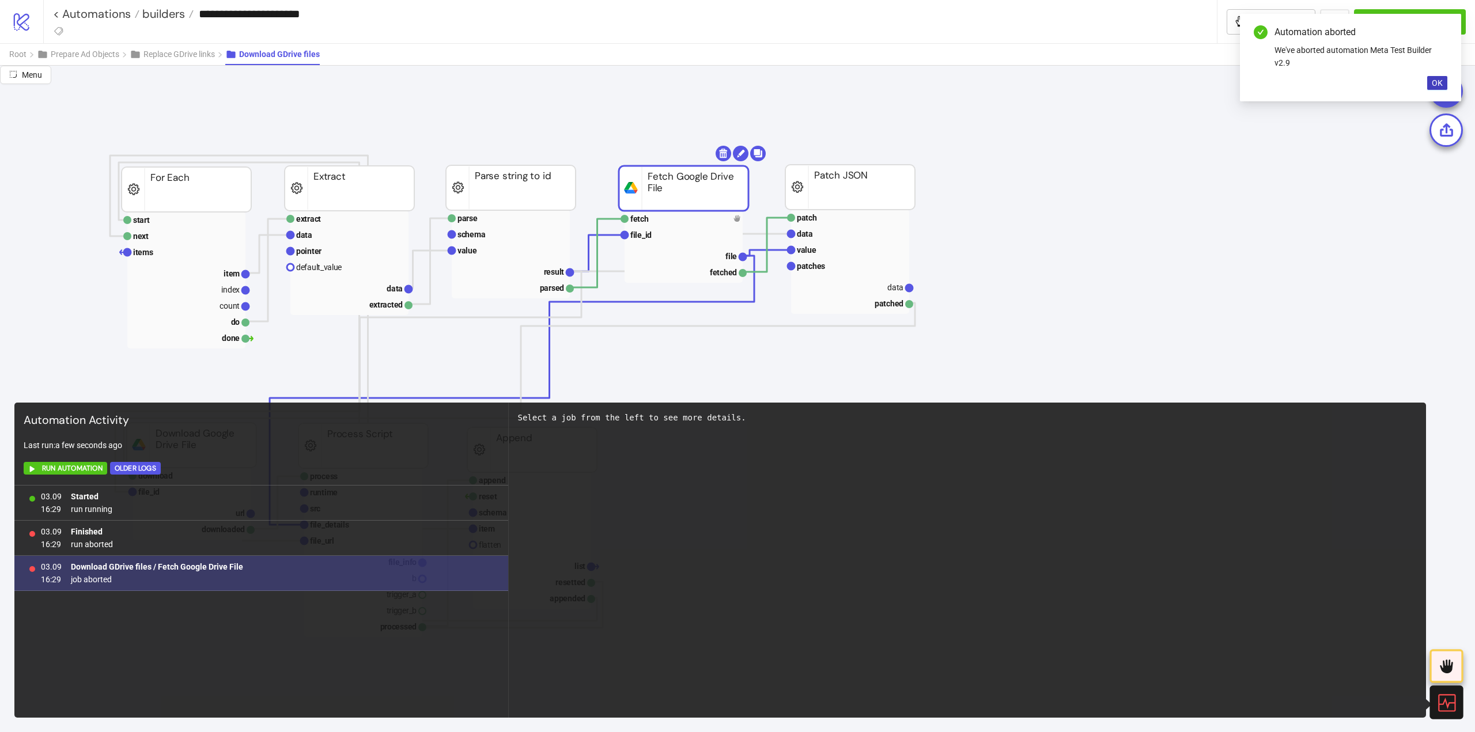
click at [92, 579] on span "job aborted" at bounding box center [157, 579] width 172 height 13
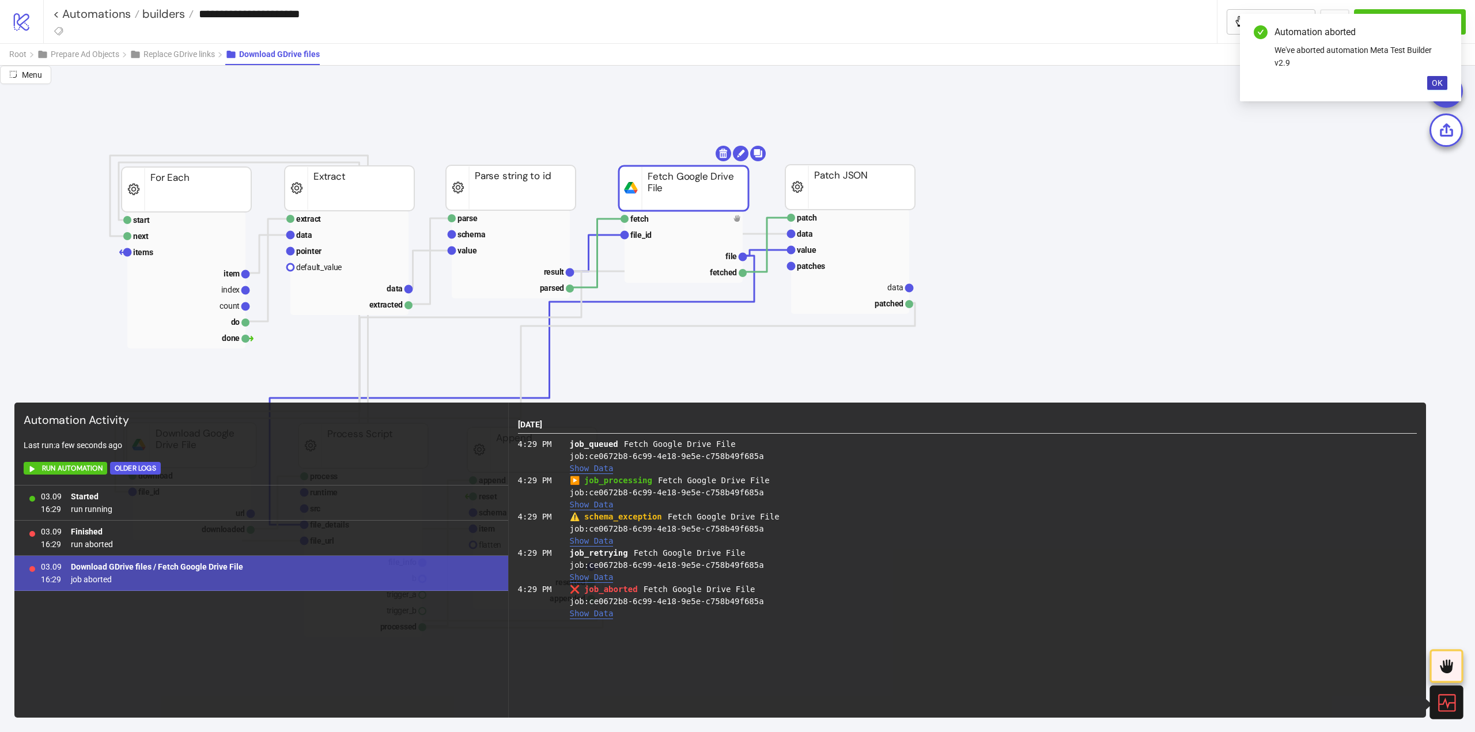
click at [582, 542] on button "Show Data" at bounding box center [592, 542] width 44 height 10
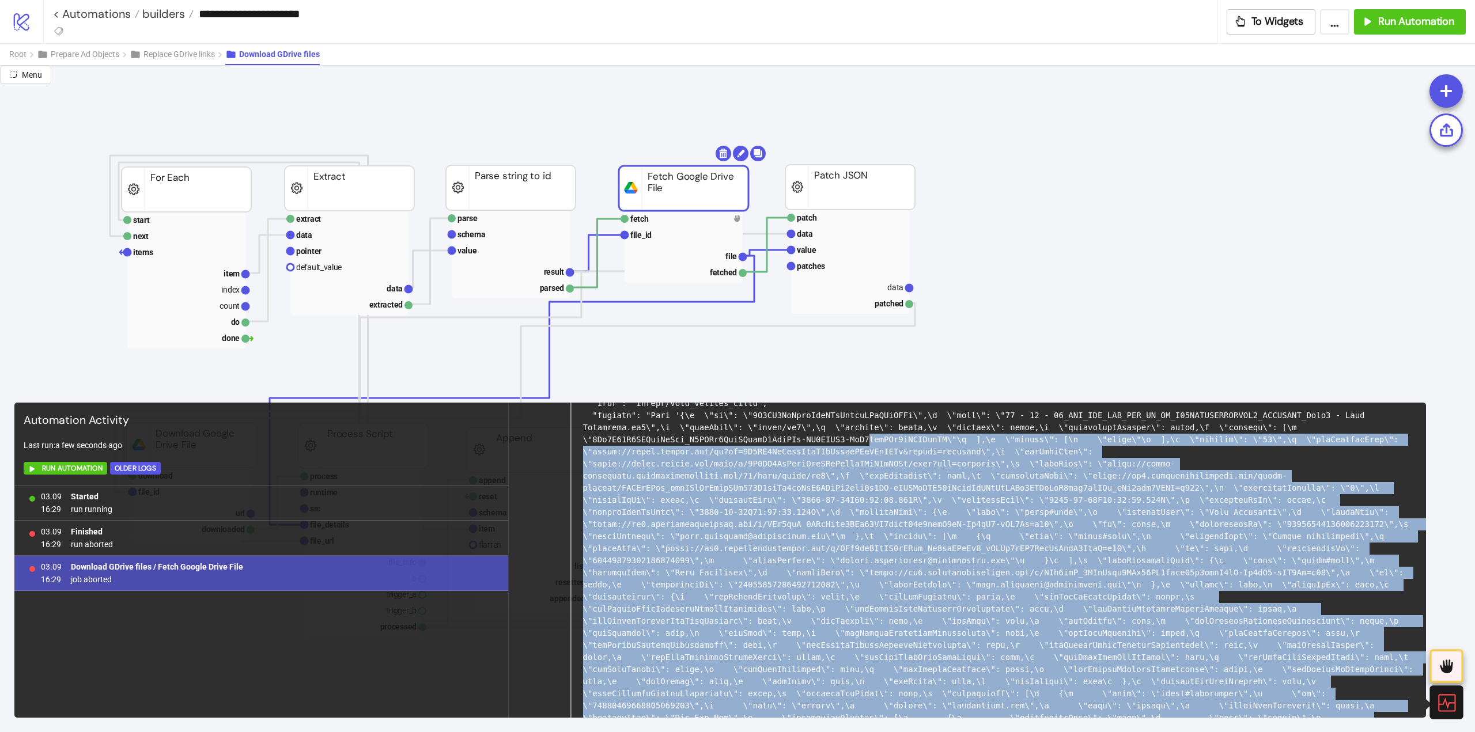
scroll to position [0, 0]
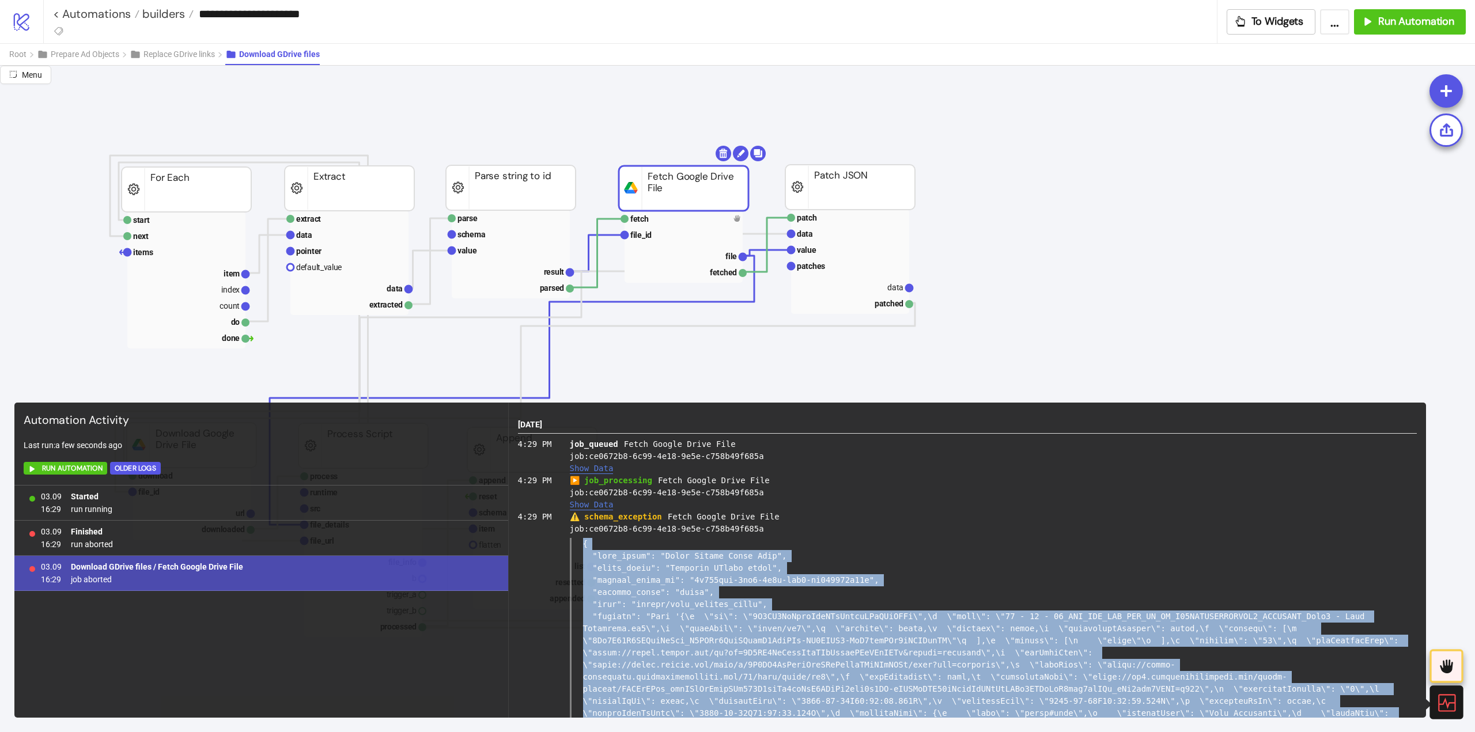
drag, startPoint x: 589, startPoint y: 616, endPoint x: 583, endPoint y: 545, distance: 71.1
copy div "{ "node_title": "Fetch Google Drive File", "group_title": "Download GDrive file…"
click at [1443, 700] on icon at bounding box center [1446, 703] width 20 height 20
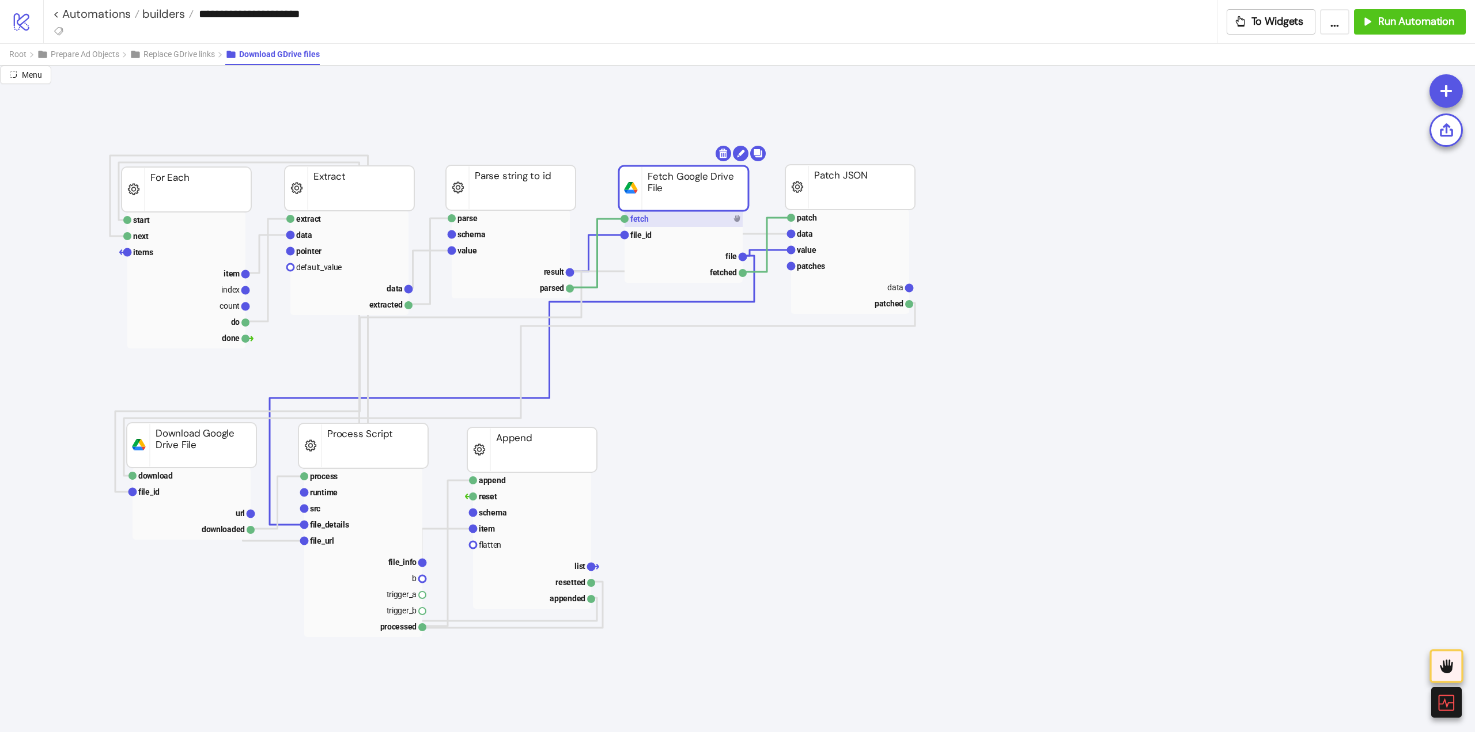
click at [673, 224] on rect at bounding box center [684, 219] width 118 height 16
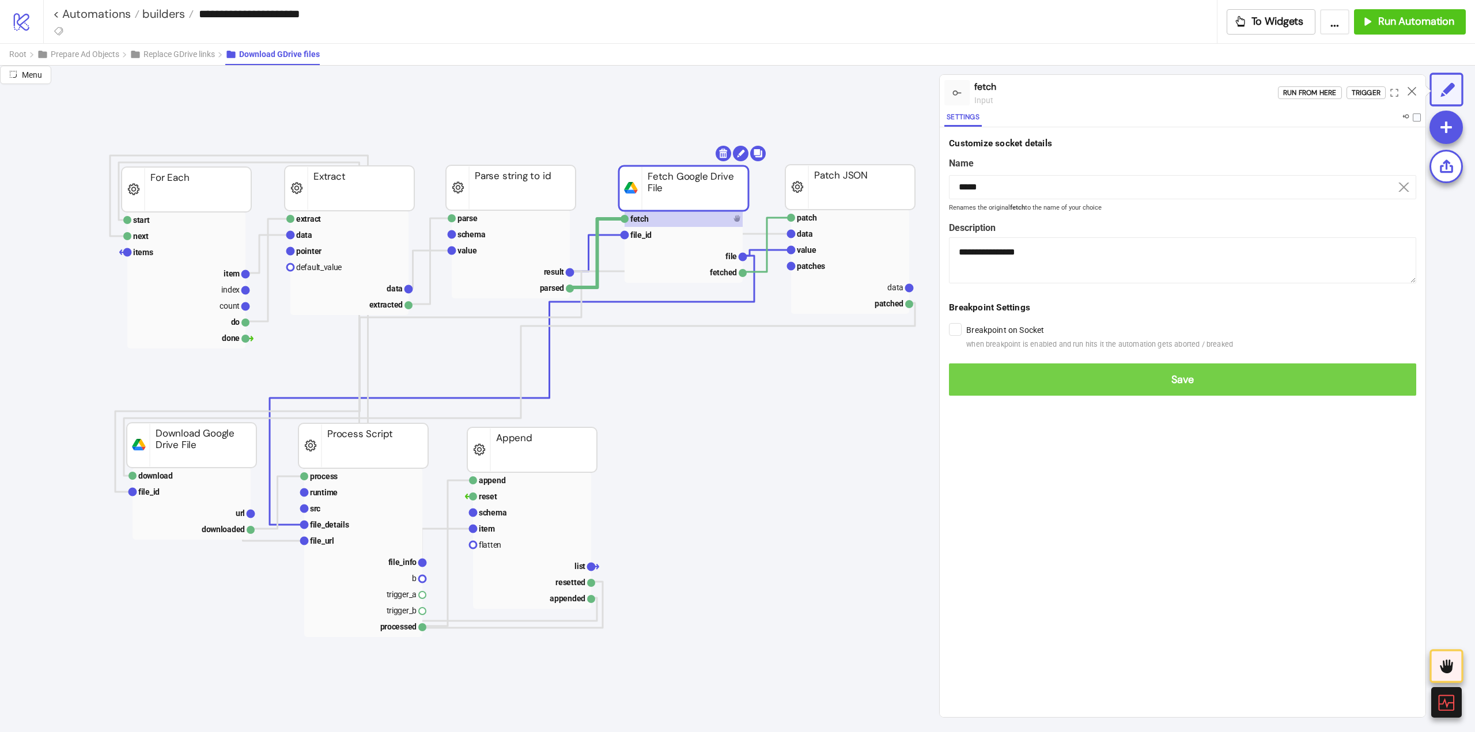
click at [972, 384] on span "Save" at bounding box center [1182, 379] width 449 height 13
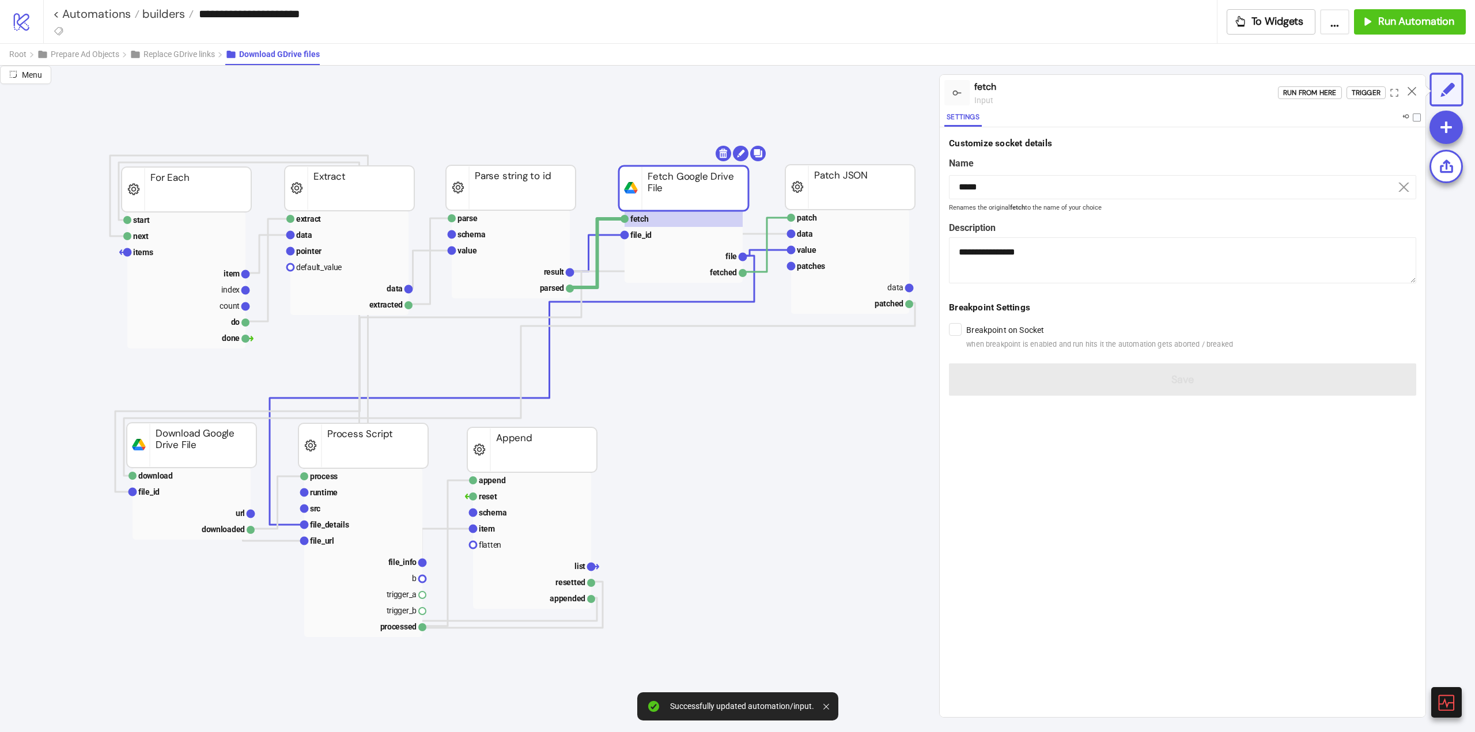
drag, startPoint x: 1414, startPoint y: 92, endPoint x: 1085, endPoint y: 176, distance: 339.7
click at [1414, 92] on icon at bounding box center [1412, 91] width 9 height 9
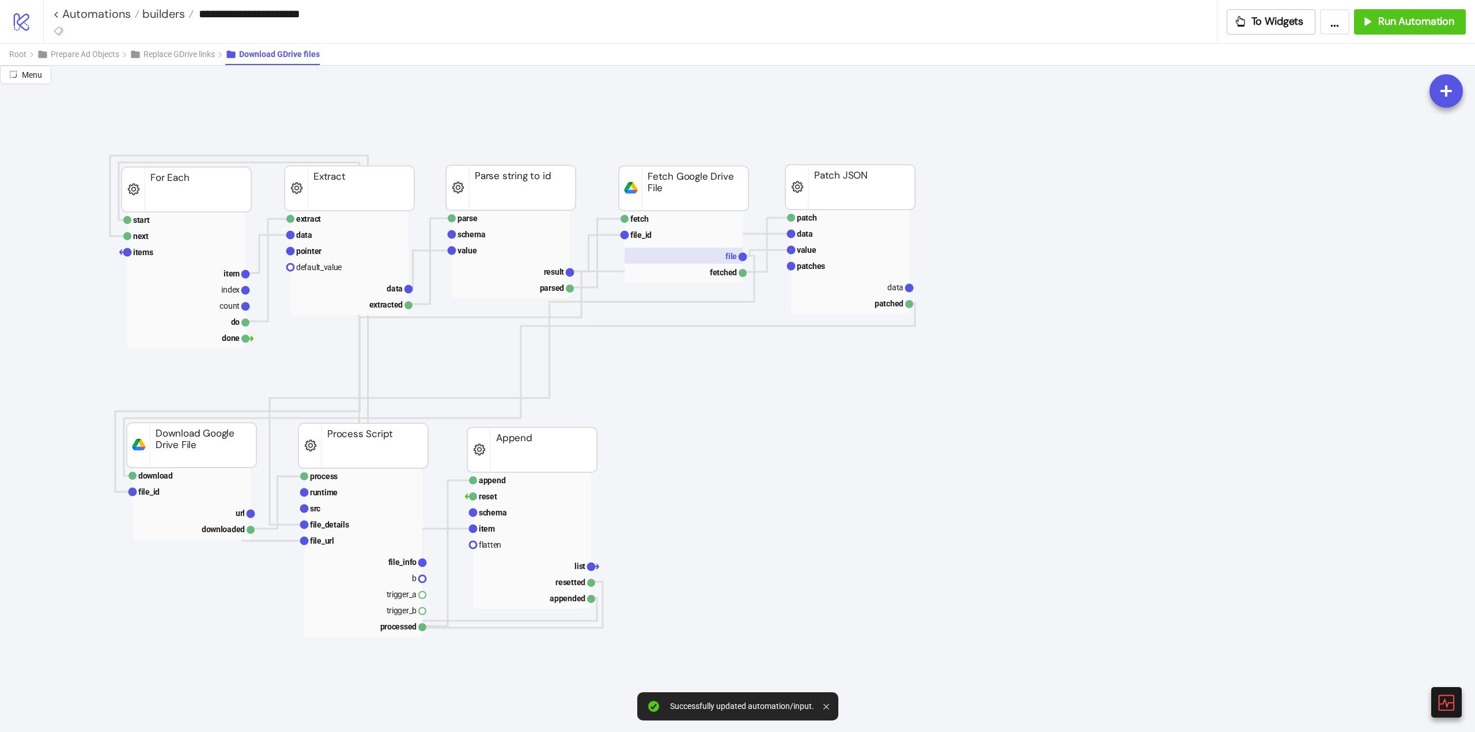
click at [728, 252] on text "file" at bounding box center [732, 256] width 12 height 9
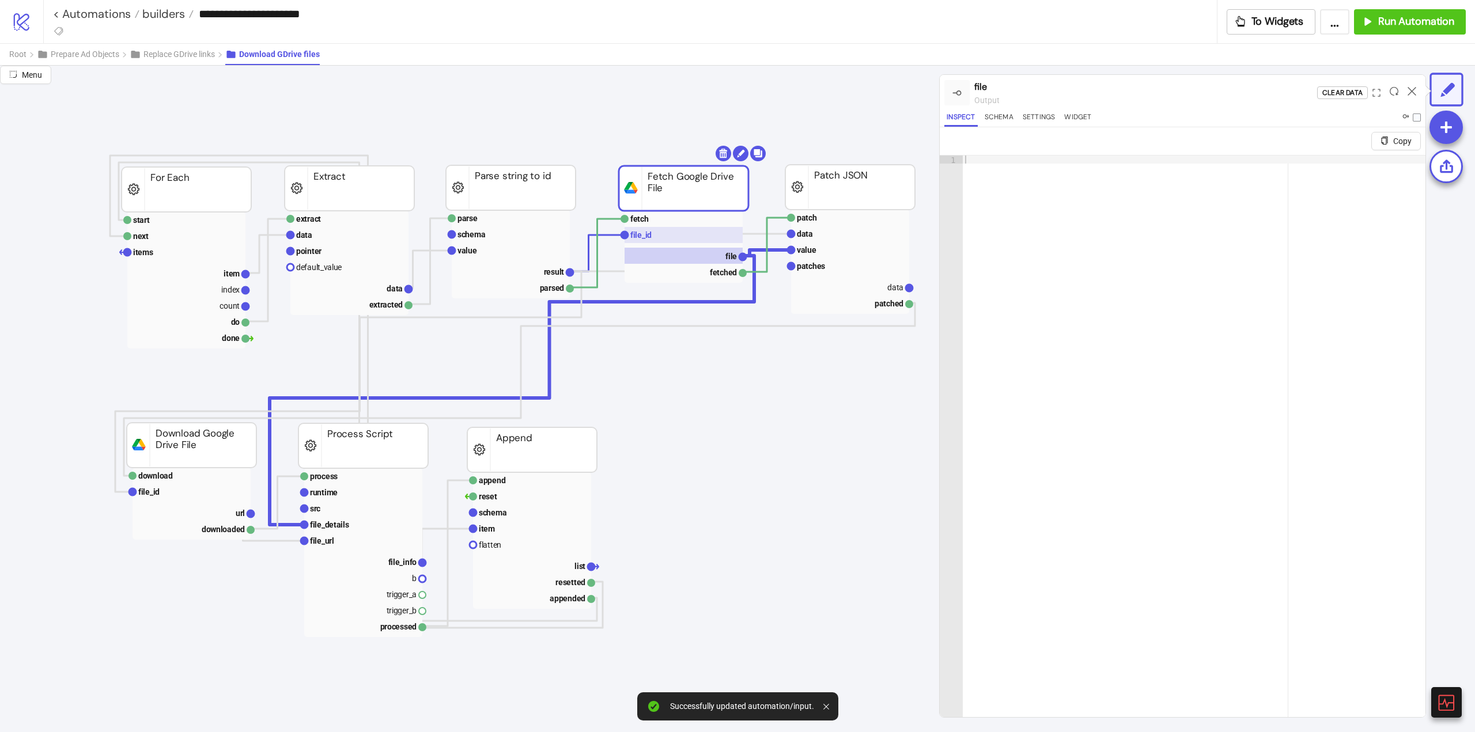
click at [659, 235] on rect at bounding box center [684, 235] width 118 height 16
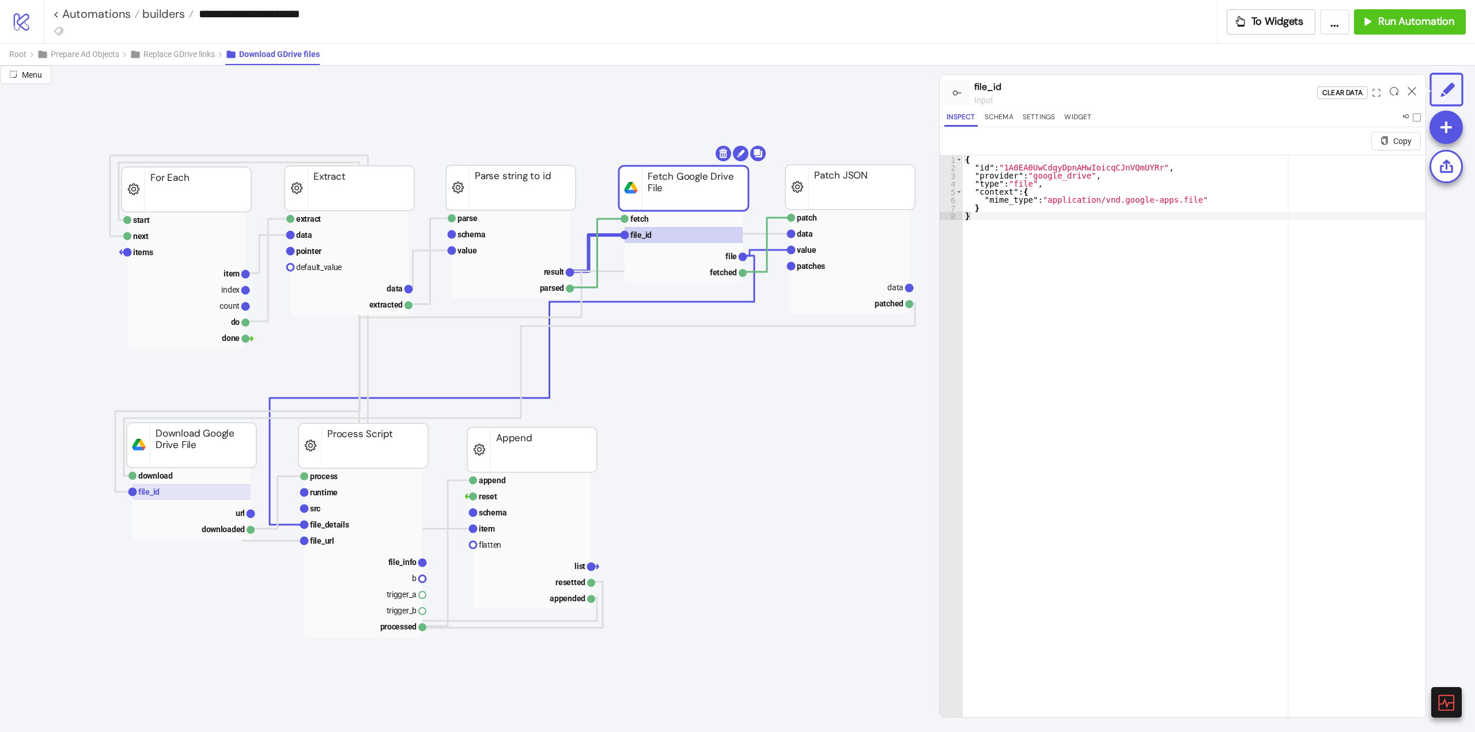
click at [176, 491] on rect at bounding box center [192, 492] width 118 height 16
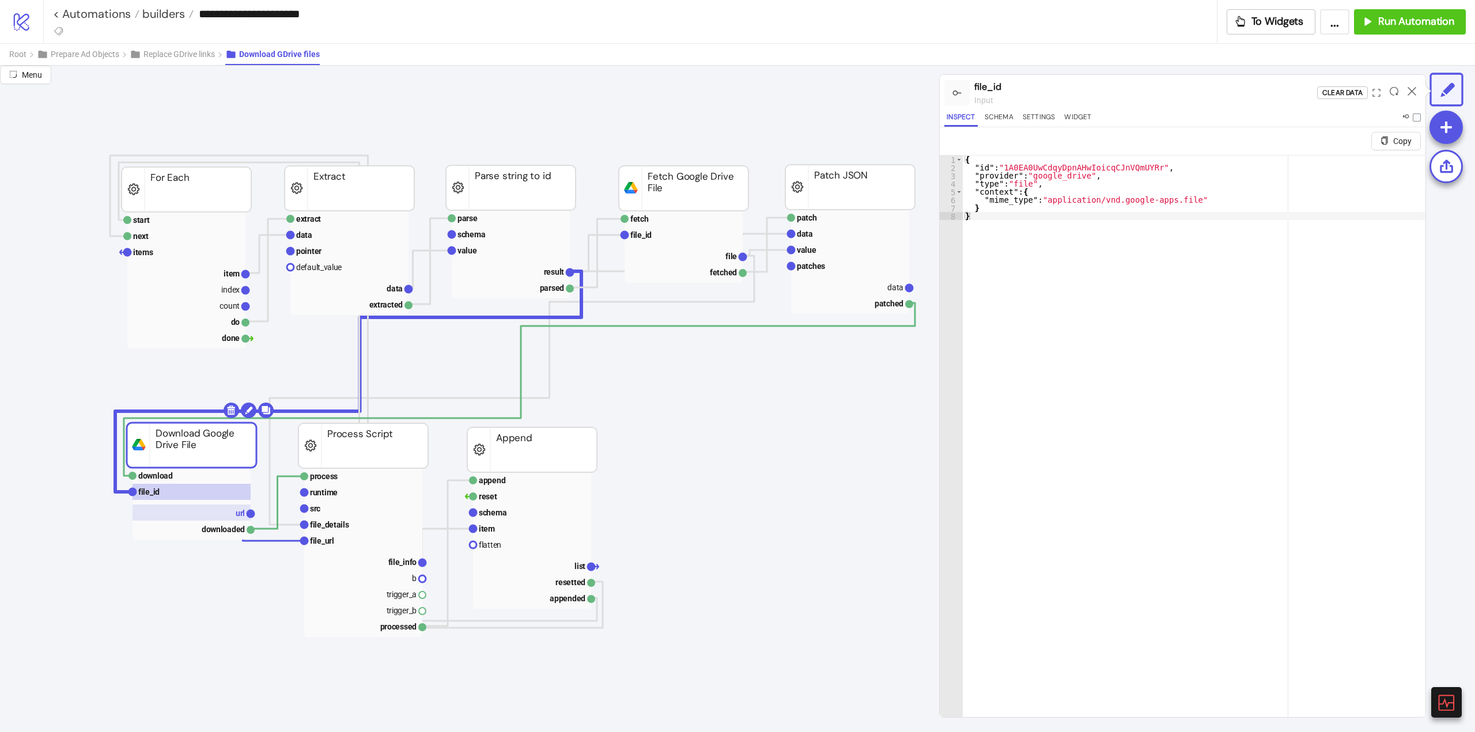
click at [218, 516] on rect at bounding box center [192, 513] width 118 height 16
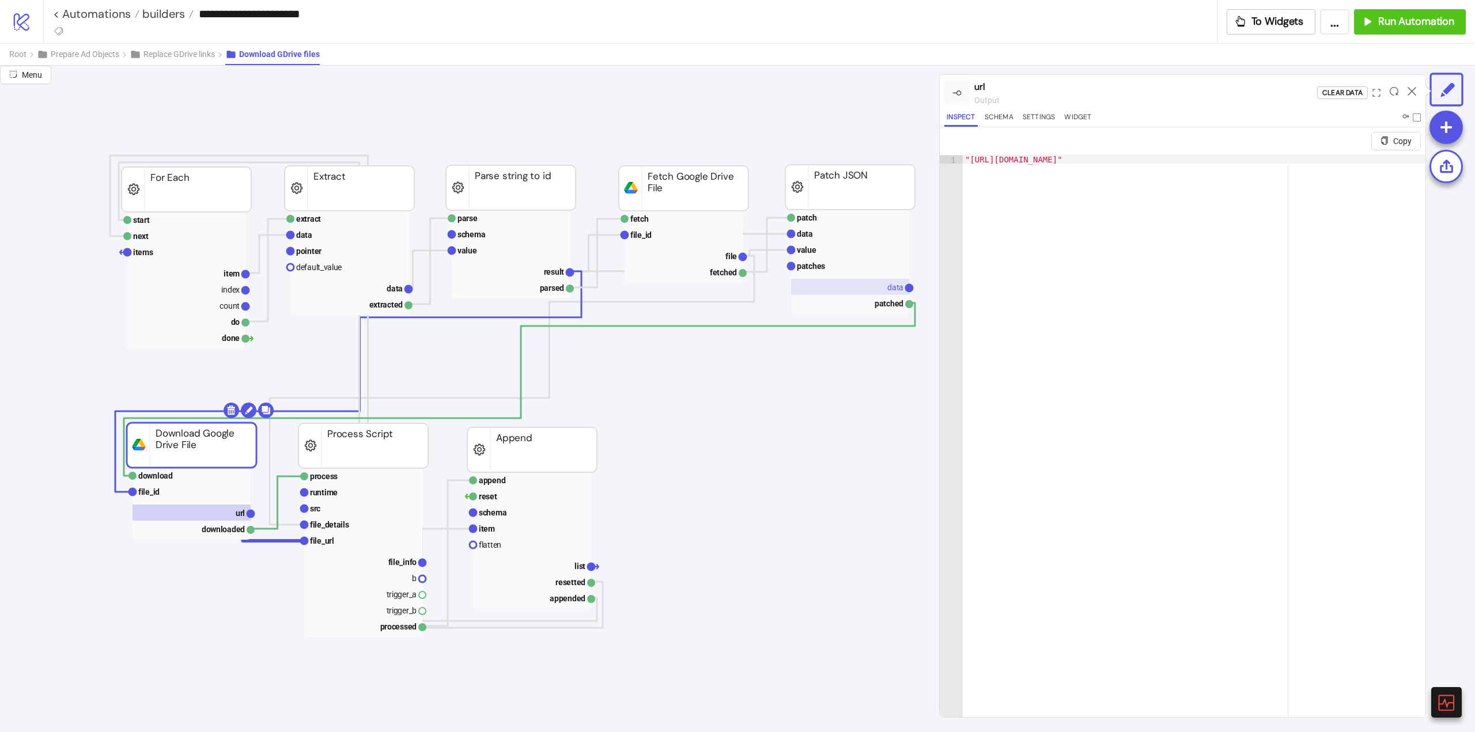
click at [882, 292] on rect at bounding box center [850, 287] width 118 height 16
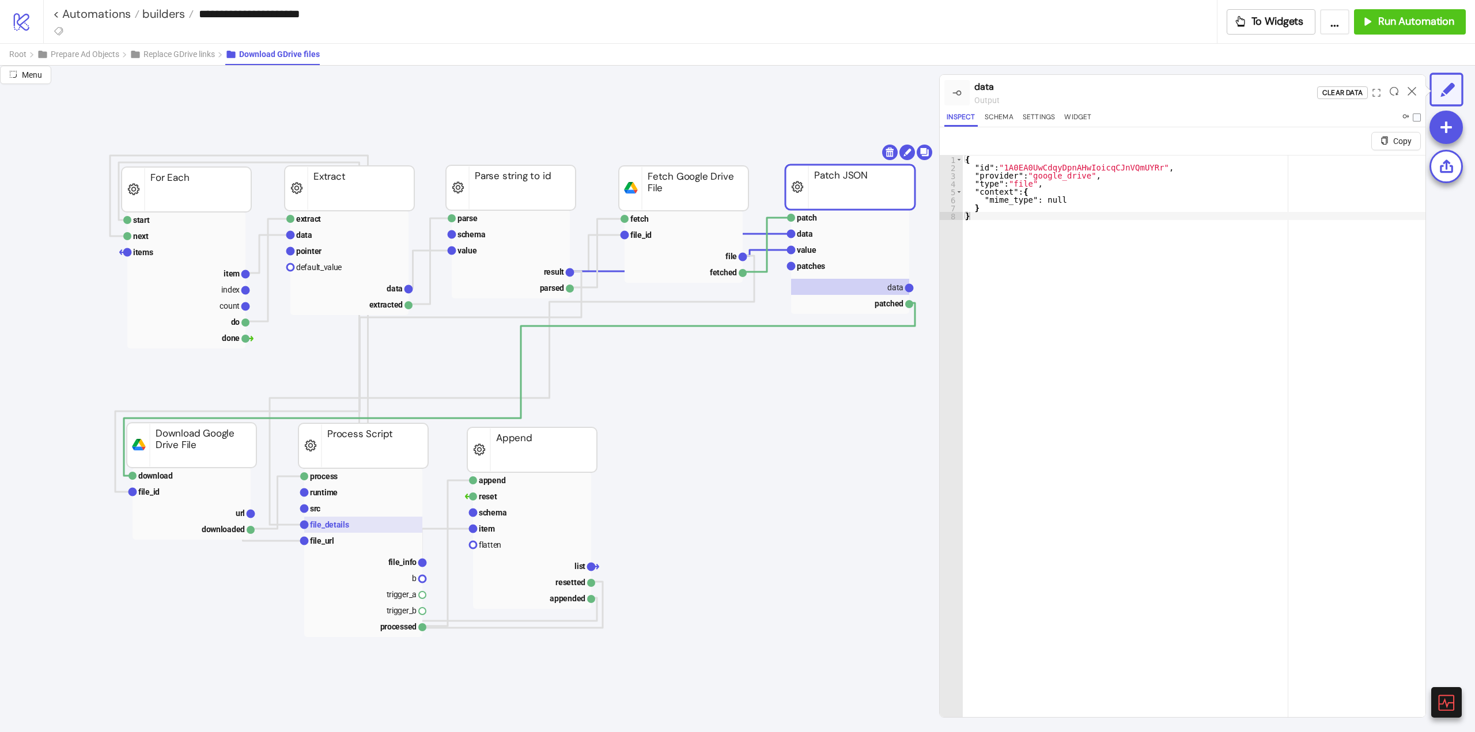
click at [337, 528] on text "file_details" at bounding box center [329, 524] width 39 height 9
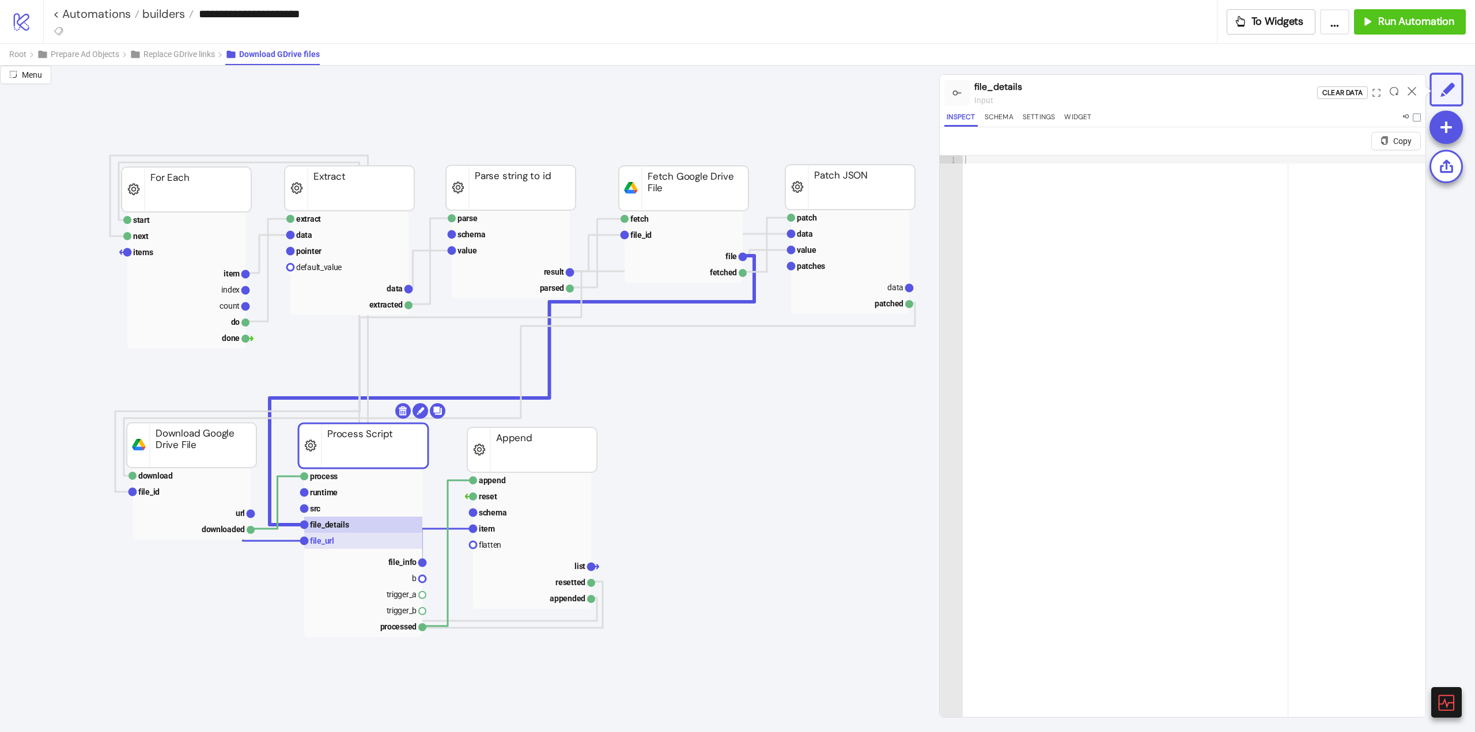
click at [333, 541] on text "file_url" at bounding box center [322, 541] width 24 height 9
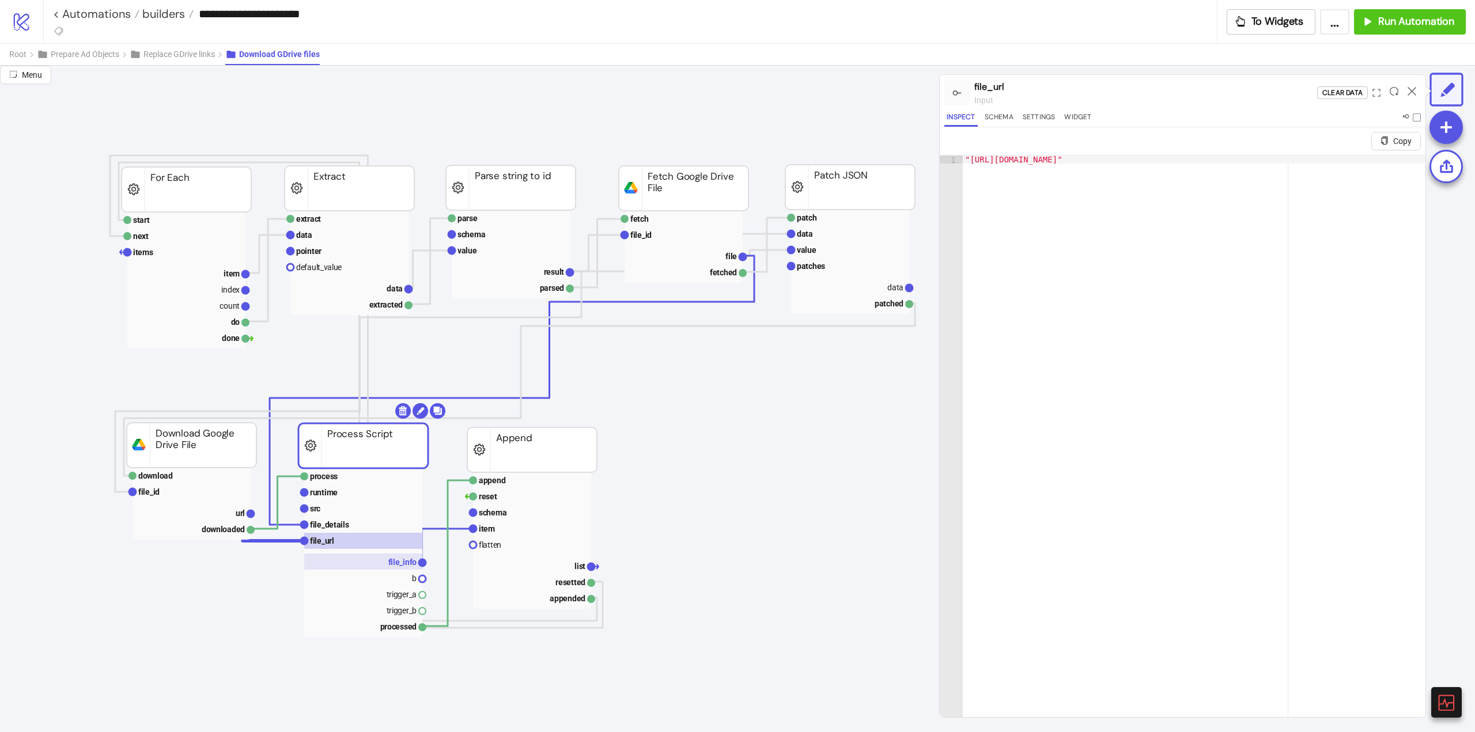
click at [379, 564] on rect at bounding box center [363, 562] width 118 height 16
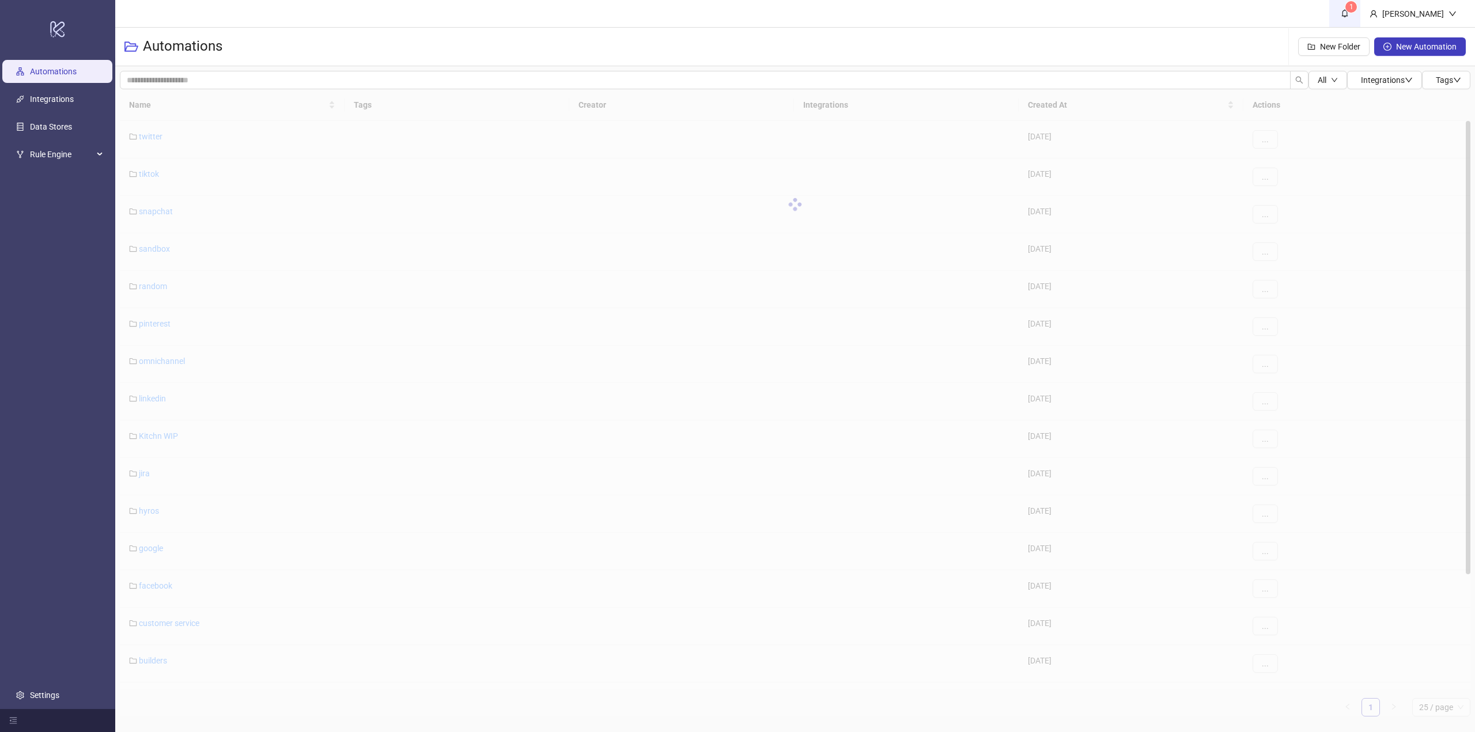
click at [1357, 2] on sup "1" at bounding box center [1352, 7] width 12 height 12
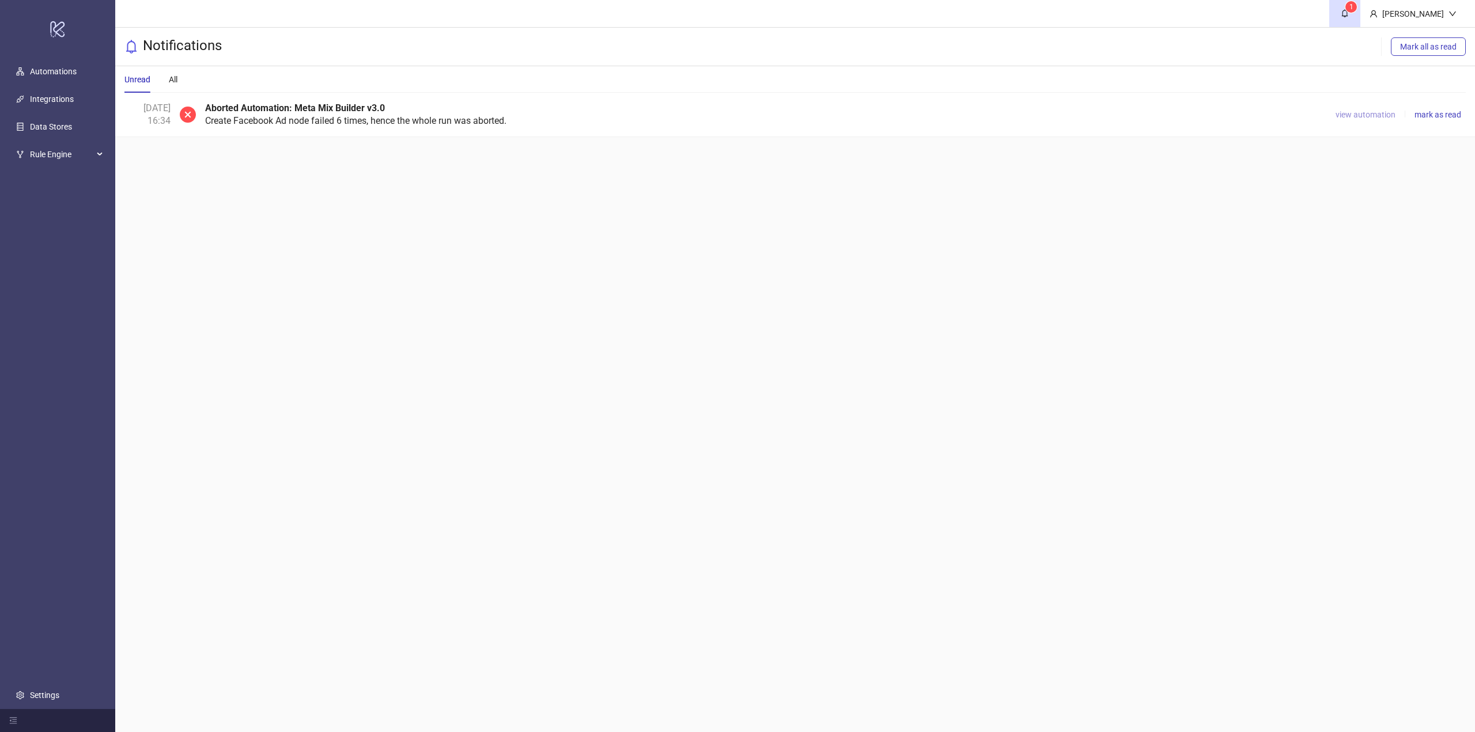
click at [1351, 116] on span "view automation" at bounding box center [1366, 114] width 60 height 9
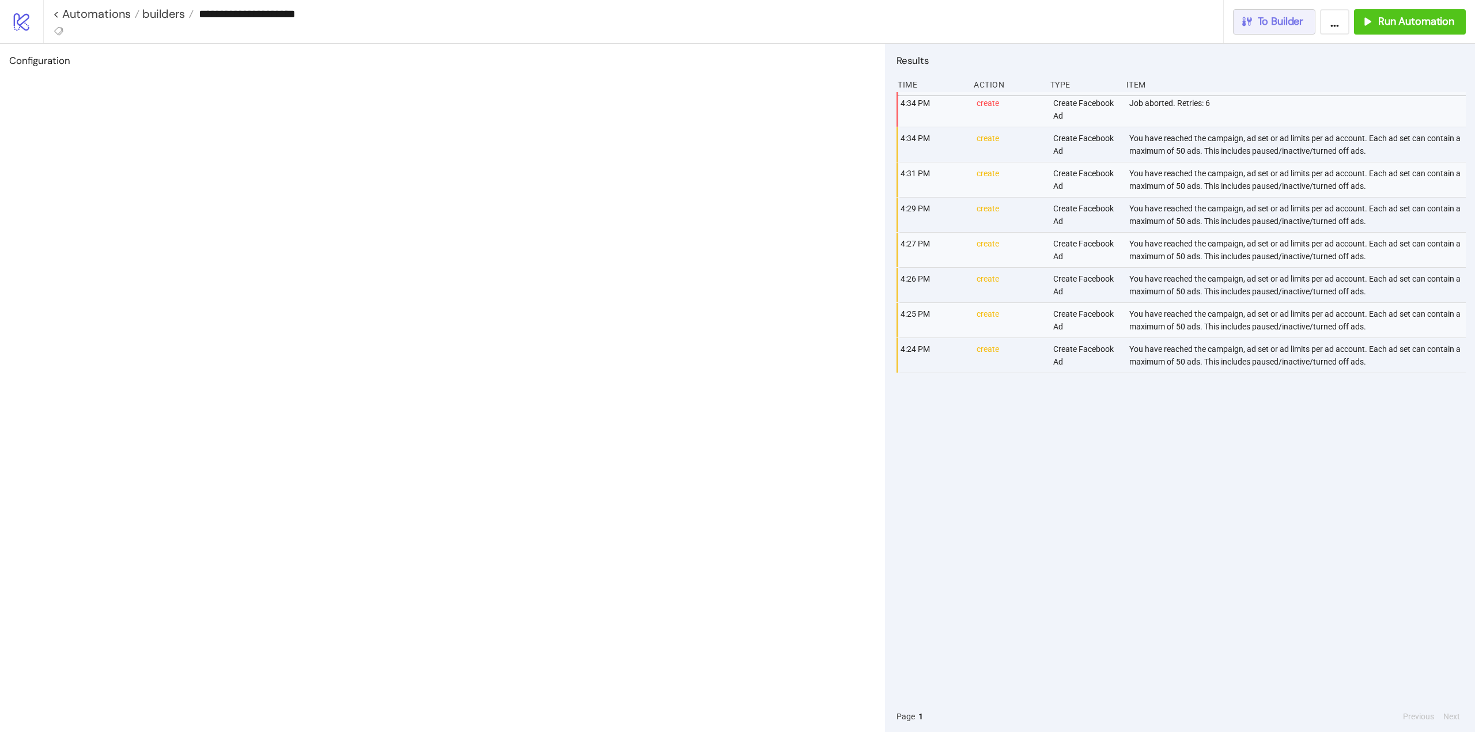
drag, startPoint x: 1308, startPoint y: 22, endPoint x: 1305, endPoint y: 50, distance: 27.3
click at [1308, 23] on button "To Builder" at bounding box center [1274, 21] width 83 height 25
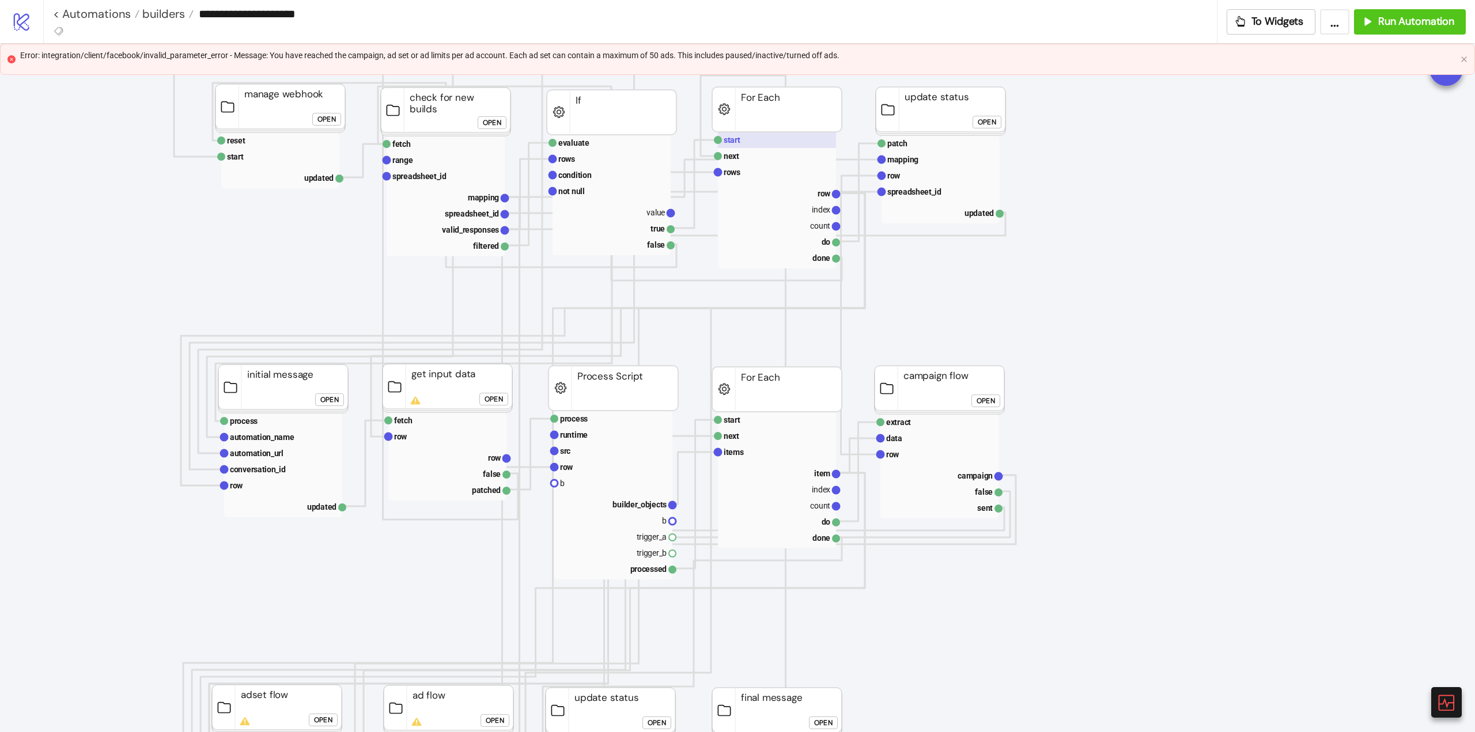
scroll to position [58, 0]
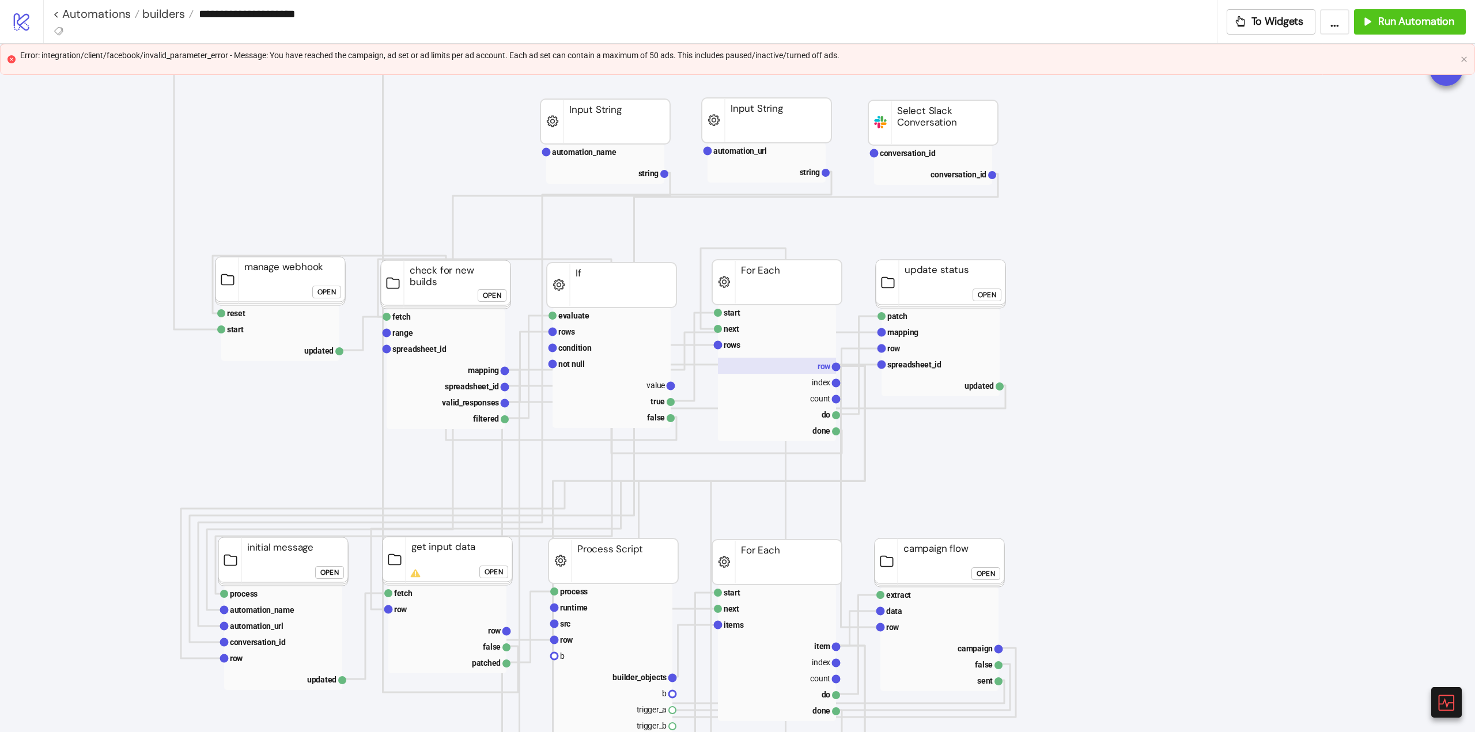
click at [799, 367] on rect at bounding box center [777, 366] width 118 height 16
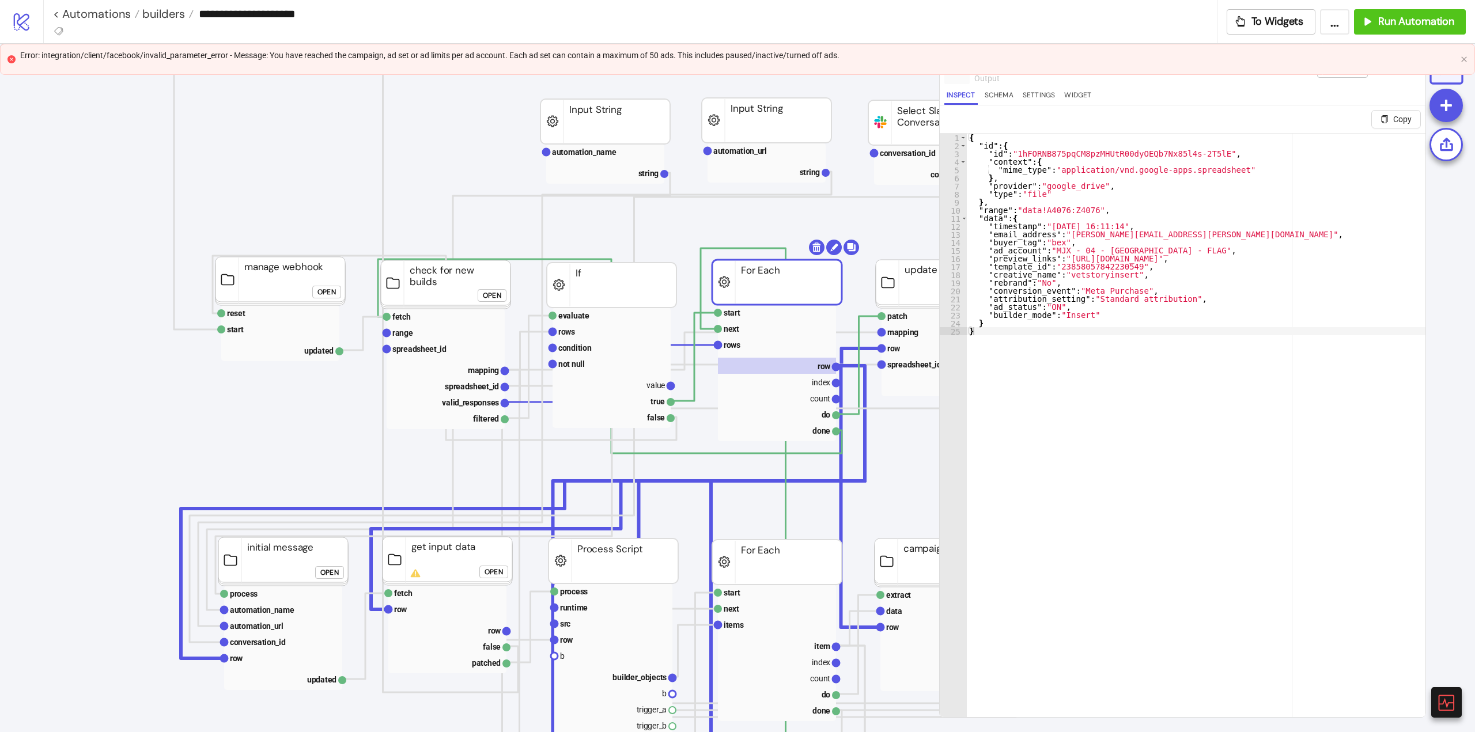
click at [780, 52] on div "Error: integration/client/facebook/invalid_parameter_error - Message: You have …" at bounding box center [738, 55] width 1436 height 13
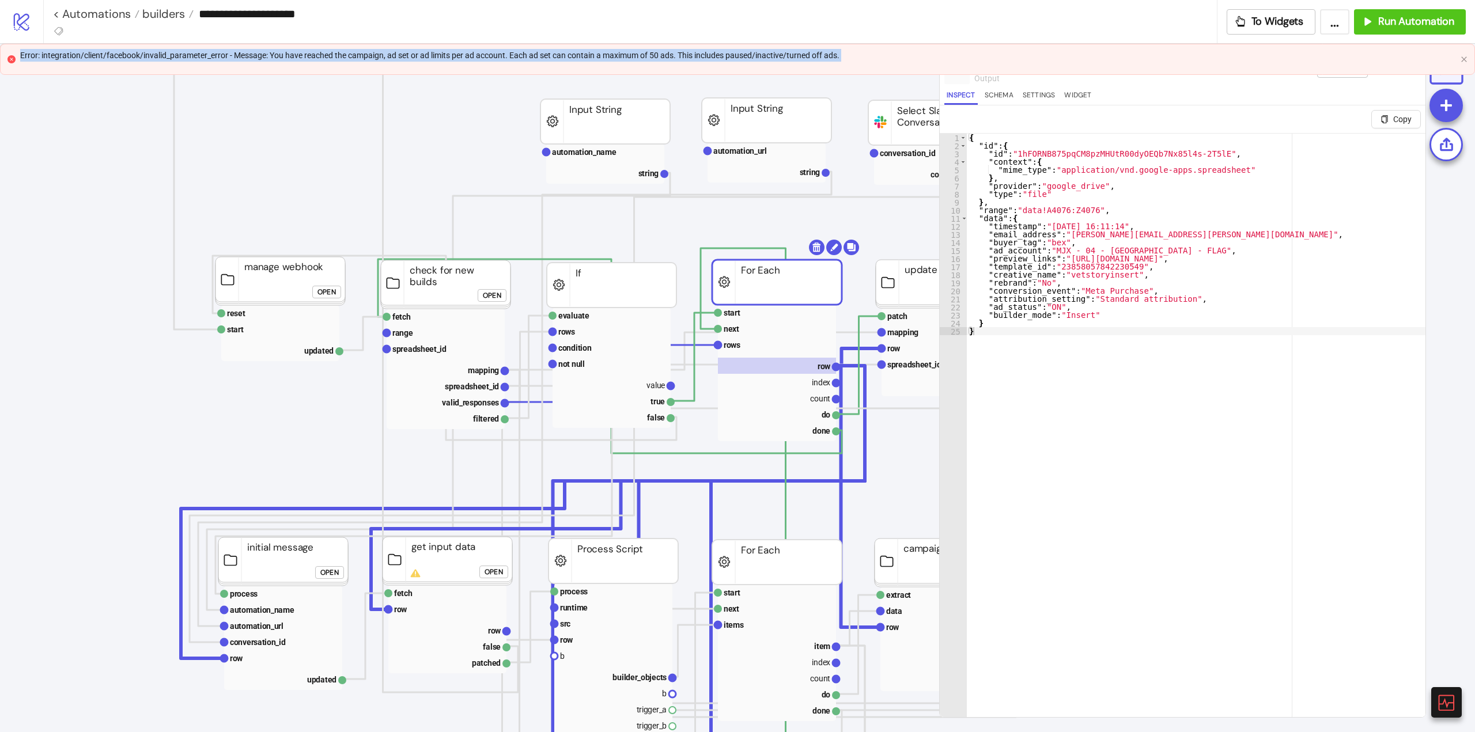
drag, startPoint x: 780, startPoint y: 52, endPoint x: 810, endPoint y: 97, distance: 54.0
click at [780, 52] on div "Error: integration/client/facebook/invalid_parameter_error - Message: You have …" at bounding box center [738, 55] width 1436 height 13
copy div "Error: integration/client/facebook/invalid_parameter_error - Message: You have …"
click at [1463, 58] on icon "close" at bounding box center [1464, 58] width 5 height 5
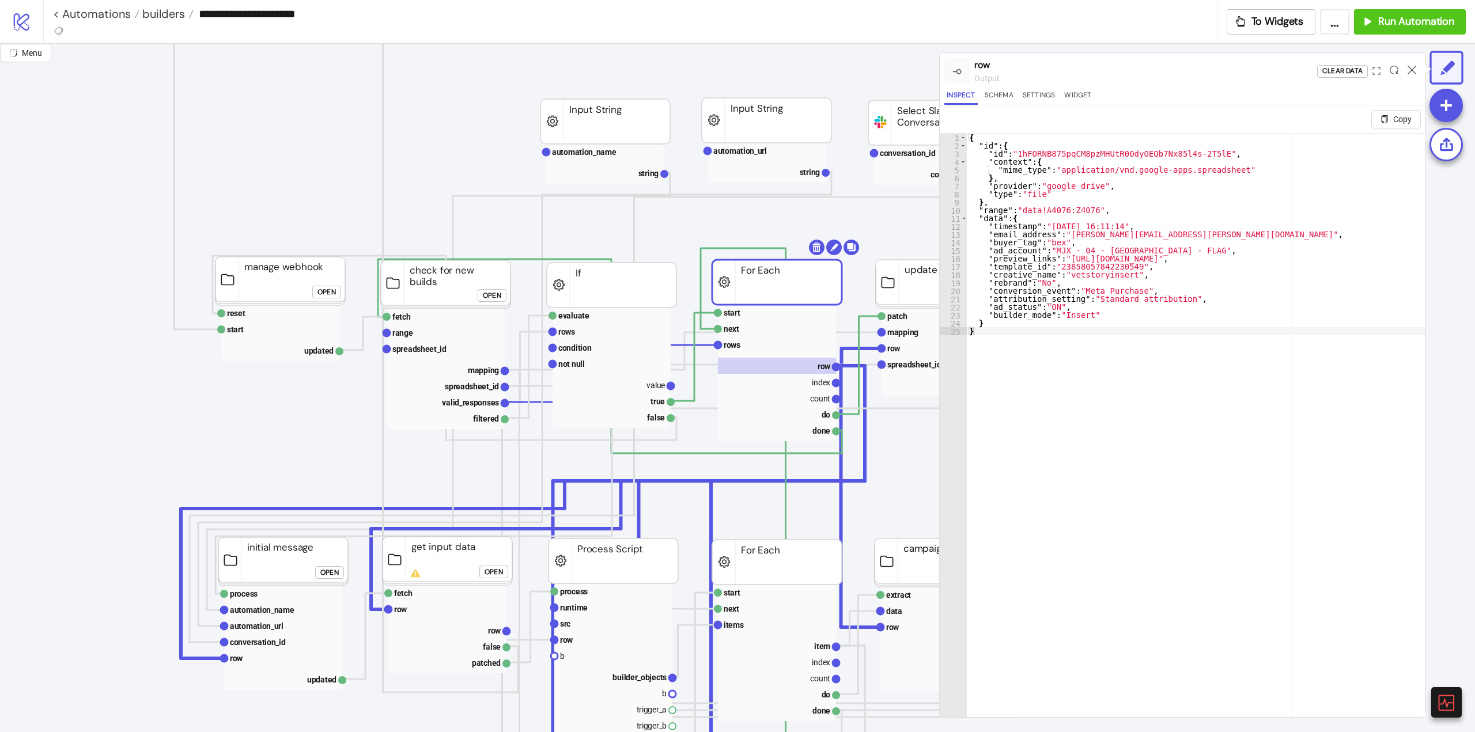
click at [1417, 66] on div at bounding box center [1412, 71] width 18 height 31
click at [1414, 67] on icon at bounding box center [1412, 70] width 9 height 9
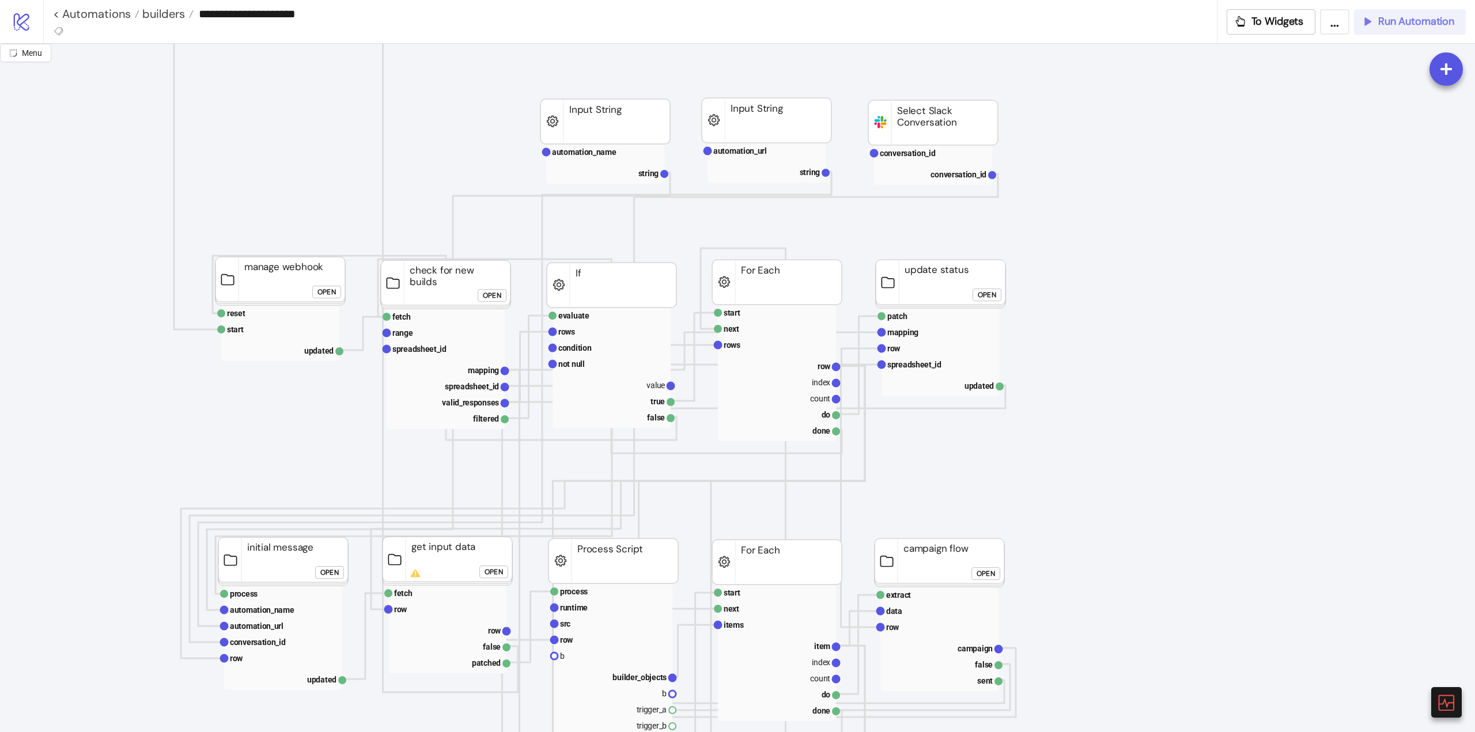
click at [1397, 25] on span "Run Automation" at bounding box center [1417, 21] width 76 height 13
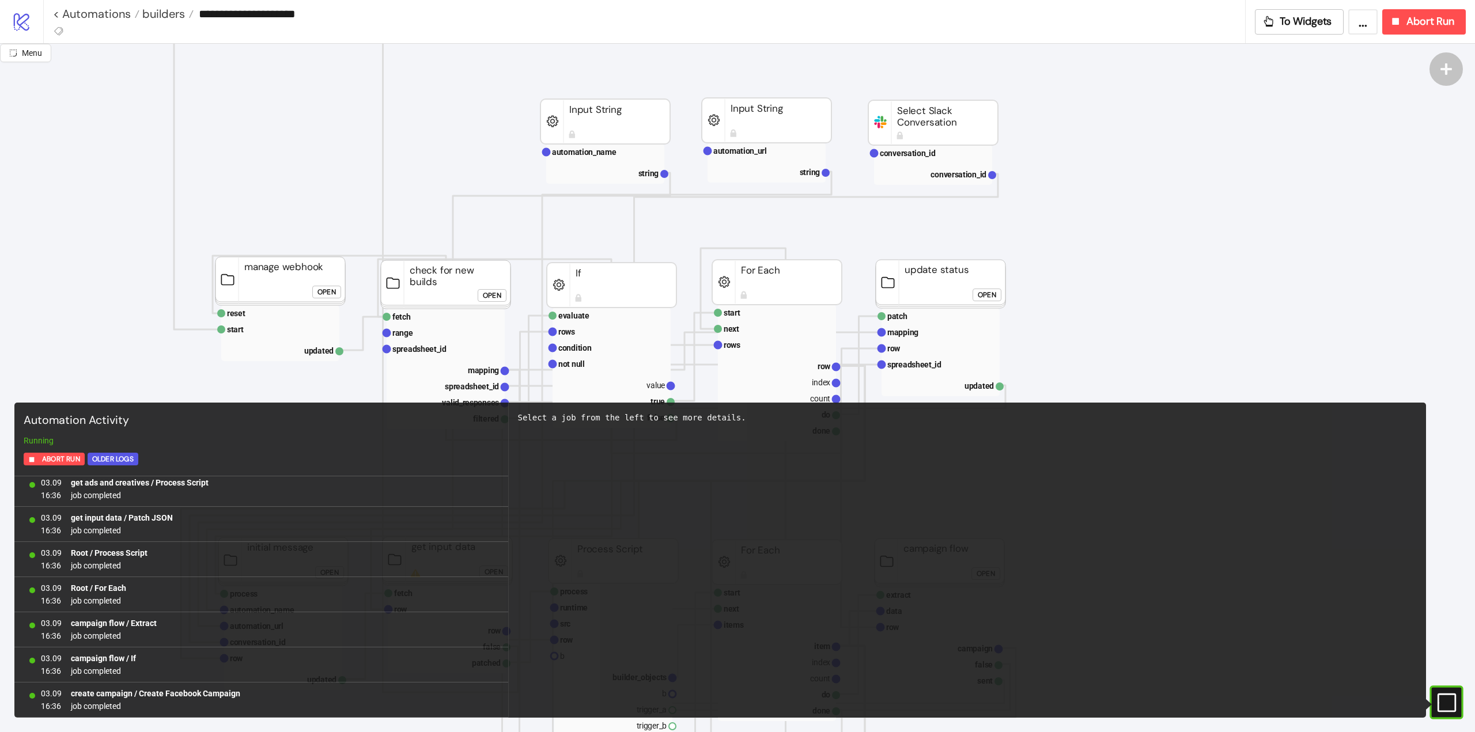
scroll to position [2958, 0]
